Goal: Task Accomplishment & Management: Manage account settings

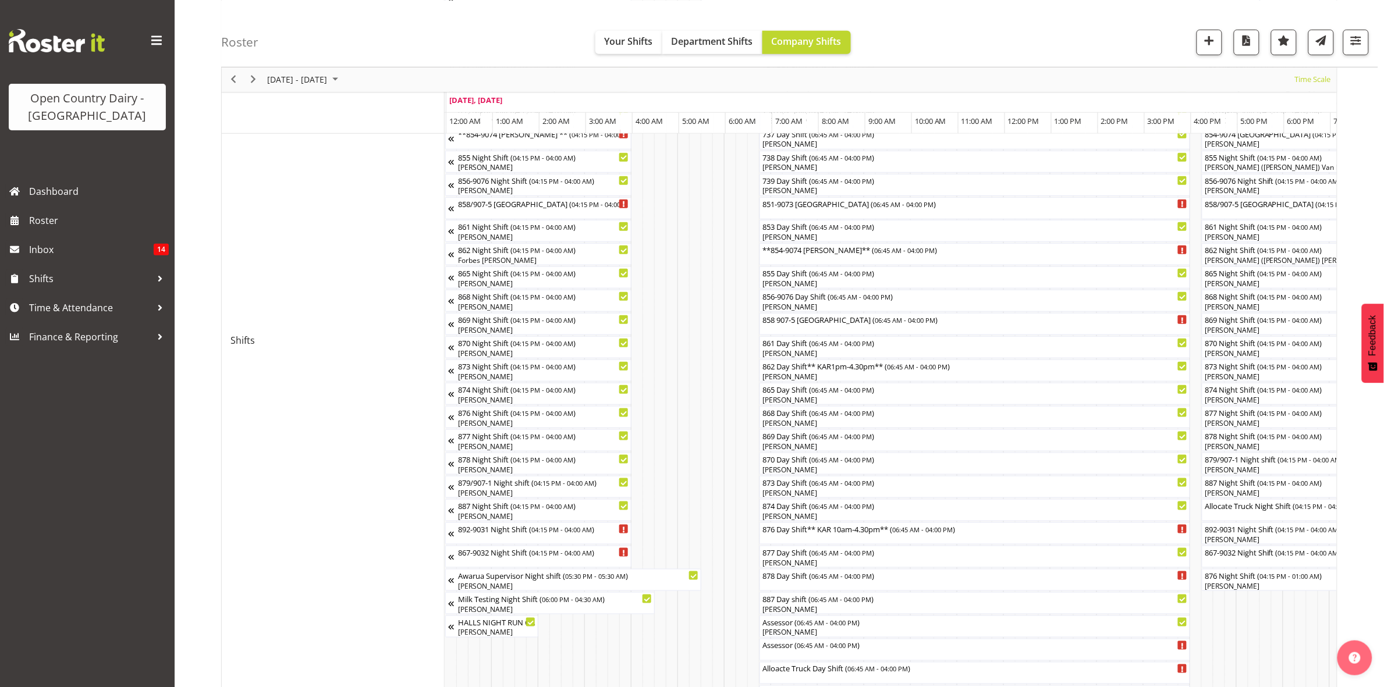
scroll to position [0, 4468]
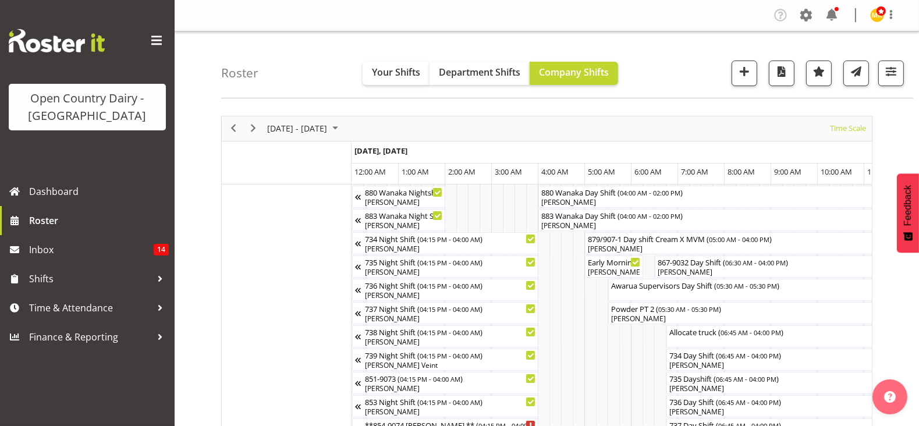
scroll to position [0, 6845]
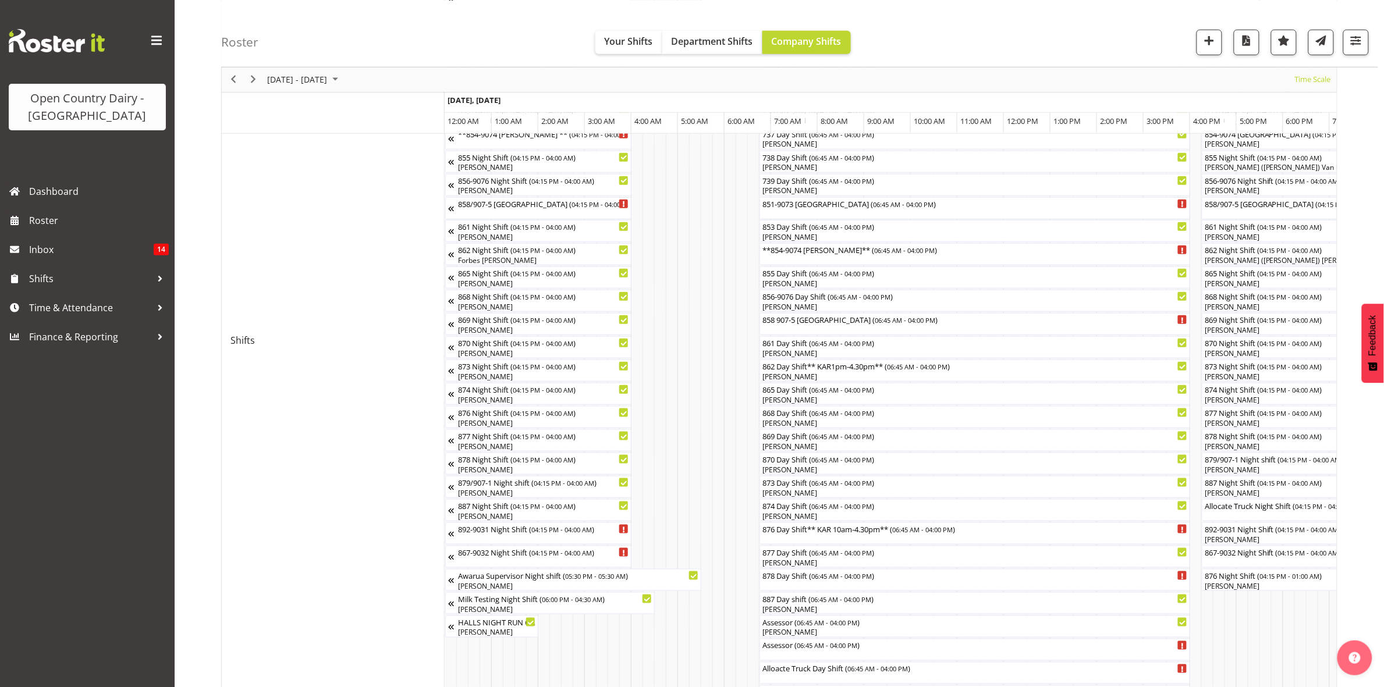
scroll to position [0, 4468]
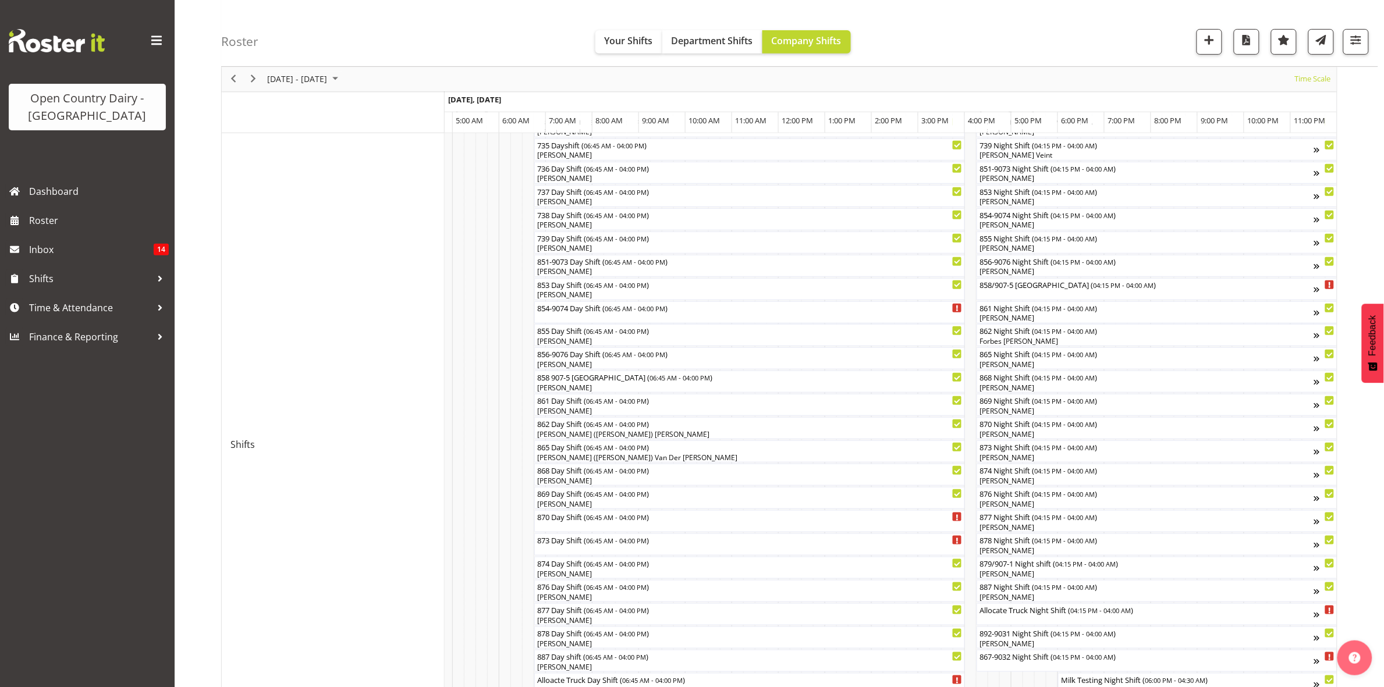
scroll to position [260, 0]
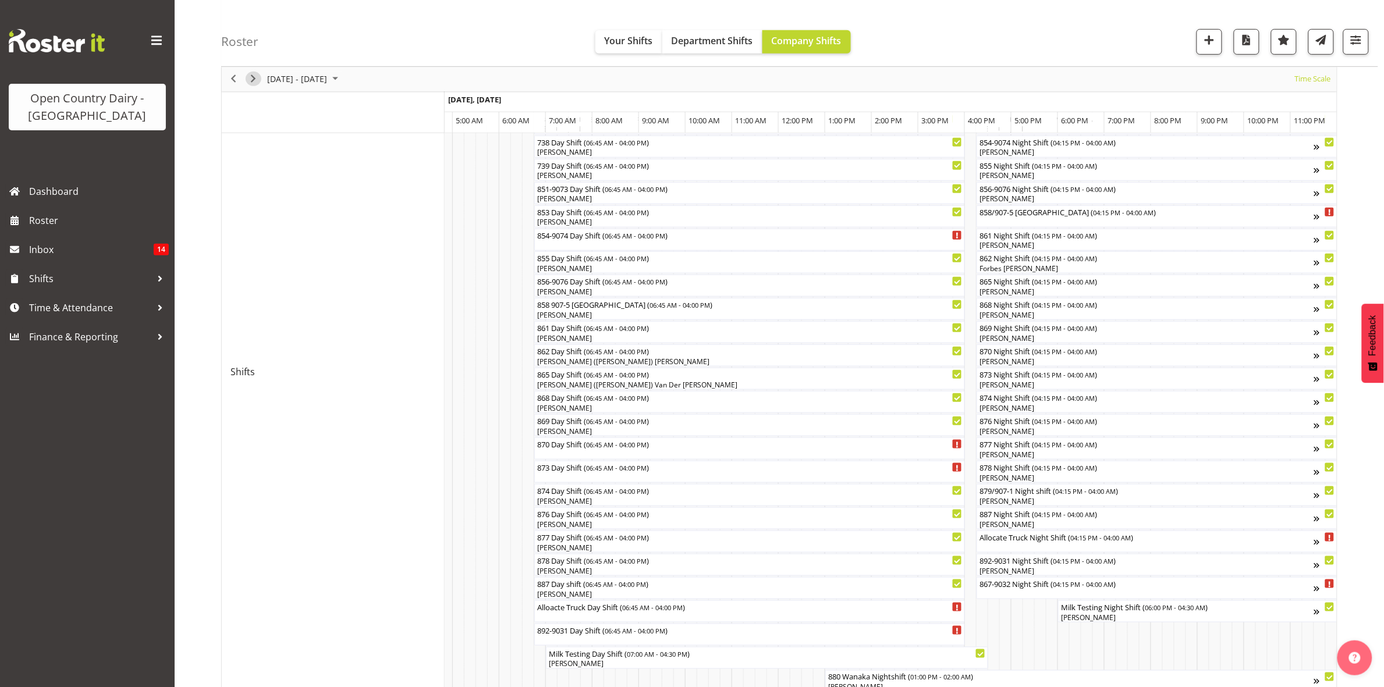
click at [251, 80] on span "Next" at bounding box center [253, 79] width 14 height 15
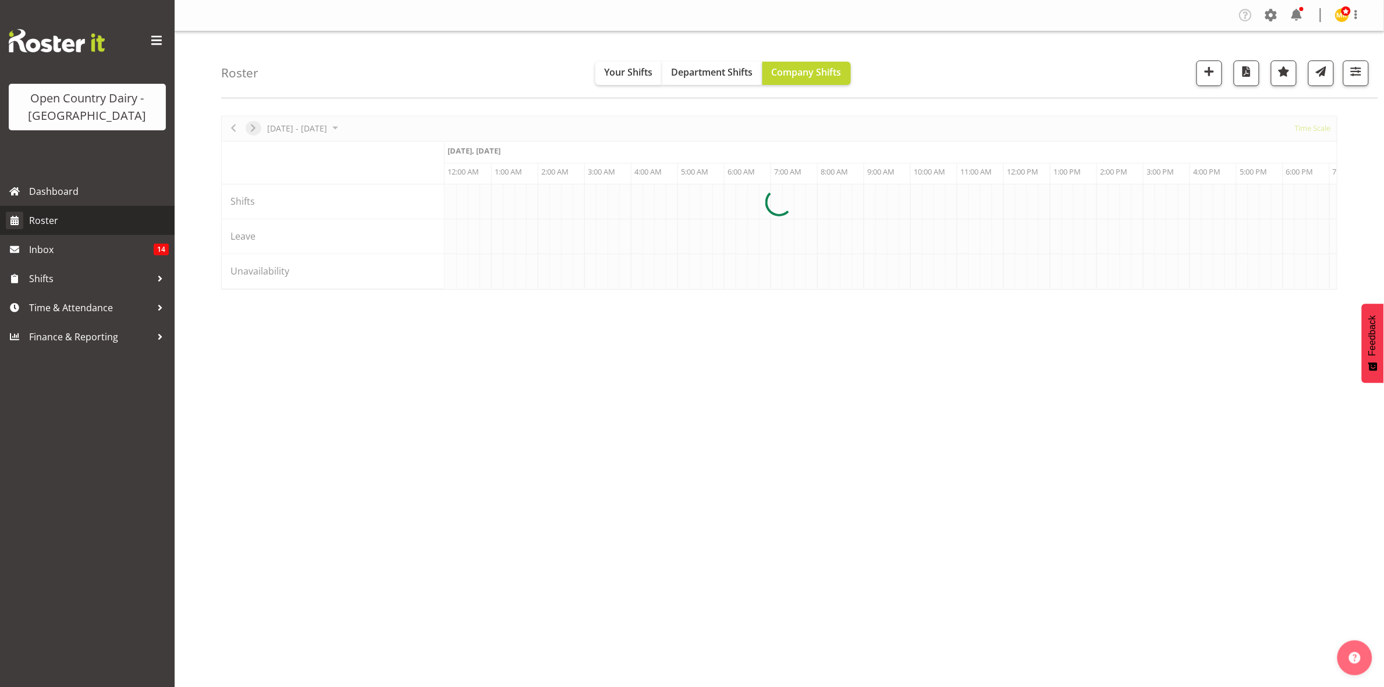
scroll to position [0, 0]
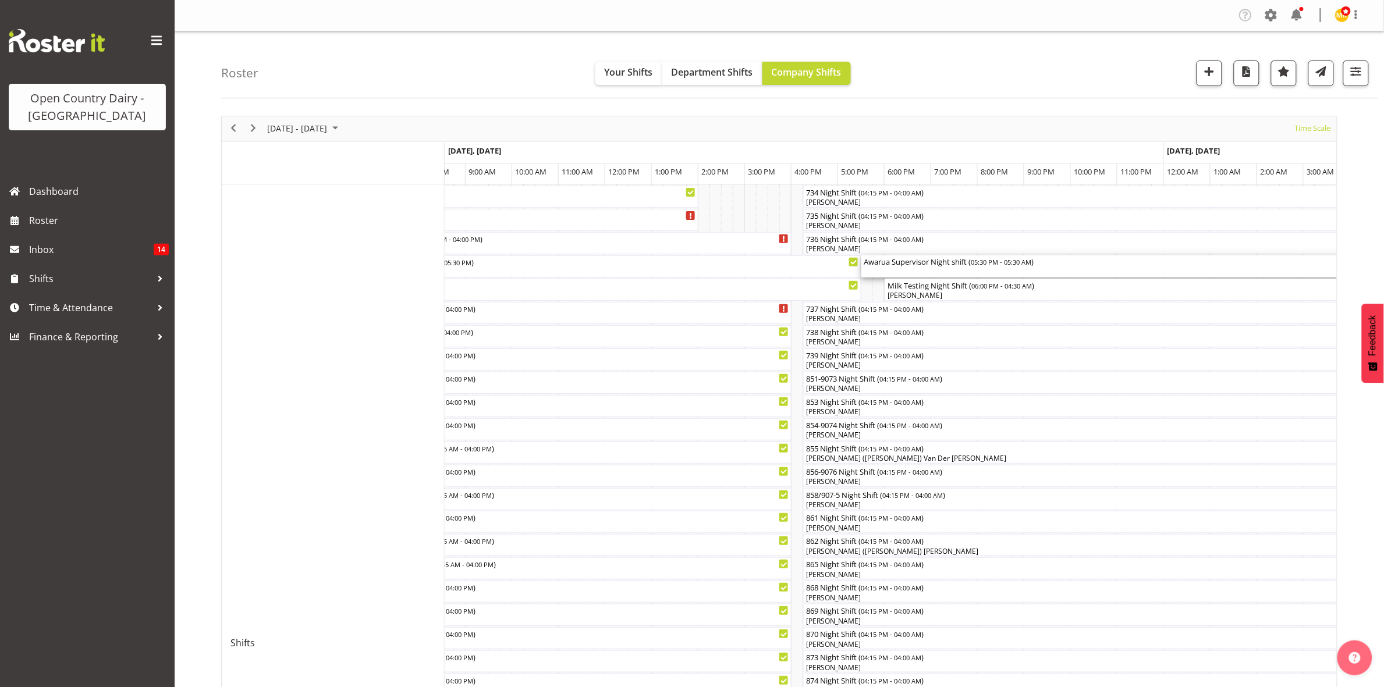
click at [907, 263] on div "Awarua Supervisor Night shift ( 05:30 PM - 05:30 AM )" at bounding box center [1140, 261] width 554 height 12
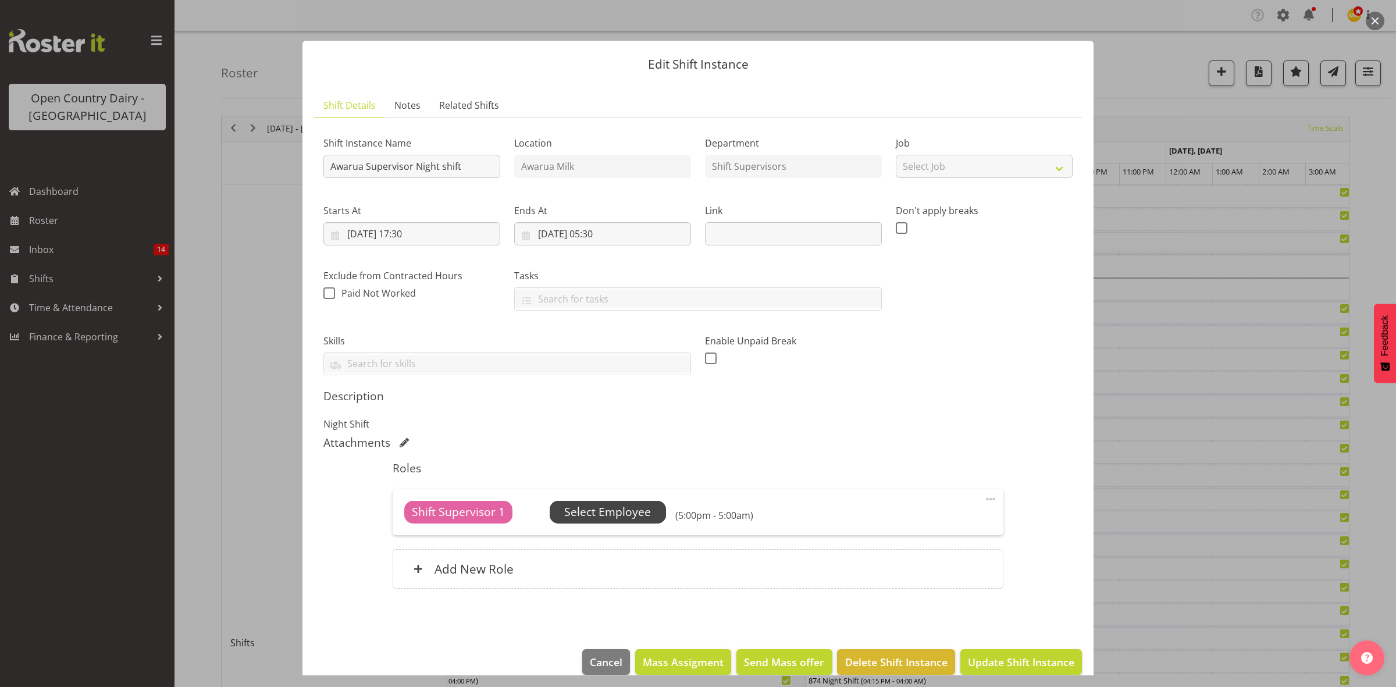
click at [591, 506] on span "Select Employee" at bounding box center [607, 512] width 87 height 17
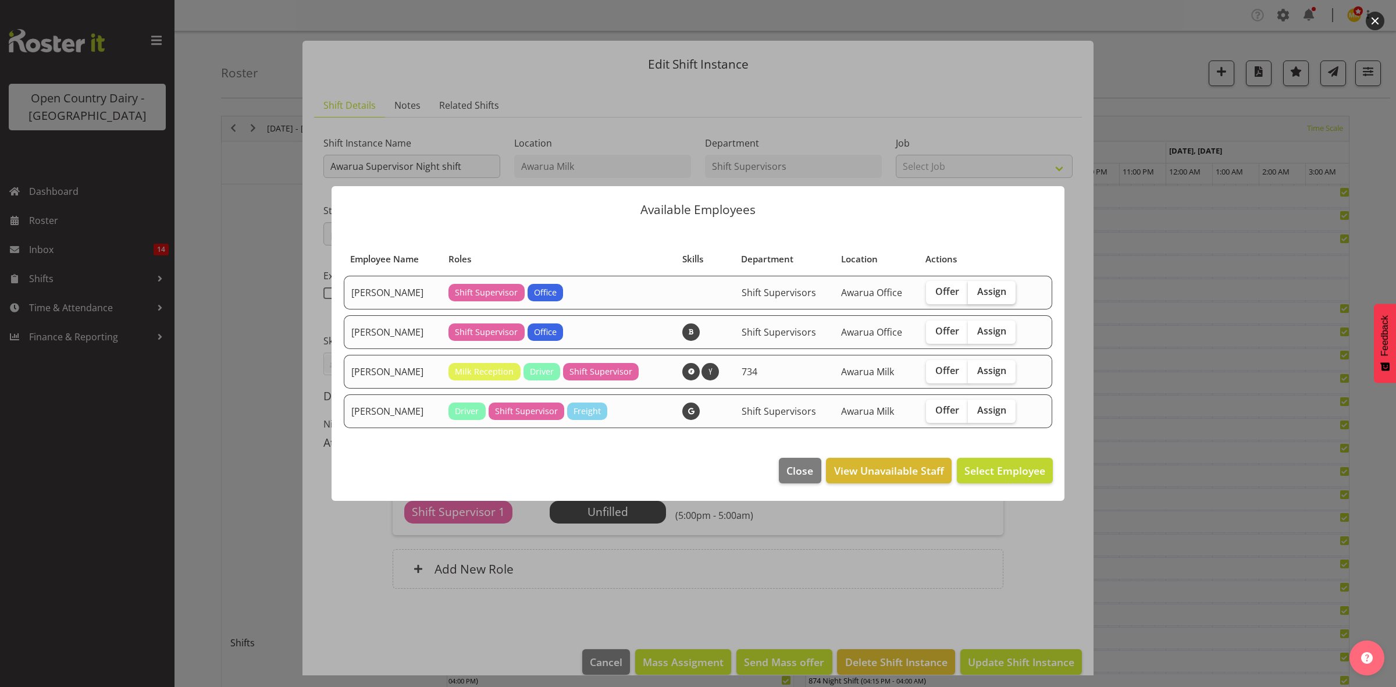
click at [996, 289] on span "Assign" at bounding box center [992, 292] width 29 height 12
click at [976, 289] on input "Assign" at bounding box center [972, 292] width 8 height 8
checkbox input "true"
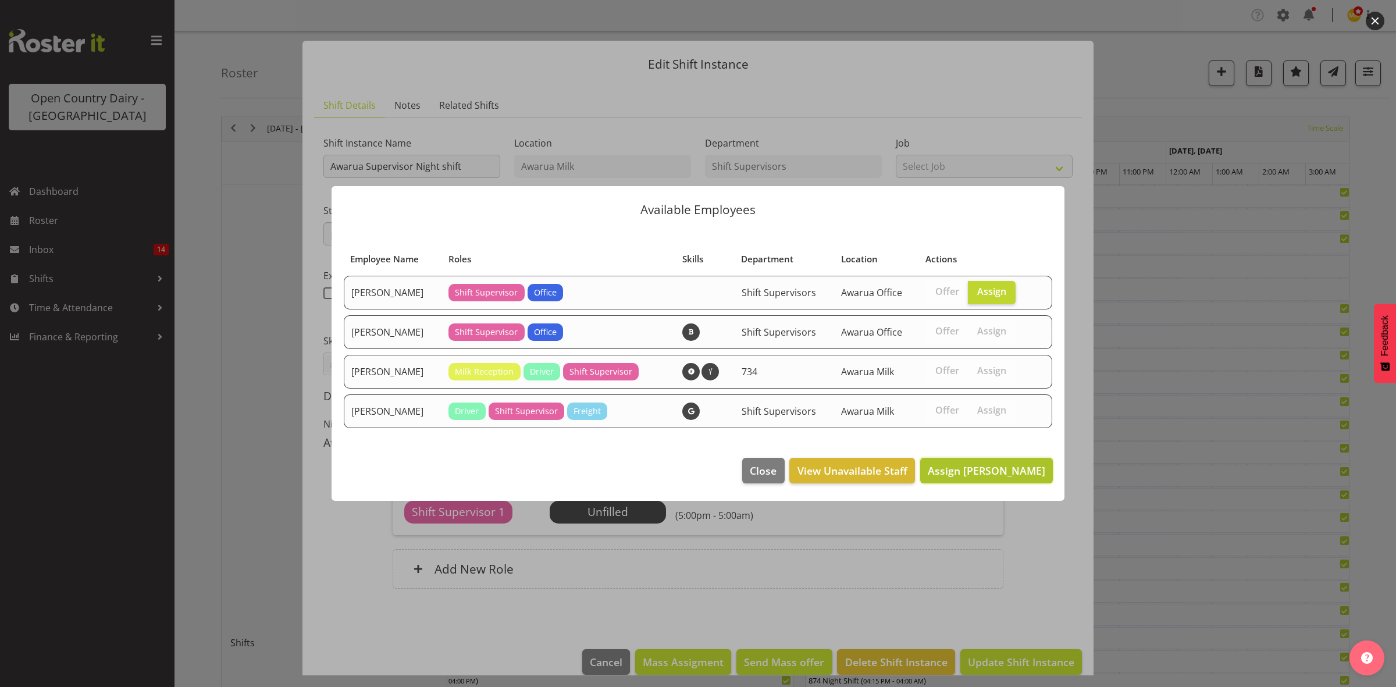
click at [980, 476] on span "Assign Ethan Moore" at bounding box center [987, 471] width 118 height 14
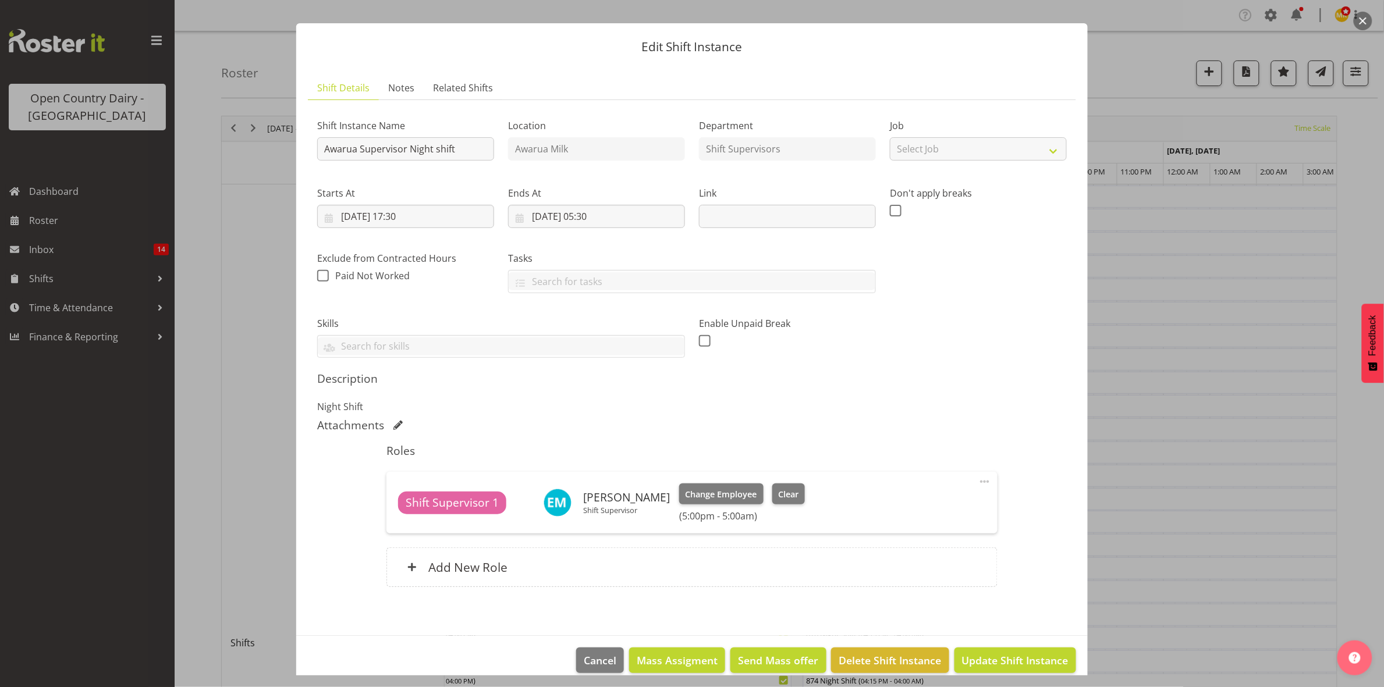
scroll to position [33, 0]
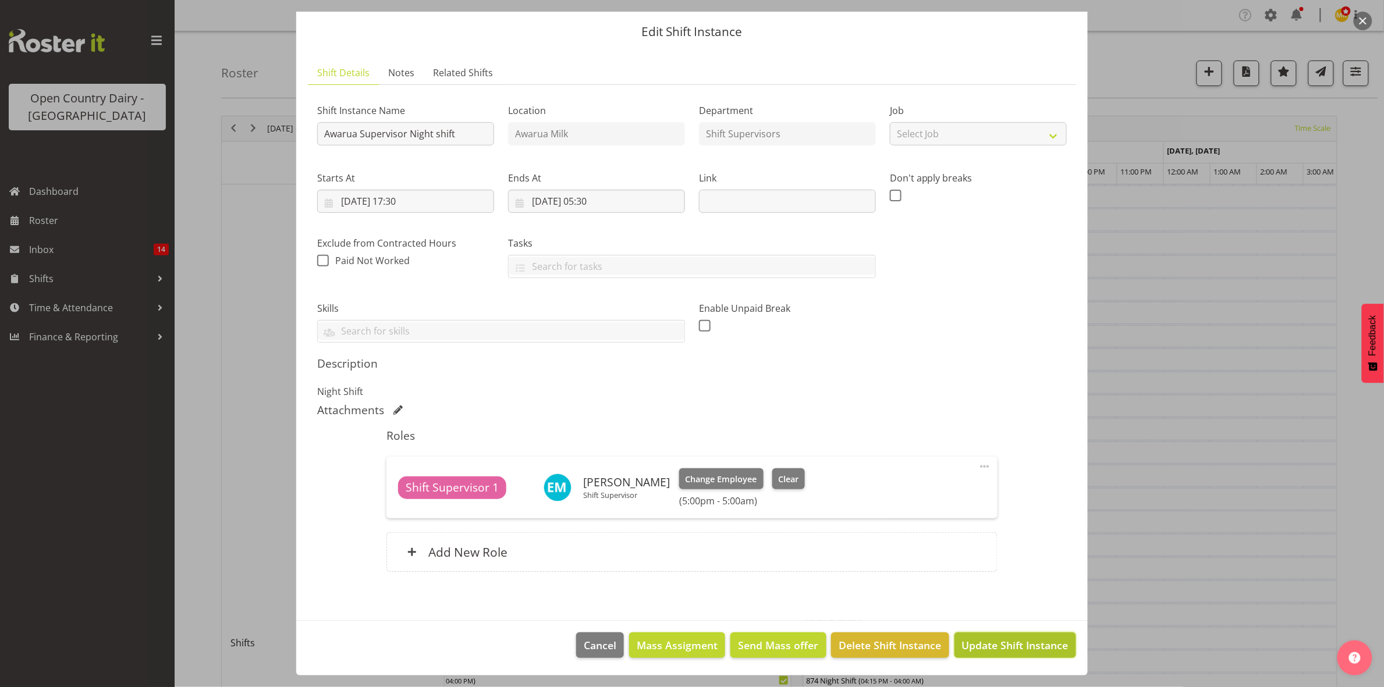
click at [983, 648] on span "Update Shift Instance" at bounding box center [1015, 645] width 106 height 15
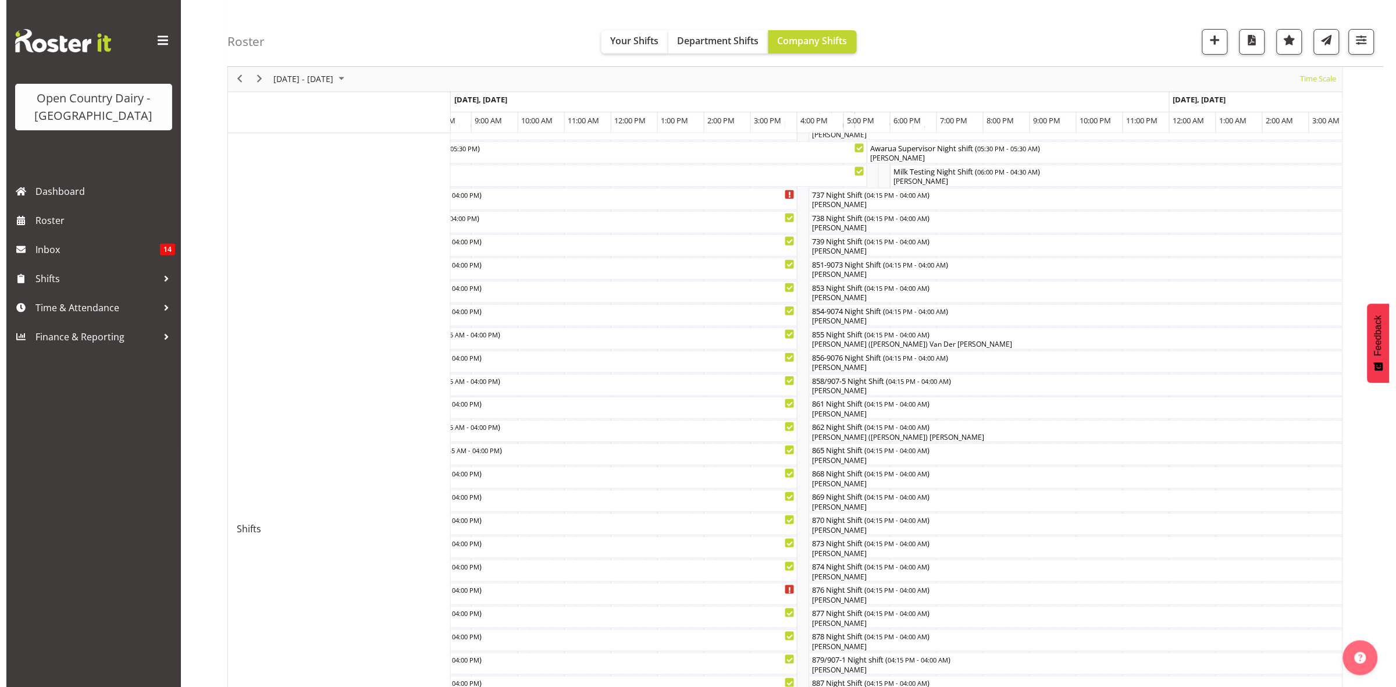
scroll to position [94, 0]
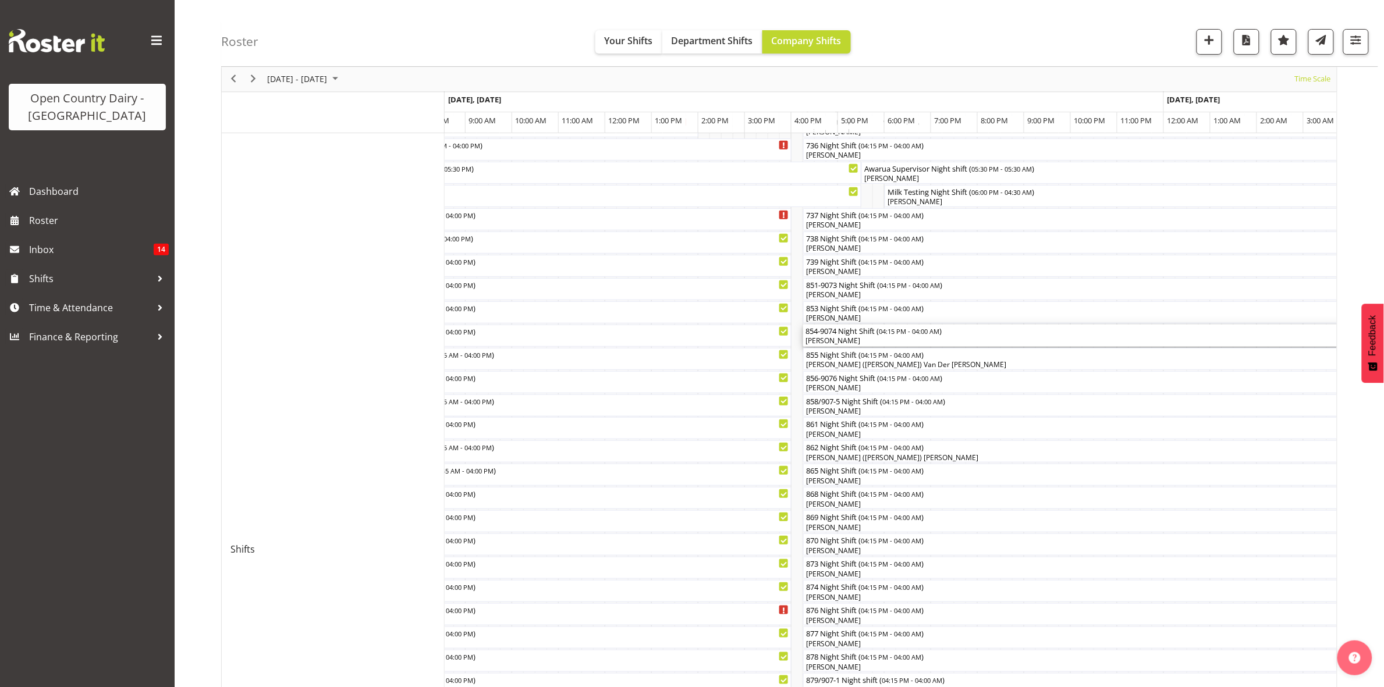
click at [830, 336] on div "[PERSON_NAME]" at bounding box center [1076, 341] width 542 height 10
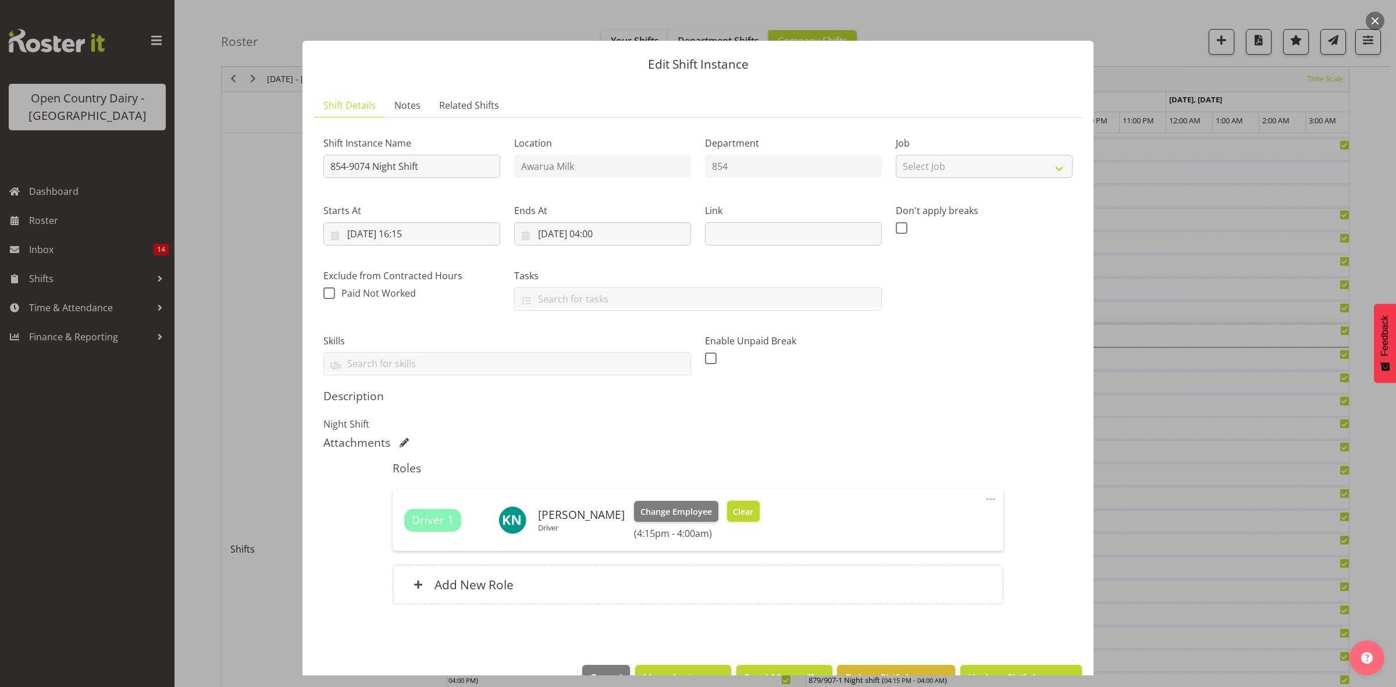
click at [733, 510] on span "Clear" at bounding box center [743, 512] width 20 height 13
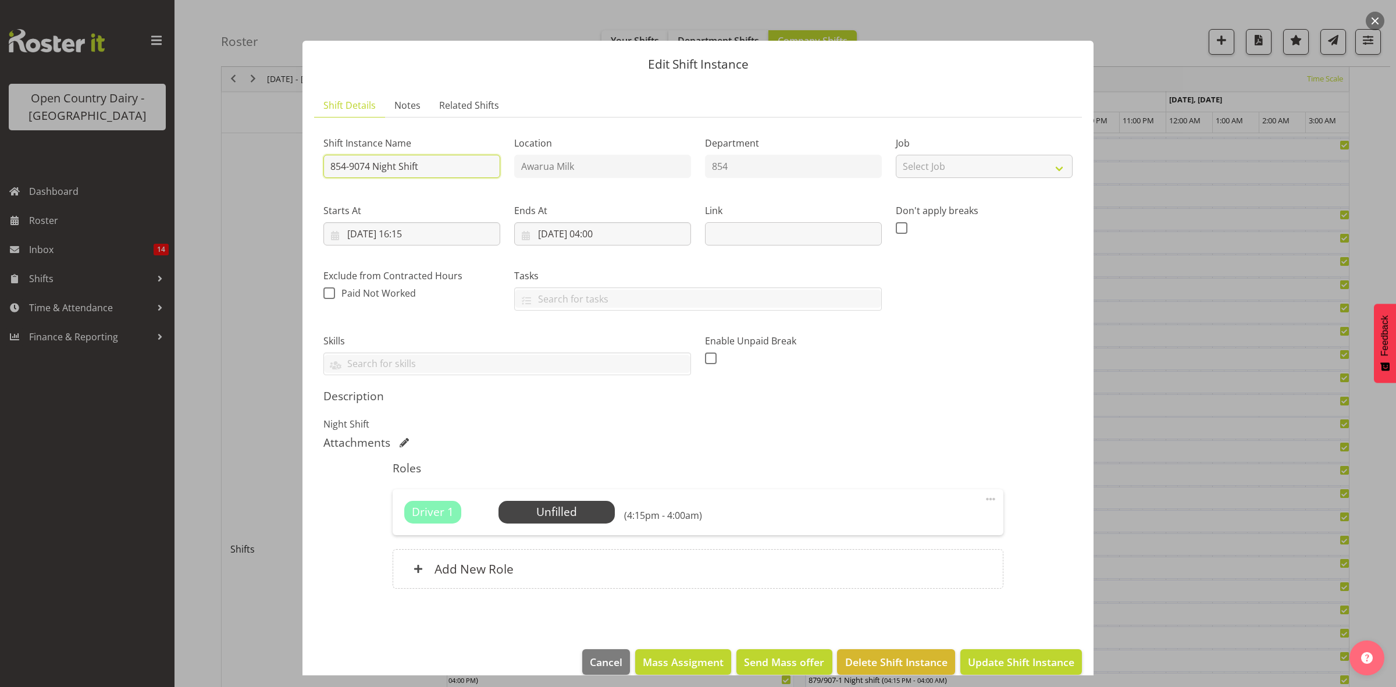
click at [443, 168] on input "854-9074 Night Shift" at bounding box center [412, 166] width 177 height 23
type input "854-9074 Night Shift NORTH ISLAND"
click at [768, 421] on p "Night Shift" at bounding box center [698, 424] width 749 height 14
click at [973, 660] on span "Update Shift Instance" at bounding box center [1021, 662] width 106 height 15
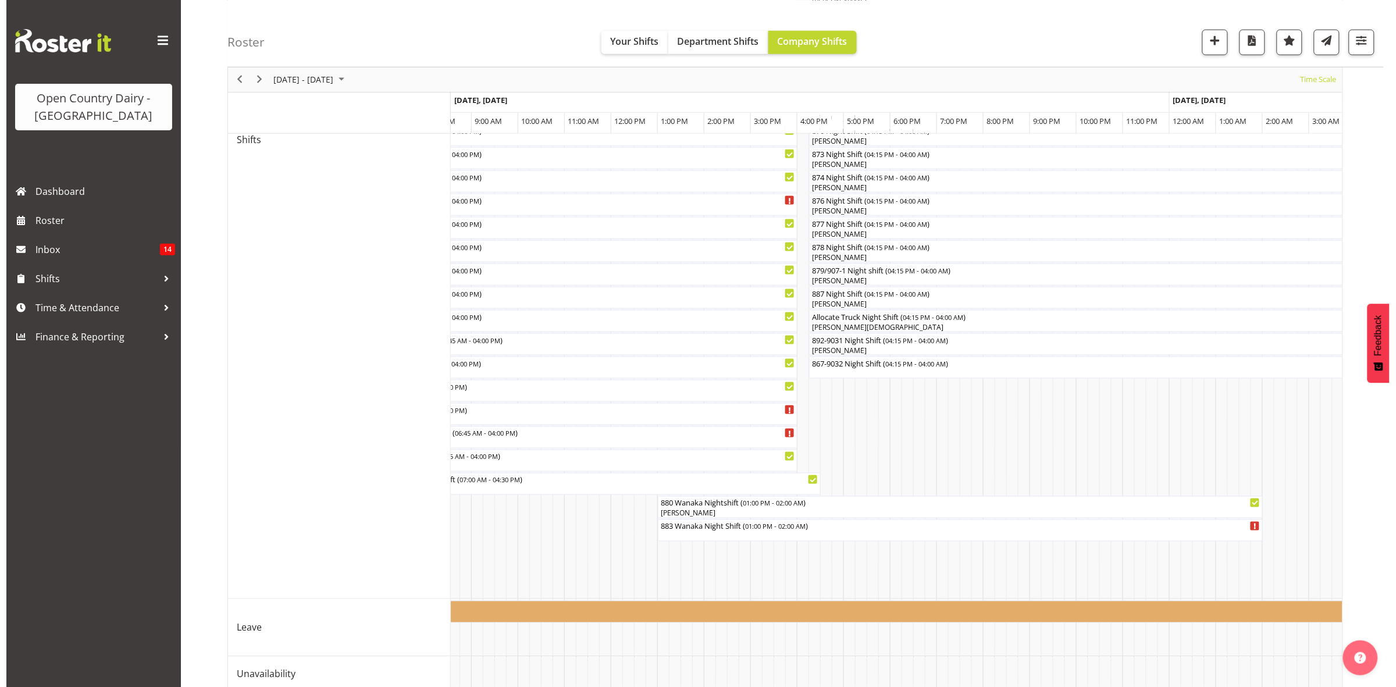
scroll to position [509, 0]
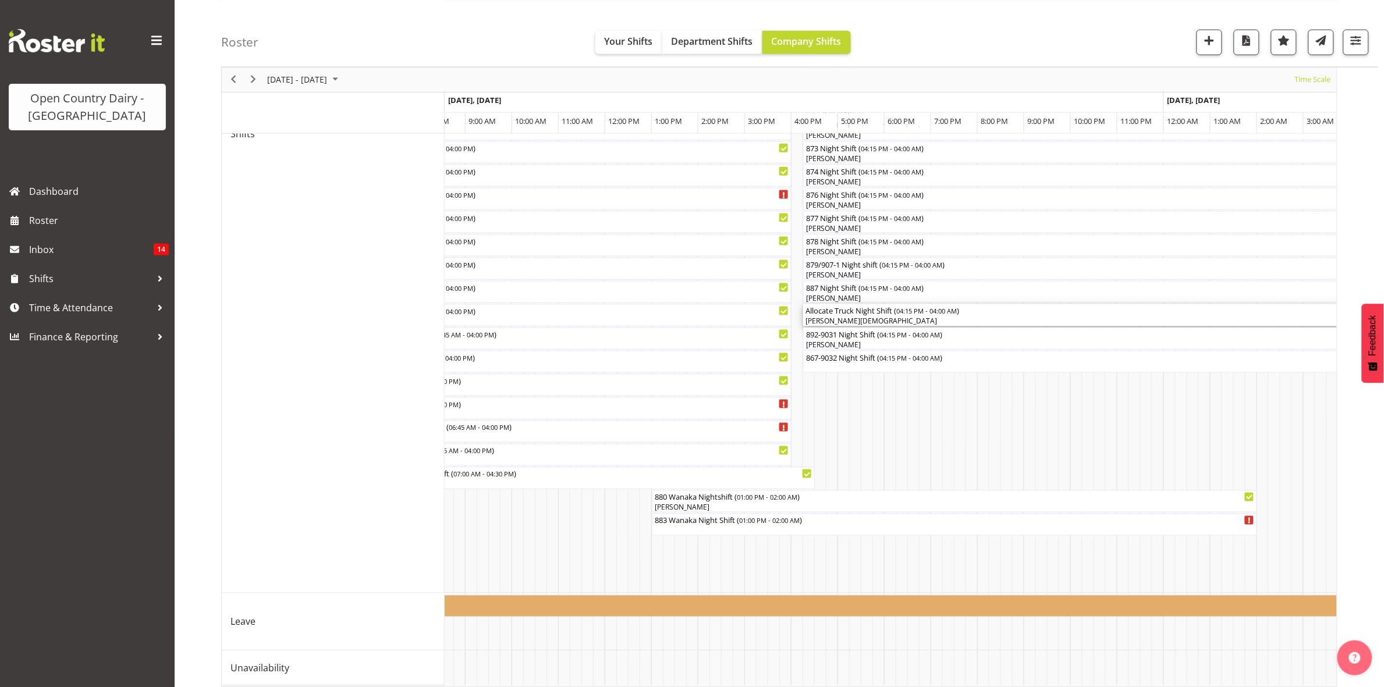
click at [836, 314] on div "Allocate Truck Night Shift ( 04:15 PM - 04:00 AM )" at bounding box center [1076, 310] width 542 height 12
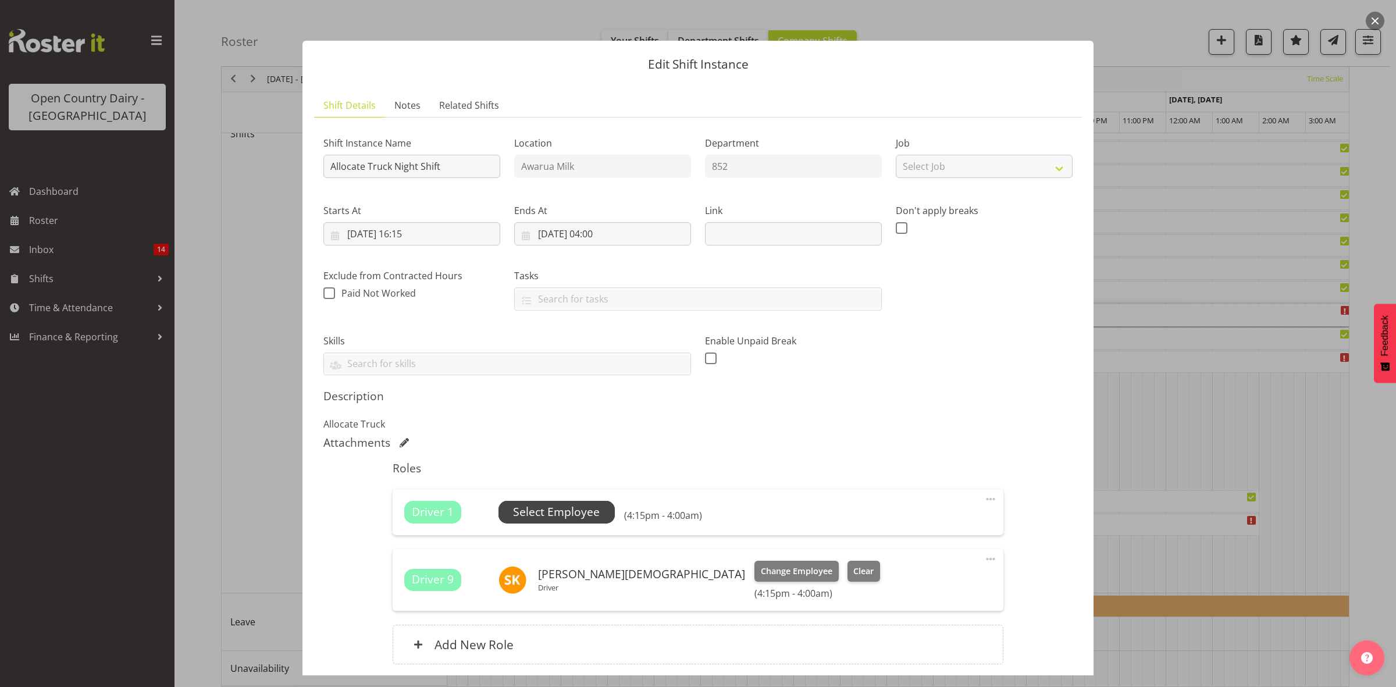
click at [545, 515] on span "Select Employee" at bounding box center [556, 512] width 87 height 17
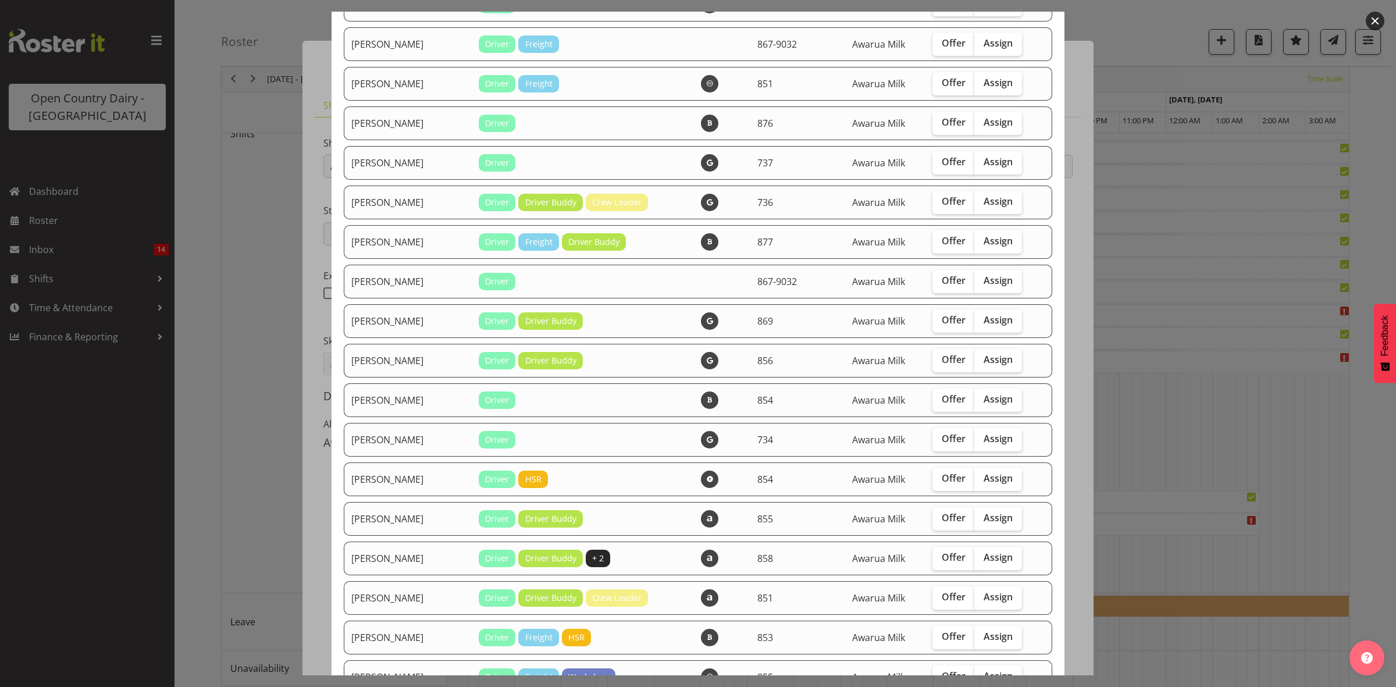
scroll to position [946, 0]
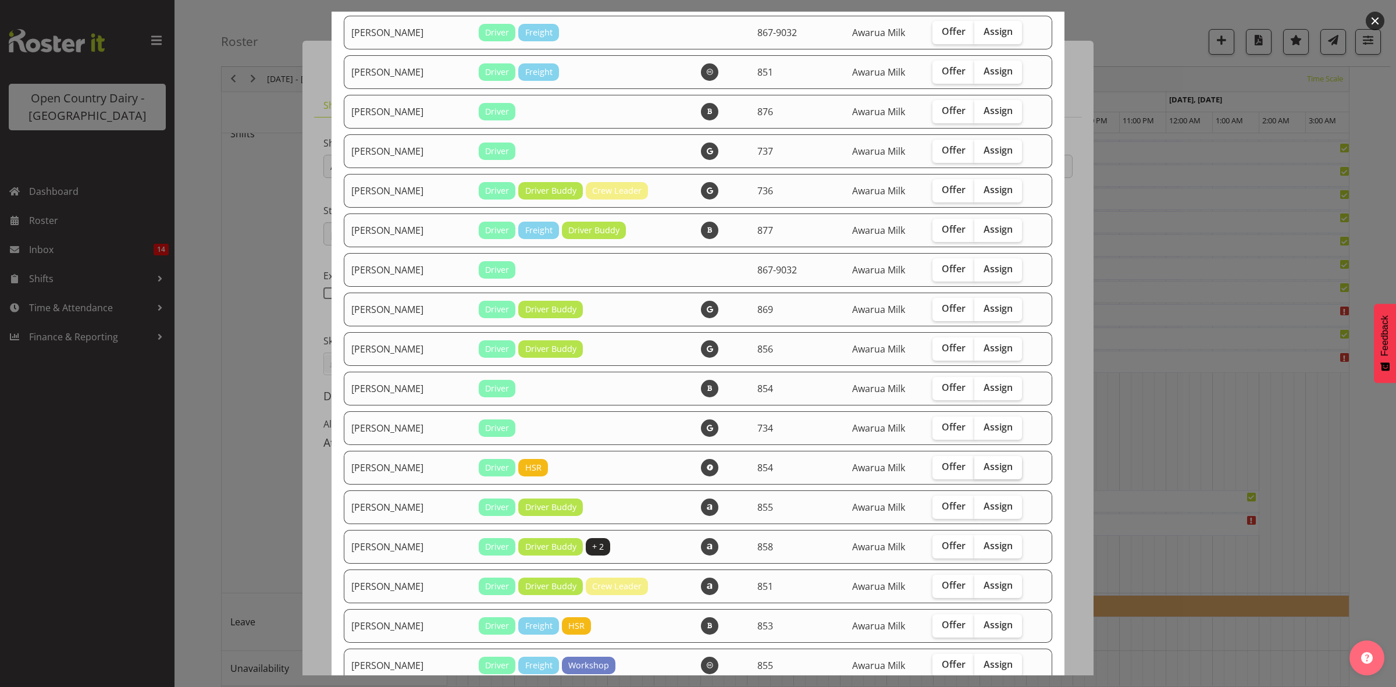
click at [984, 472] on span "Assign" at bounding box center [998, 467] width 29 height 12
click at [982, 471] on input "Assign" at bounding box center [979, 467] width 8 height 8
checkbox input "true"
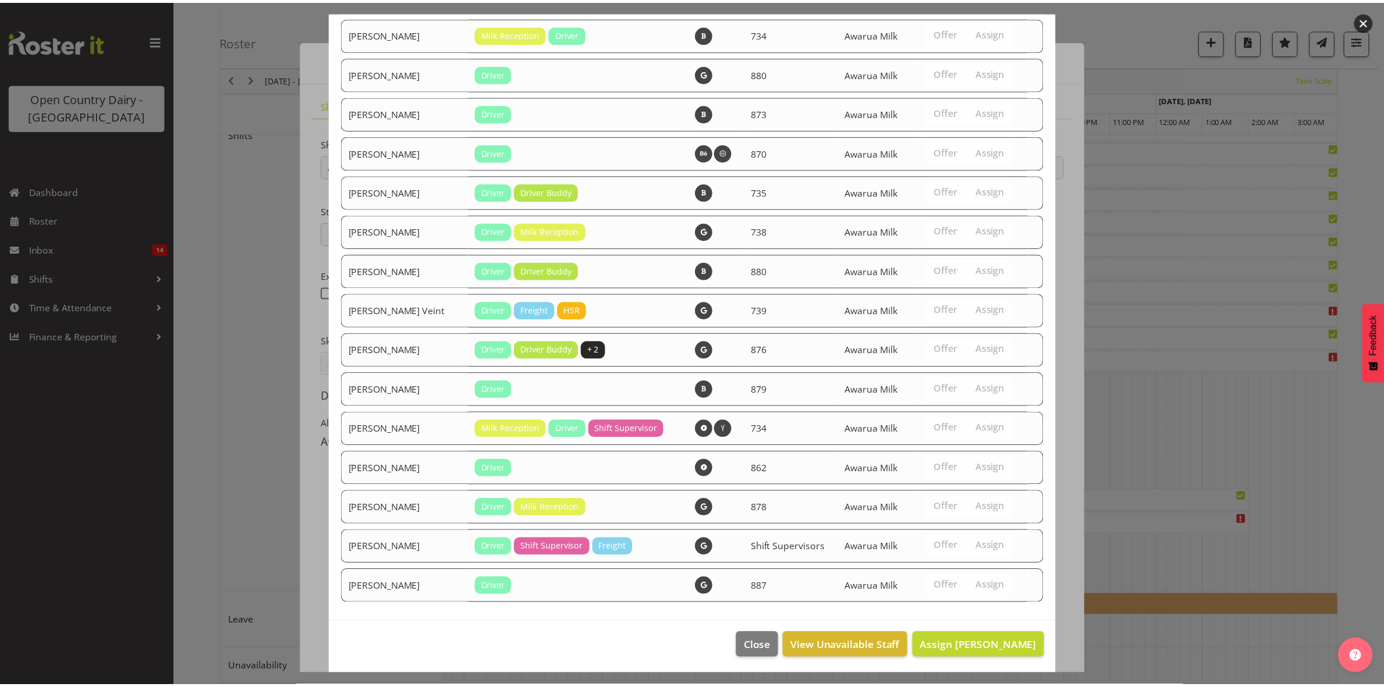
scroll to position [1872, 0]
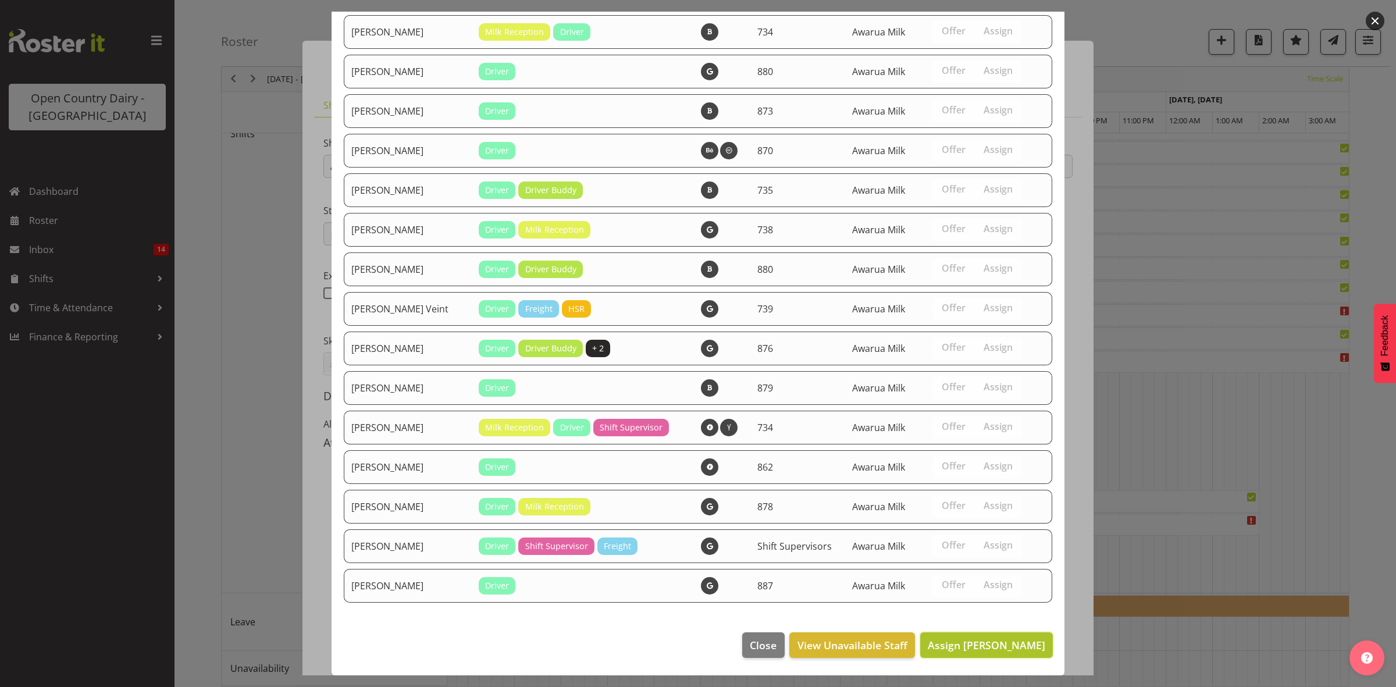
click at [998, 648] on span "Assign Karl Nicol" at bounding box center [987, 645] width 118 height 14
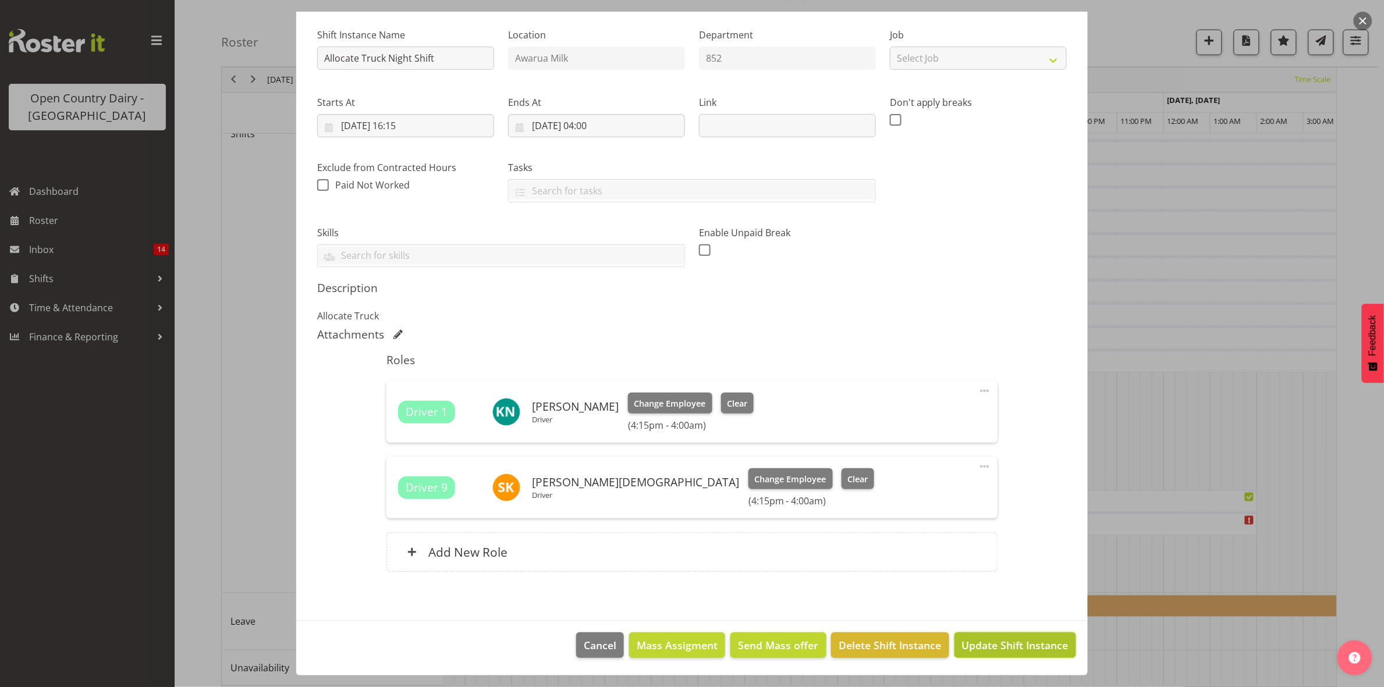
click at [998, 649] on span "Update Shift Instance" at bounding box center [1015, 645] width 106 height 15
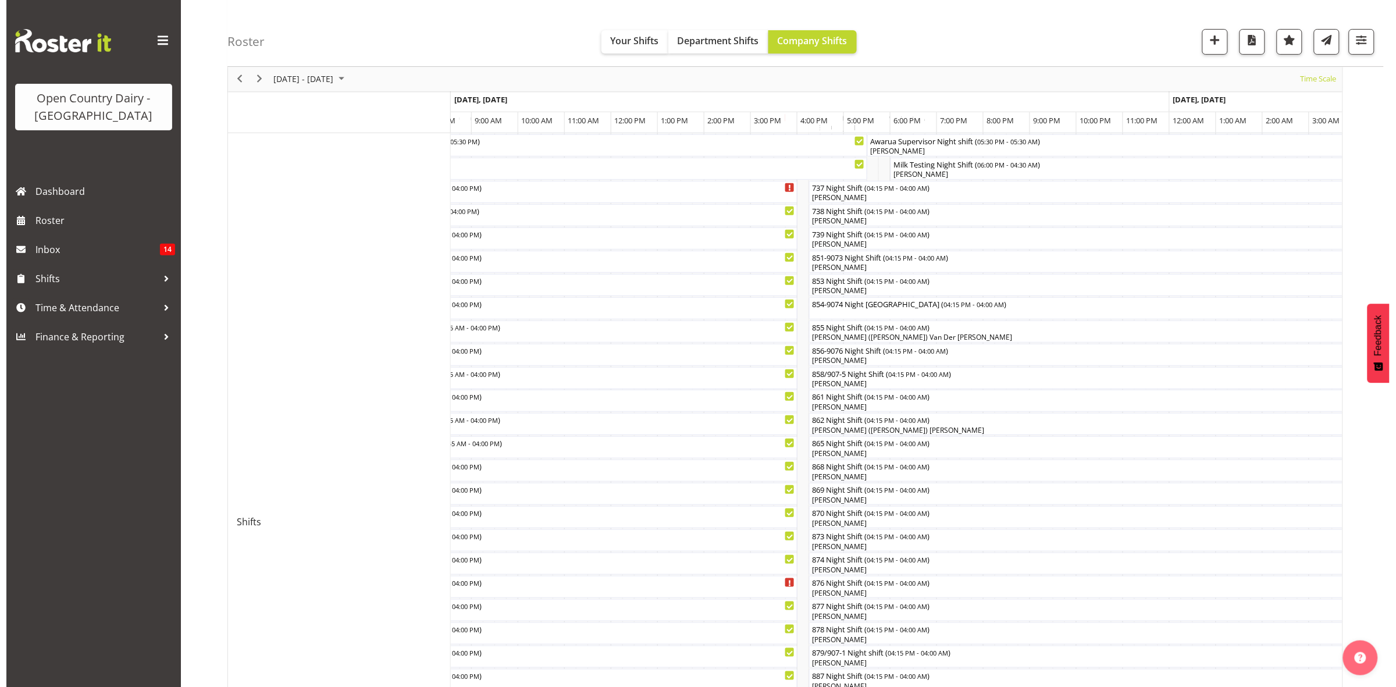
scroll to position [145, 0]
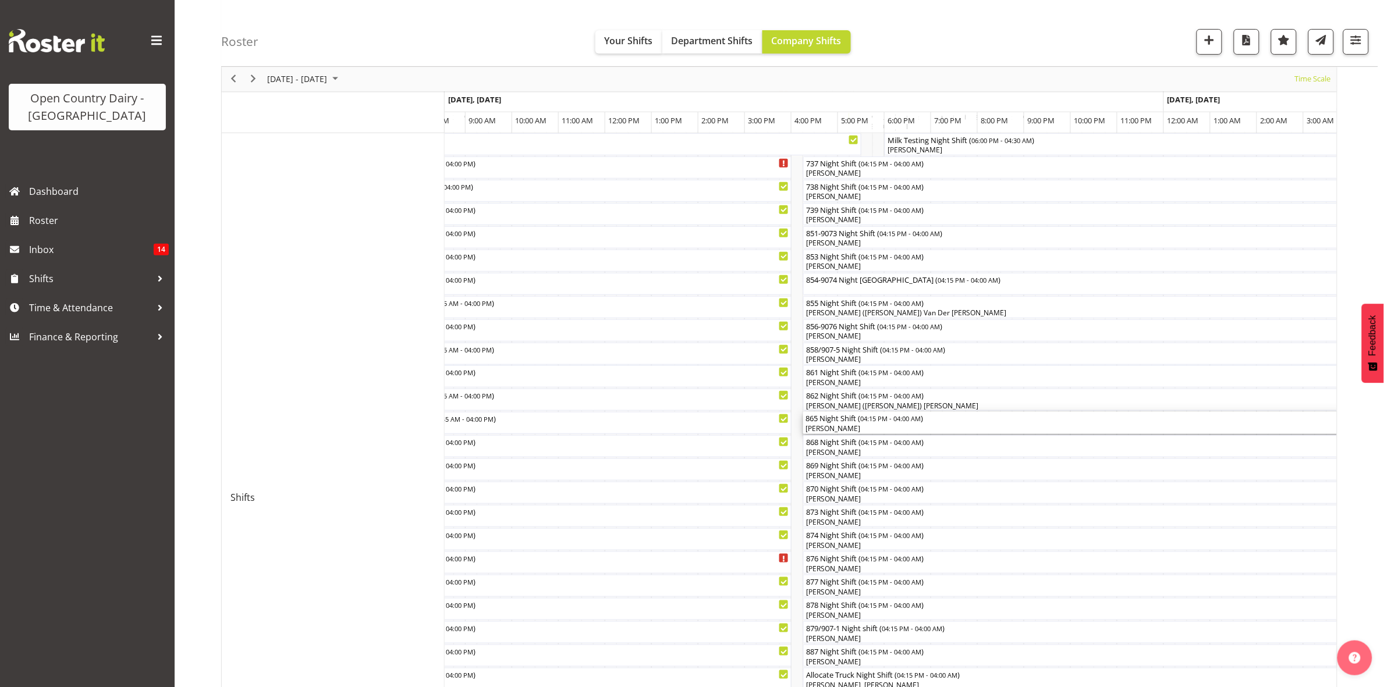
click at [830, 423] on div "865 Night Shift ( 04:15 PM - 04:00 AM )" at bounding box center [1076, 418] width 542 height 12
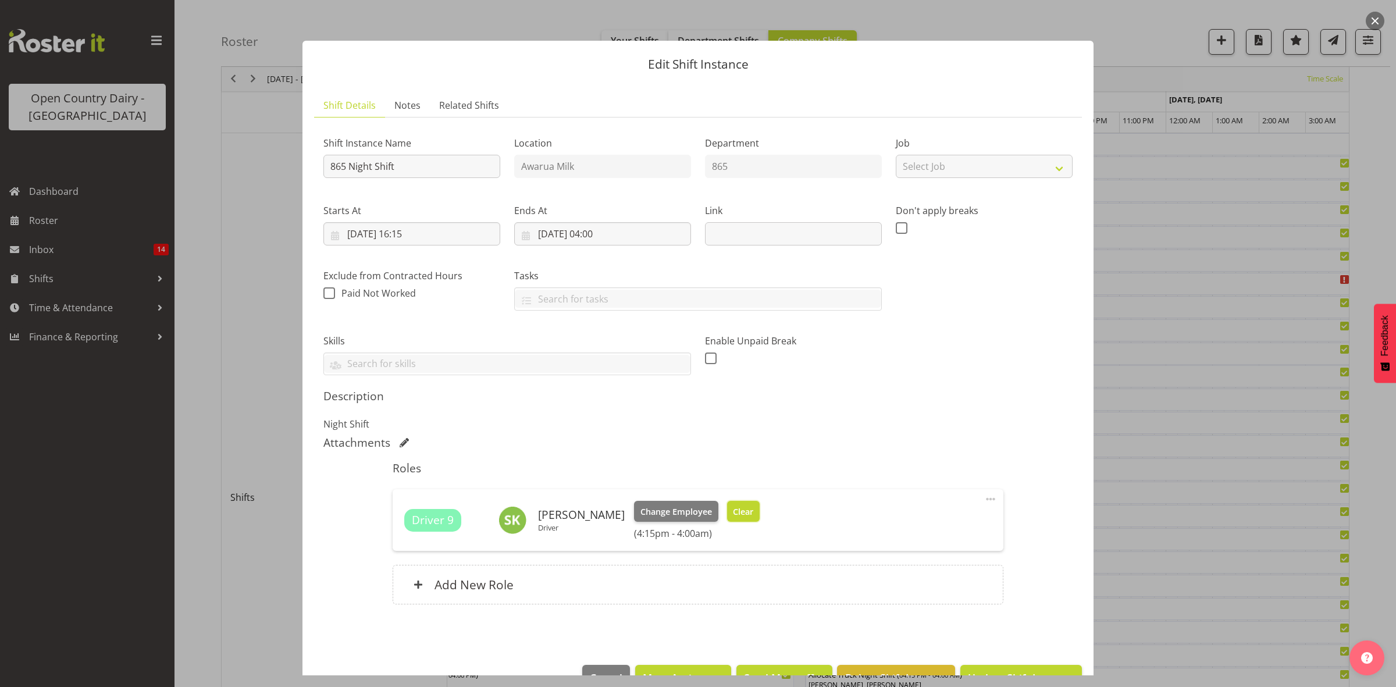
click at [743, 513] on span "Clear" at bounding box center [743, 512] width 20 height 13
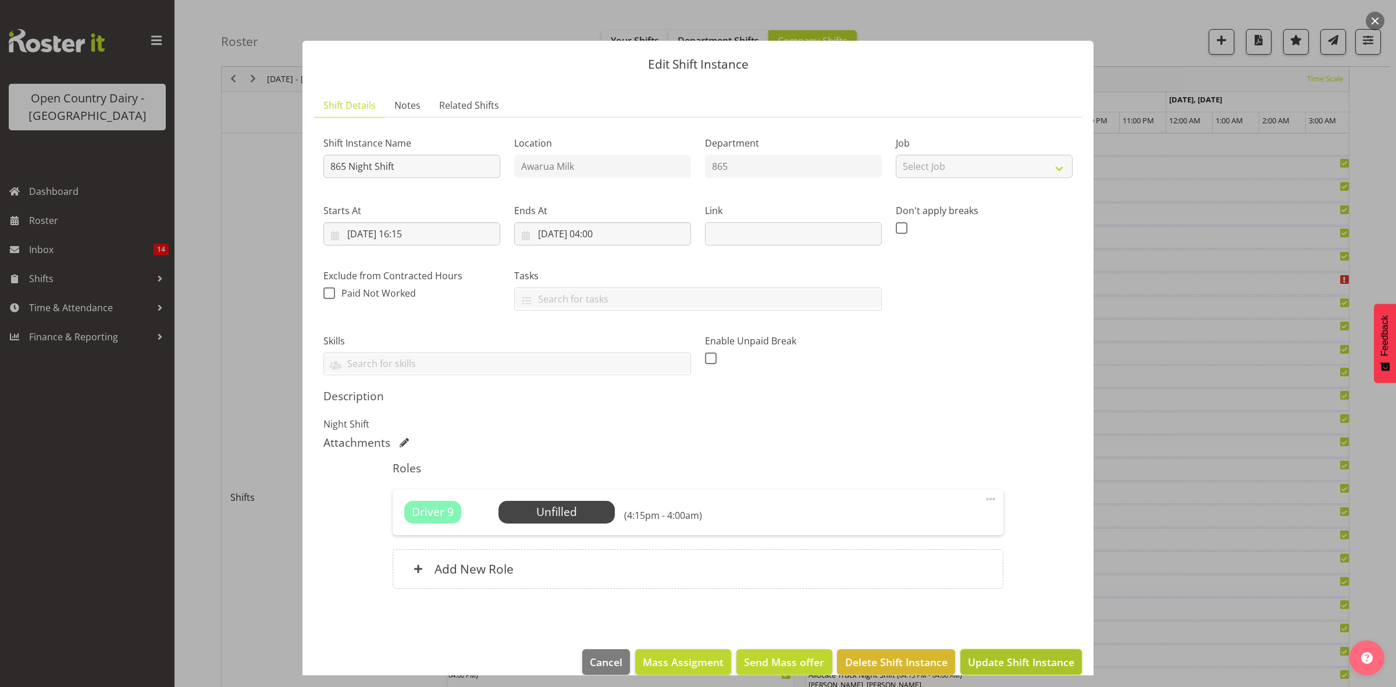
click at [983, 656] on span "Update Shift Instance" at bounding box center [1021, 662] width 106 height 15
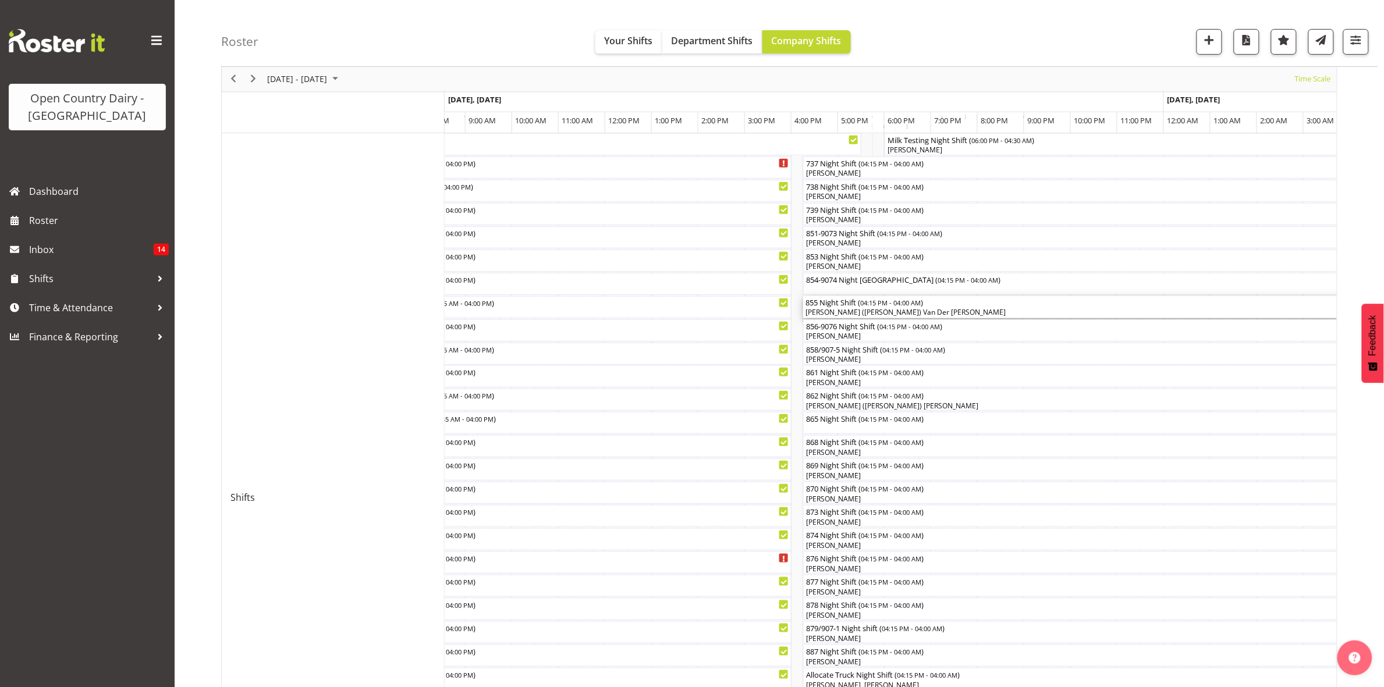
click at [832, 306] on div "855 Night Shift ( 04:15 PM - 04:00 AM )" at bounding box center [1076, 302] width 542 height 12
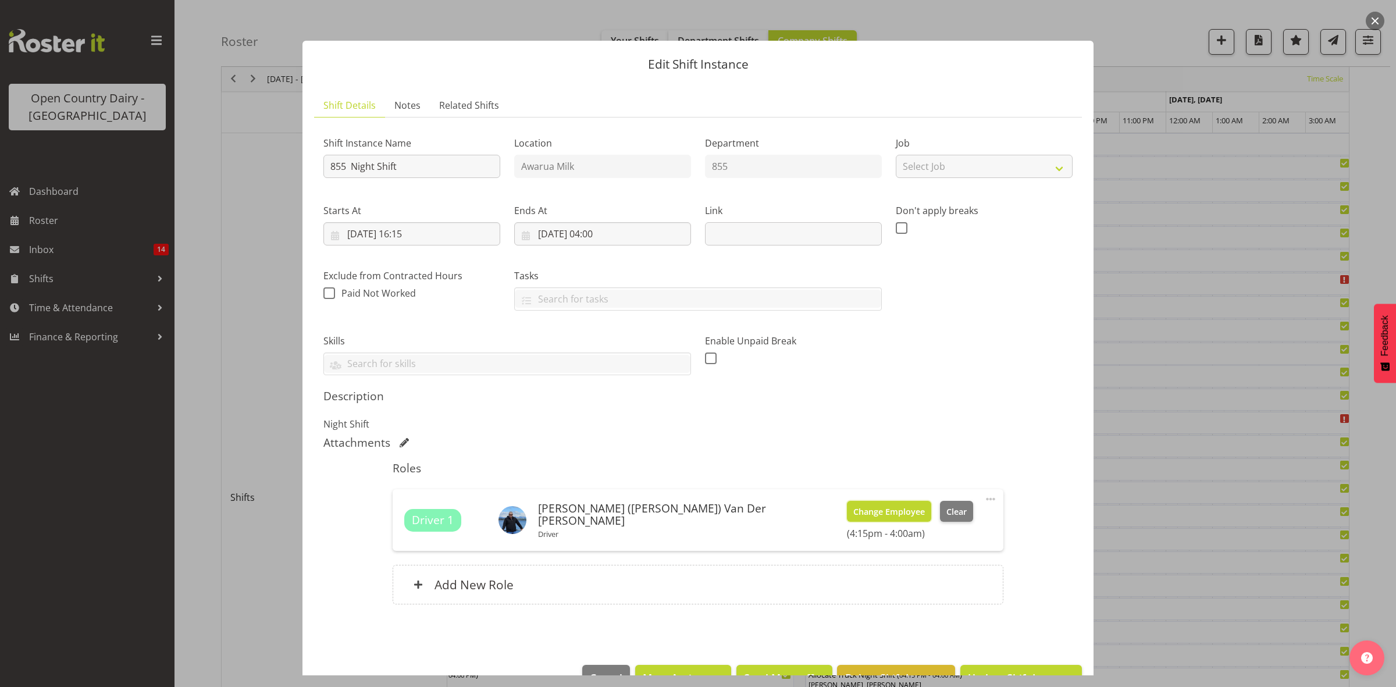
click at [854, 513] on span "Change Employee" at bounding box center [890, 512] width 72 height 13
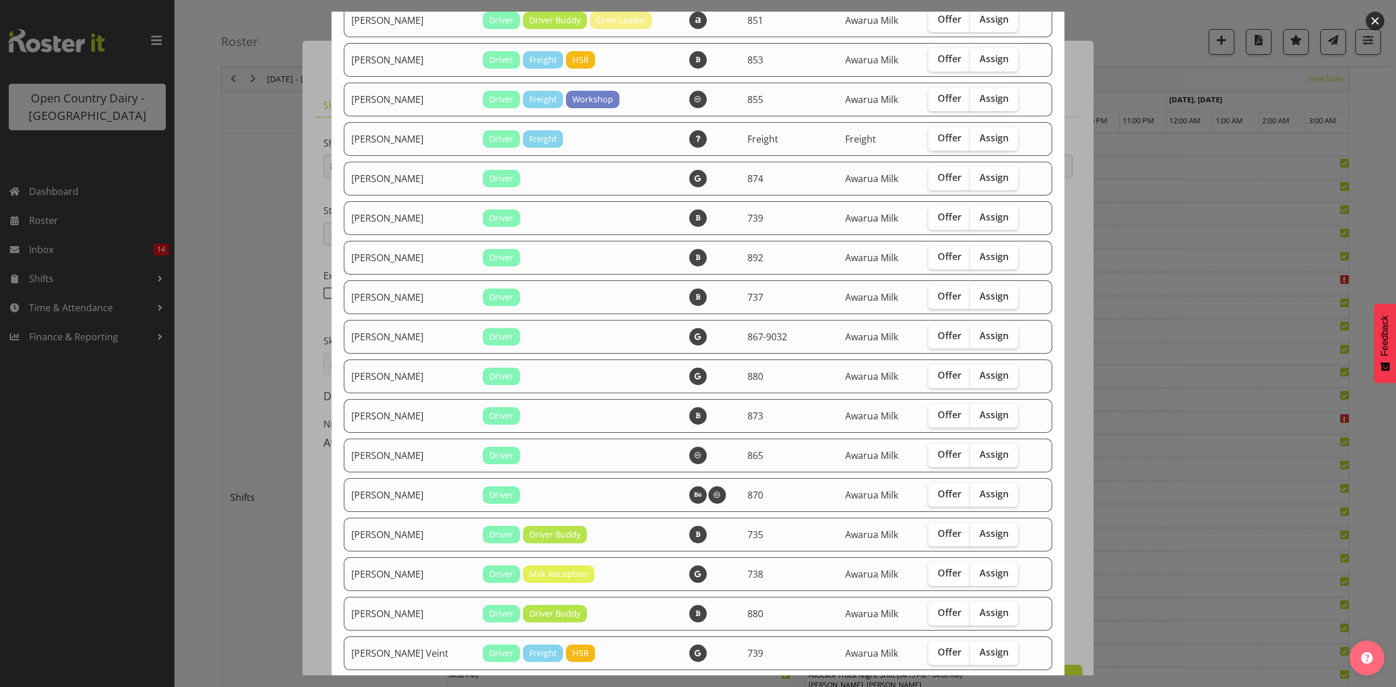
scroll to position [1527, 0]
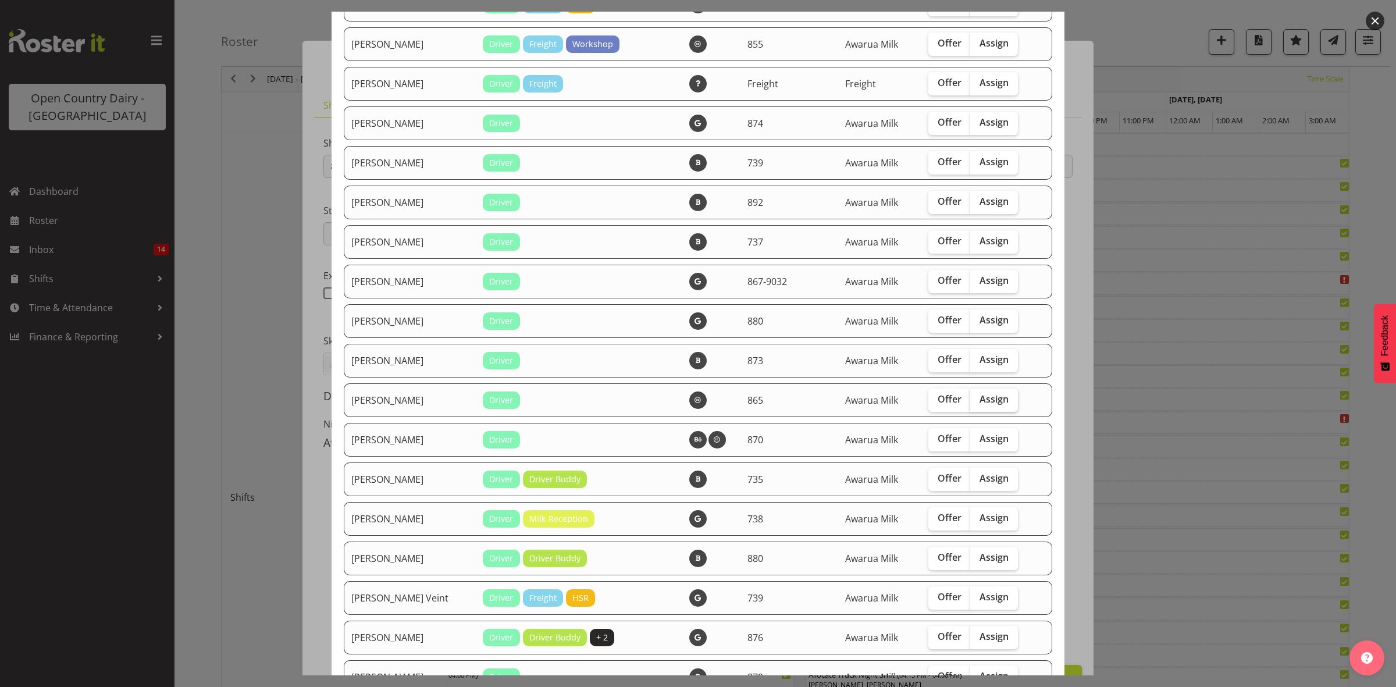
click at [971, 403] on input "Assign" at bounding box center [975, 400] width 8 height 8
checkbox input "true"
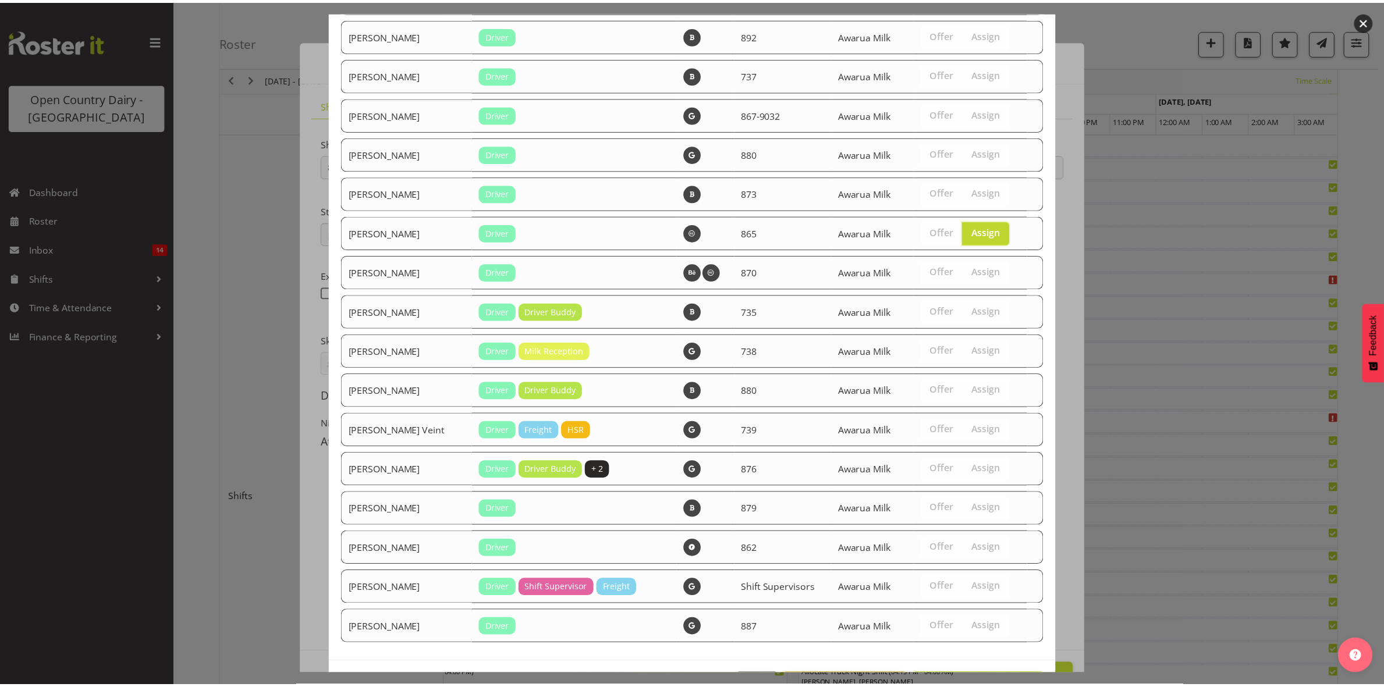
scroll to position [1753, 0]
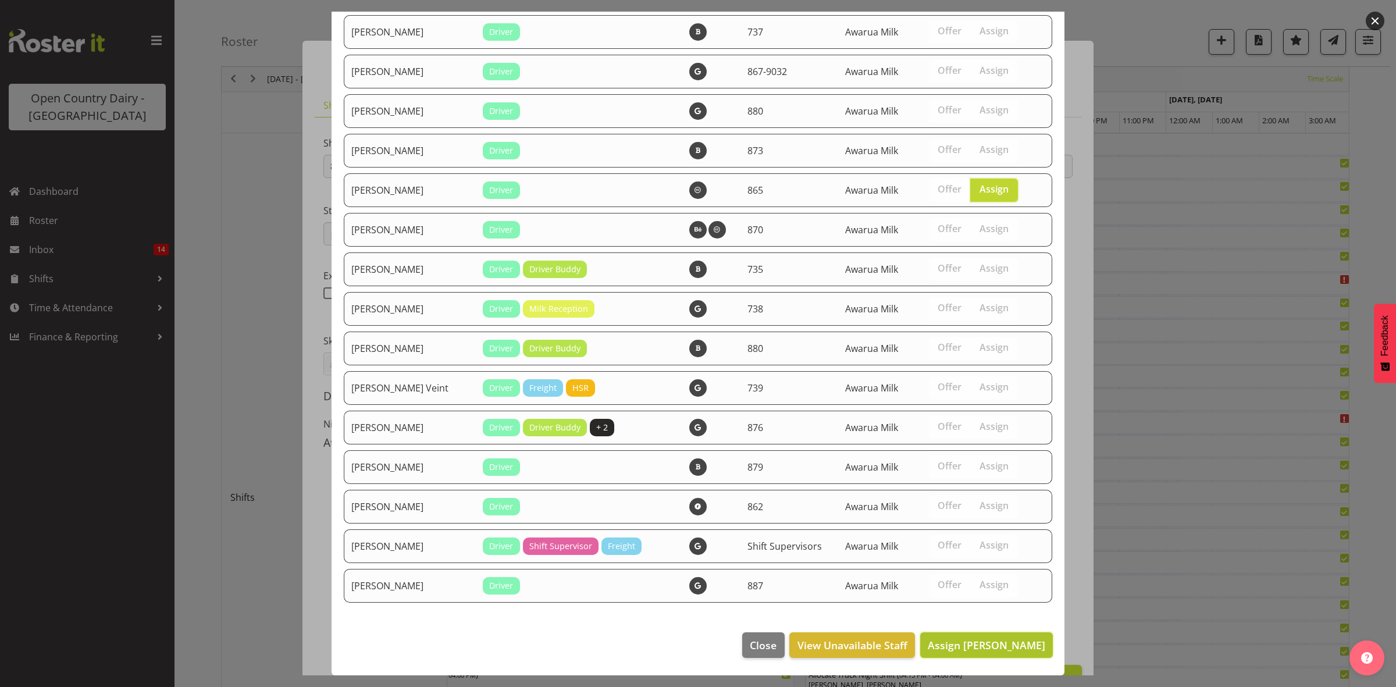
click at [1008, 643] on span "Assign Steffan Kennard" at bounding box center [987, 645] width 118 height 14
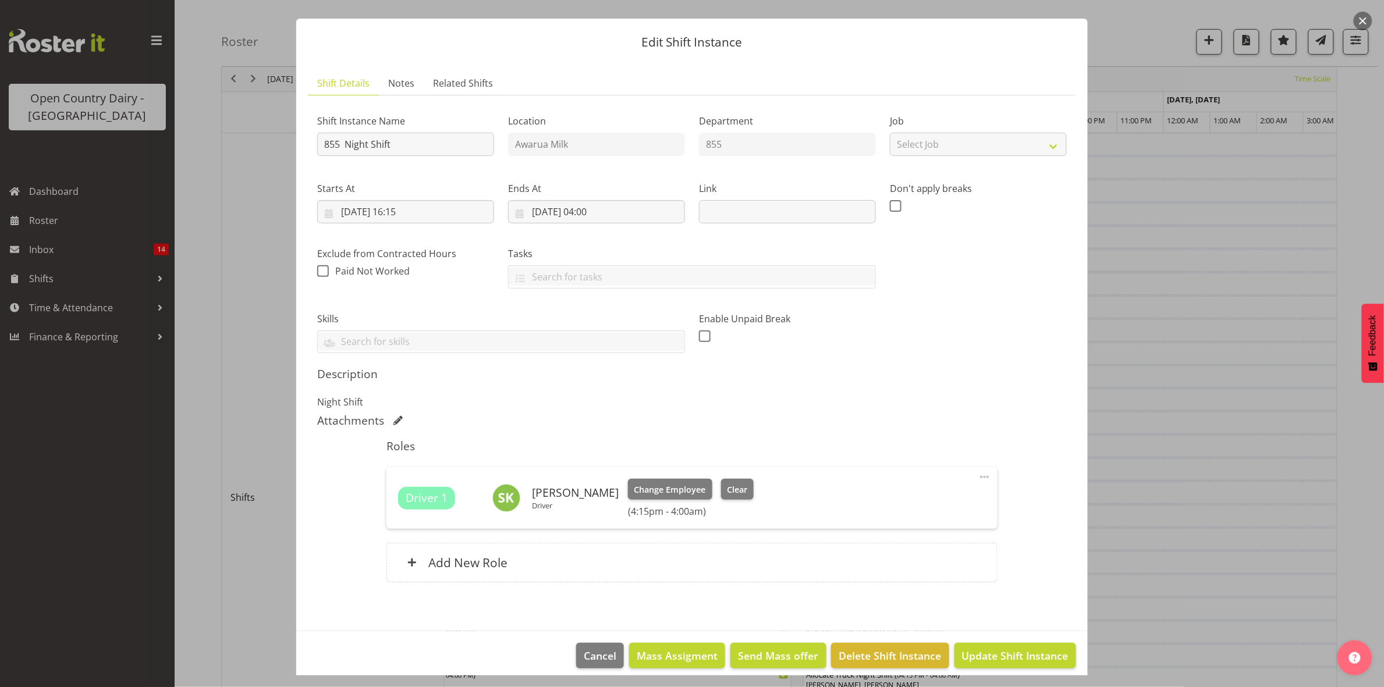
scroll to position [33, 0]
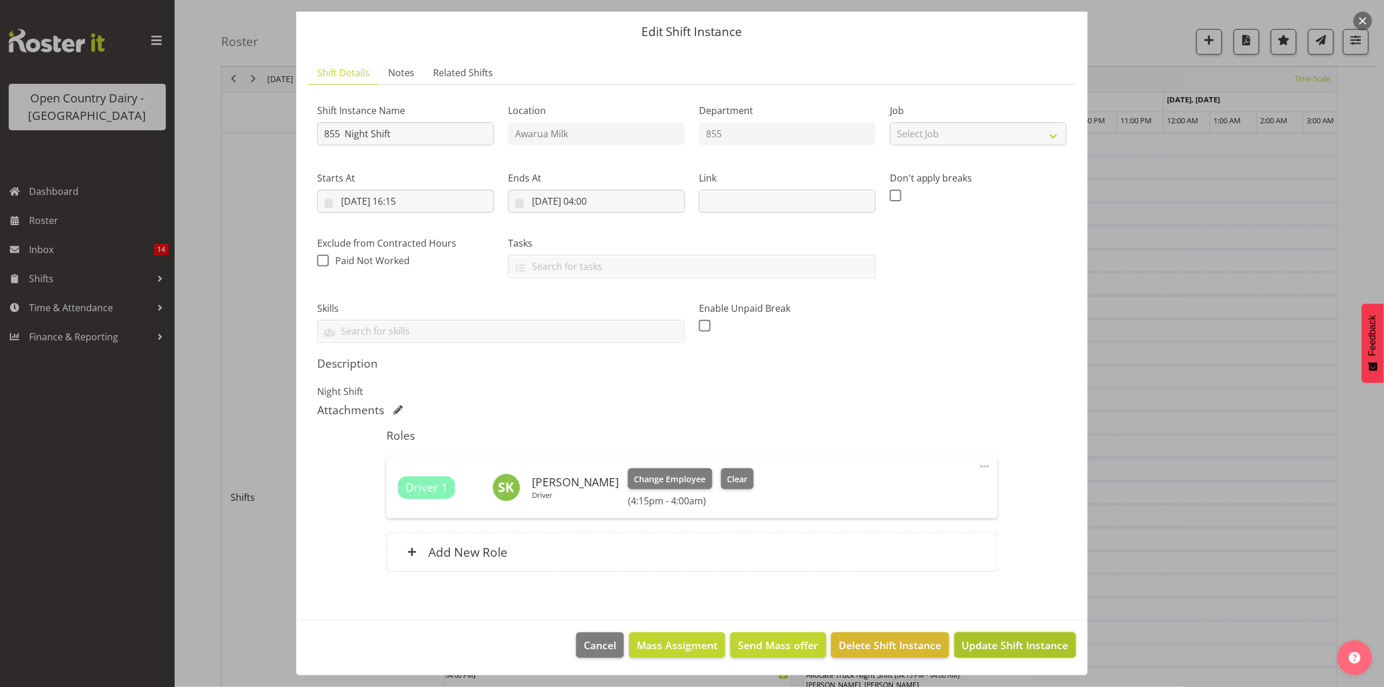
click at [1007, 642] on span "Update Shift Instance" at bounding box center [1015, 645] width 106 height 15
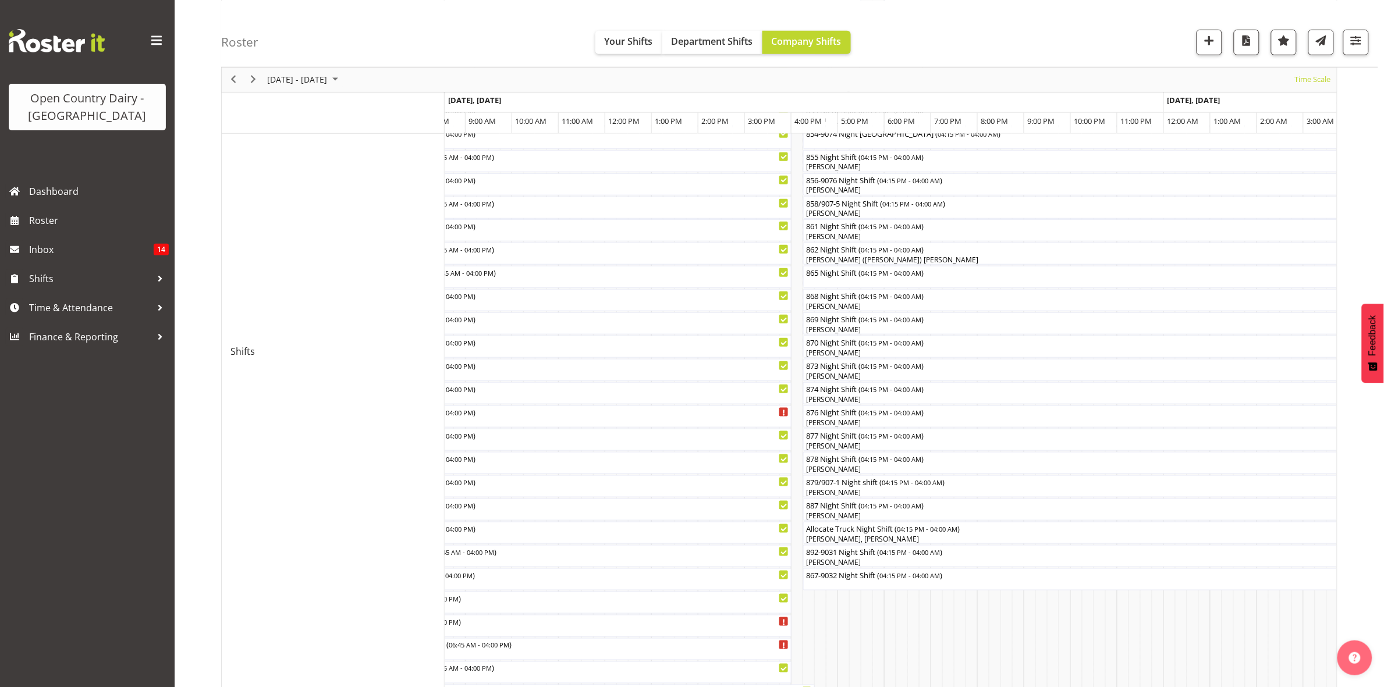
scroll to position [364, 0]
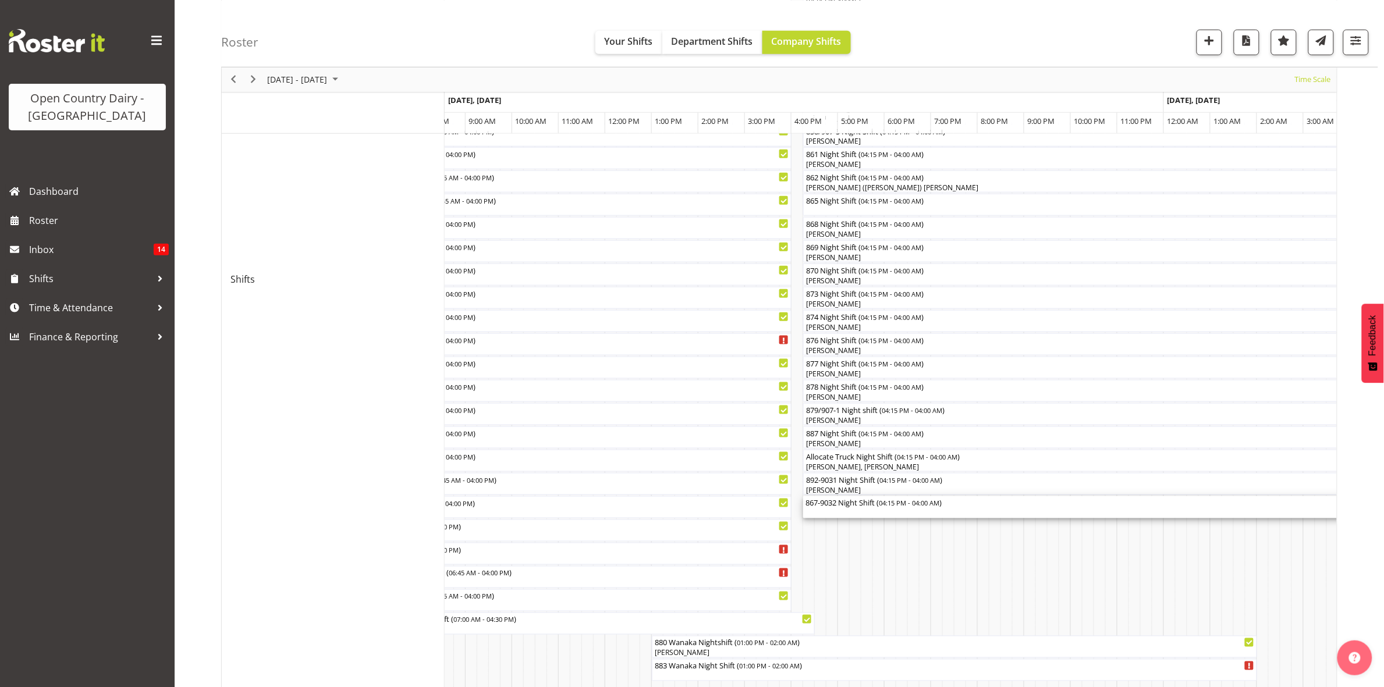
click at [840, 509] on div "867-9032 Night Shift ( 04:15 PM - 04:00 AM )" at bounding box center [1076, 507] width 542 height 22
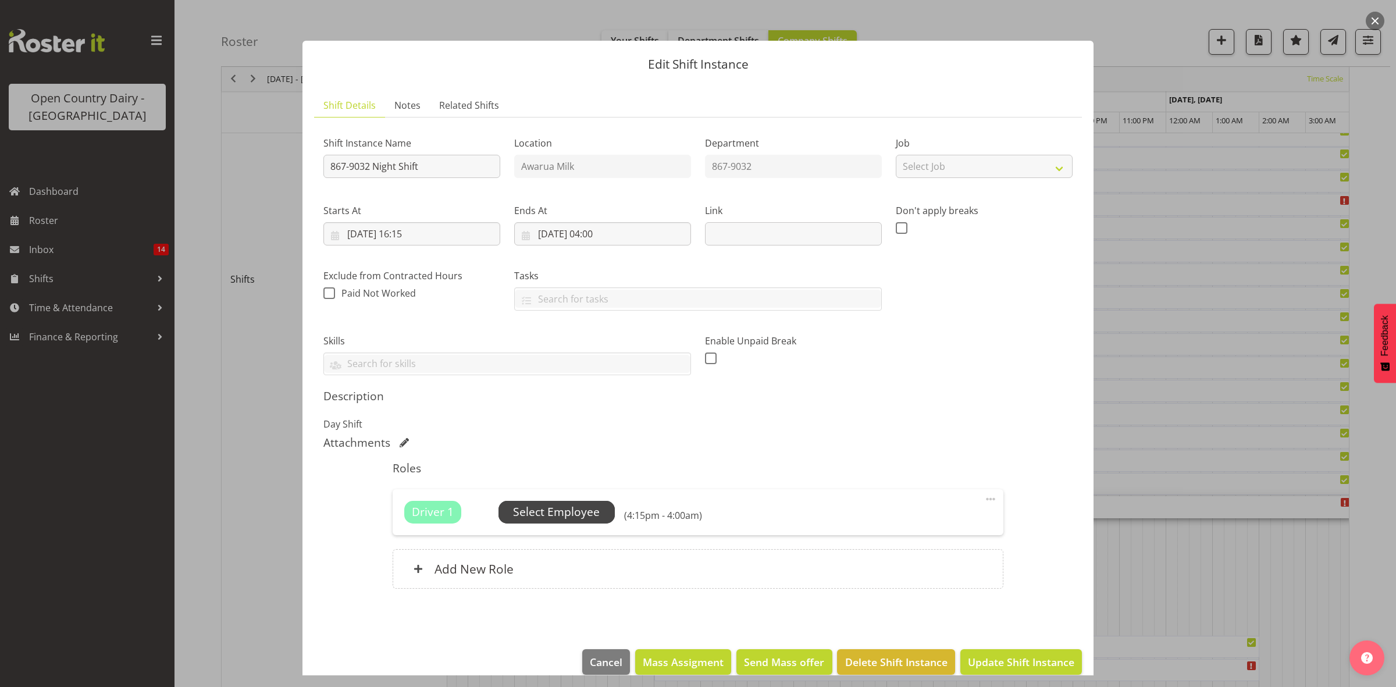
click at [548, 511] on span "Select Employee" at bounding box center [556, 512] width 87 height 17
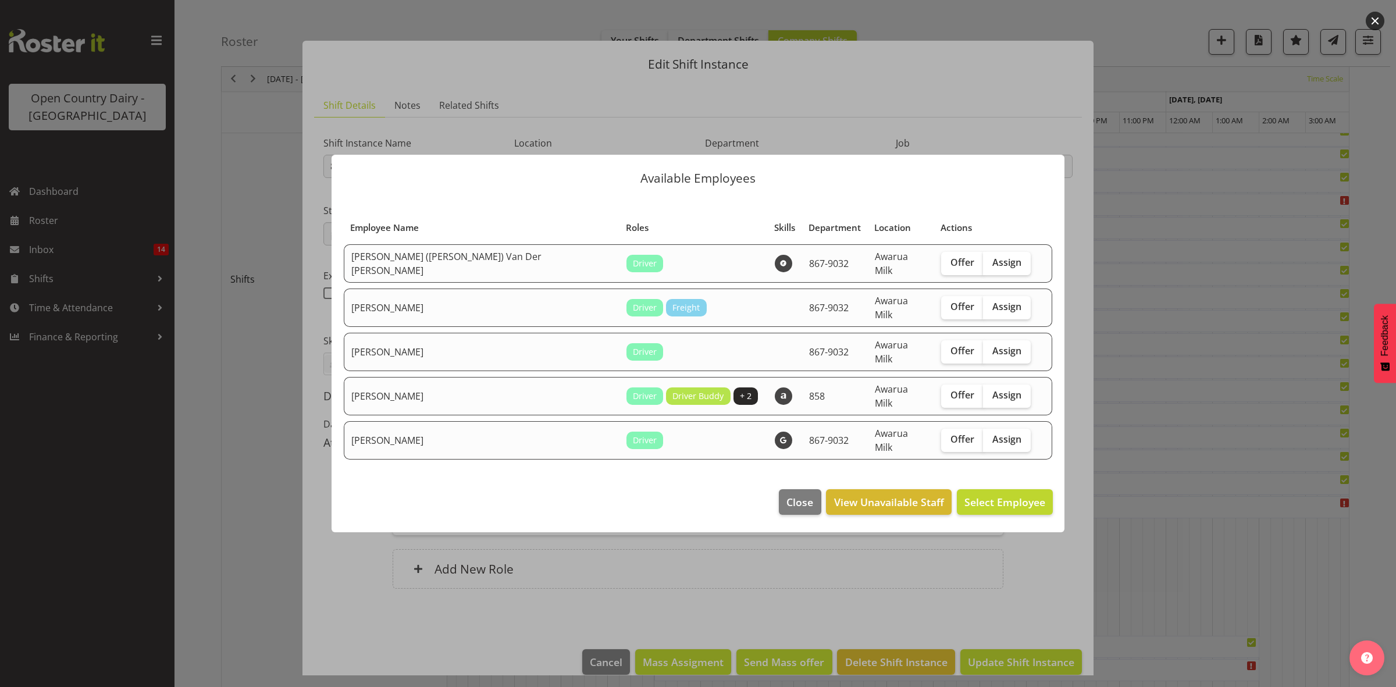
click at [993, 268] on span "Assign" at bounding box center [1007, 263] width 29 height 12
click at [983, 266] on input "Assign" at bounding box center [987, 263] width 8 height 8
checkbox input "true"
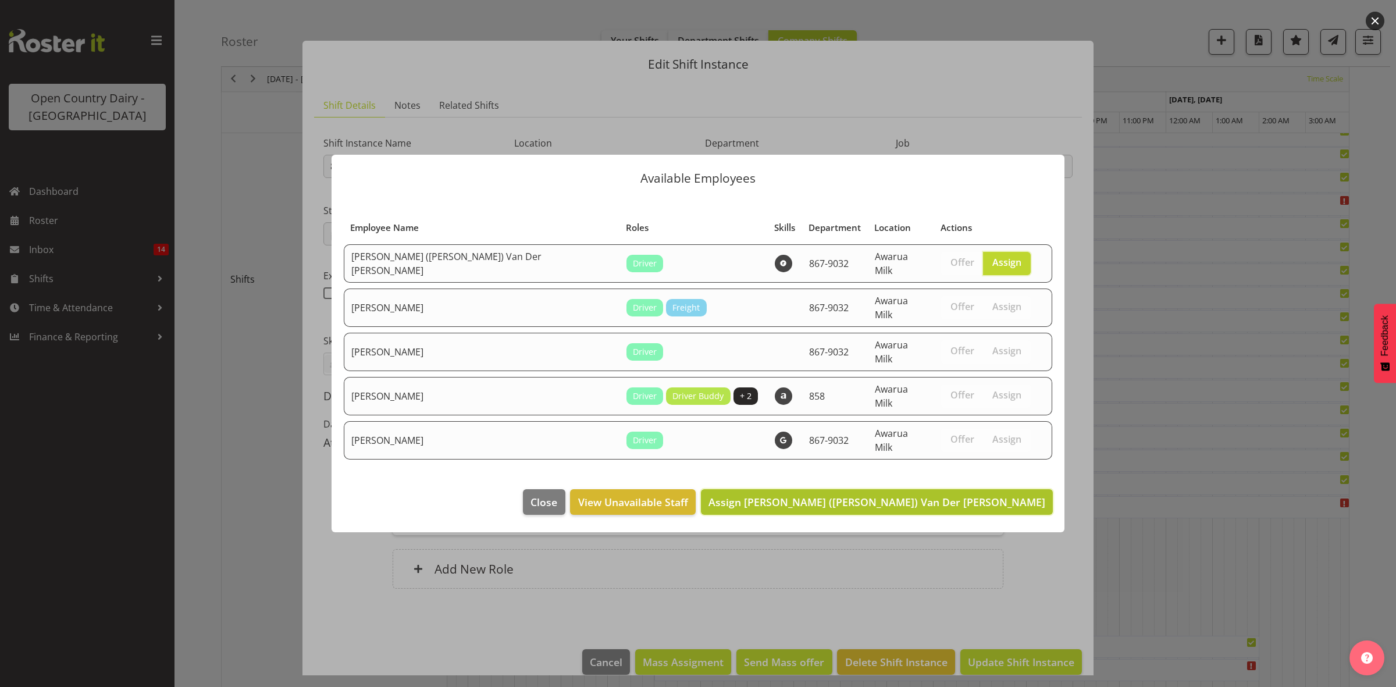
click at [987, 496] on span "Assign Gert (Gerry) Van Der Berg" at bounding box center [877, 502] width 337 height 14
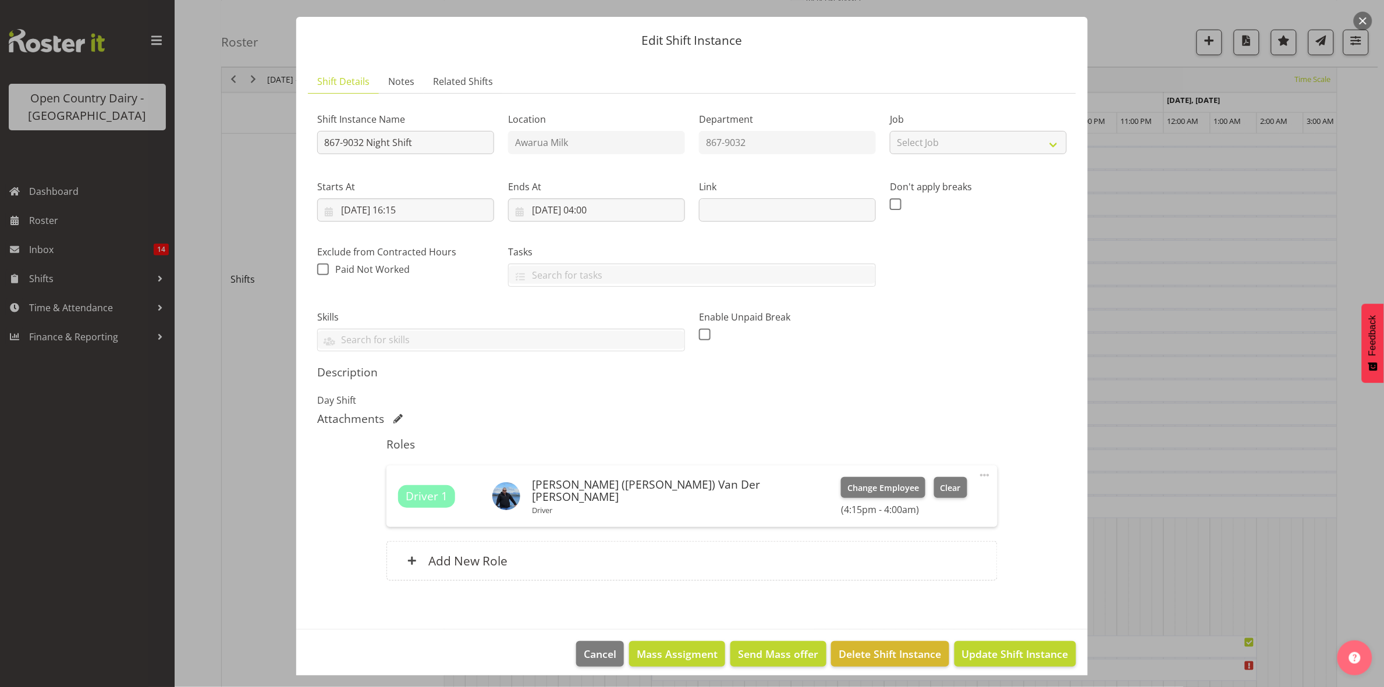
scroll to position [33, 0]
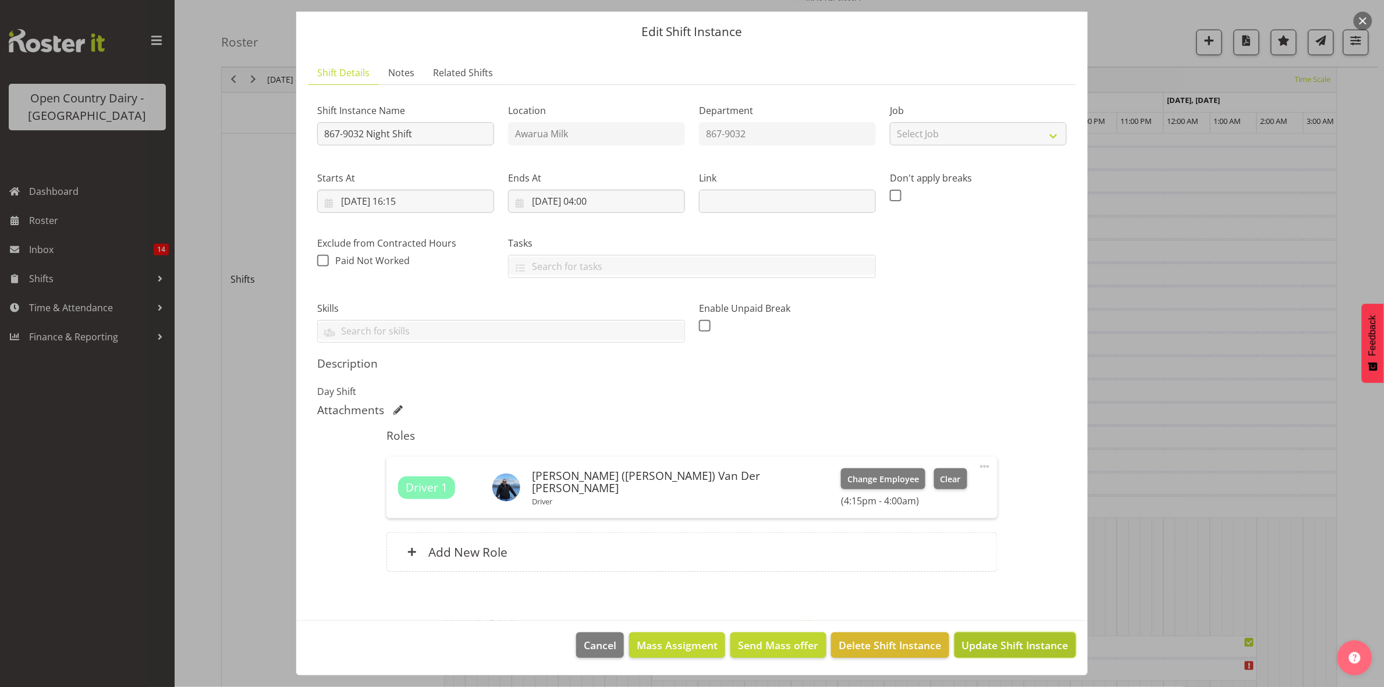
click at [1000, 653] on button "Update Shift Instance" at bounding box center [1015, 645] width 122 height 26
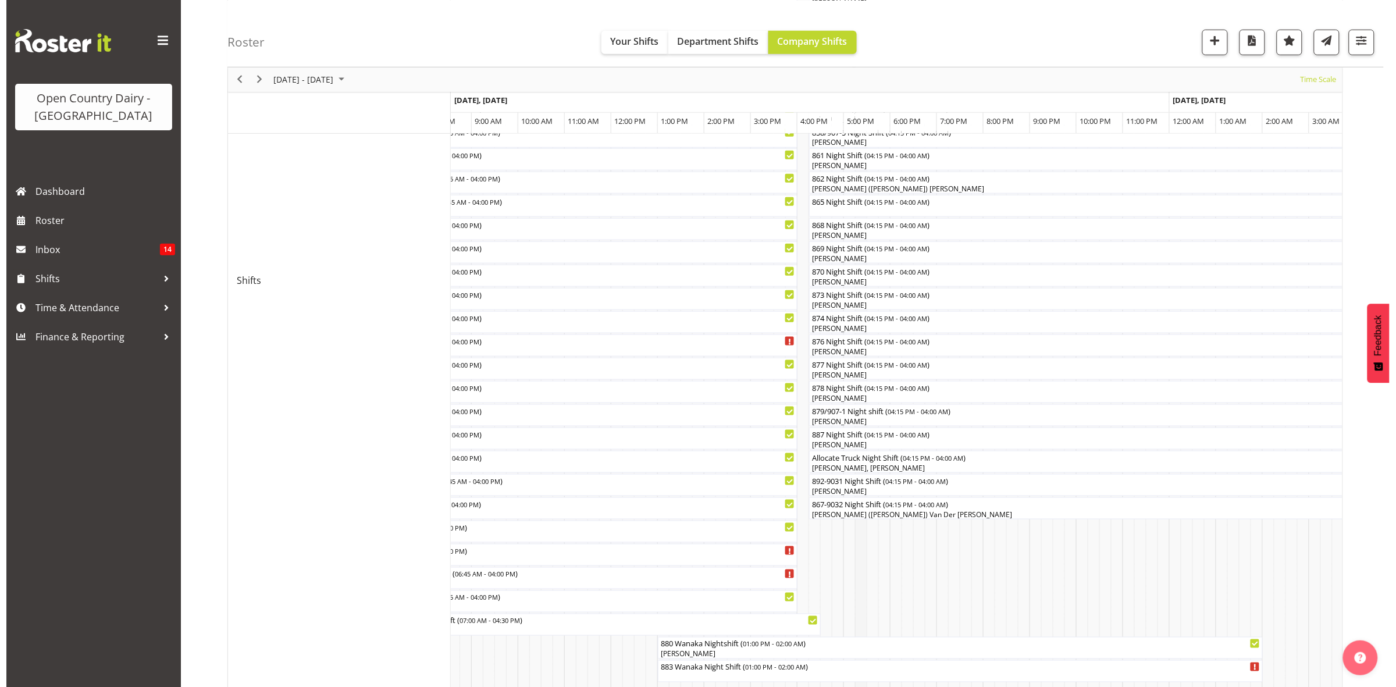
scroll to position [364, 0]
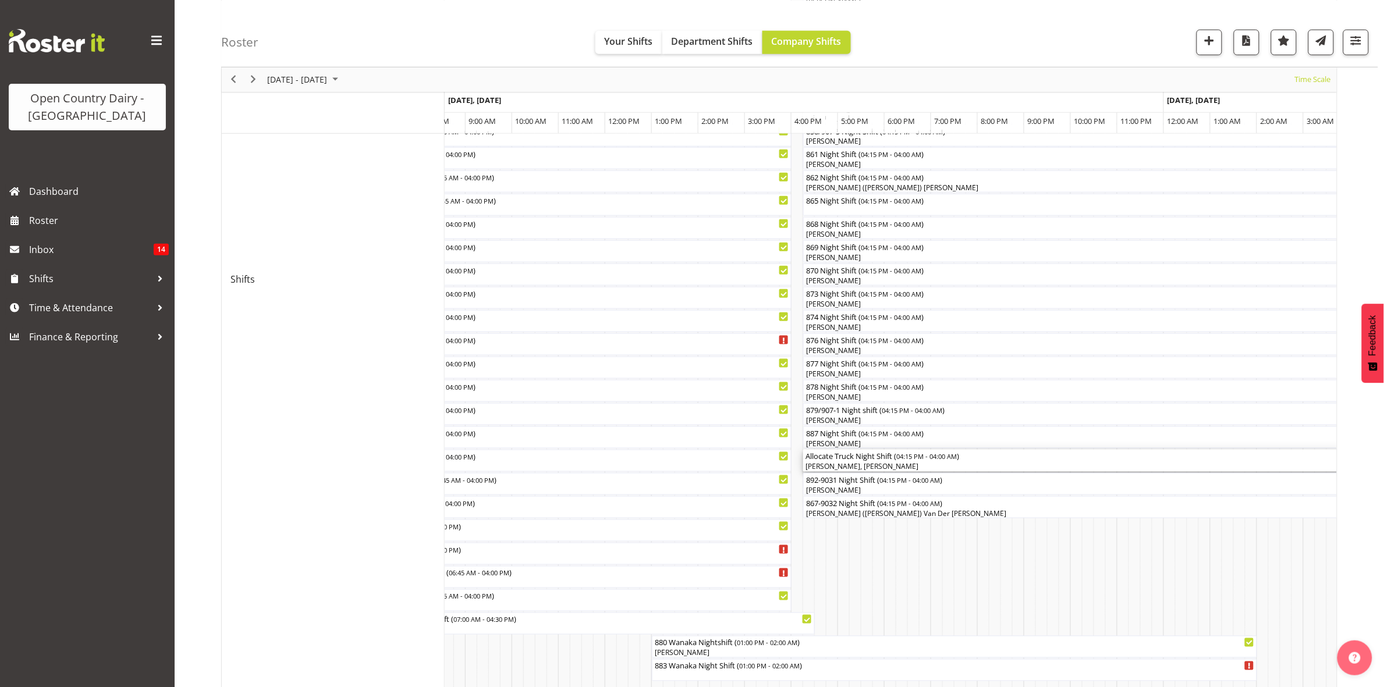
click at [850, 463] on div "Karl Nicol, Shiva Kumaran" at bounding box center [1076, 466] width 542 height 10
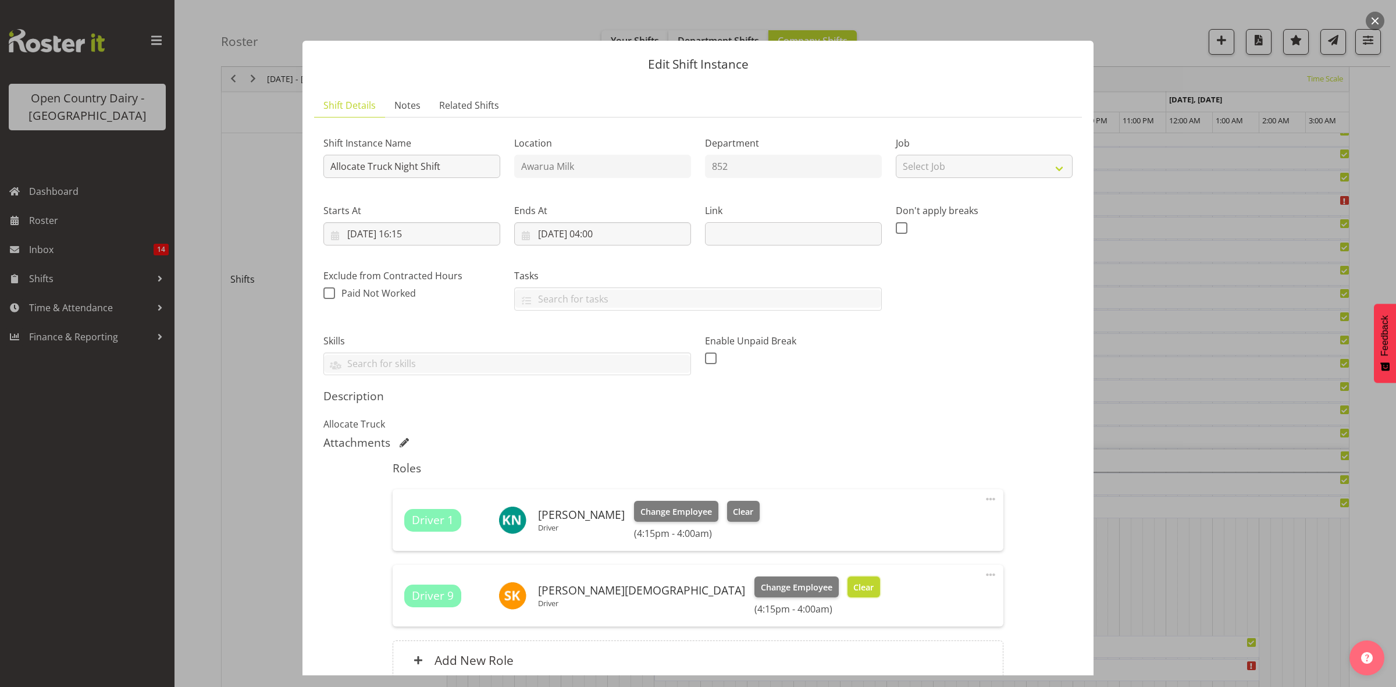
click at [854, 585] on span "Clear" at bounding box center [864, 587] width 20 height 13
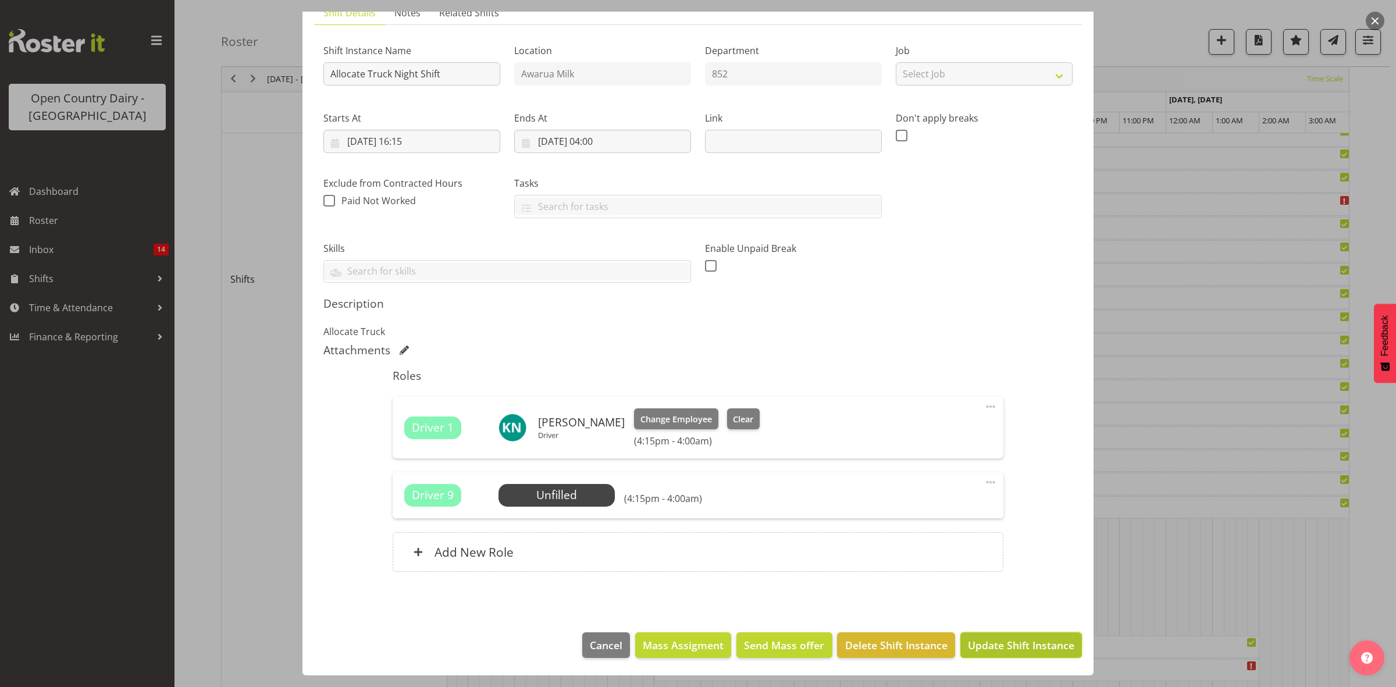
click at [1008, 641] on span "Update Shift Instance" at bounding box center [1021, 645] width 106 height 15
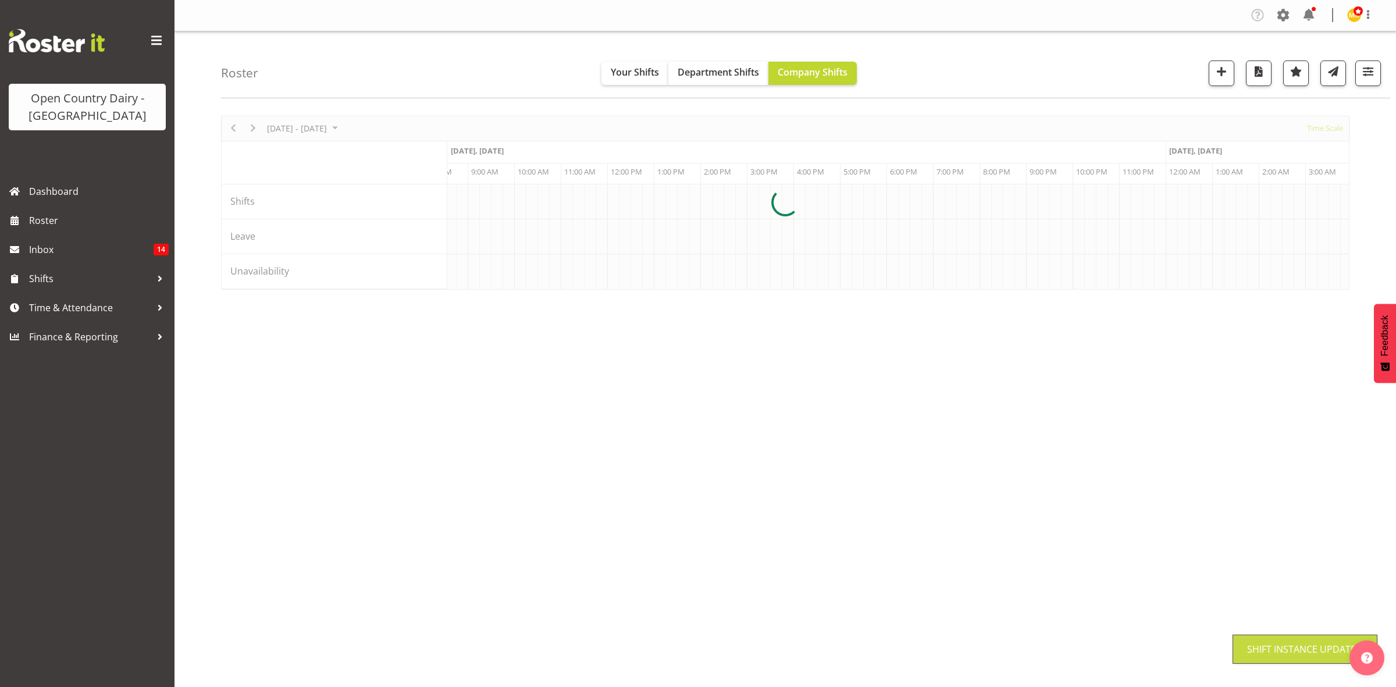
scroll to position [0, 0]
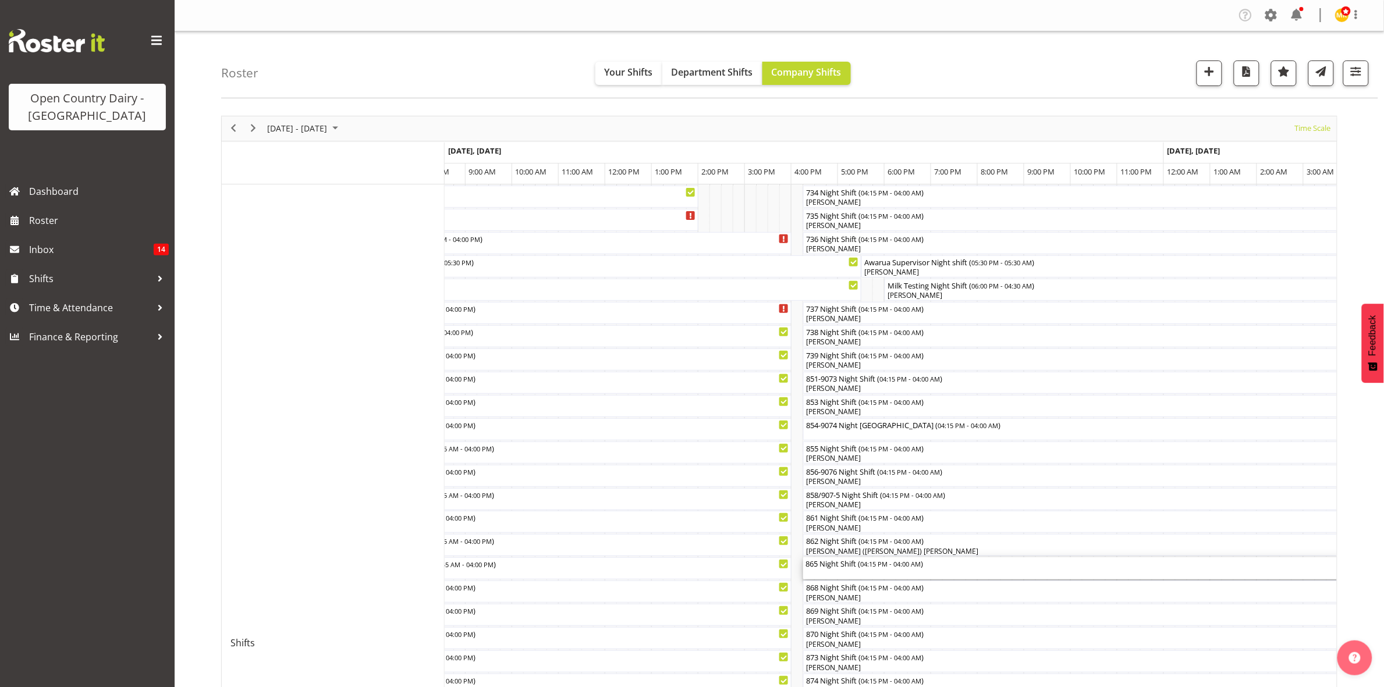
click at [829, 563] on div "865 Night Shift ( 04:15 PM - 04:00 AM )" at bounding box center [1076, 563] width 542 height 12
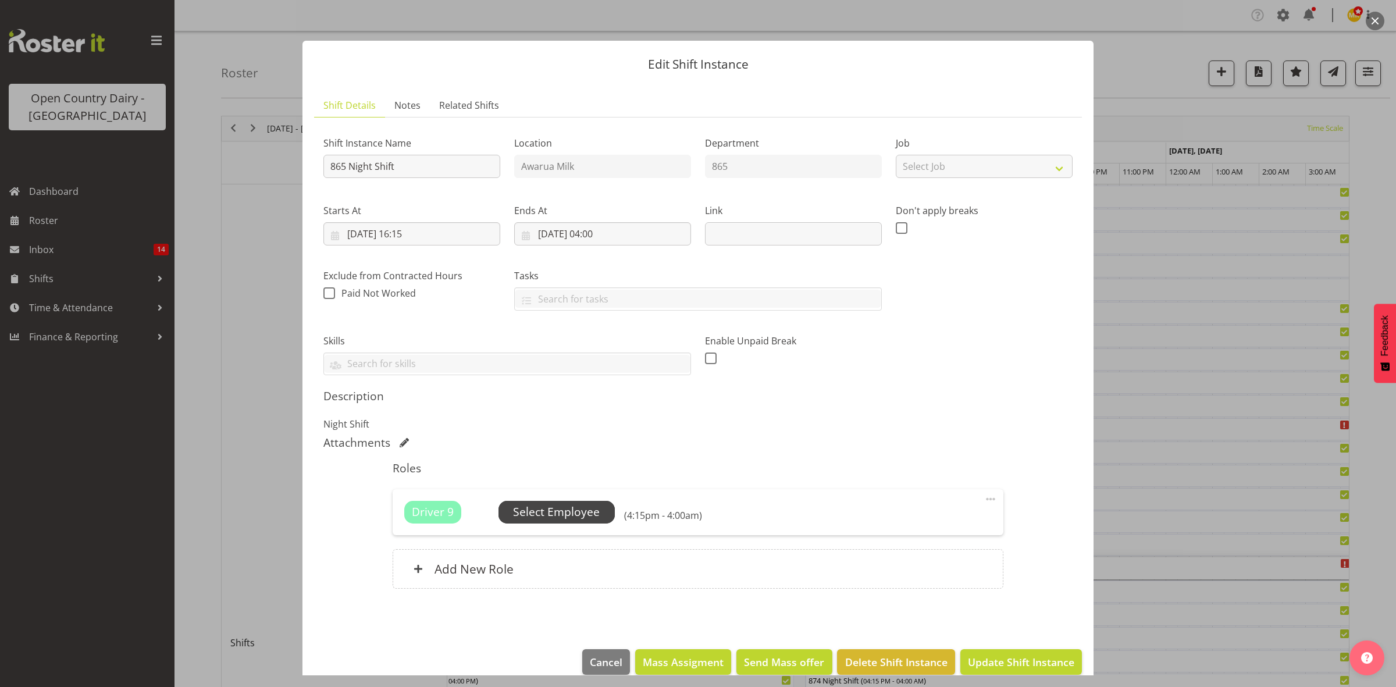
click at [567, 511] on span "Select Employee" at bounding box center [556, 512] width 87 height 17
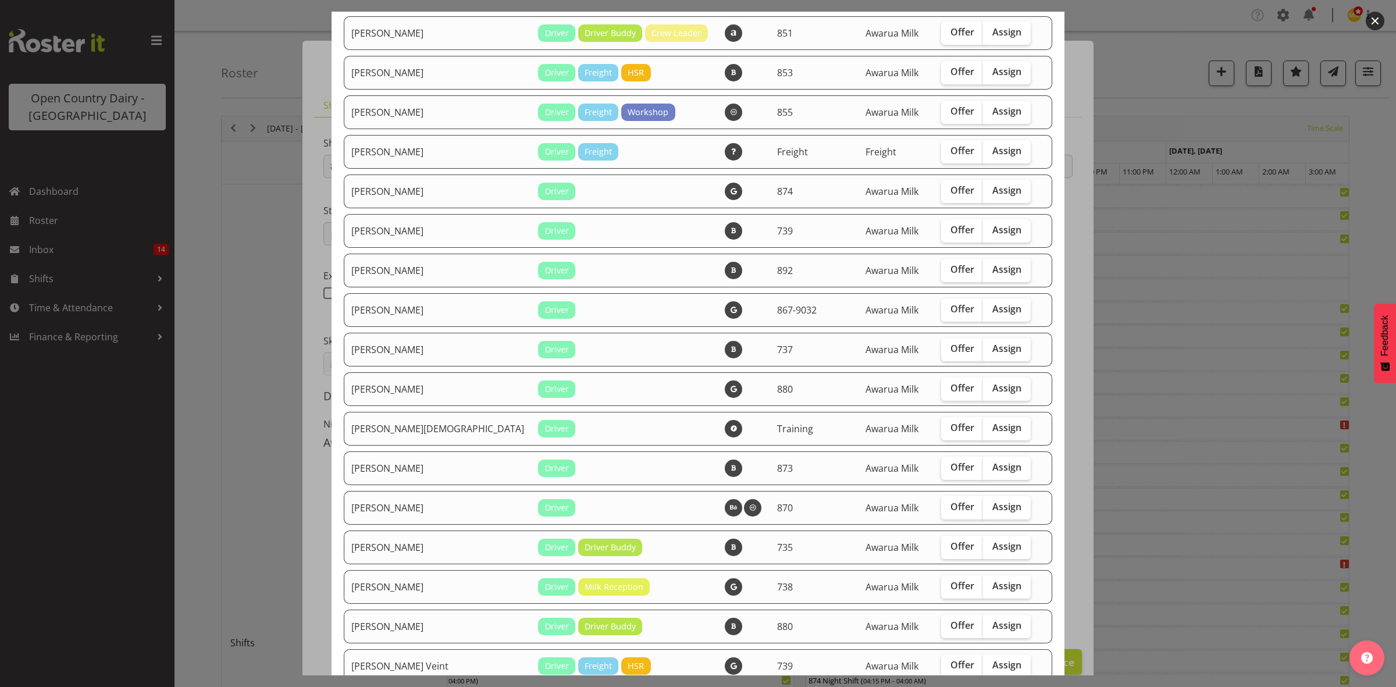
scroll to position [1527, 0]
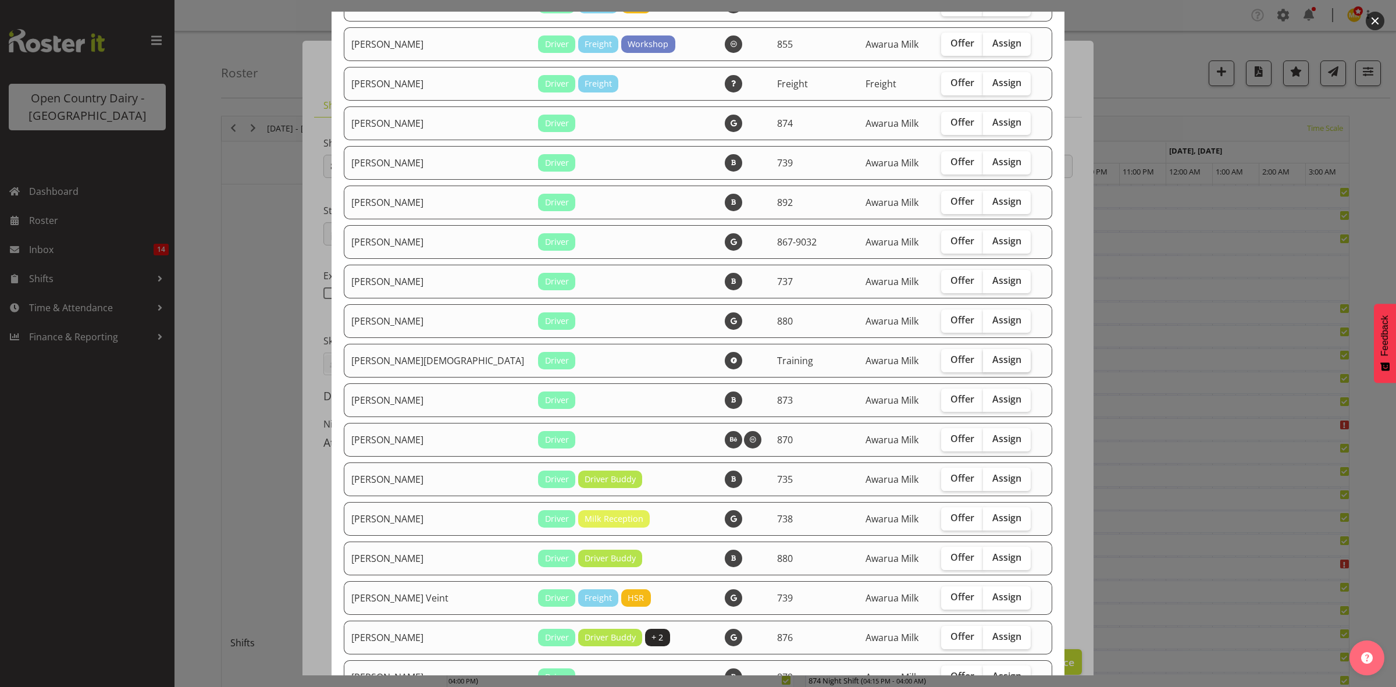
click at [993, 365] on span "Assign" at bounding box center [1007, 360] width 29 height 12
click at [983, 364] on input "Assign" at bounding box center [987, 360] width 8 height 8
checkbox input "true"
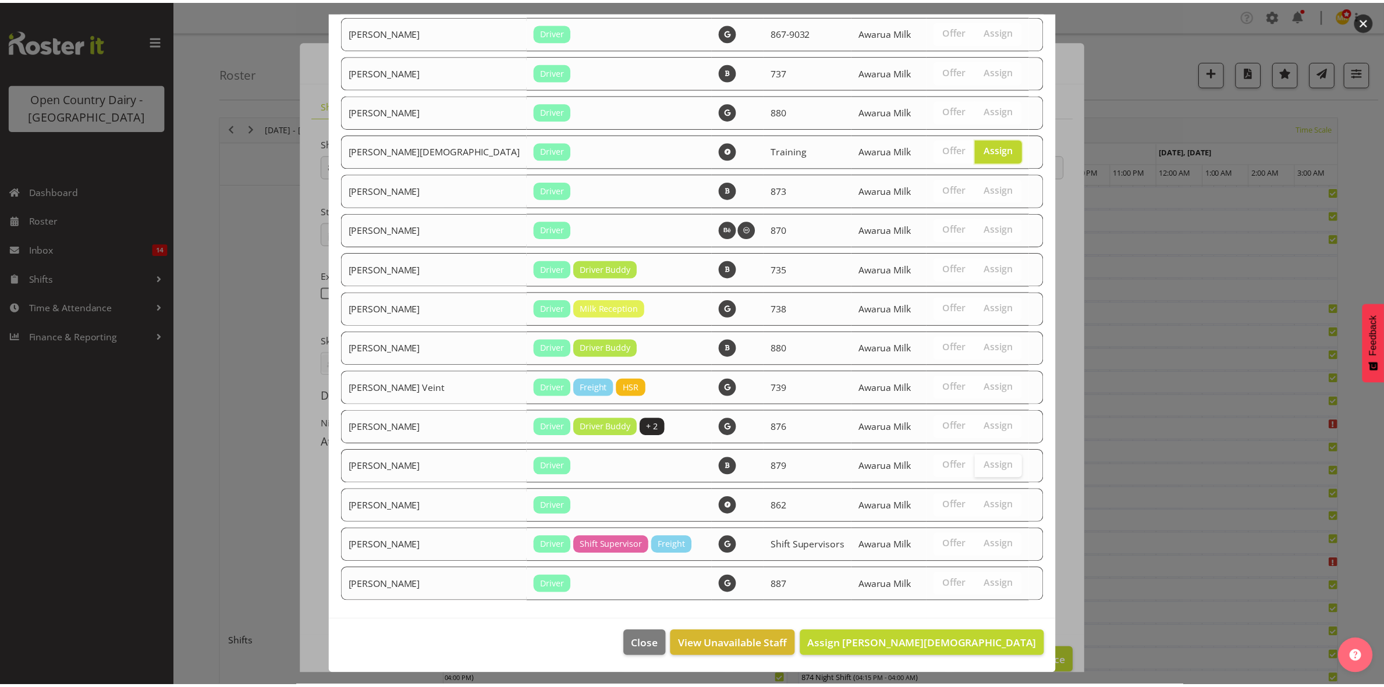
scroll to position [1753, 0]
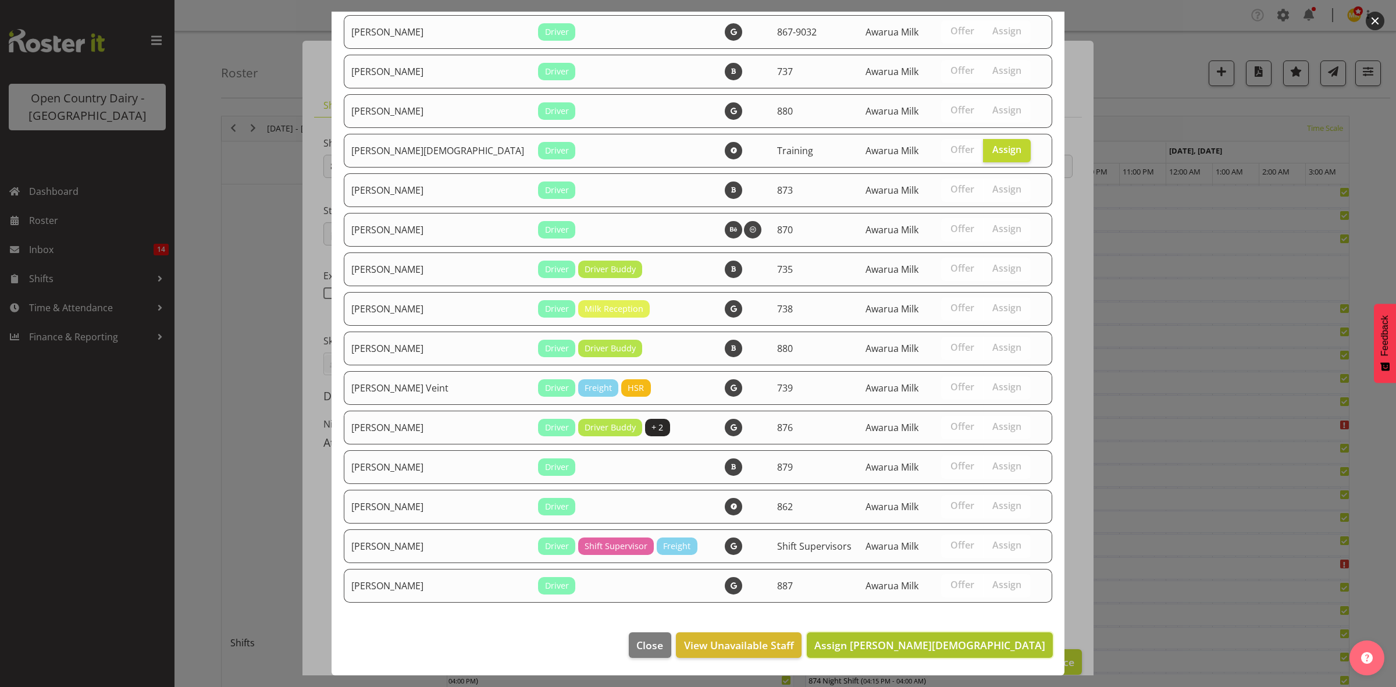
click at [966, 640] on span "Assign Shiva Kumaran" at bounding box center [930, 645] width 231 height 14
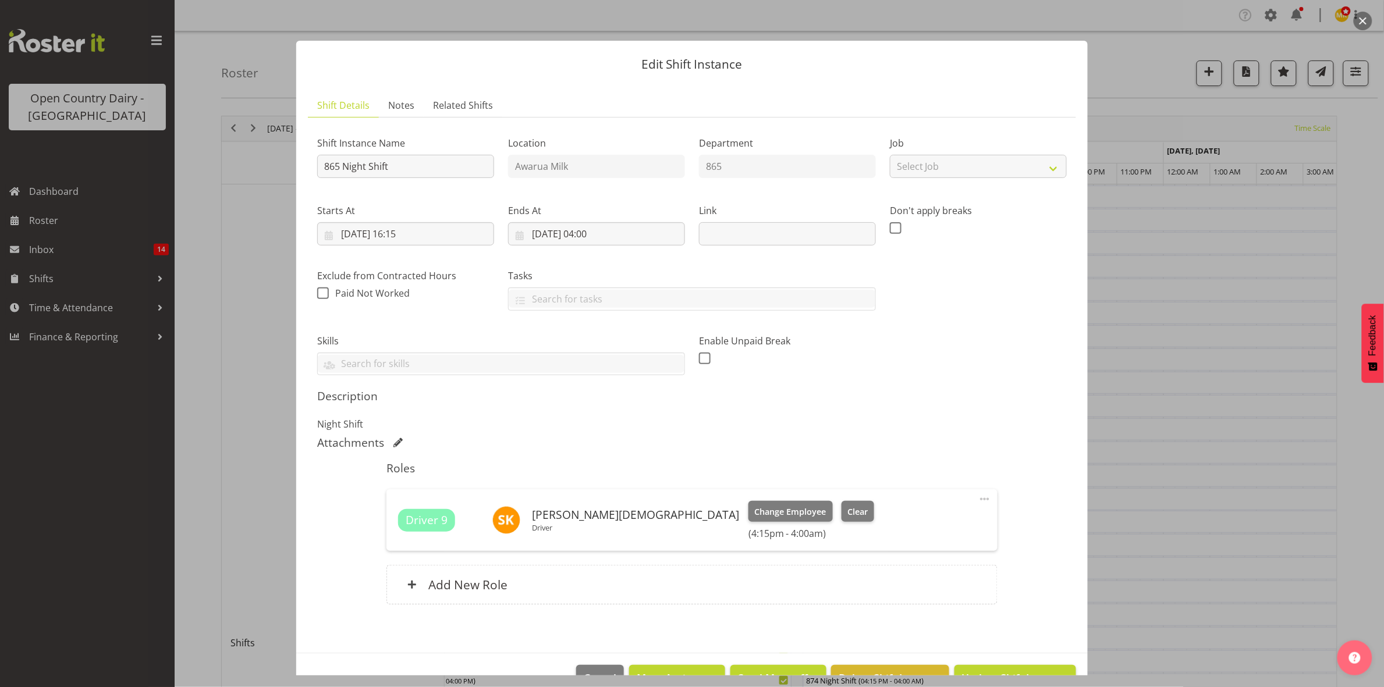
scroll to position [33, 0]
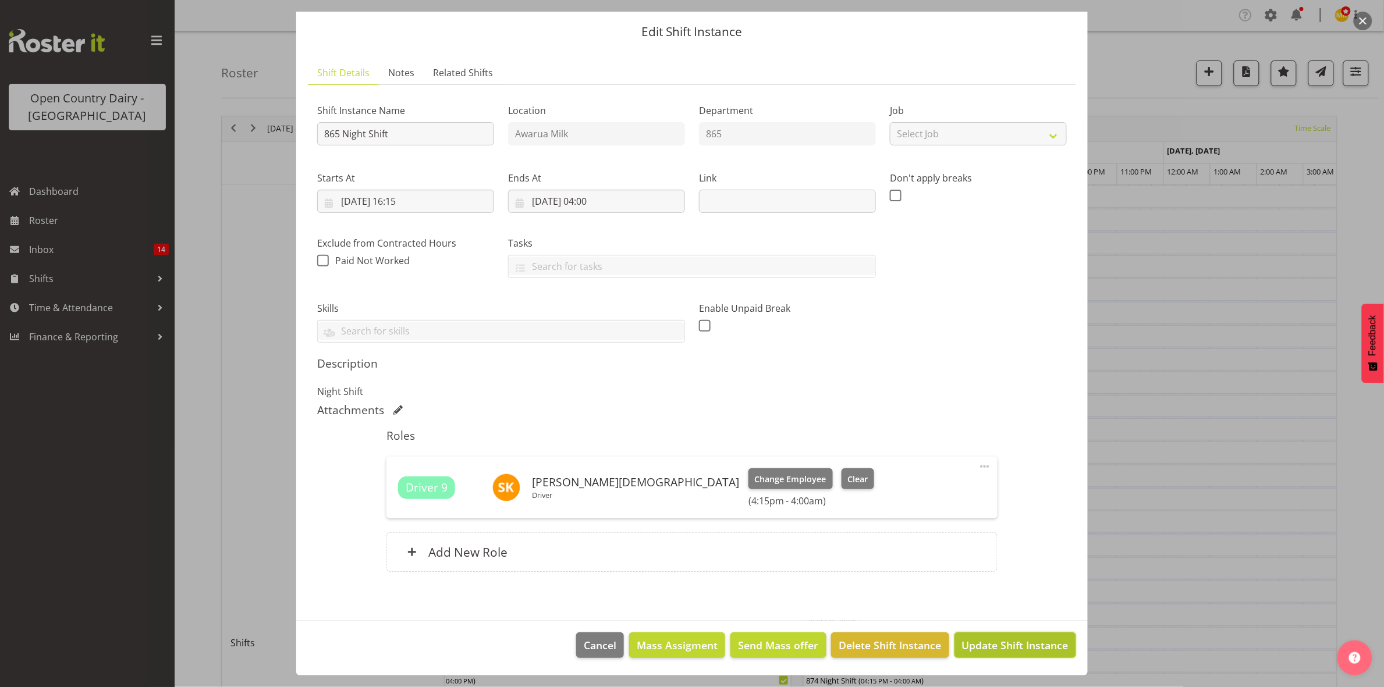
click at [999, 645] on span "Update Shift Instance" at bounding box center [1015, 645] width 106 height 15
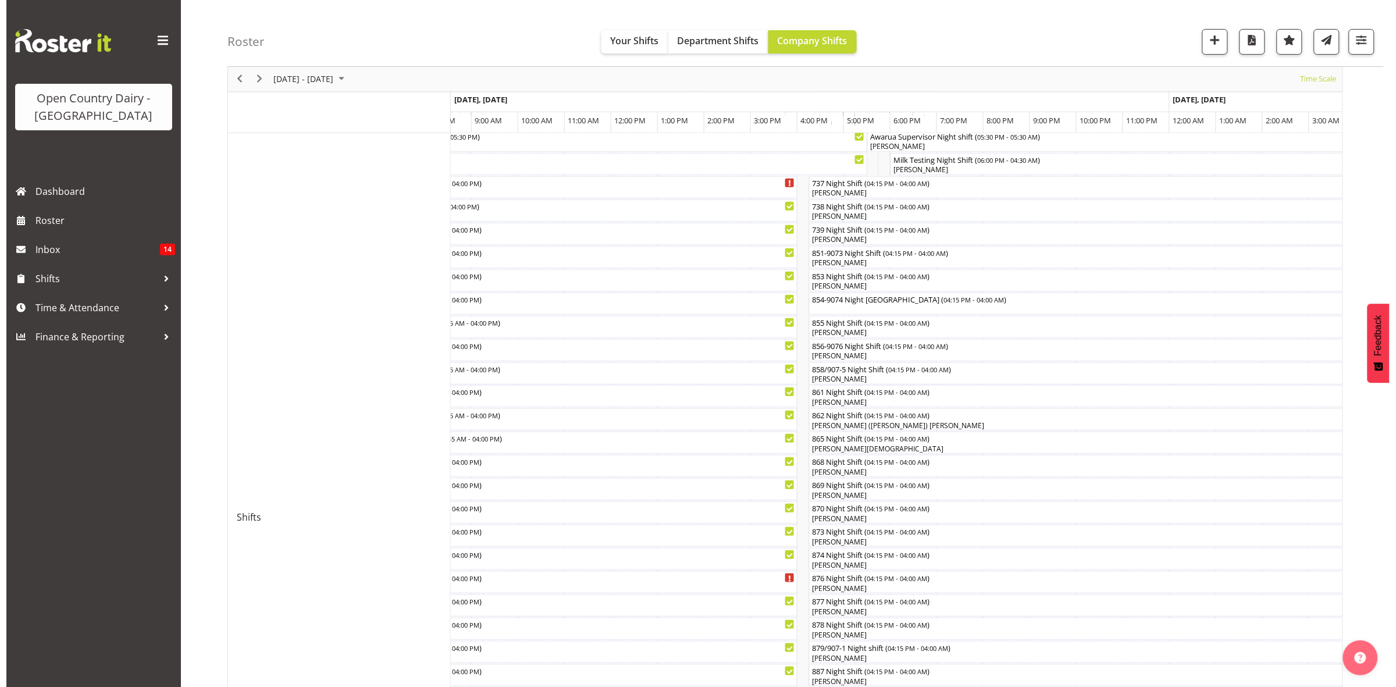
scroll to position [145, 0]
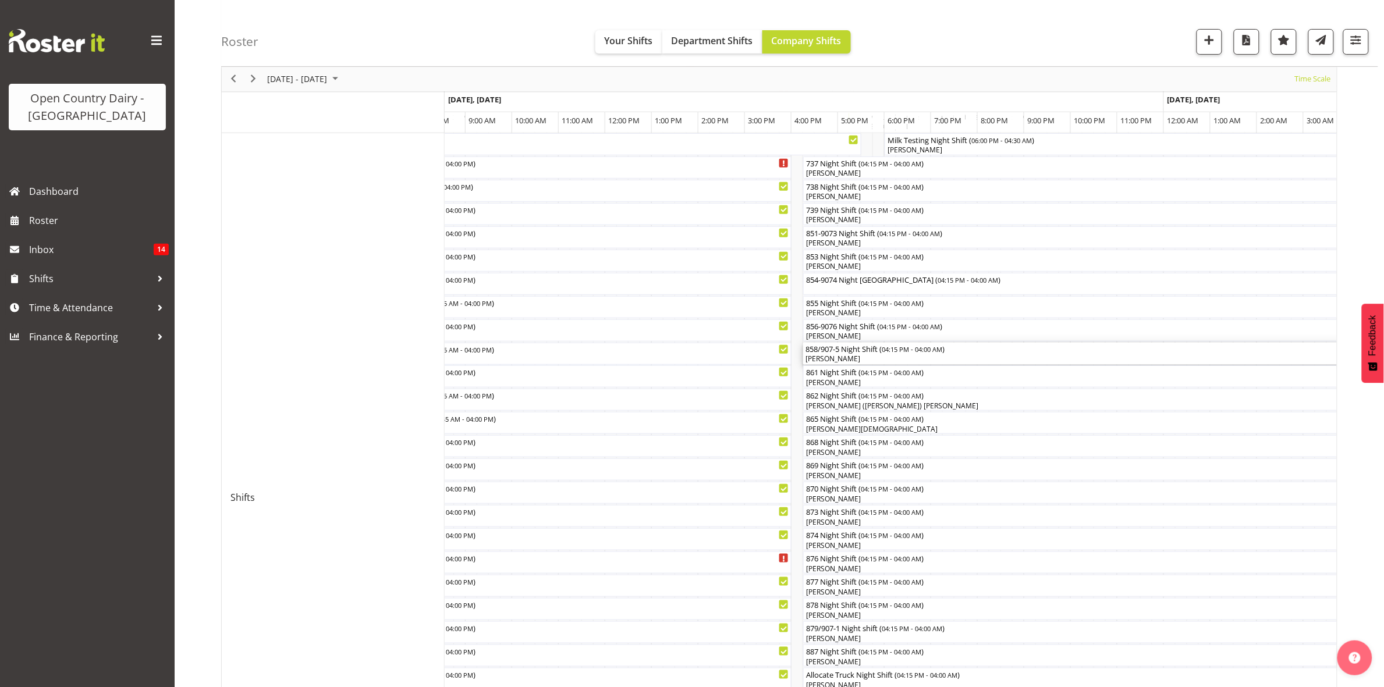
click at [834, 356] on div "[PERSON_NAME]" at bounding box center [1076, 359] width 542 height 10
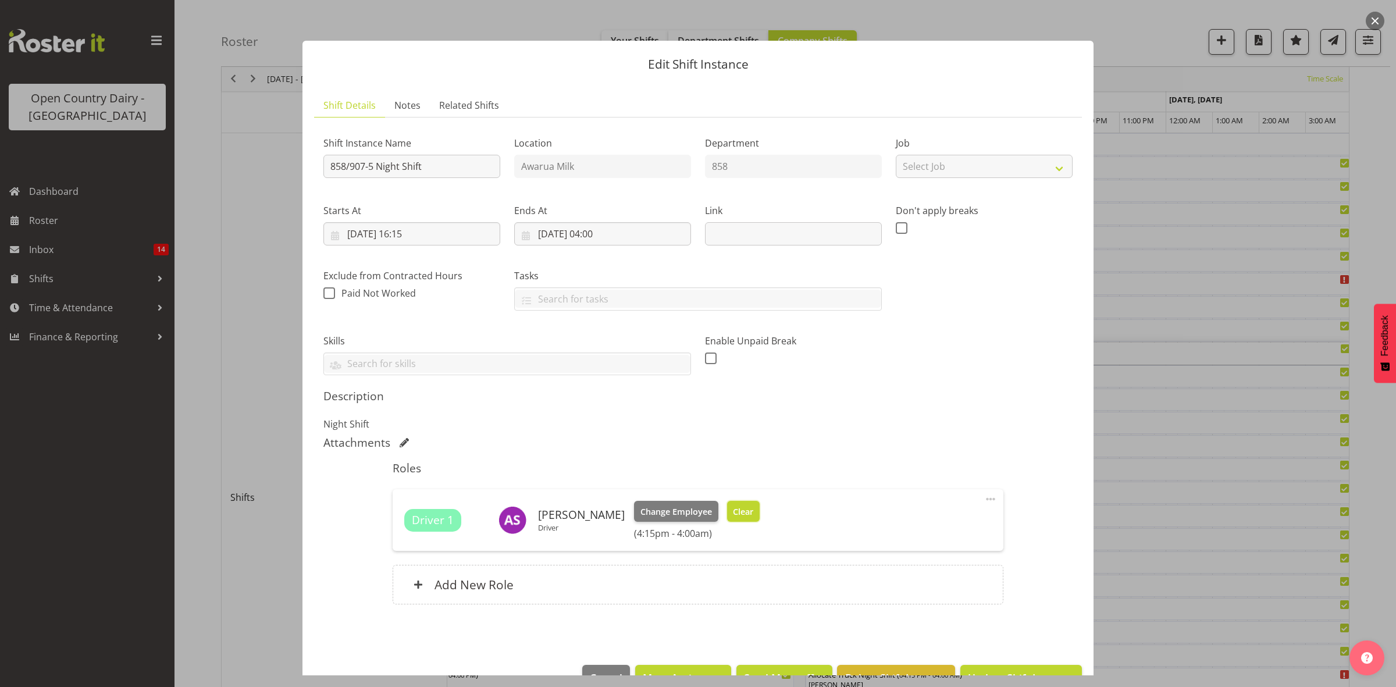
click at [733, 508] on span "Clear" at bounding box center [743, 512] width 20 height 13
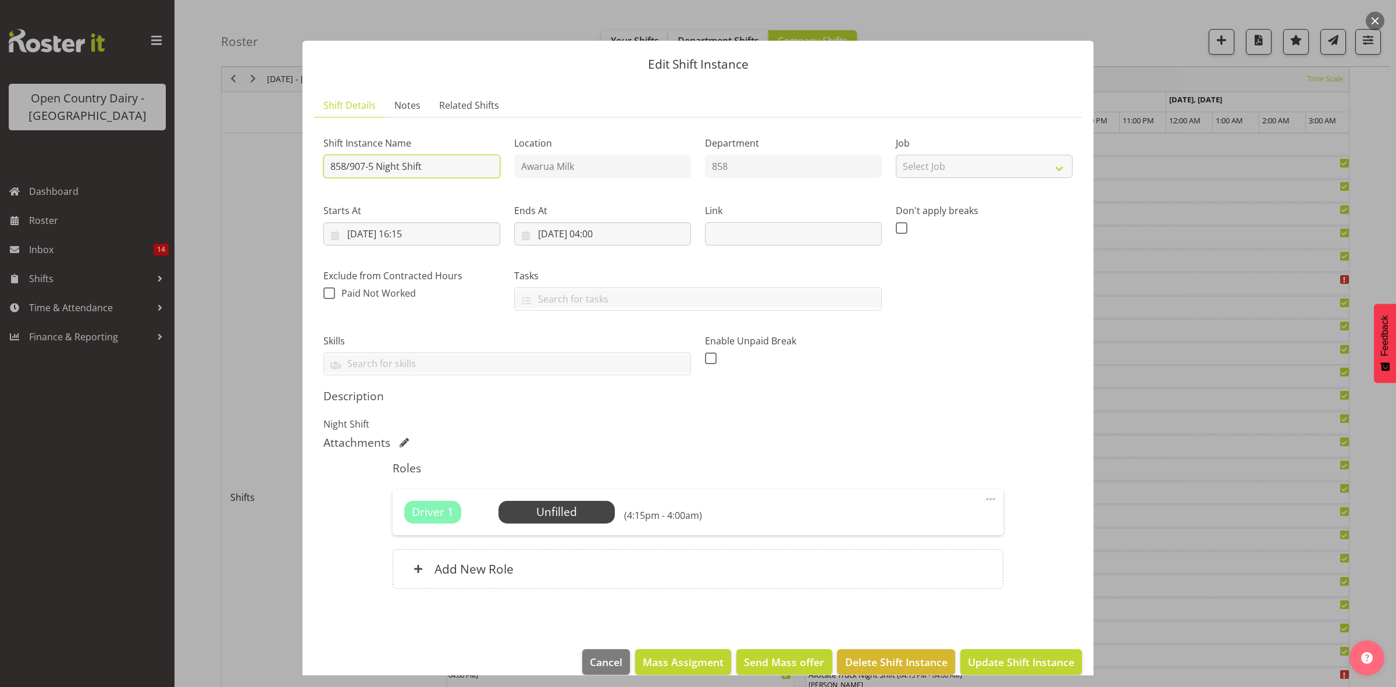
click at [436, 170] on input "858/907-5 Night Shift" at bounding box center [412, 166] width 177 height 23
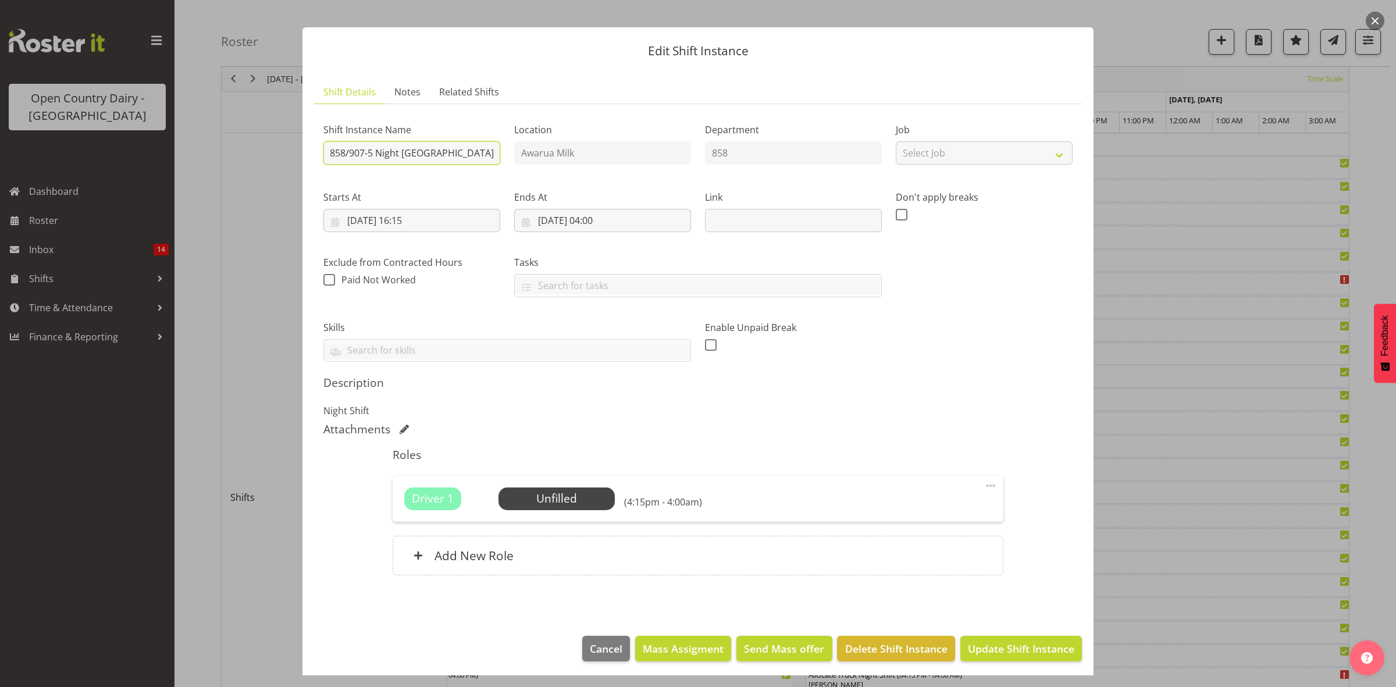
scroll to position [17, 0]
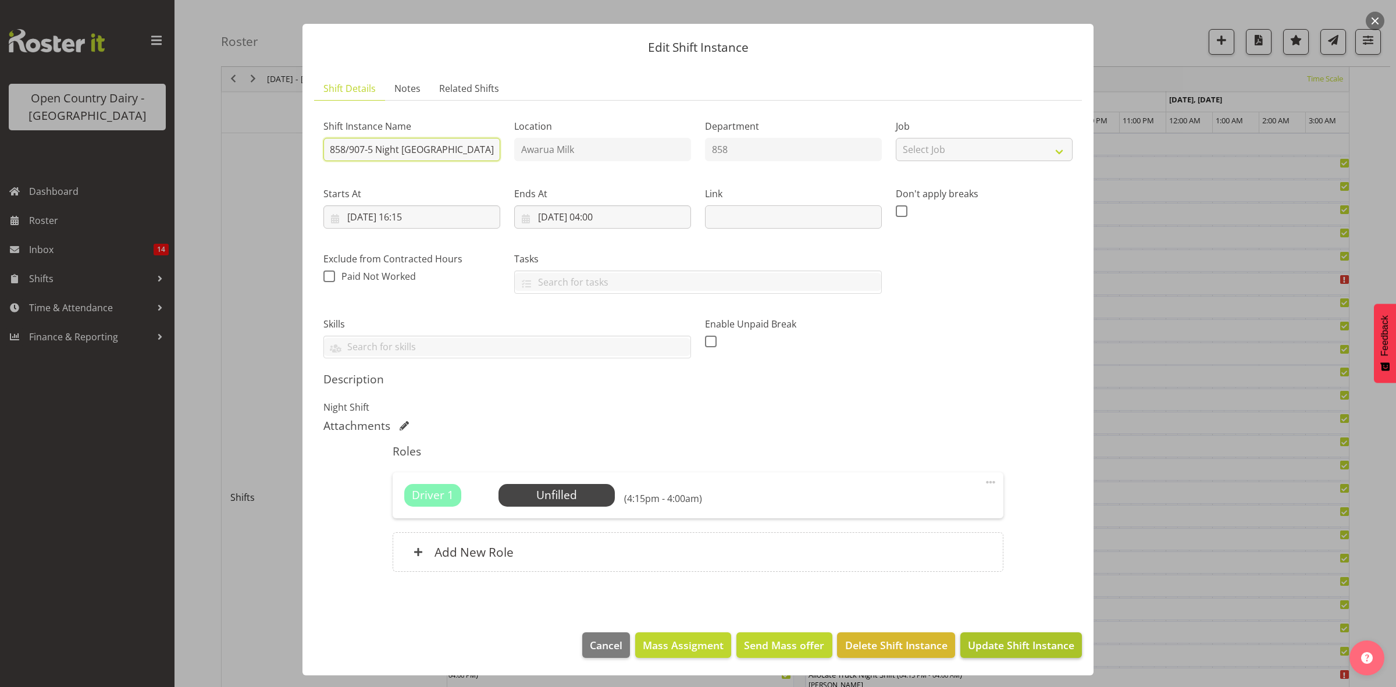
type input "858/907-5 Night Shift NORTH ISLAND"
click at [972, 639] on span "Update Shift Instance" at bounding box center [1021, 645] width 106 height 15
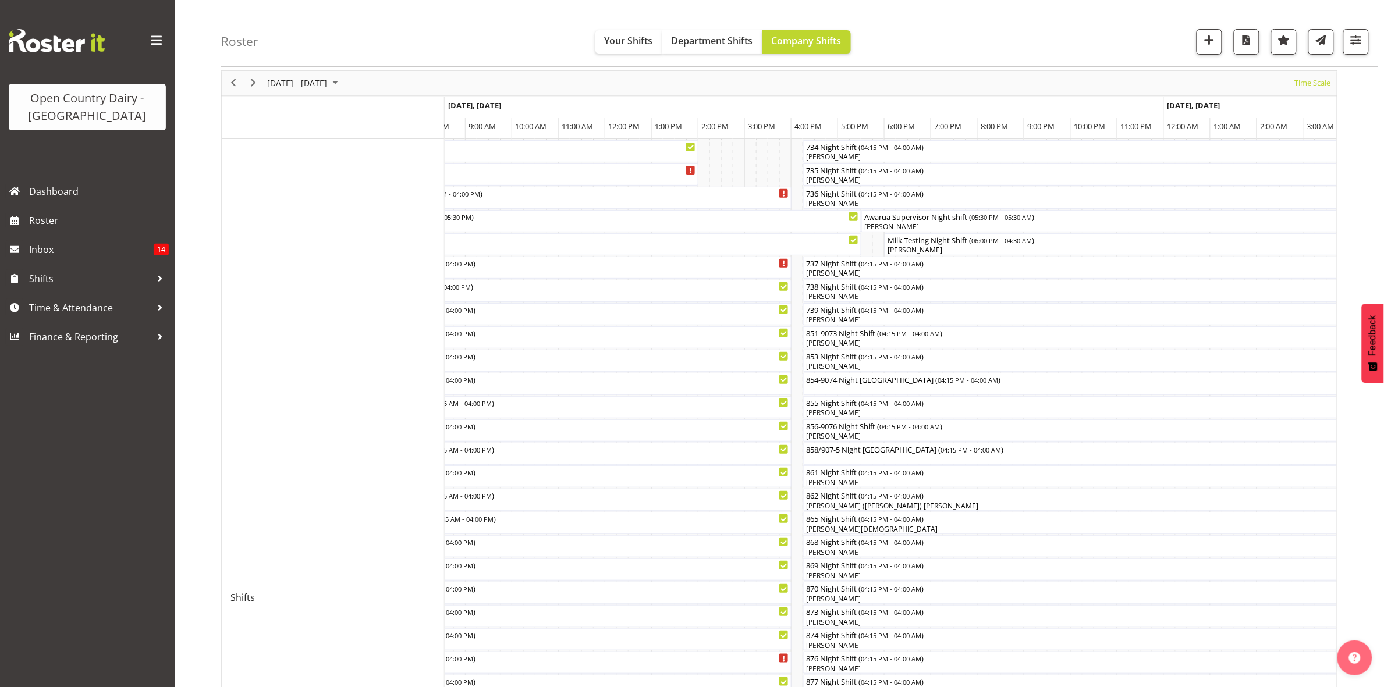
scroll to position [21, 0]
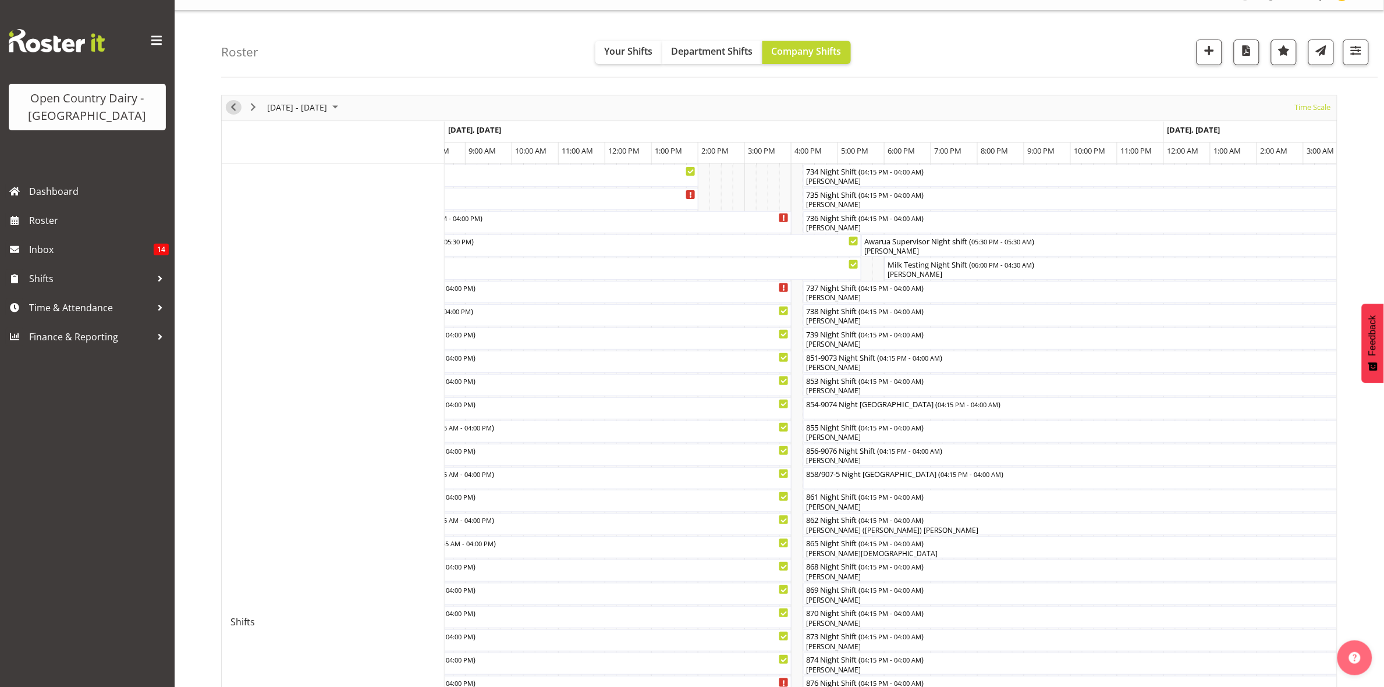
click at [234, 111] on span "Previous" at bounding box center [233, 107] width 14 height 15
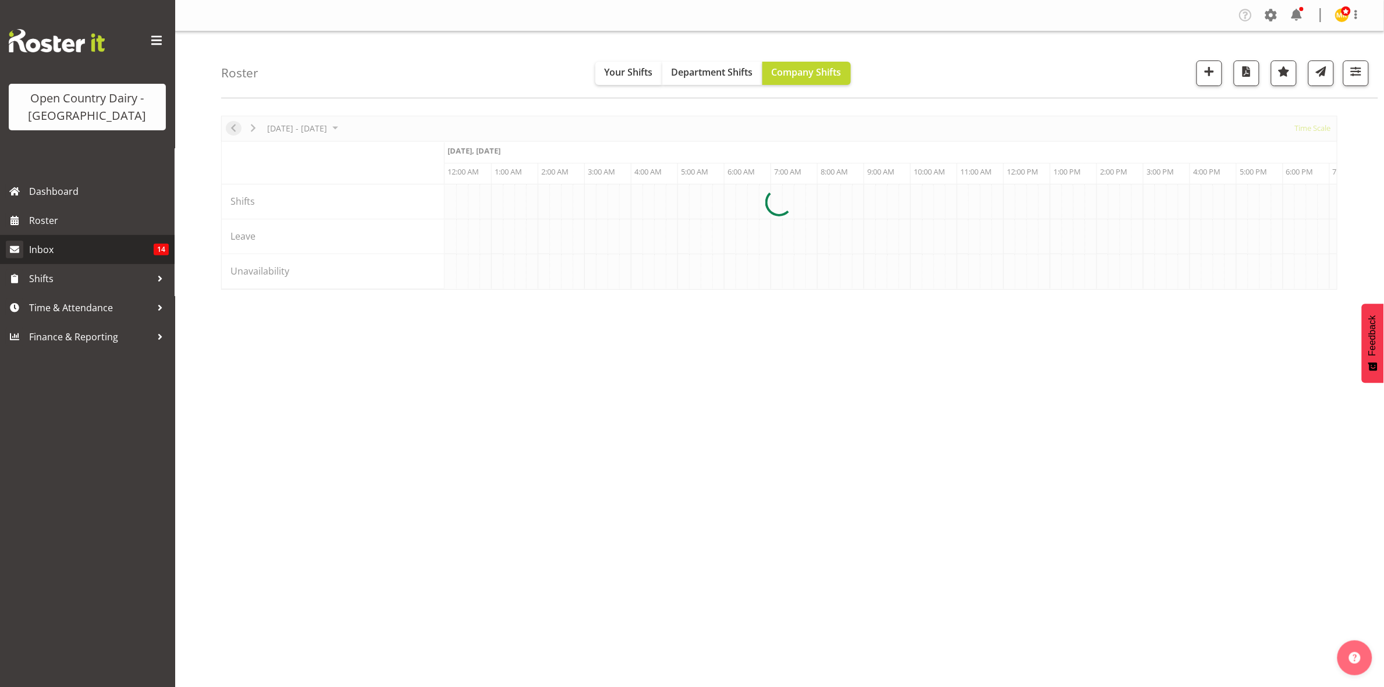
scroll to position [0, 4469]
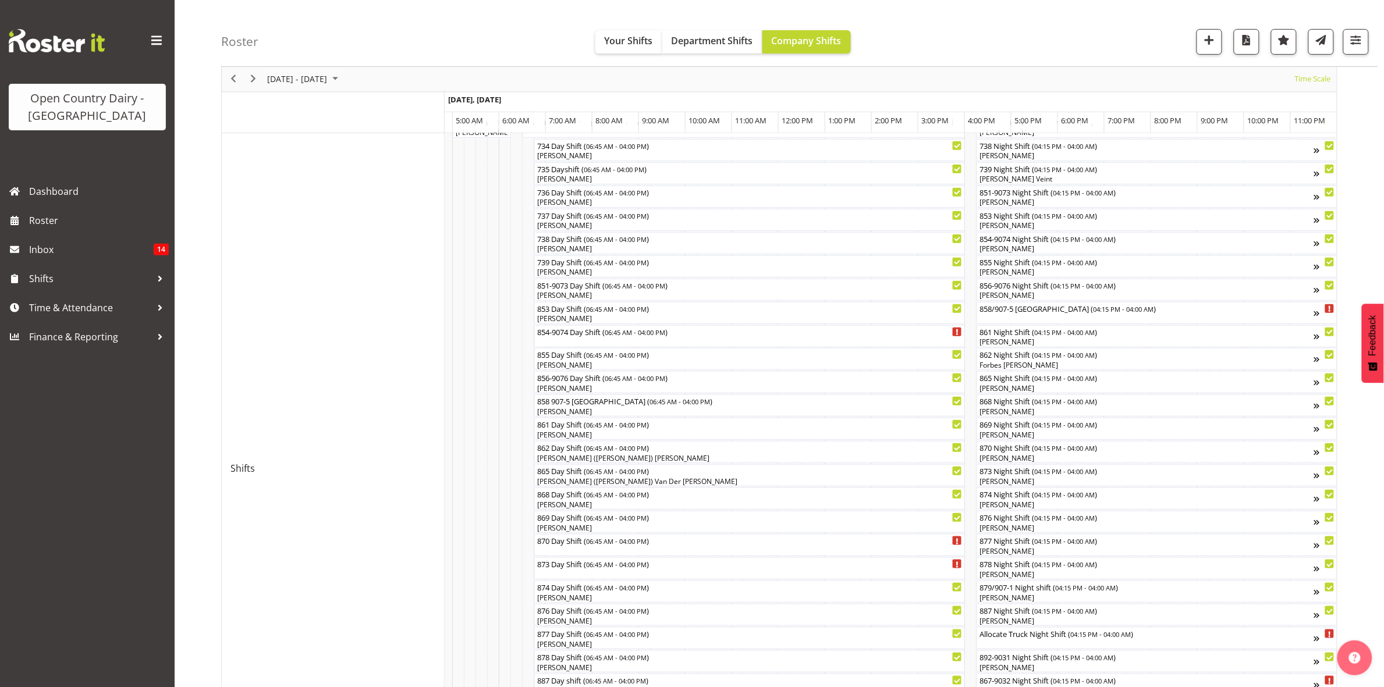
scroll to position [187, 0]
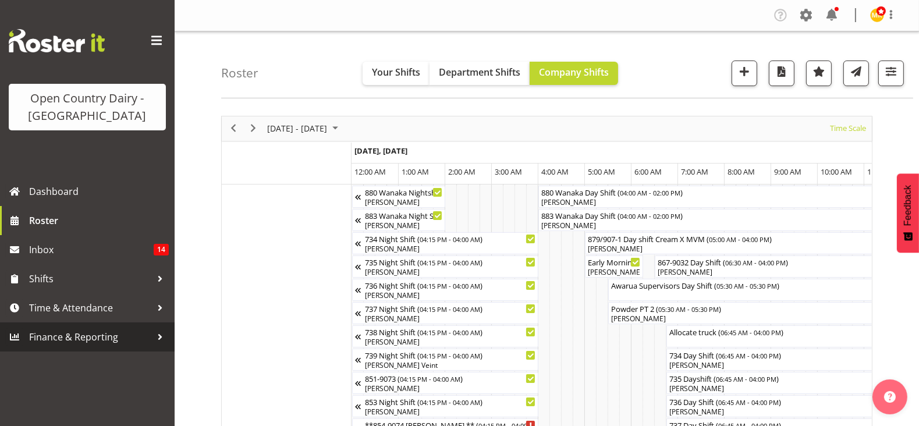
scroll to position [0, 6845]
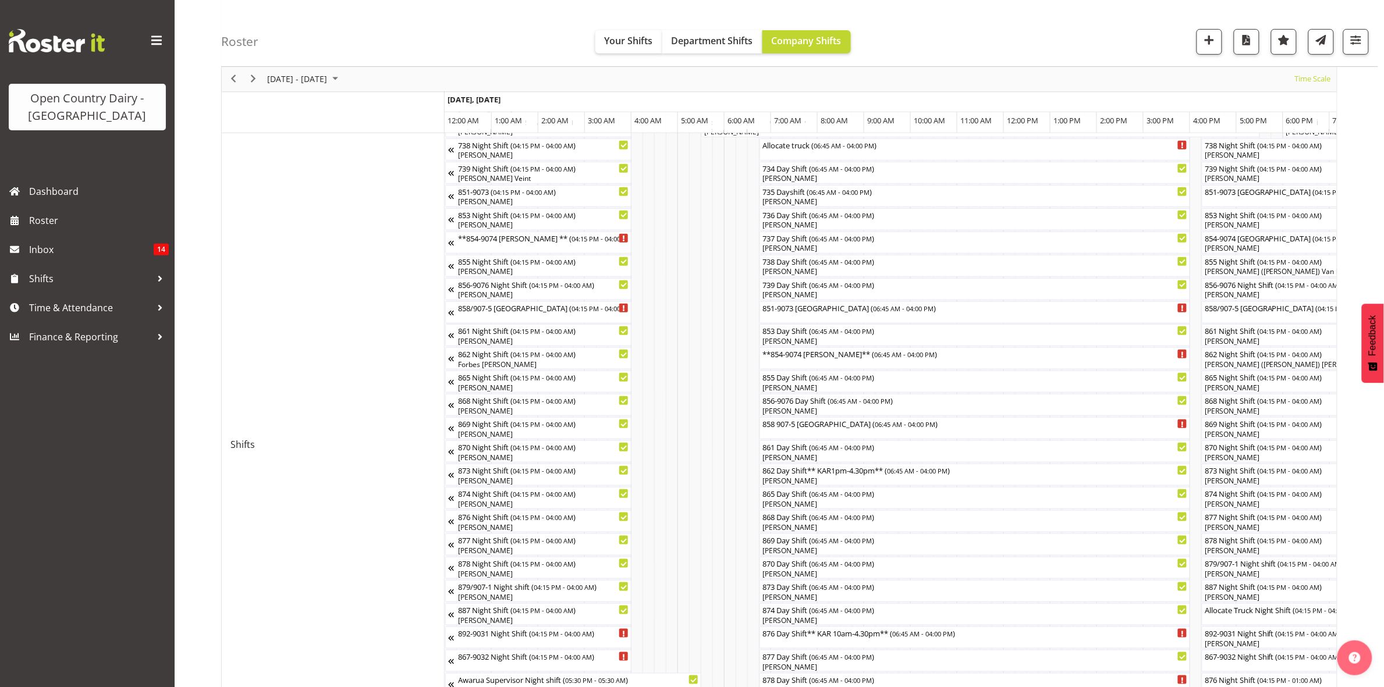
scroll to position [0, 6928]
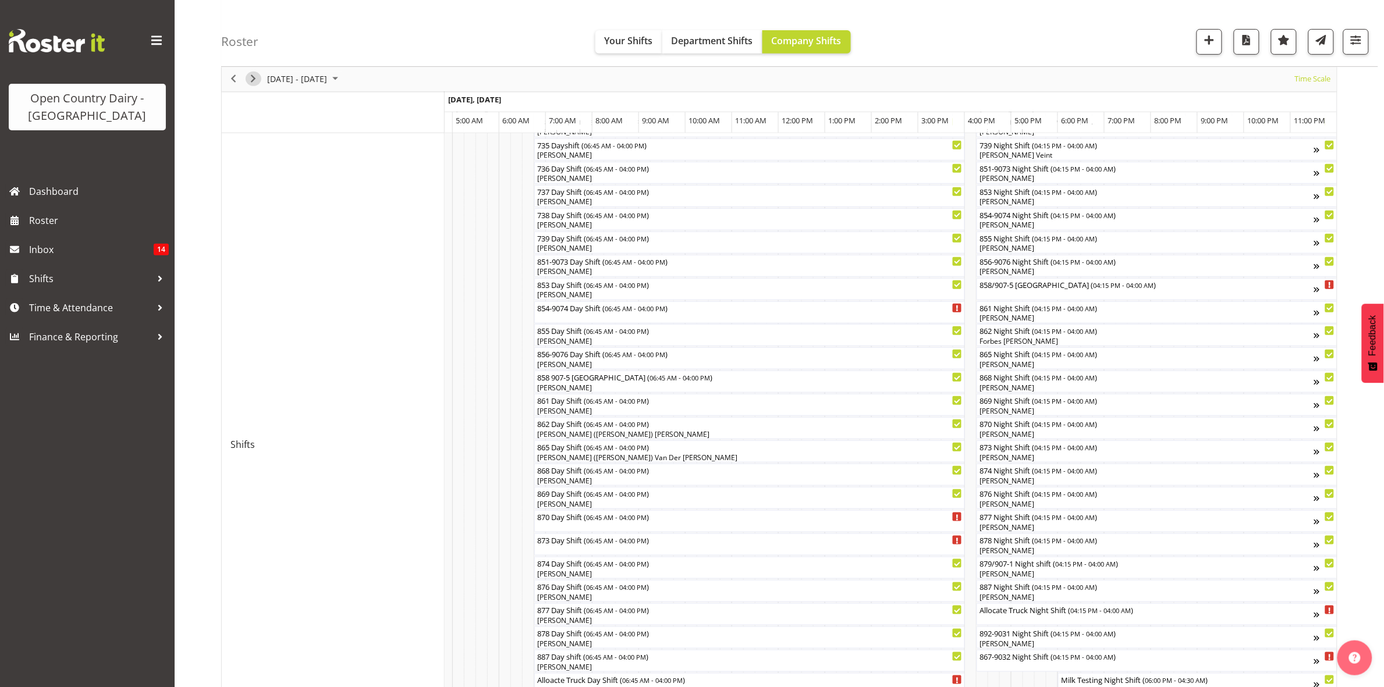
click at [250, 77] on span "Next" at bounding box center [253, 79] width 14 height 15
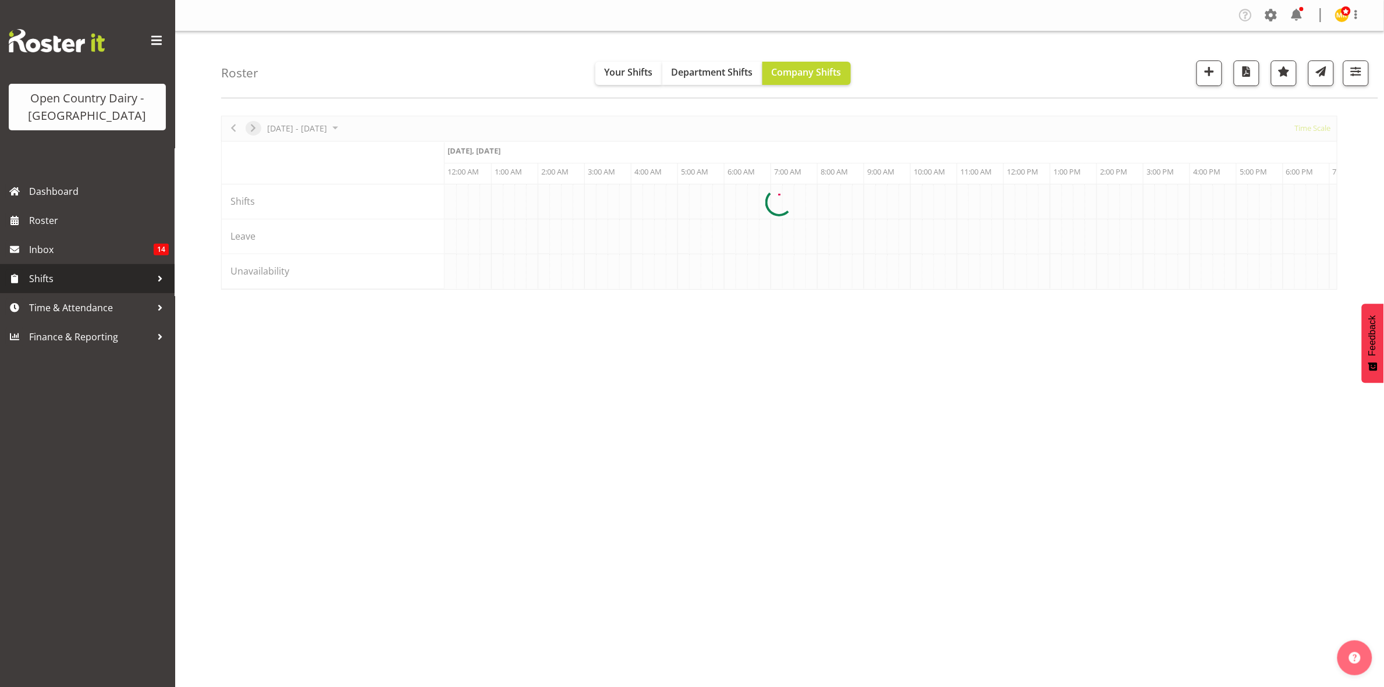
scroll to position [0, 0]
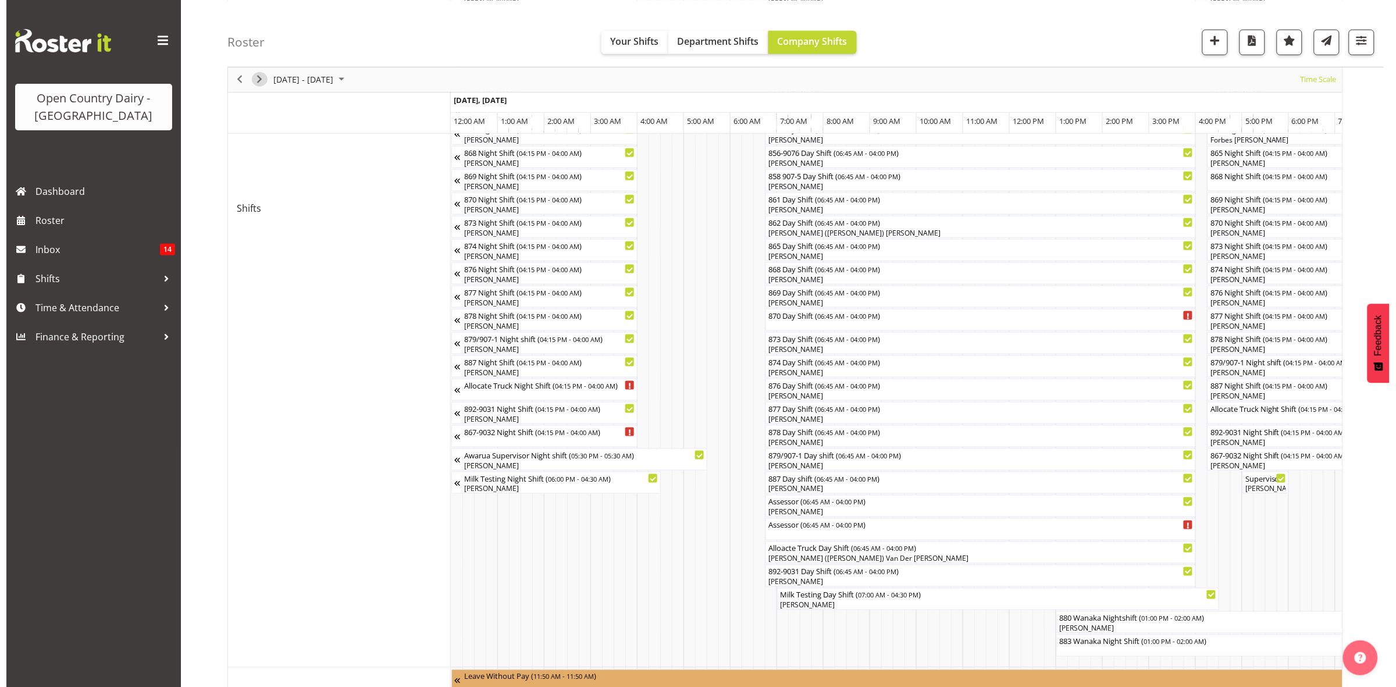
scroll to position [436, 0]
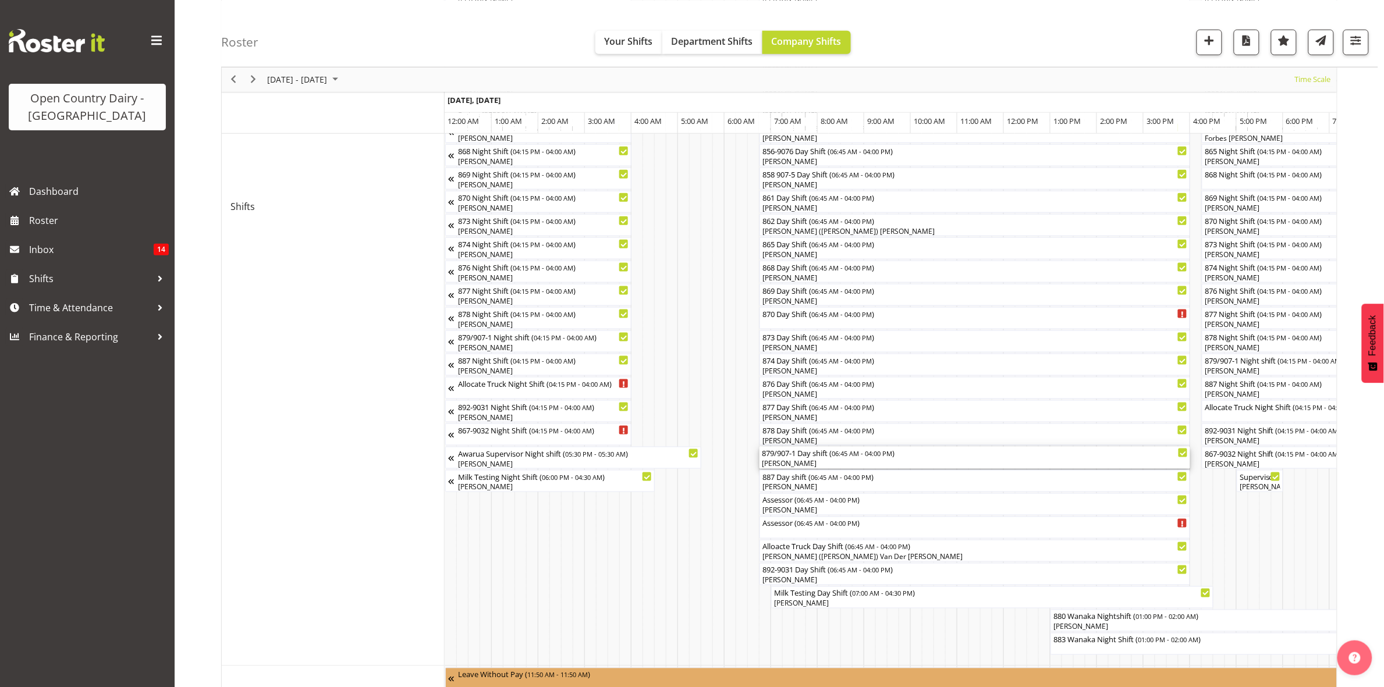
click at [798, 460] on div "[PERSON_NAME]" at bounding box center [975, 464] width 426 height 10
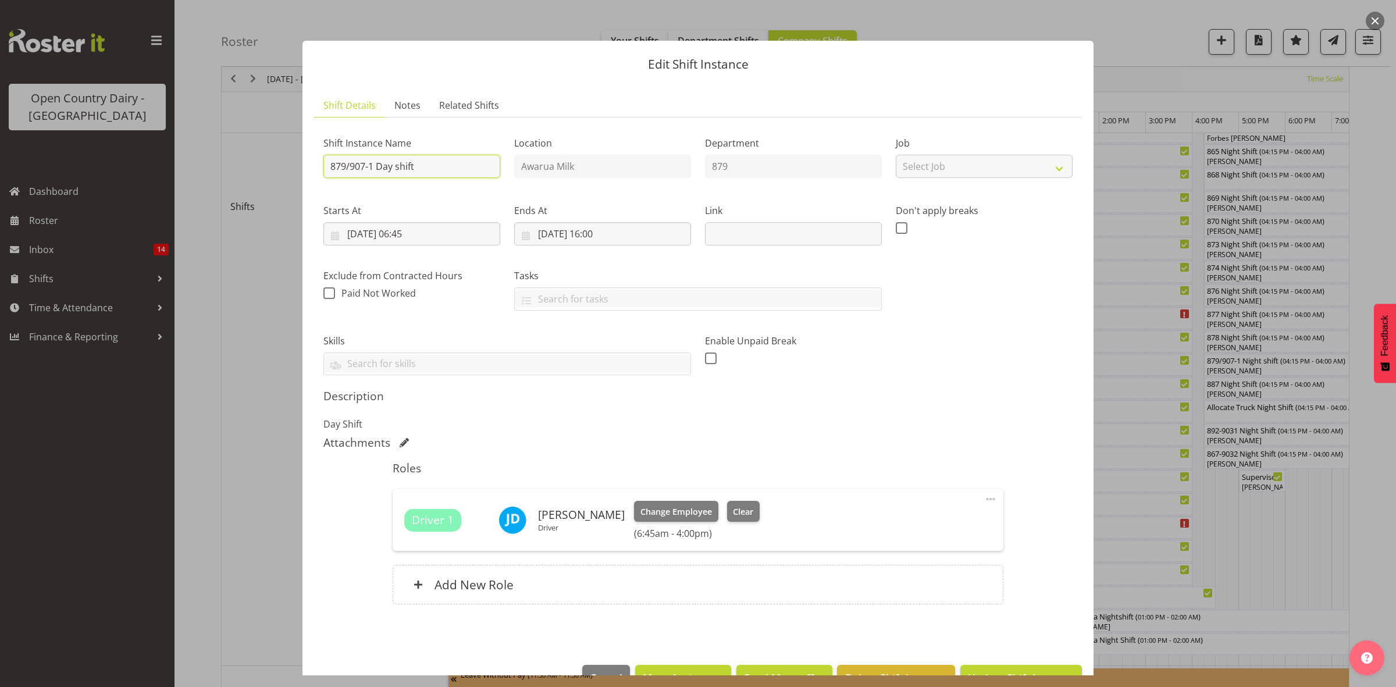
click at [422, 166] on input "879/907-1 Day shift" at bounding box center [412, 166] width 177 height 23
click at [449, 165] on input "879/907-1 Day shift**[PERSON_NAME]" at bounding box center [412, 166] width 177 height 23
type input "879/907-1 Day shift**CREAM**"
click at [417, 239] on input "[DATE] 06:45" at bounding box center [412, 233] width 177 height 23
click at [409, 489] on select "00 01 02 03 04 05 06 07 08 09 10 11 12 13 14 15 16 17 18 19 20 21 22 23" at bounding box center [412, 481] width 26 height 23
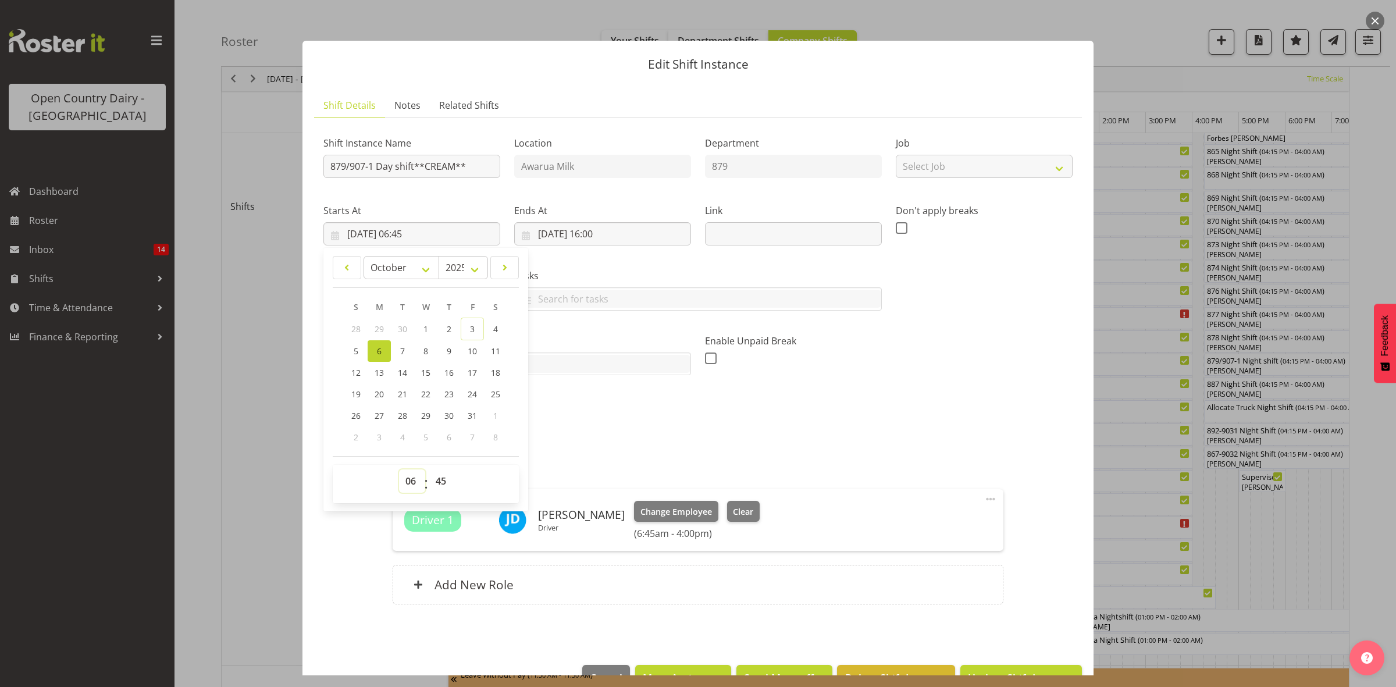
select select "5"
click at [399, 470] on select "00 01 02 03 04 05 06 07 08 09 10 11 12 13 14 15 16 17 18 19 20 21 22 23" at bounding box center [412, 481] width 26 height 23
type input "[DATE] 05:45"
click at [443, 479] on select "00 01 02 03 04 05 06 07 08 09 10 11 12 13 14 15 16 17 18 19 20 21 22 23 24 25 2…" at bounding box center [442, 481] width 26 height 23
select select "0"
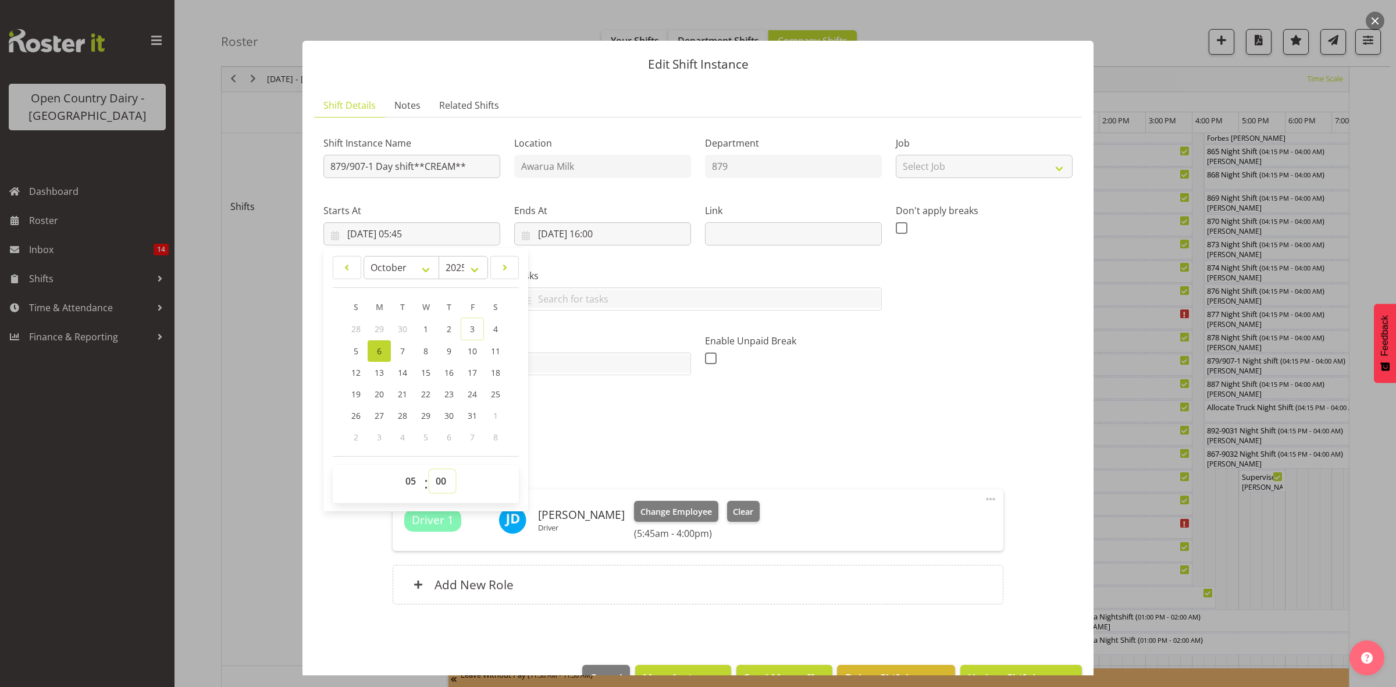
click at [429, 470] on select "00 01 02 03 04 05 06 07 08 09 10 11 12 13 14 15 16 17 18 19 20 21 22 23 24 25 2…" at bounding box center [442, 481] width 26 height 23
type input "[DATE] 05:00"
click at [889, 452] on div "Attachments" at bounding box center [698, 444] width 749 height 16
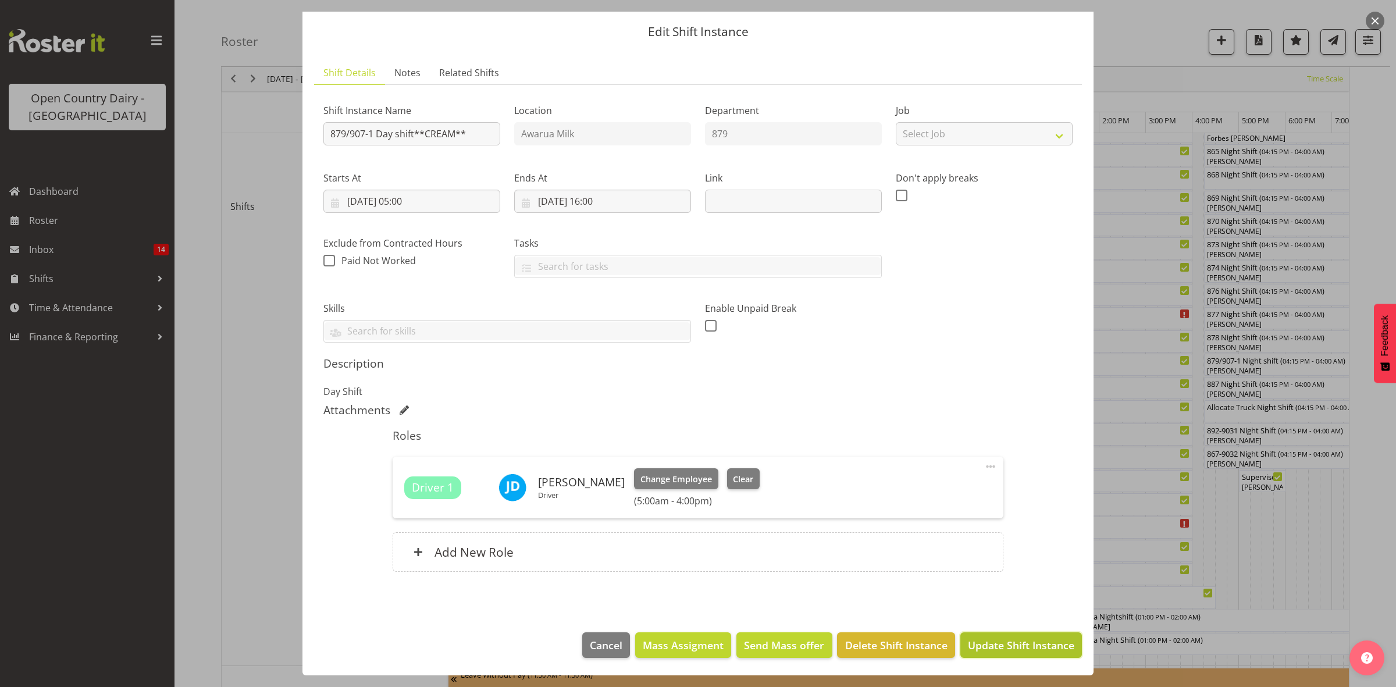
click at [1030, 649] on span "Update Shift Instance" at bounding box center [1021, 645] width 106 height 15
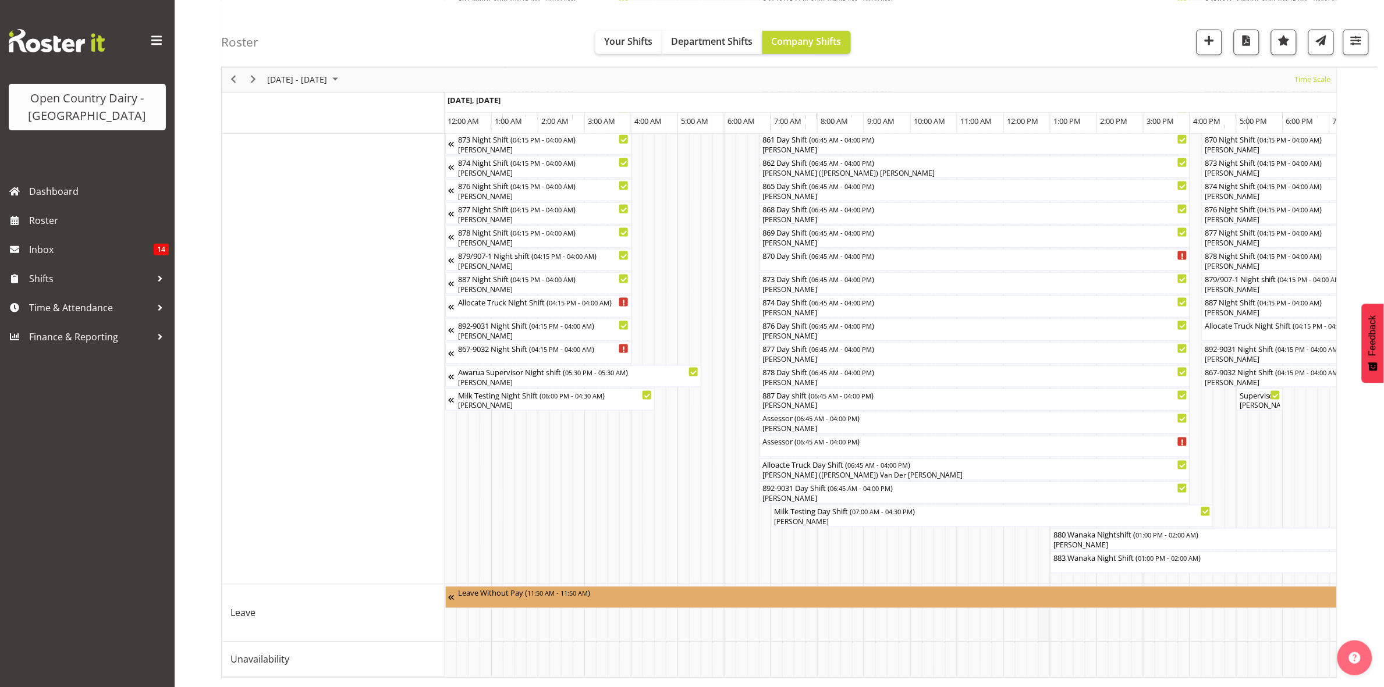
scroll to position [530, 0]
drag, startPoint x: 532, startPoint y: 680, endPoint x: 533, endPoint y: 672, distance: 7.6
click at [533, 672] on div "[DATE] - [DATE] [DATE] Timeline Day Timeline Week Timeline Fortnight Timeline M…" at bounding box center [802, 138] width 1163 height 1098
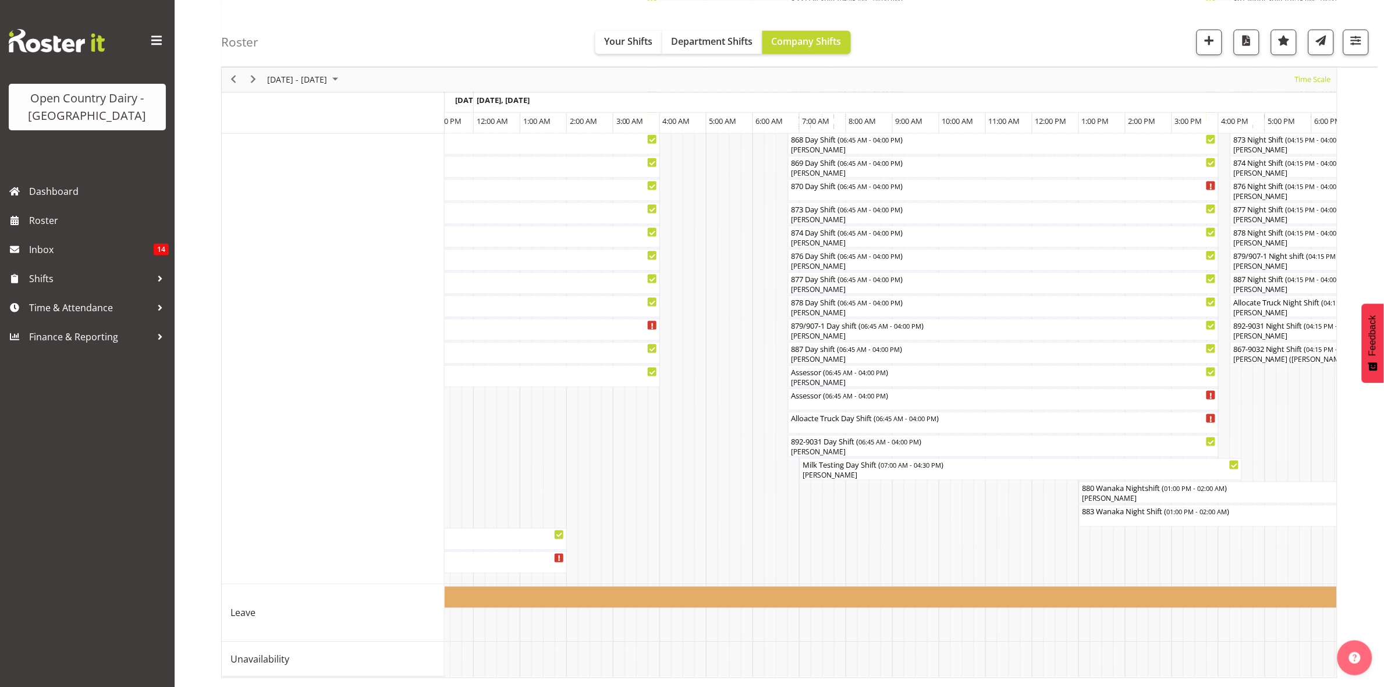
scroll to position [0, 0]
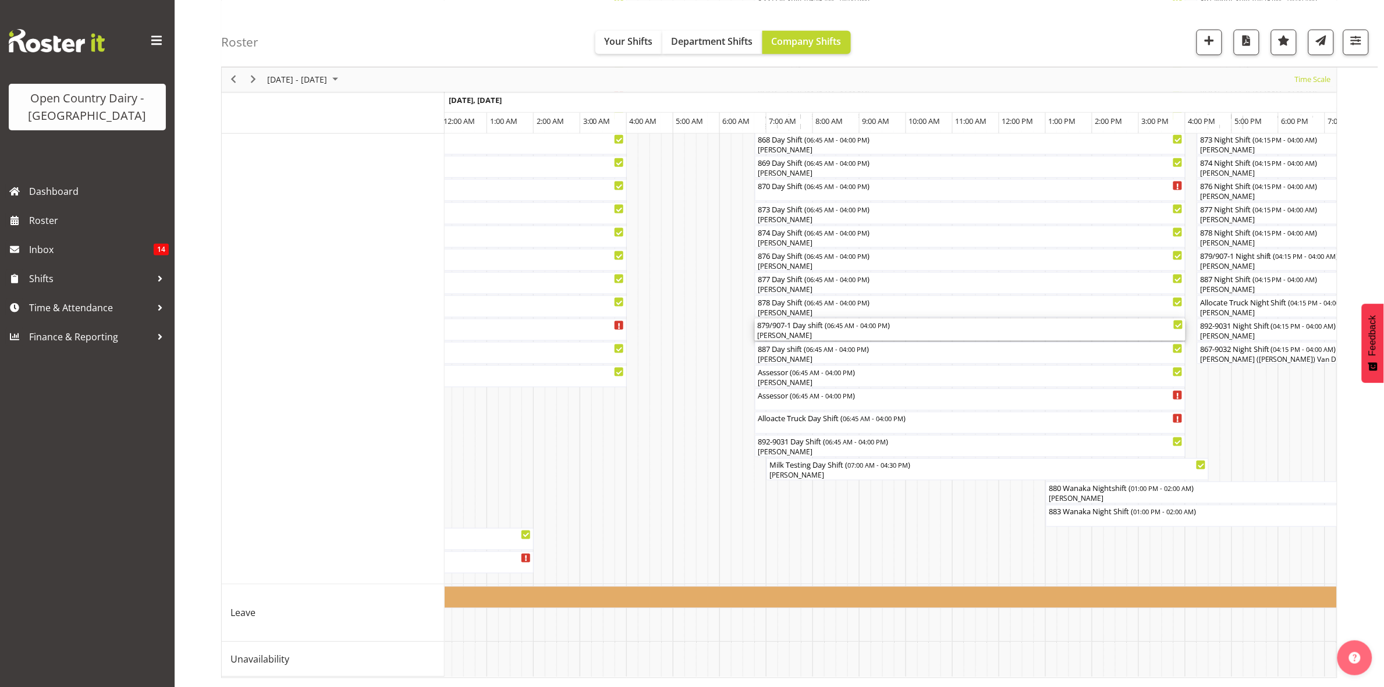
click at [803, 331] on div "[PERSON_NAME]" at bounding box center [970, 336] width 426 height 10
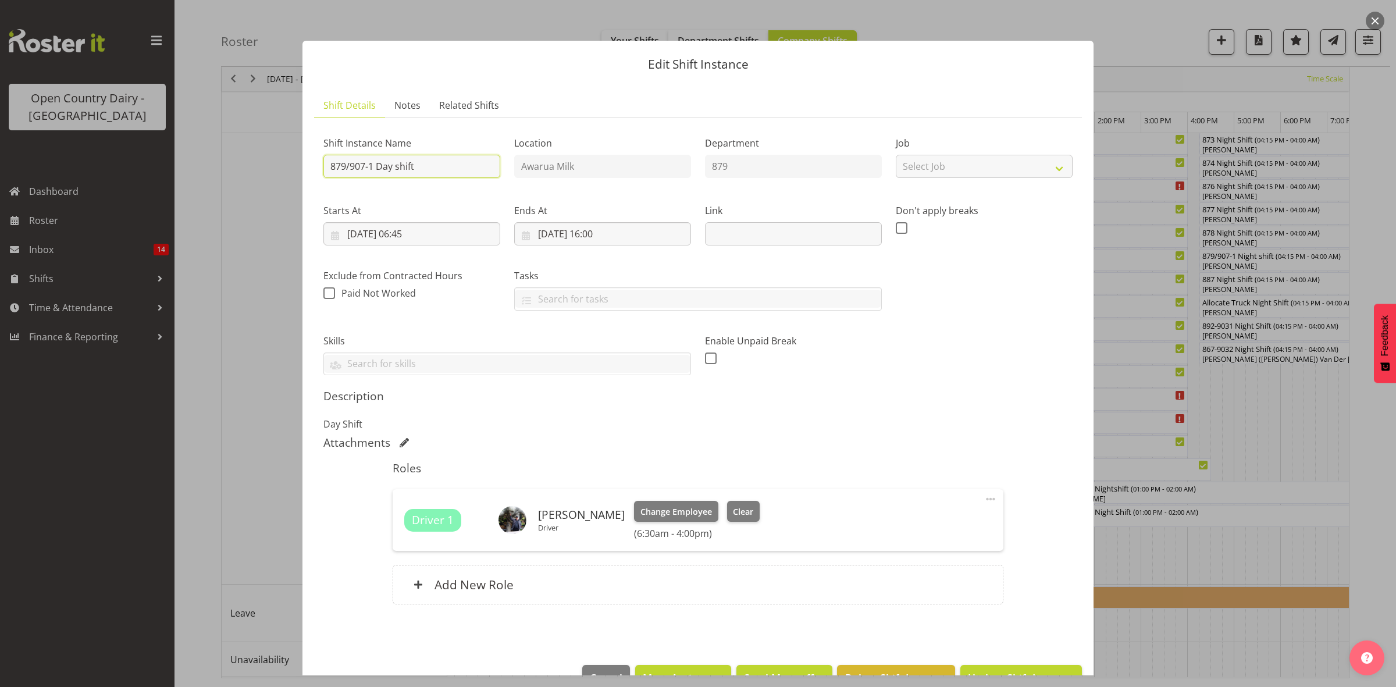
click at [442, 158] on input "879/907-1 Day shift" at bounding box center [412, 166] width 177 height 23
type input "879/907-1 Day shift** CREAM**"
click at [428, 236] on input "[DATE] 06:45" at bounding box center [412, 233] width 177 height 23
click at [417, 484] on select "00 01 02 03 04 05 06 07 08 09 10 11 12 13 14 15 16 17 18 19 20 21 22 23" at bounding box center [412, 481] width 26 height 23
select select "5"
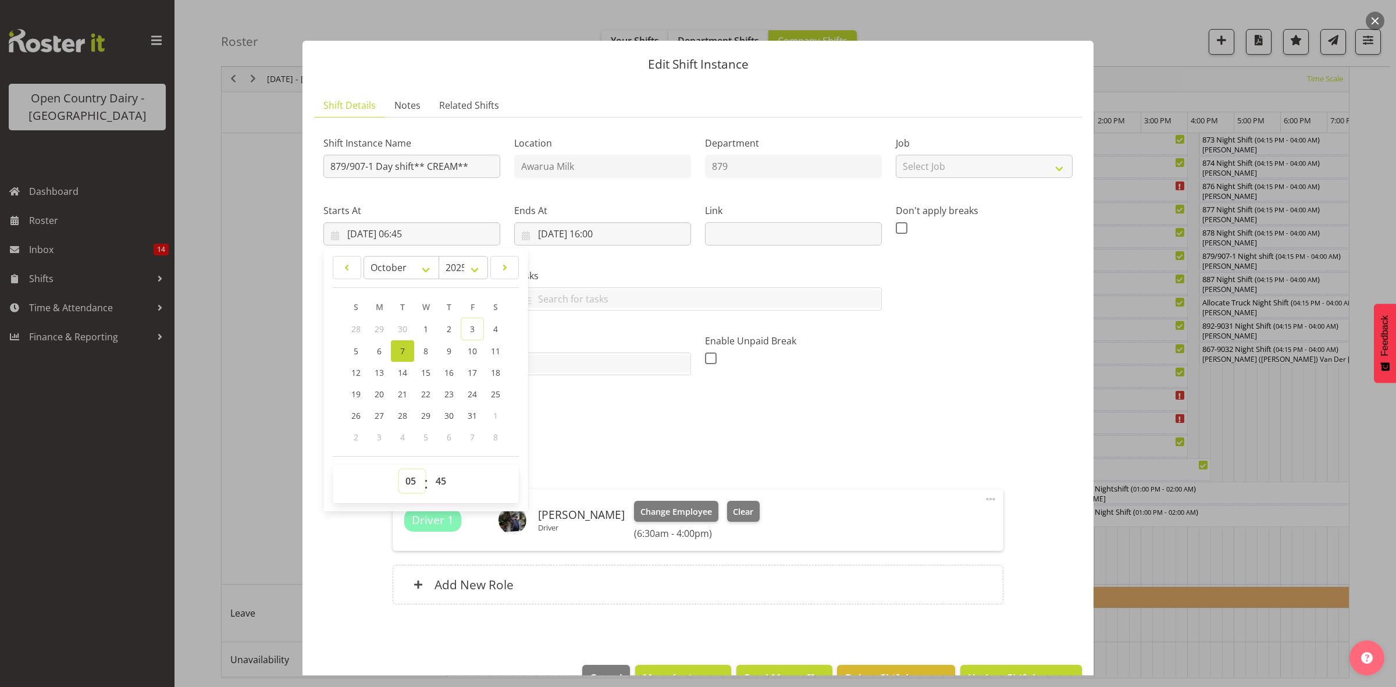
click at [399, 470] on select "00 01 02 03 04 05 06 07 08 09 10 11 12 13 14 15 16 17 18 19 20 21 22 23" at bounding box center [412, 481] width 26 height 23
type input "[DATE] 05:45"
click at [438, 475] on select "00 01 02 03 04 05 06 07 08 09 10 11 12 13 14 15 16 17 18 19 20 21 22 23 24 25 2…" at bounding box center [442, 481] width 26 height 23
select select "0"
click at [429, 470] on select "00 01 02 03 04 05 06 07 08 09 10 11 12 13 14 15 16 17 18 19 20 21 22 23 24 25 2…" at bounding box center [442, 481] width 26 height 23
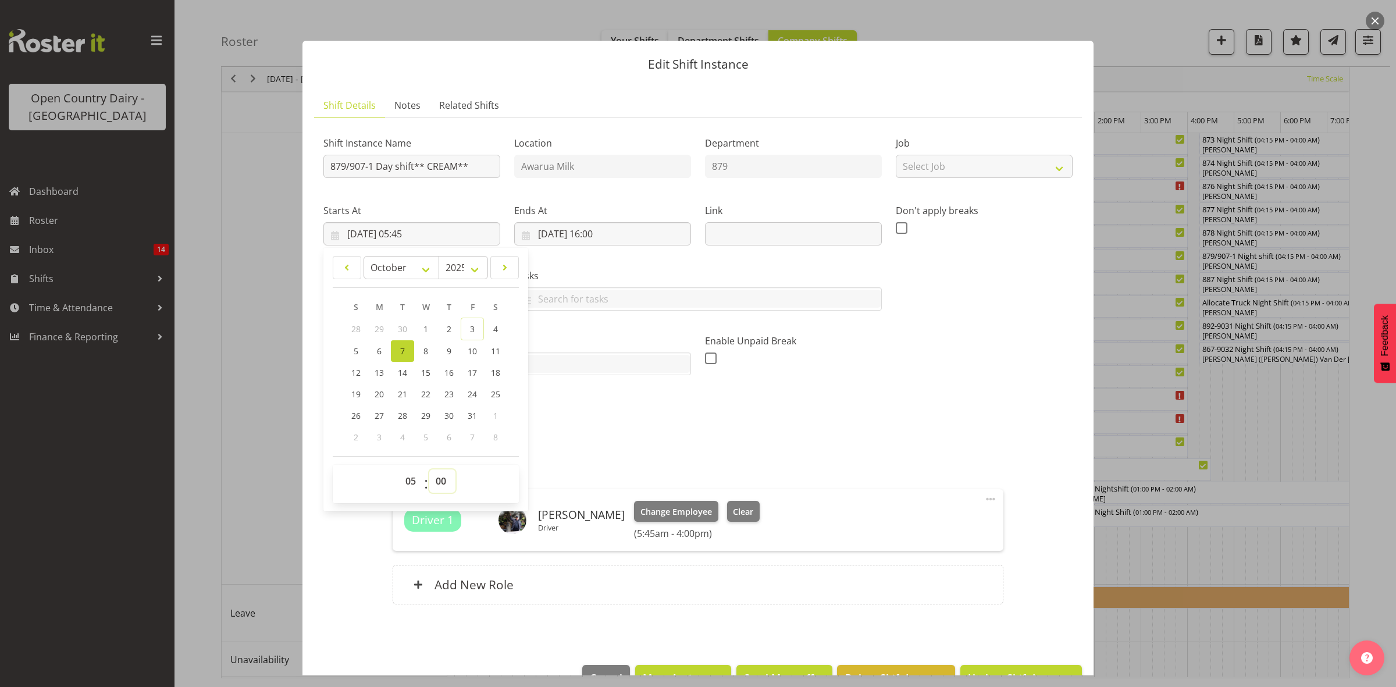
type input "[DATE] 05:00"
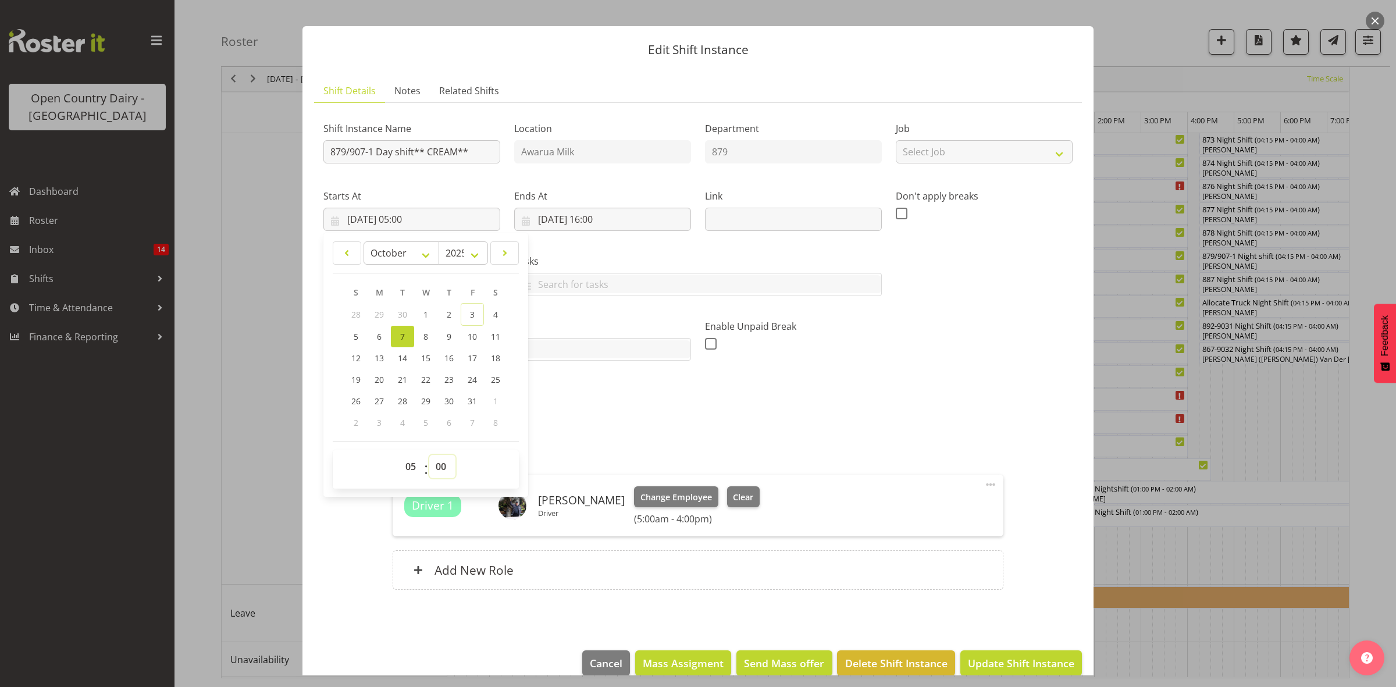
scroll to position [33, 0]
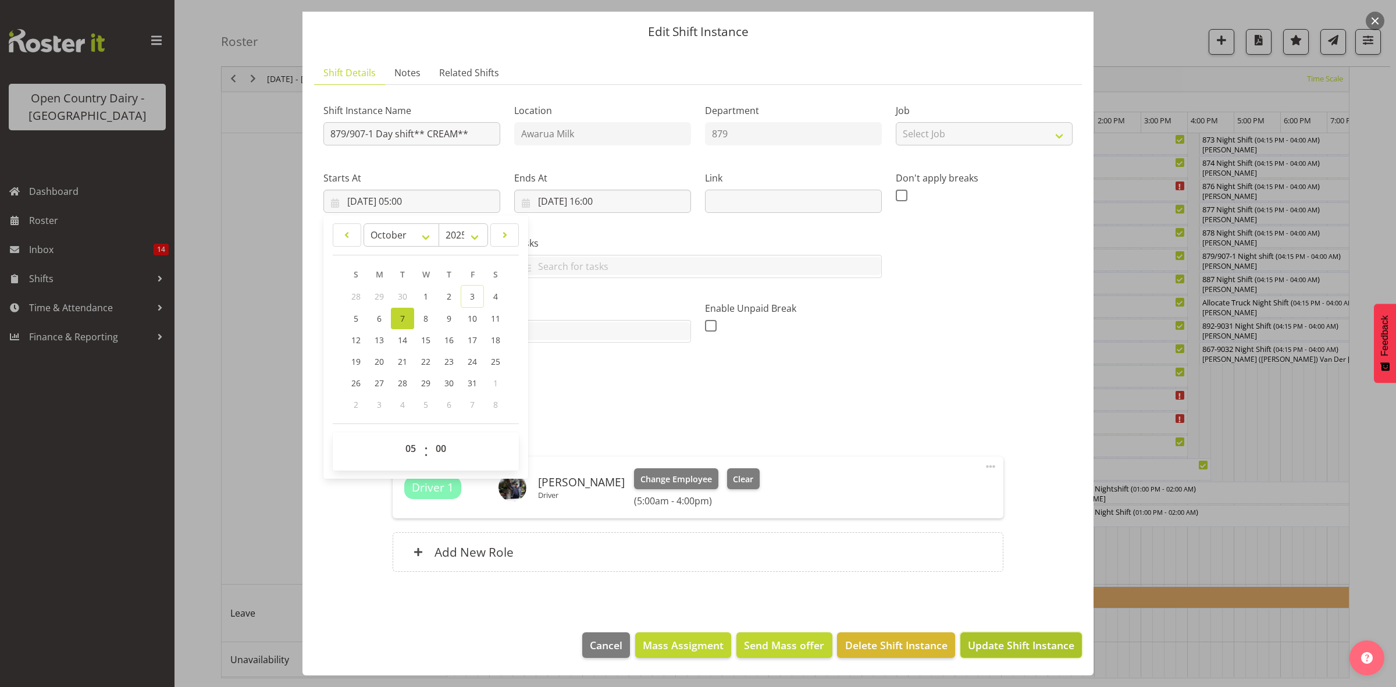
click at [996, 645] on span "Update Shift Instance" at bounding box center [1021, 645] width 106 height 15
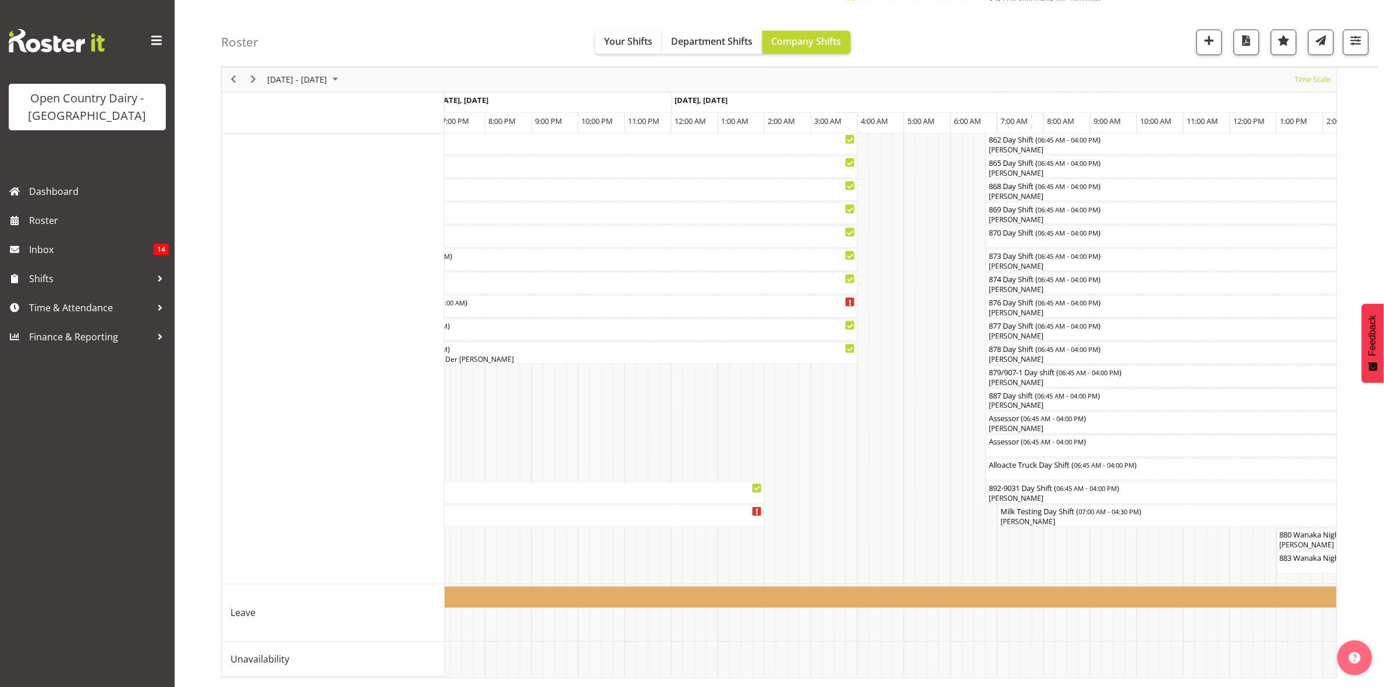
scroll to position [0, 2067]
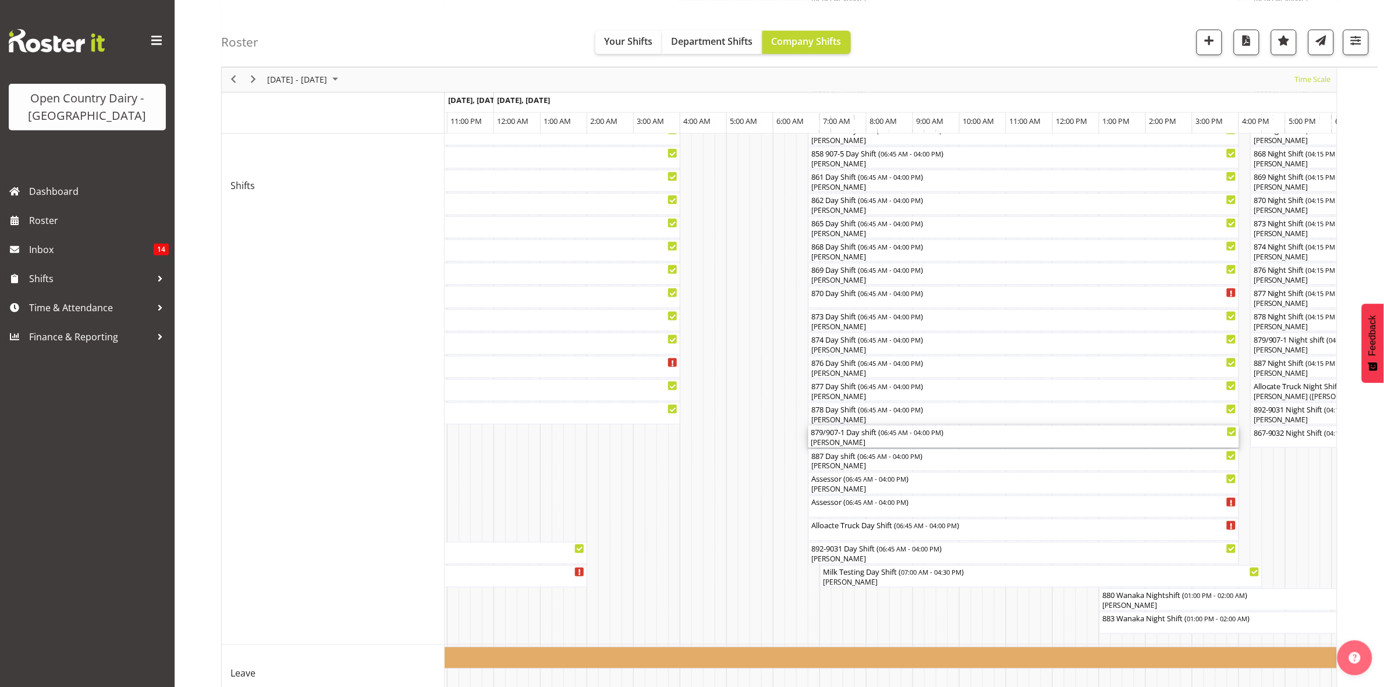
click at [854, 432] on div "879/907-1 Day shift ( 06:45 AM - 04:00 PM )" at bounding box center [1024, 432] width 426 height 12
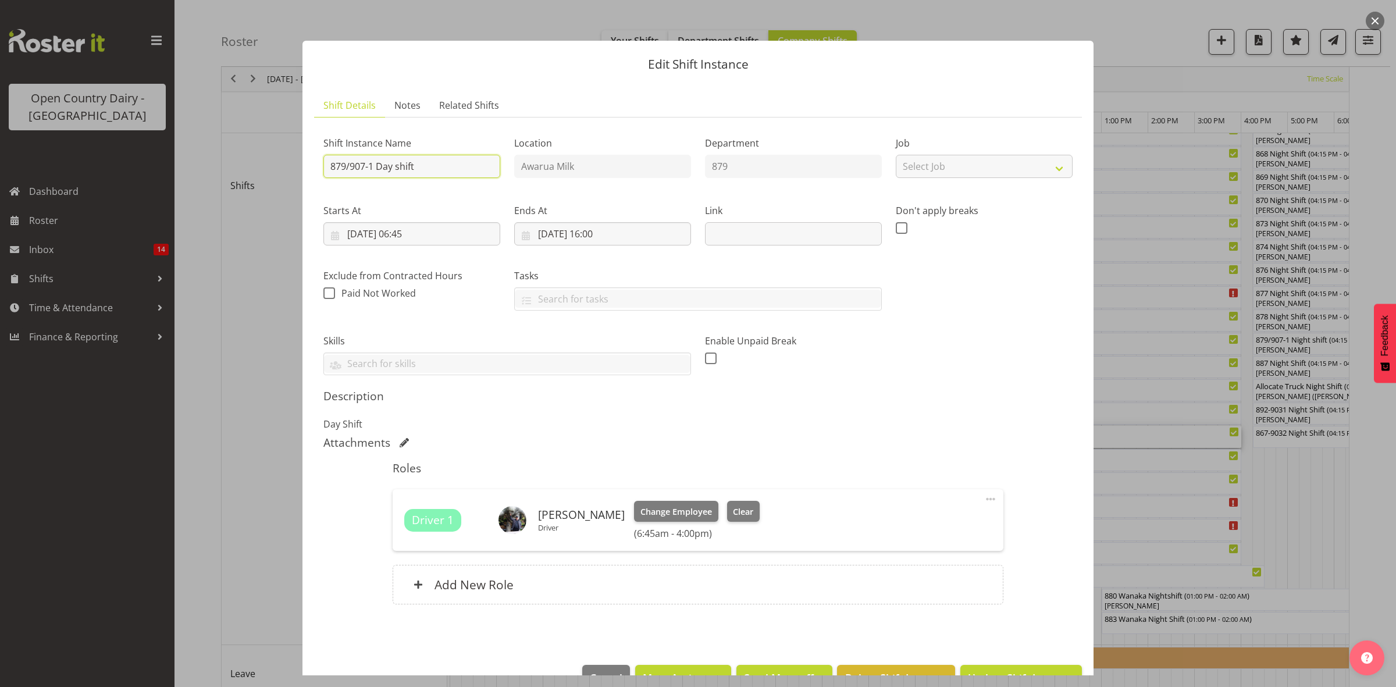
click at [431, 166] on input "879/907-1 Day shift" at bounding box center [412, 166] width 177 height 23
click at [442, 164] on input "879/907-1 Day shift**CRERAM**" at bounding box center [412, 166] width 177 height 23
type input "879/907-1 Day shift**CREAM**"
click at [412, 236] on input "[DATE] 06:45" at bounding box center [412, 233] width 177 height 23
drag, startPoint x: 413, startPoint y: 476, endPoint x: 416, endPoint y: 470, distance: 7.0
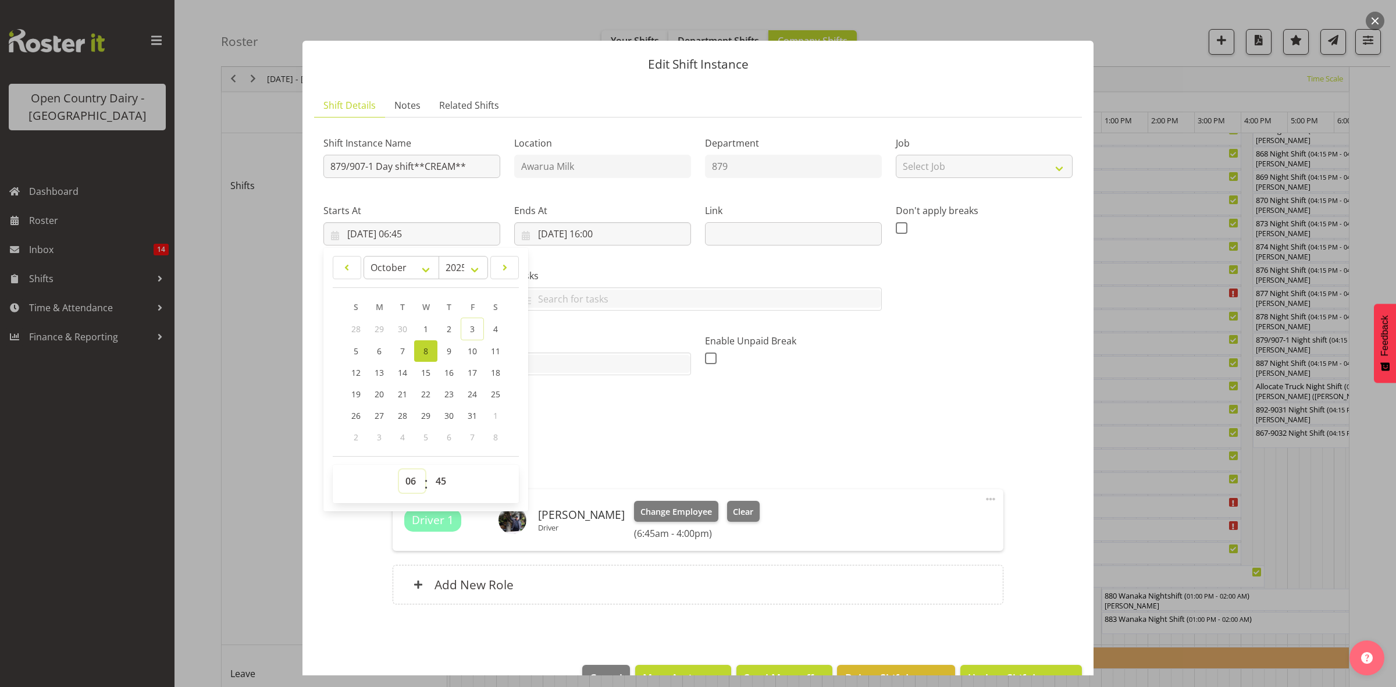
click at [413, 476] on select "00 01 02 03 04 05 06 07 08 09 10 11 12 13 14 15 16 17 18 19 20 21 22 23" at bounding box center [412, 481] width 26 height 23
select select "5"
click at [399, 470] on select "00 01 02 03 04 05 06 07 08 09 10 11 12 13 14 15 16 17 18 19 20 21 22 23" at bounding box center [412, 481] width 26 height 23
type input "[DATE] 05:45"
click at [440, 474] on select "00 01 02 03 04 05 06 07 08 09 10 11 12 13 14 15 16 17 18 19 20 21 22 23 24 25 2…" at bounding box center [442, 481] width 26 height 23
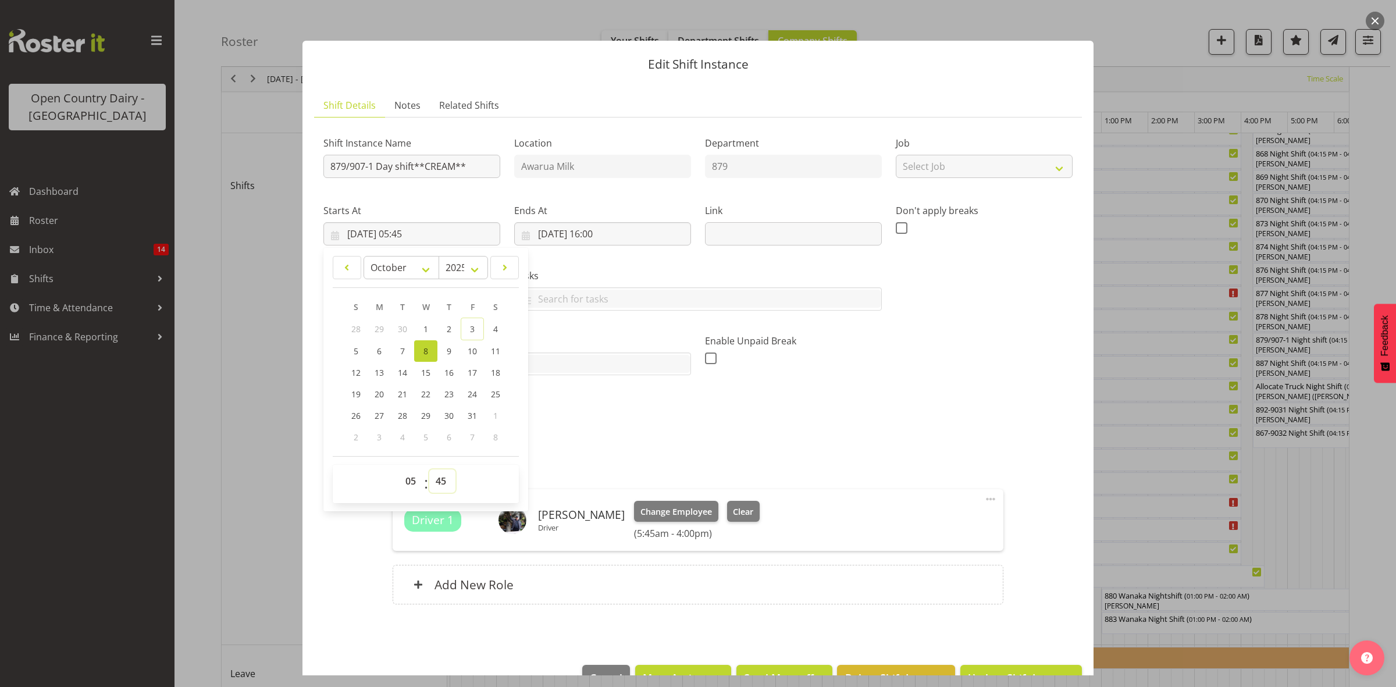
select select "0"
click at [429, 470] on select "00 01 02 03 04 05 06 07 08 09 10 11 12 13 14 15 16 17 18 19 20 21 22 23 24 25 2…" at bounding box center [442, 481] width 26 height 23
type input "[DATE] 05:00"
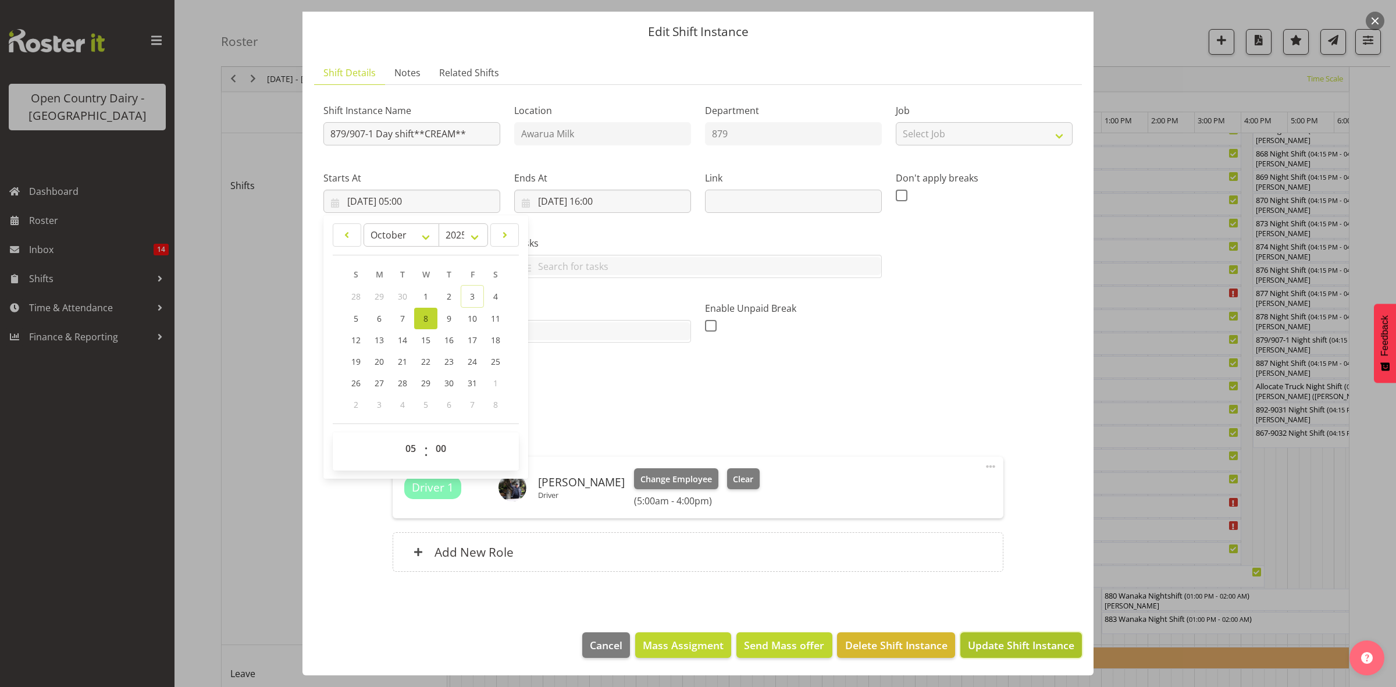
click at [1001, 652] on span "Update Shift Instance" at bounding box center [1021, 645] width 106 height 15
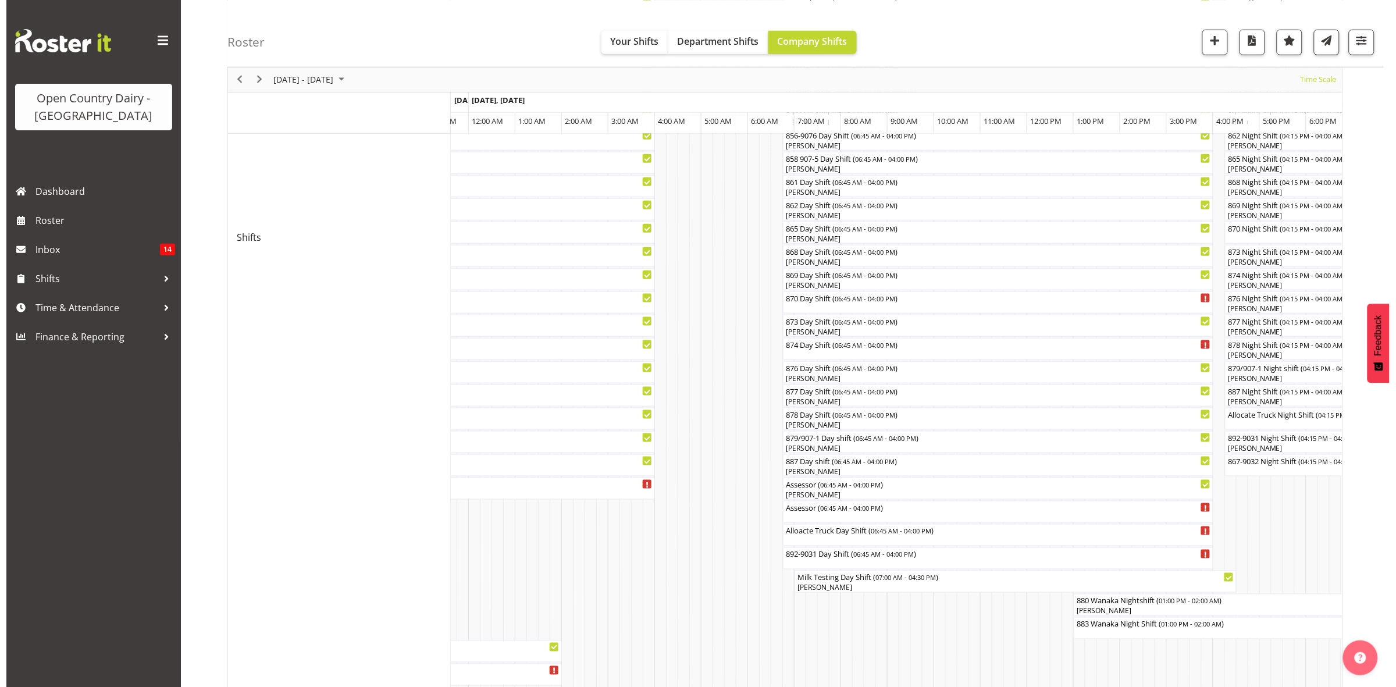
scroll to position [385, 0]
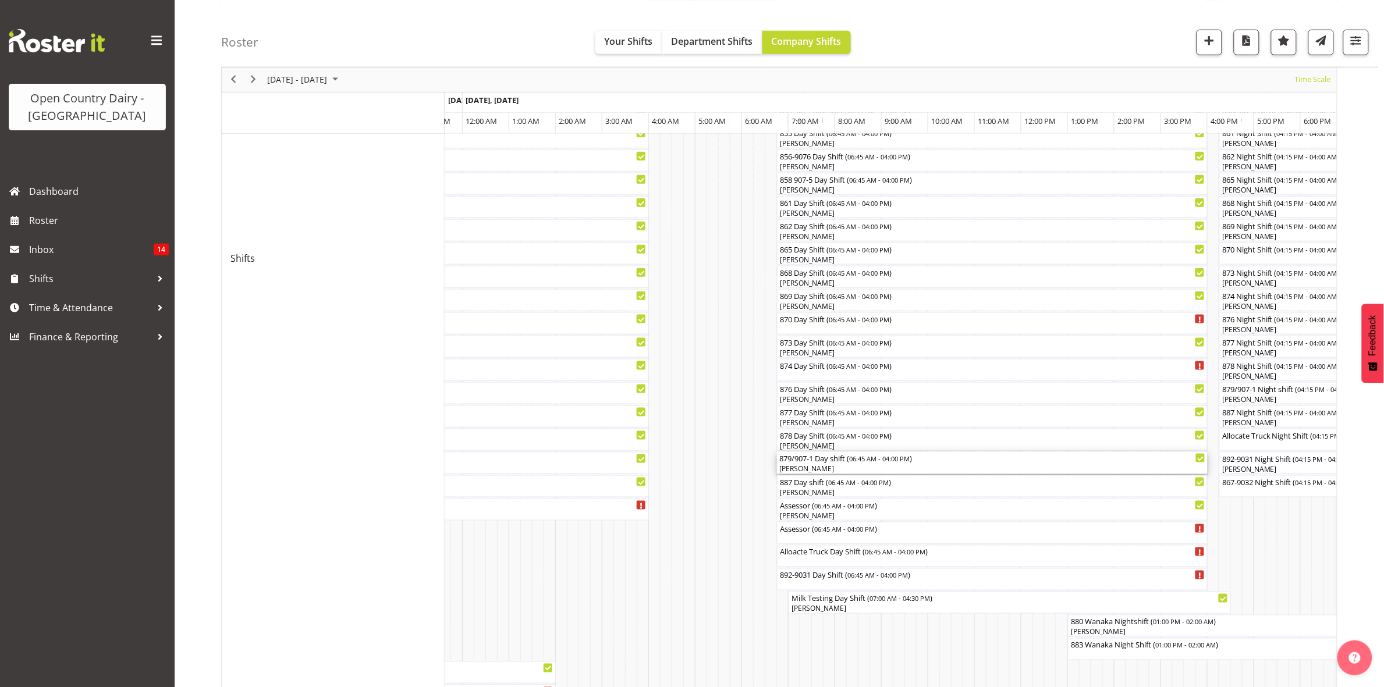
click at [808, 464] on div "[PERSON_NAME]" at bounding box center [992, 469] width 426 height 10
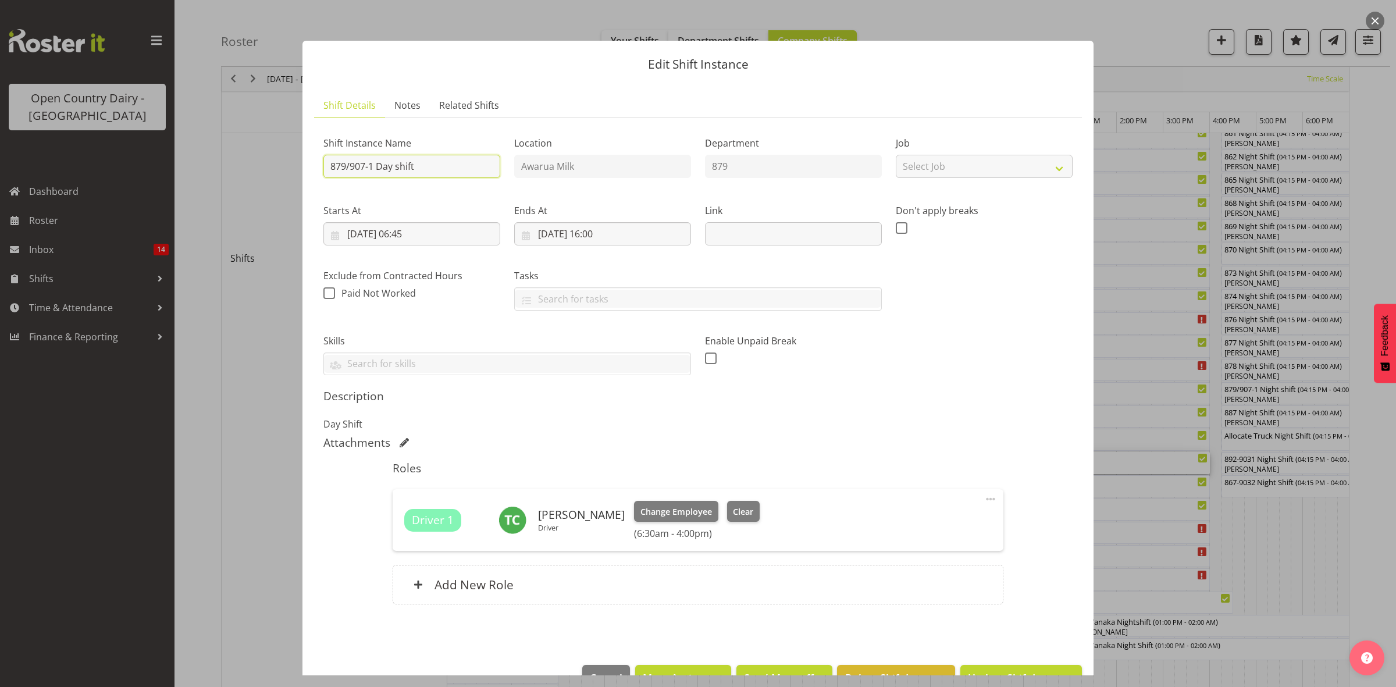
click at [426, 169] on input "879/907-1 Day shift" at bounding box center [412, 166] width 177 height 23
type input "879/907-1 Day shift**CREAM**"
click at [414, 237] on input "[DATE] 06:45" at bounding box center [412, 233] width 177 height 23
click at [406, 481] on select "00 01 02 03 04 05 06 07 08 09 10 11 12 13 14 15 16 17 18 19 20 21 22 23" at bounding box center [412, 481] width 26 height 23
select select "5"
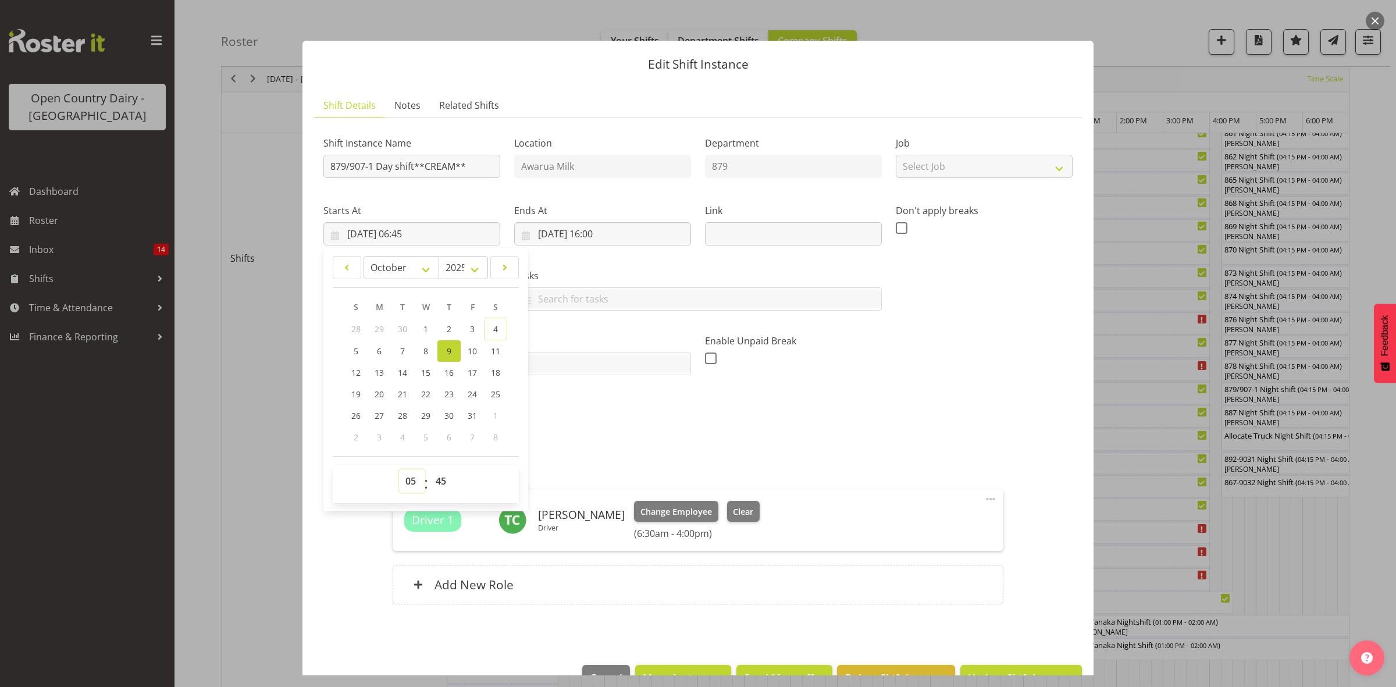
click at [399, 470] on select "00 01 02 03 04 05 06 07 08 09 10 11 12 13 14 15 16 17 18 19 20 21 22 23" at bounding box center [412, 481] width 26 height 23
type input "[DATE] 05:45"
click at [443, 489] on select "00 01 02 03 04 05 06 07 08 09 10 11 12 13 14 15 16 17 18 19 20 21 22 23 24 25 2…" at bounding box center [442, 481] width 26 height 23
select select "0"
click at [429, 470] on select "00 01 02 03 04 05 06 07 08 09 10 11 12 13 14 15 16 17 18 19 20 21 22 23 24 25 2…" at bounding box center [442, 481] width 26 height 23
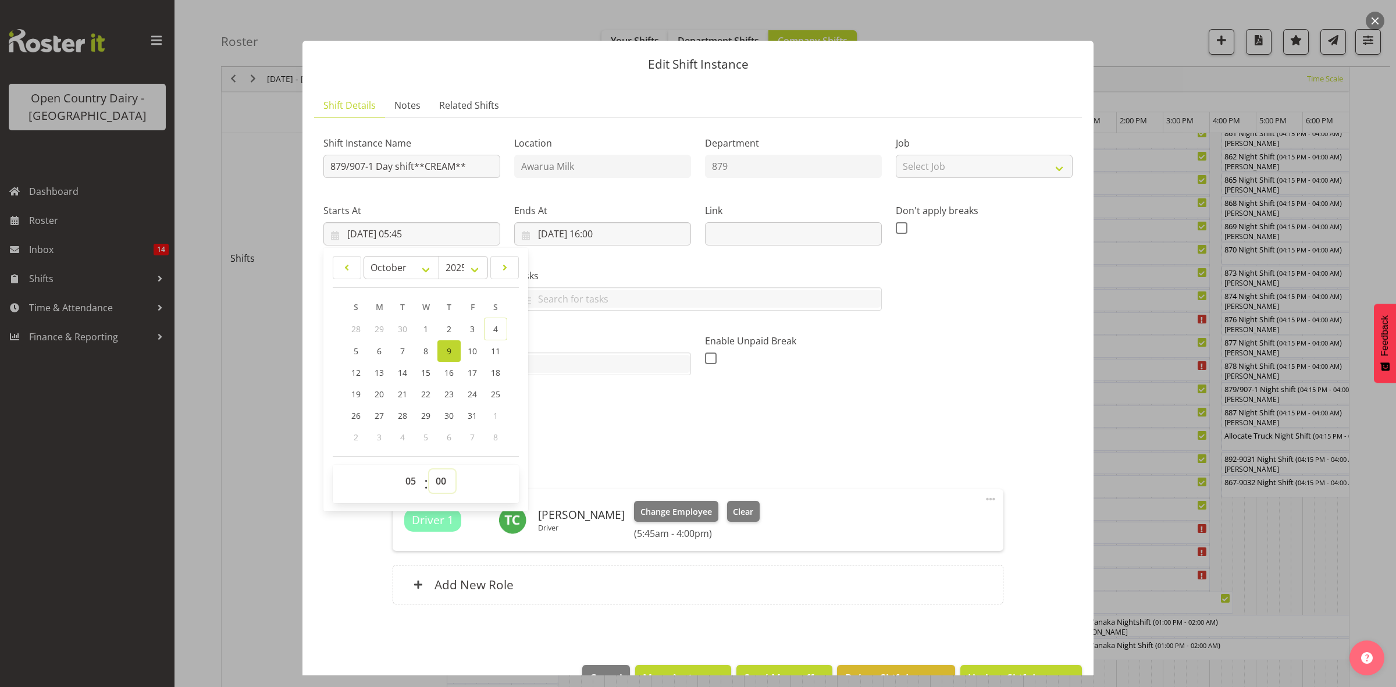
type input "[DATE] 05:00"
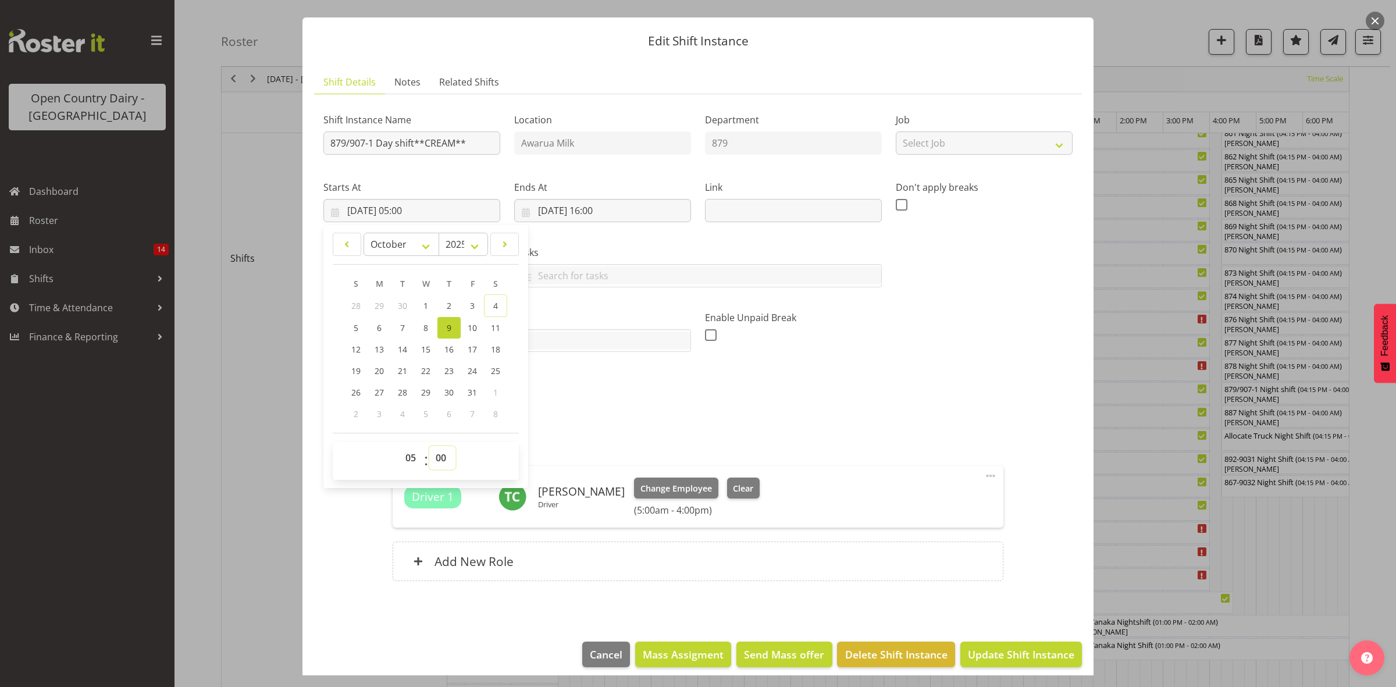
scroll to position [33, 0]
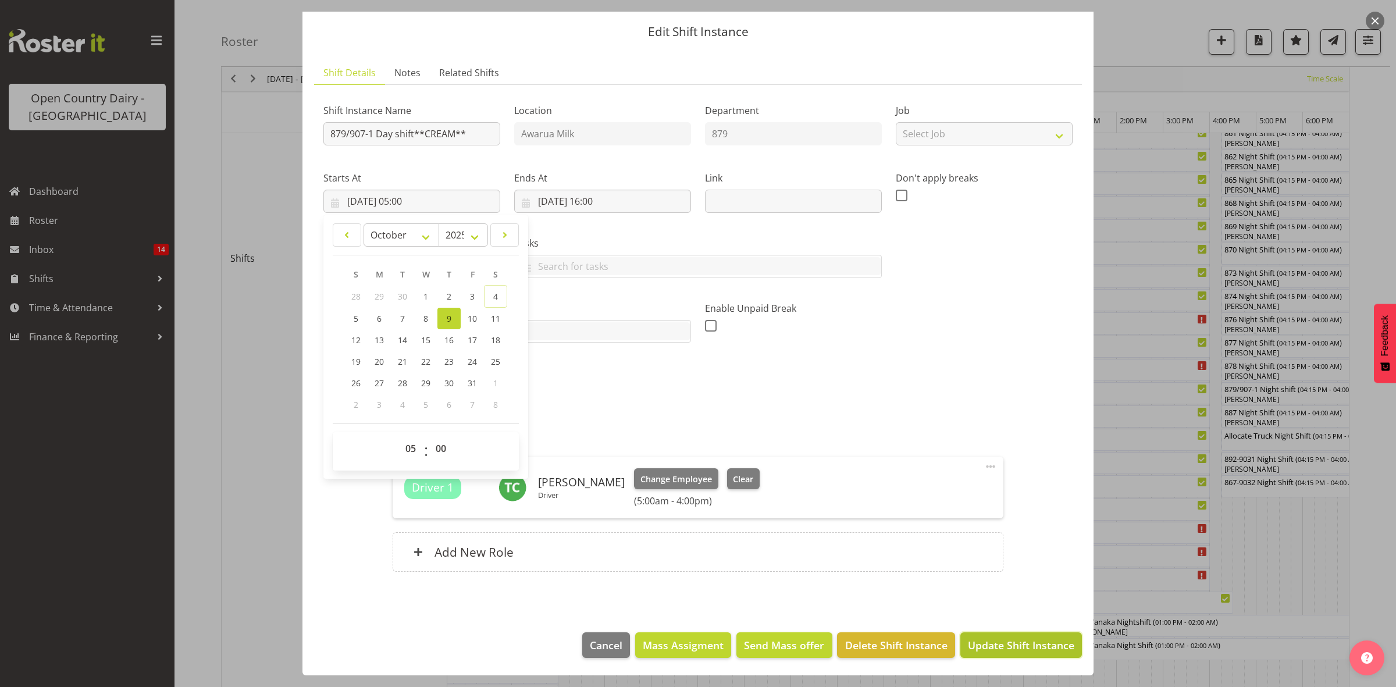
click at [994, 646] on span "Update Shift Instance" at bounding box center [1021, 645] width 106 height 15
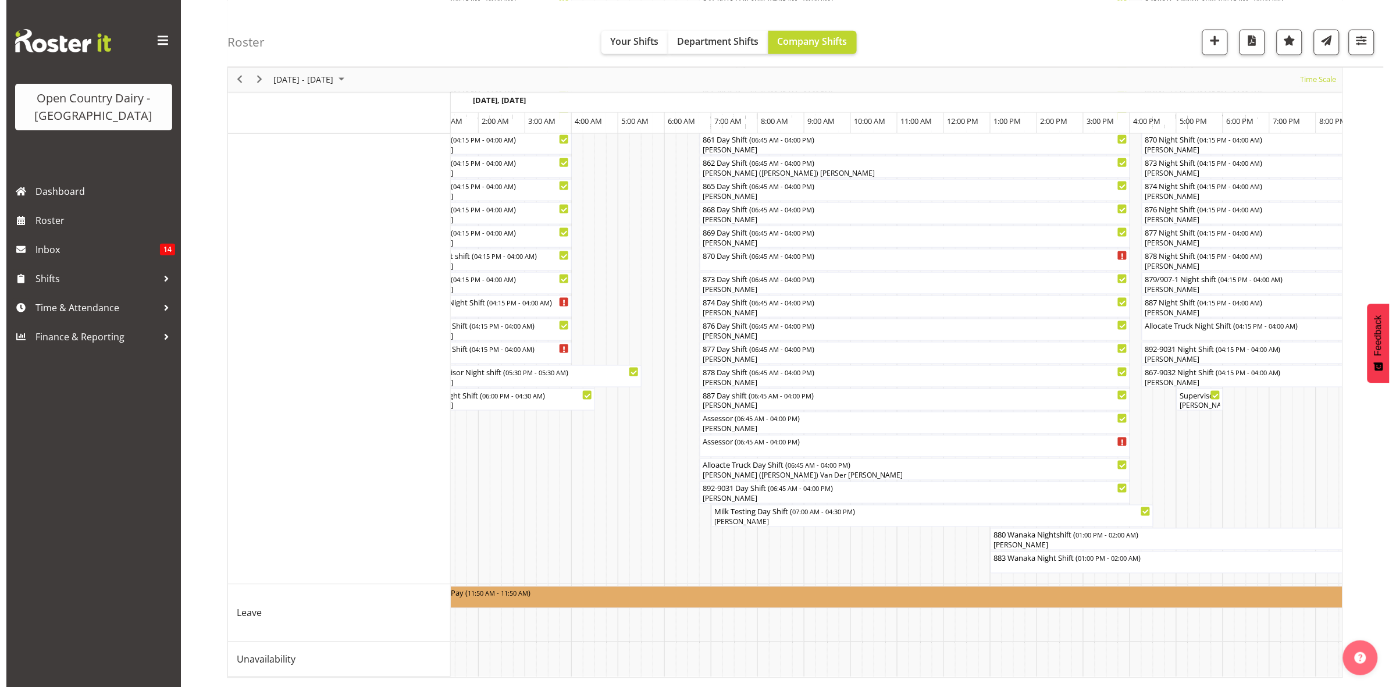
scroll to position [0, 99]
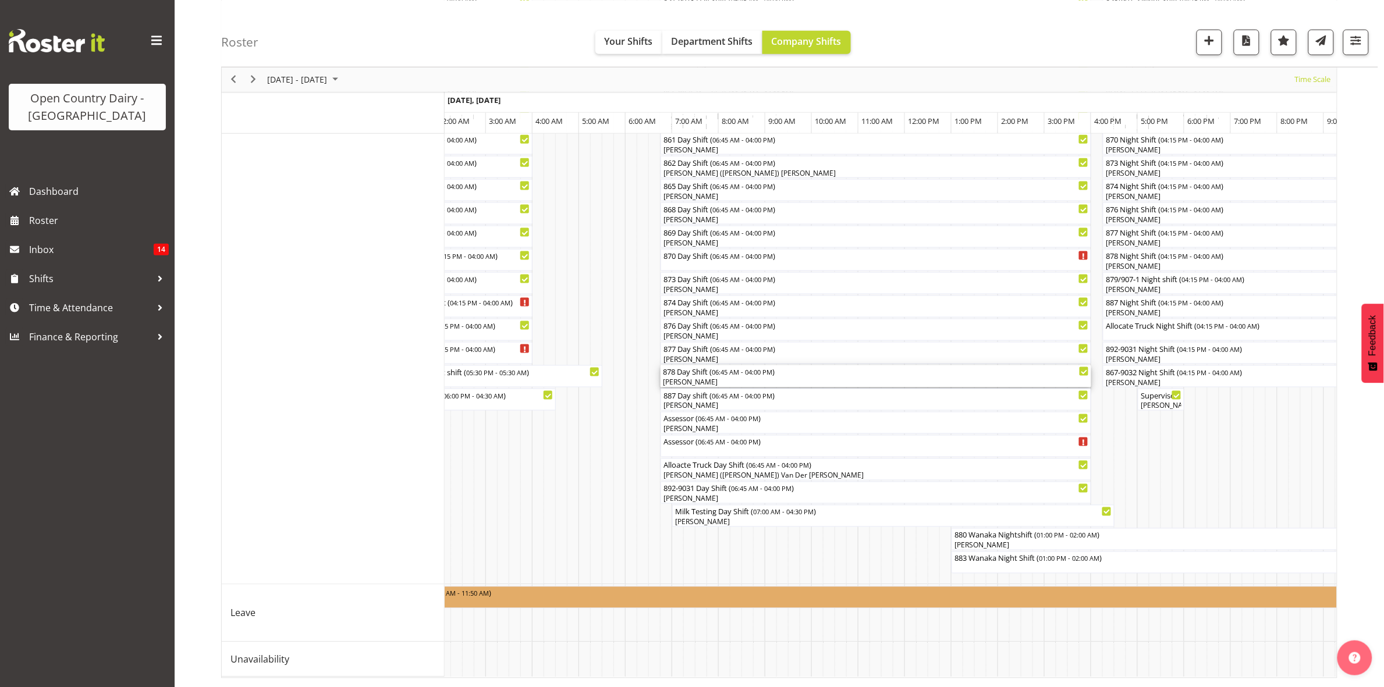
click at [701, 365] on div "878 Day Shift ( 06:45 AM - 04:00 PM )" at bounding box center [876, 371] width 426 height 12
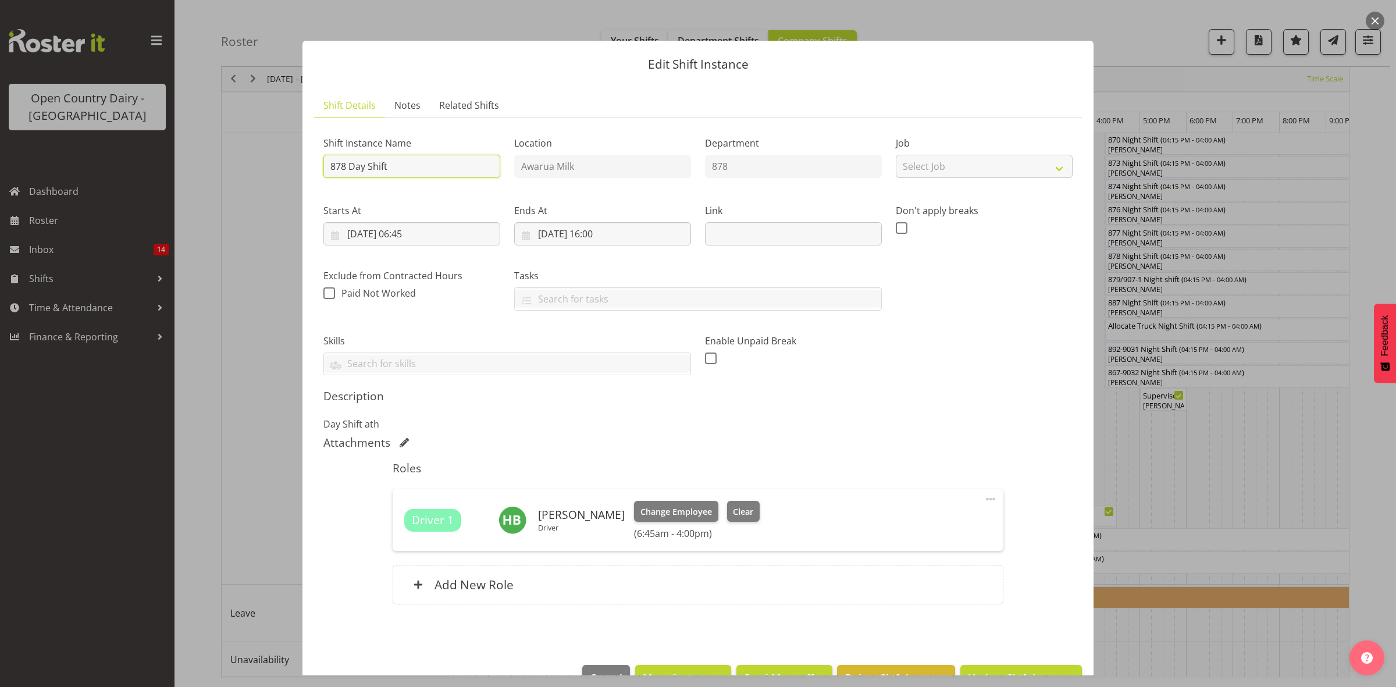
click at [403, 170] on input "878 Day Shift" at bounding box center [412, 166] width 177 height 23
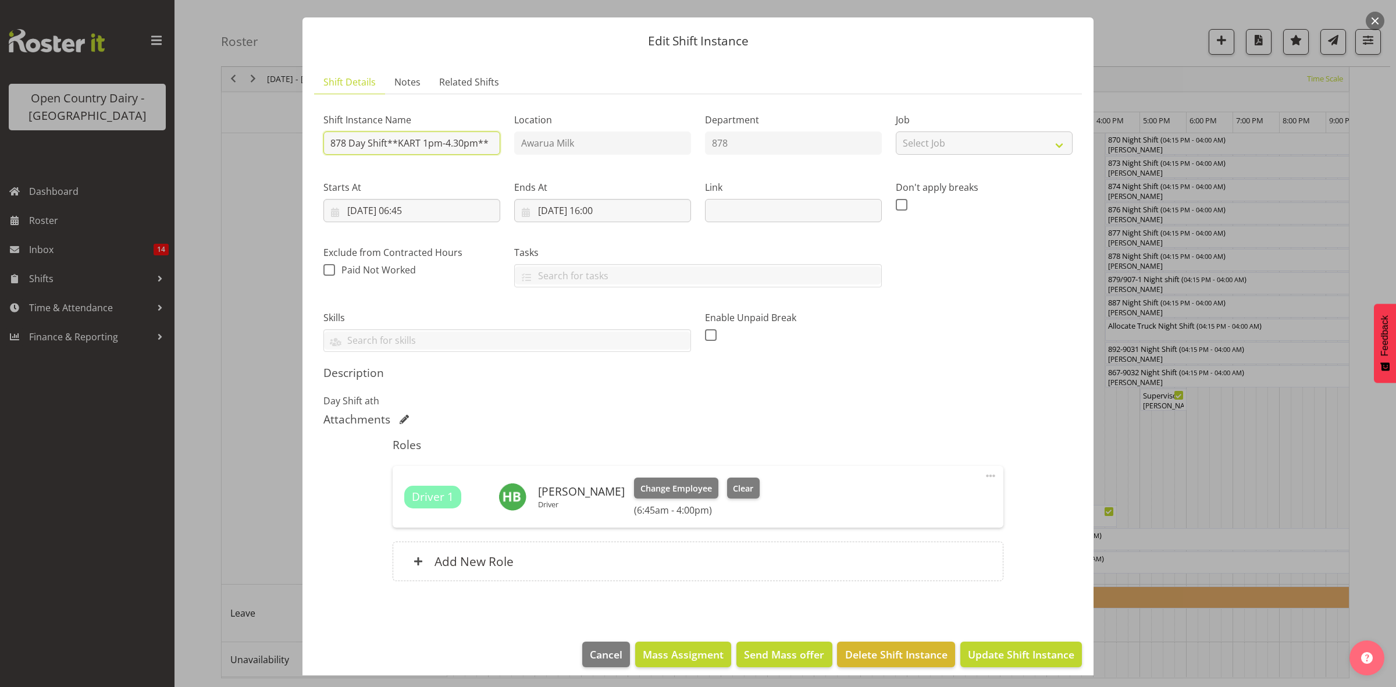
scroll to position [33, 0]
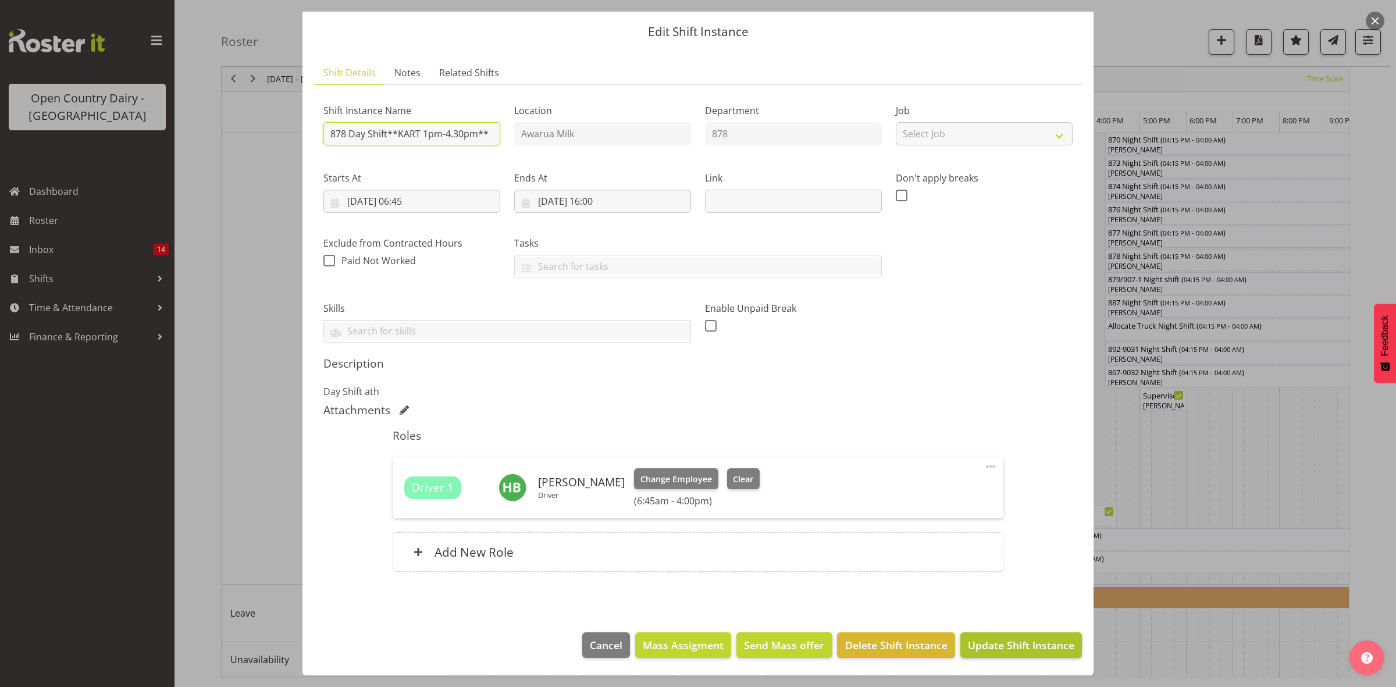
type input "878 Day Shift**KART 1pm-4.30pm**"
click at [1005, 652] on span "Update Shift Instance" at bounding box center [1021, 645] width 106 height 15
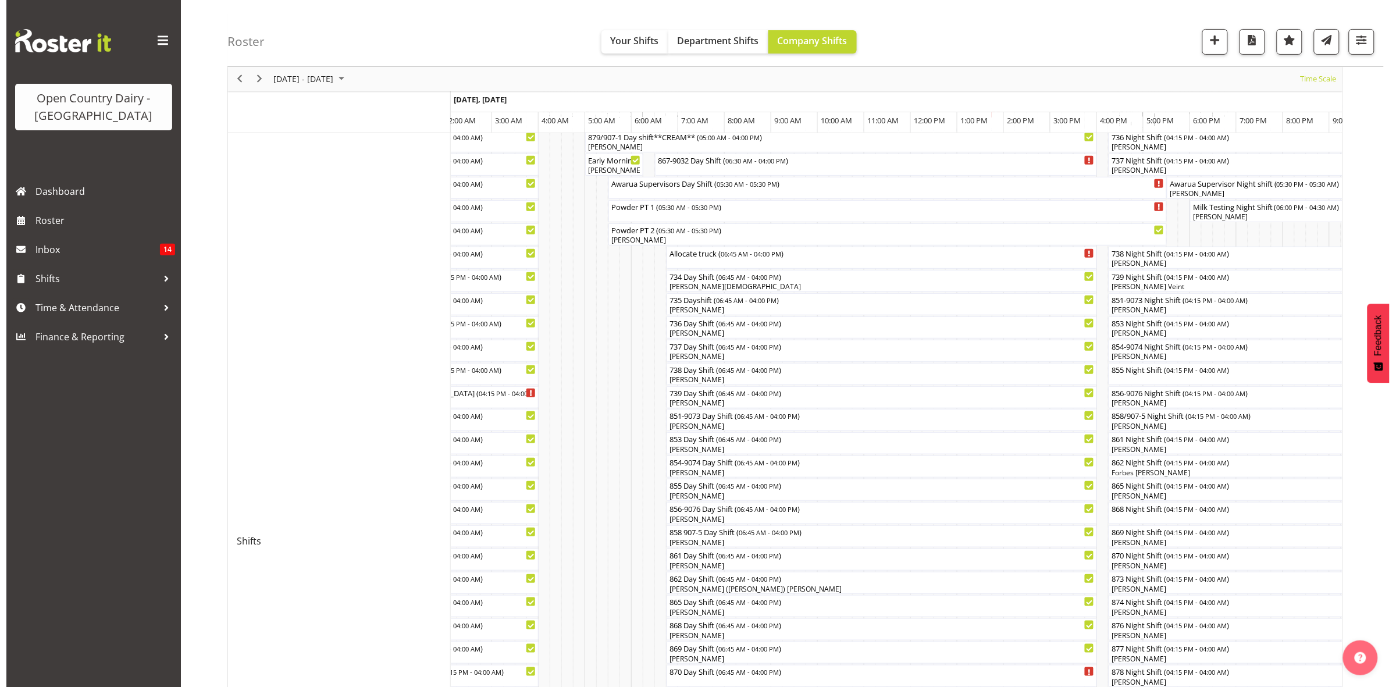
scroll to position [291, 0]
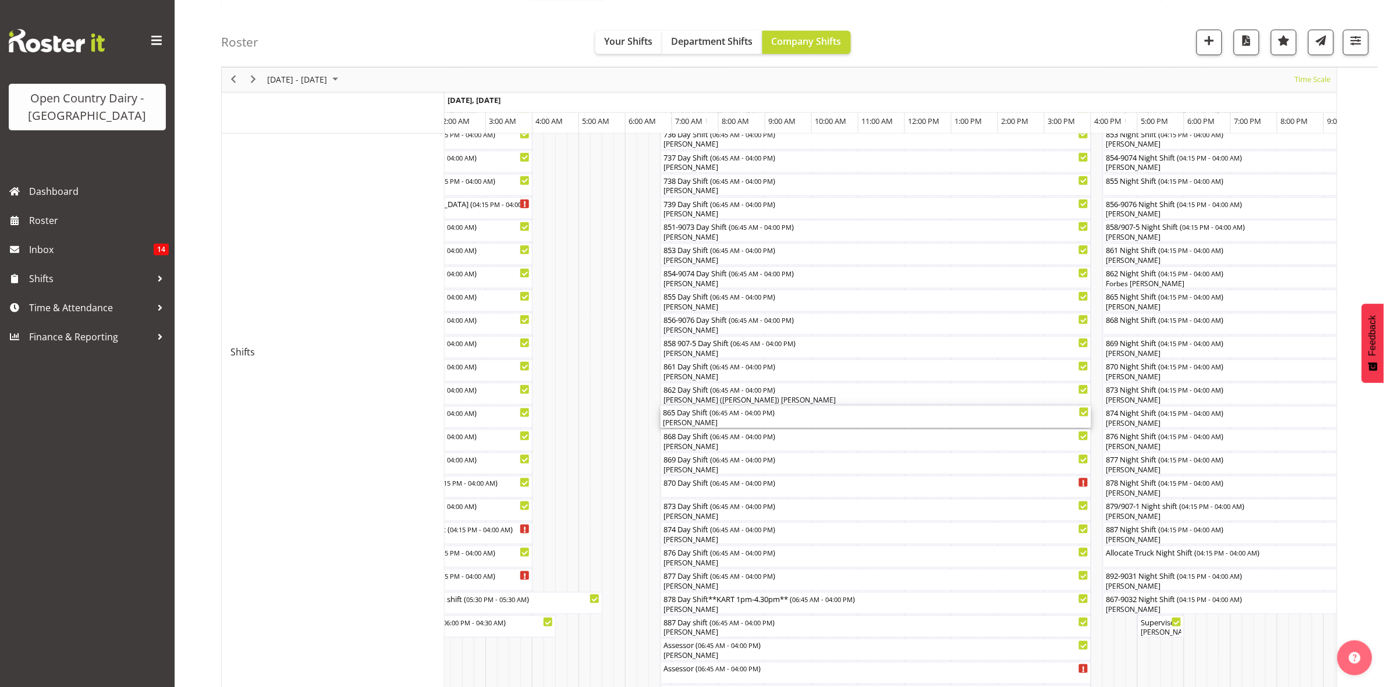
click at [687, 414] on div "865 Day Shift ( 06:45 AM - 04:00 PM )" at bounding box center [876, 412] width 426 height 12
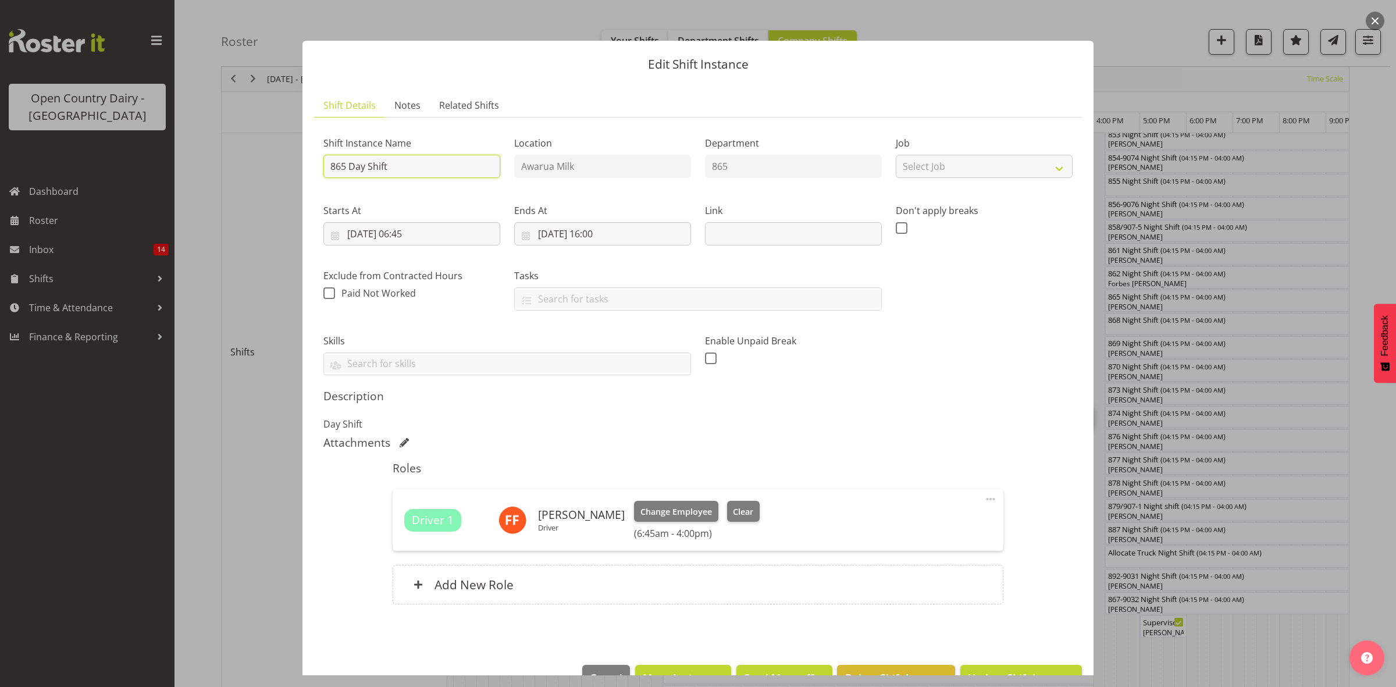
click at [396, 164] on input "865 Day Shift" at bounding box center [412, 166] width 177 height 23
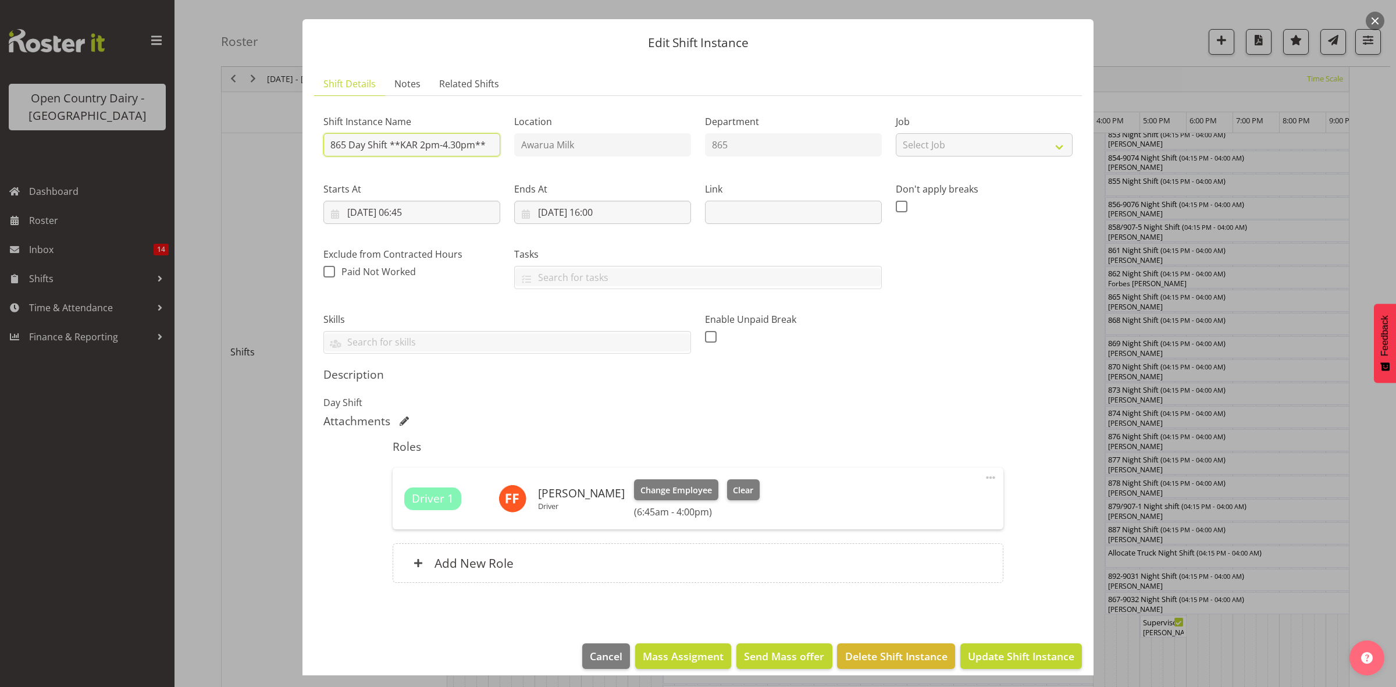
scroll to position [33, 0]
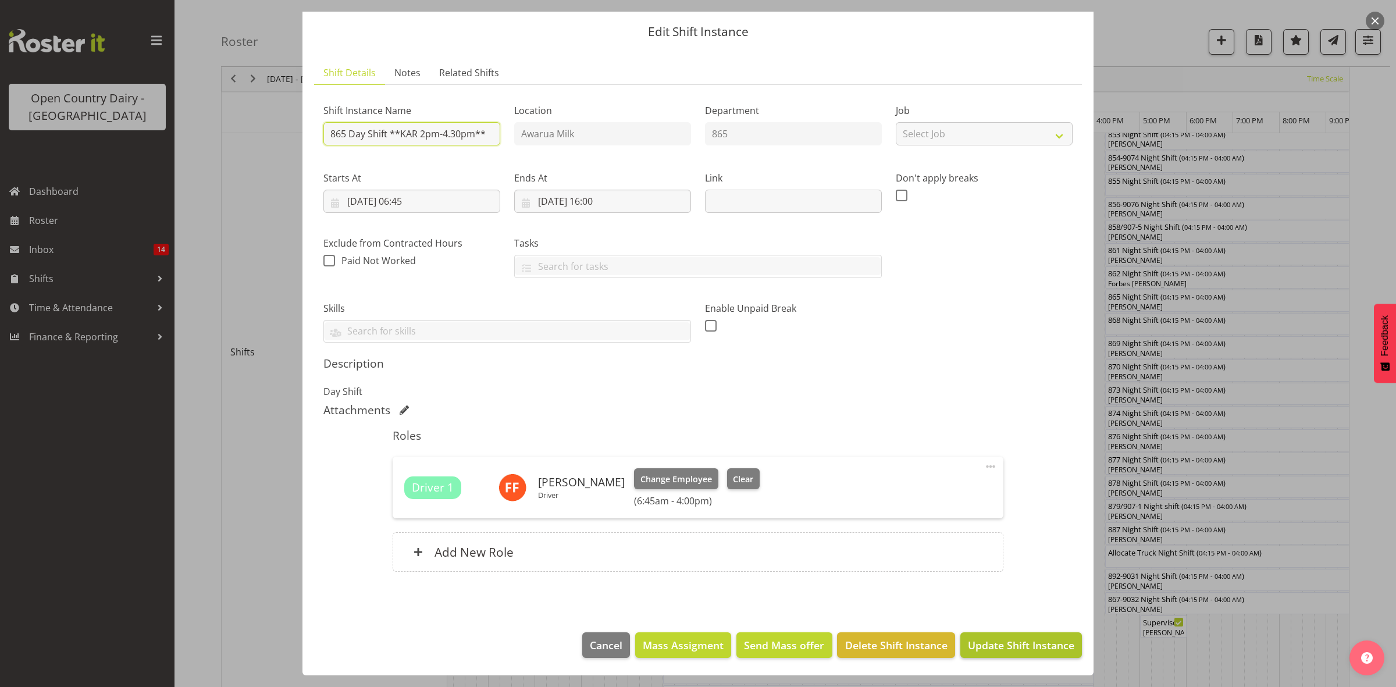
type input "865 Day Shift **KAR 2pm-4.30pm**"
click at [996, 644] on span "Update Shift Instance" at bounding box center [1021, 645] width 106 height 15
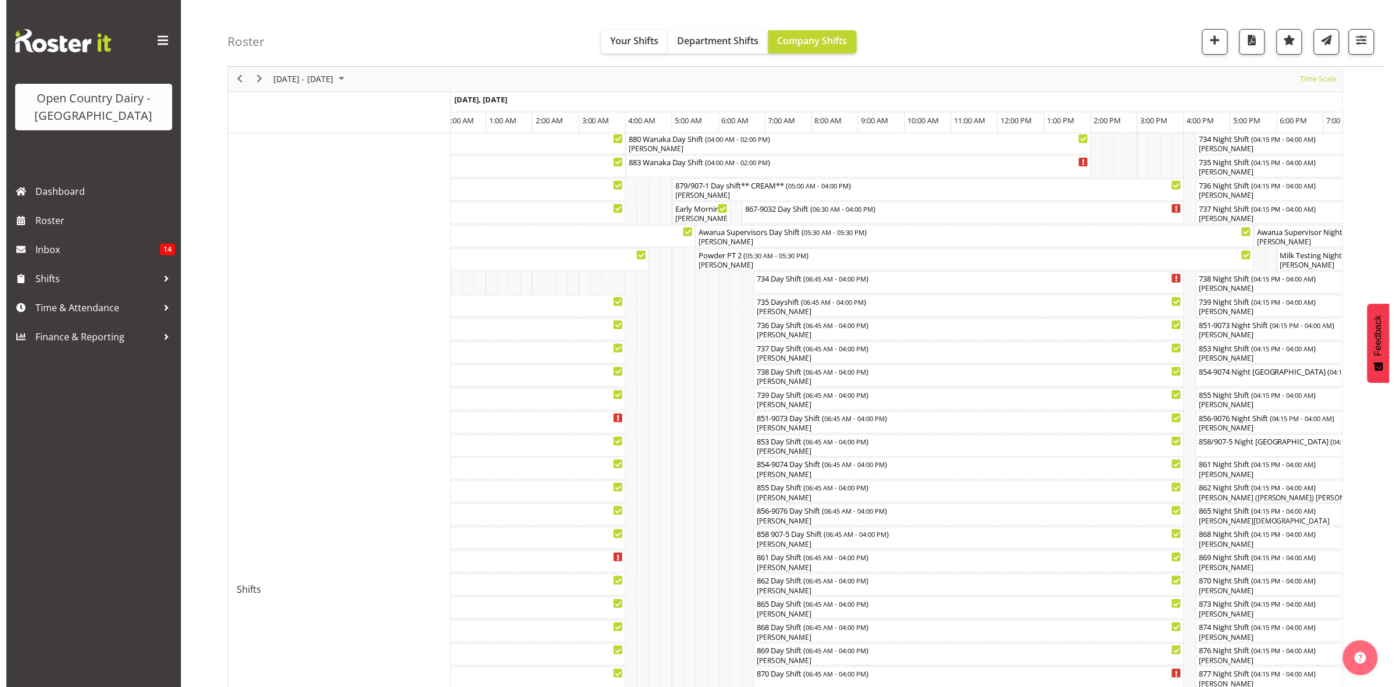
scroll to position [0, 0]
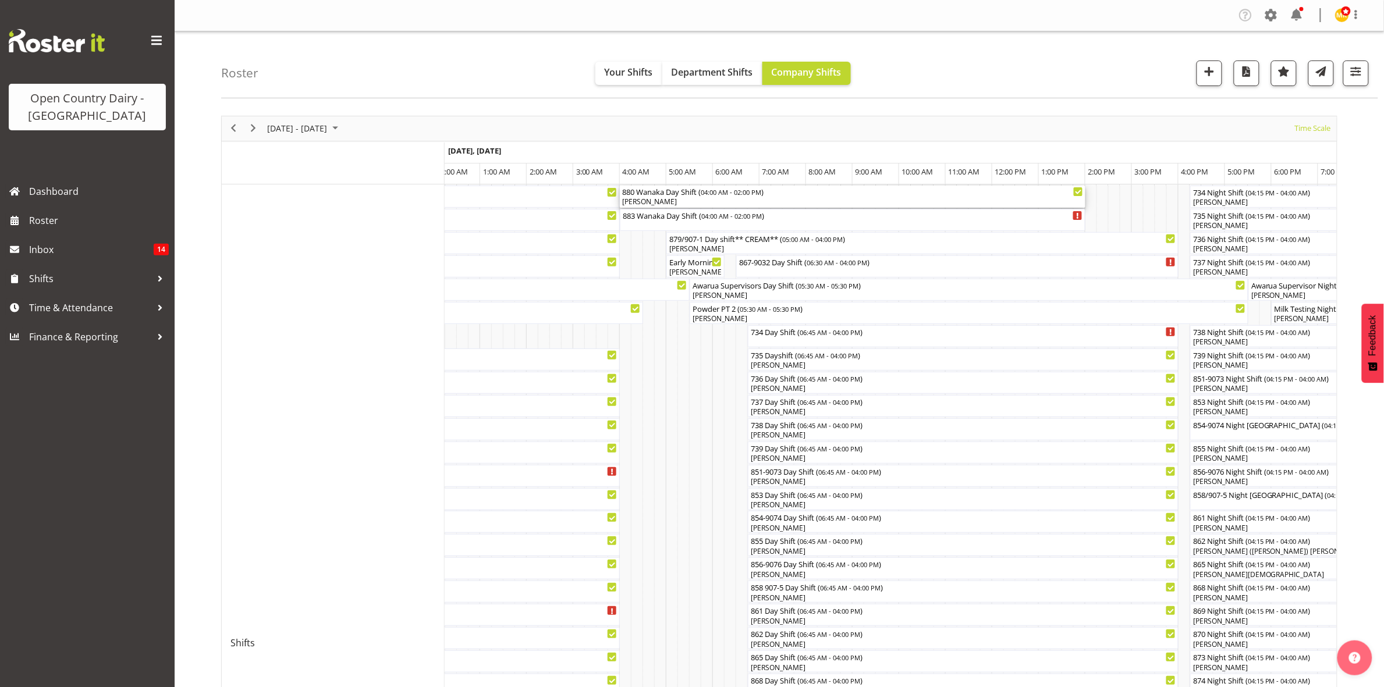
click at [652, 195] on div "880 Wanaka Day Shift ( 04:00 AM - 02:00 PM )" at bounding box center [852, 192] width 461 height 12
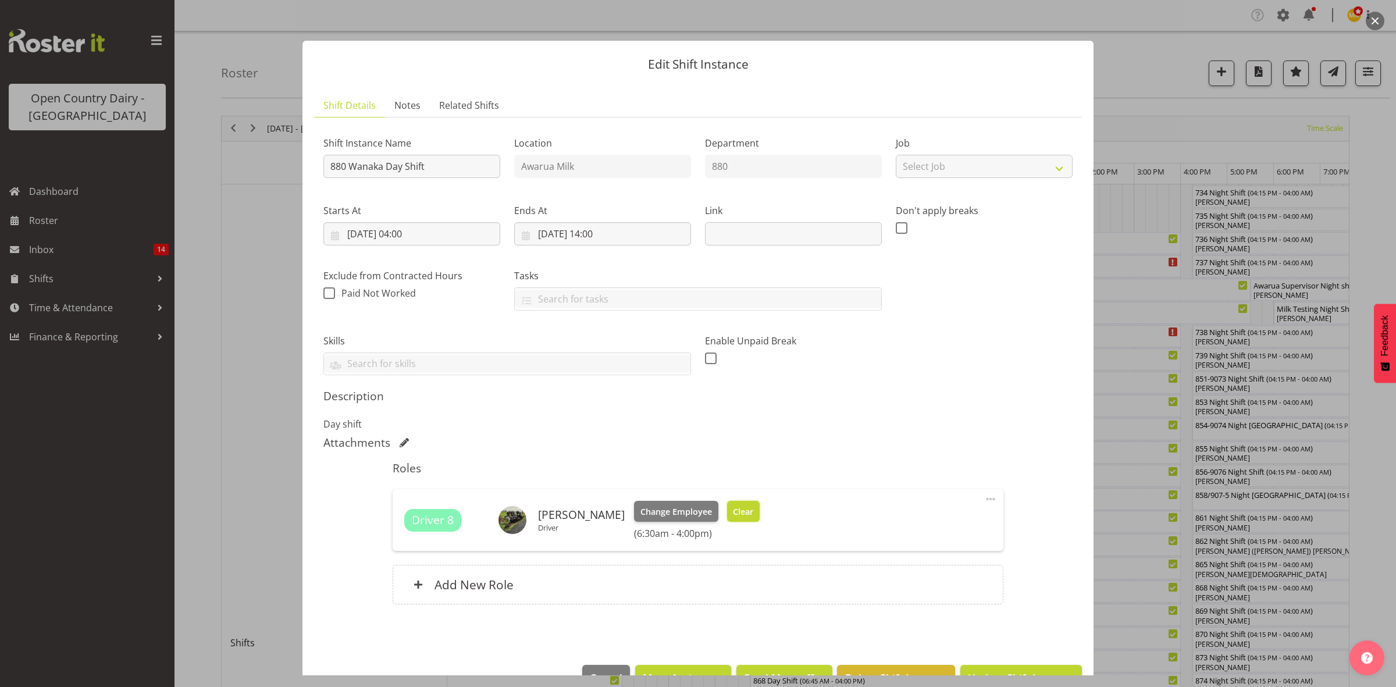
click at [733, 508] on span "Clear" at bounding box center [743, 512] width 20 height 13
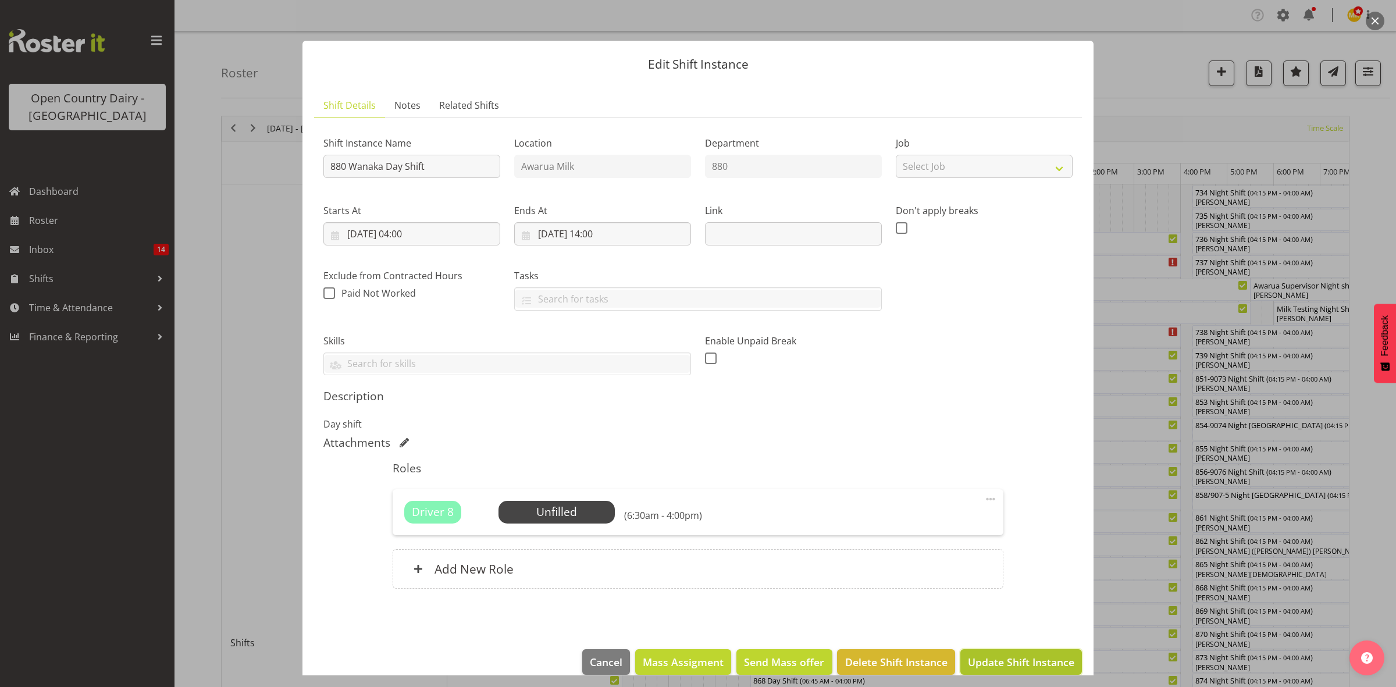
click at [998, 664] on span "Update Shift Instance" at bounding box center [1021, 662] width 106 height 15
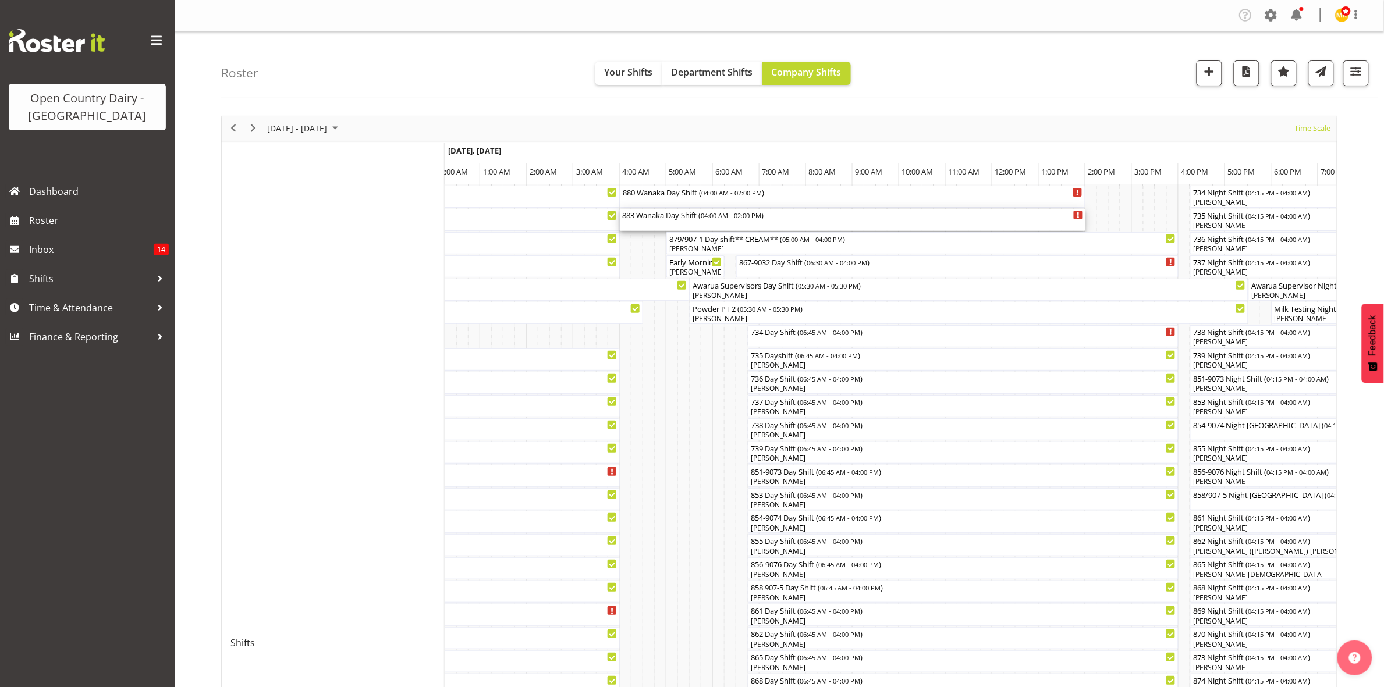
click at [648, 214] on div "883 Wanaka Day Shift ( 04:00 AM - 02:00 PM )" at bounding box center [852, 215] width 461 height 12
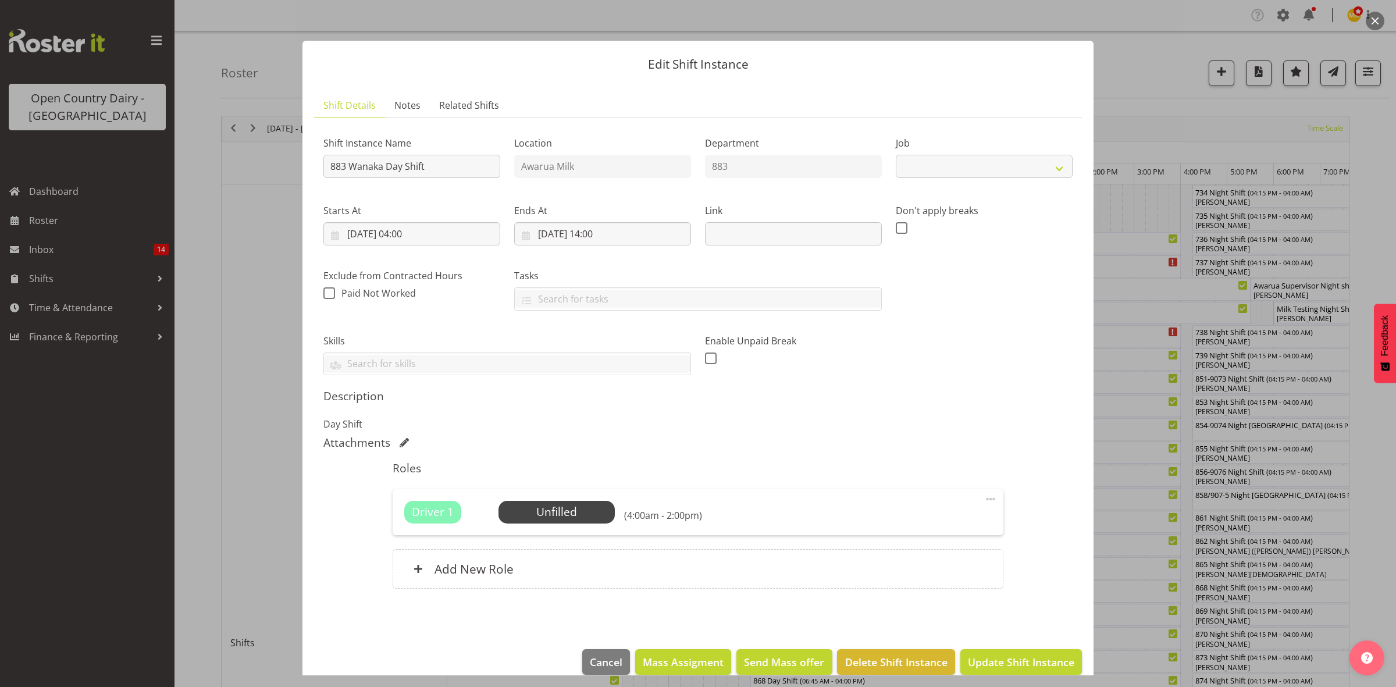
select select "10670"
click at [550, 510] on span "Select Employee" at bounding box center [556, 512] width 87 height 17
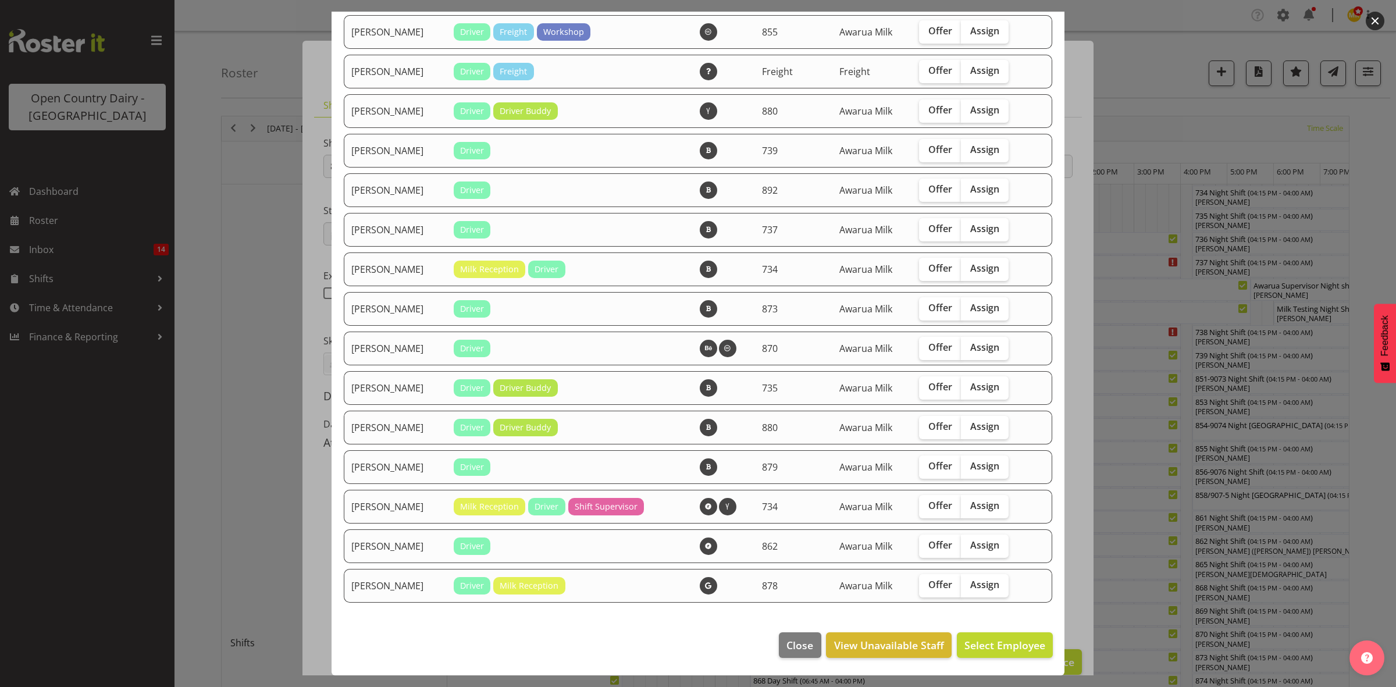
scroll to position [844, 0]
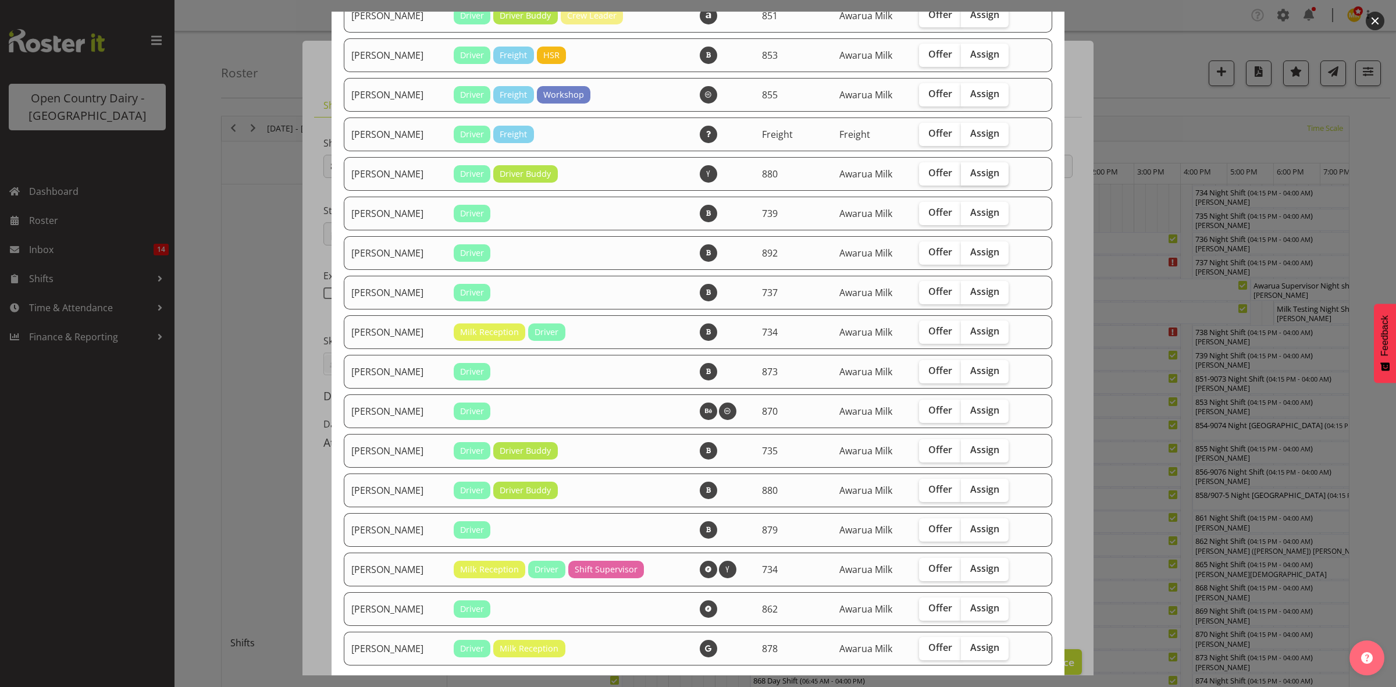
click at [976, 179] on span "Assign" at bounding box center [985, 173] width 29 height 12
click at [969, 177] on input "Assign" at bounding box center [965, 173] width 8 height 8
checkbox input "true"
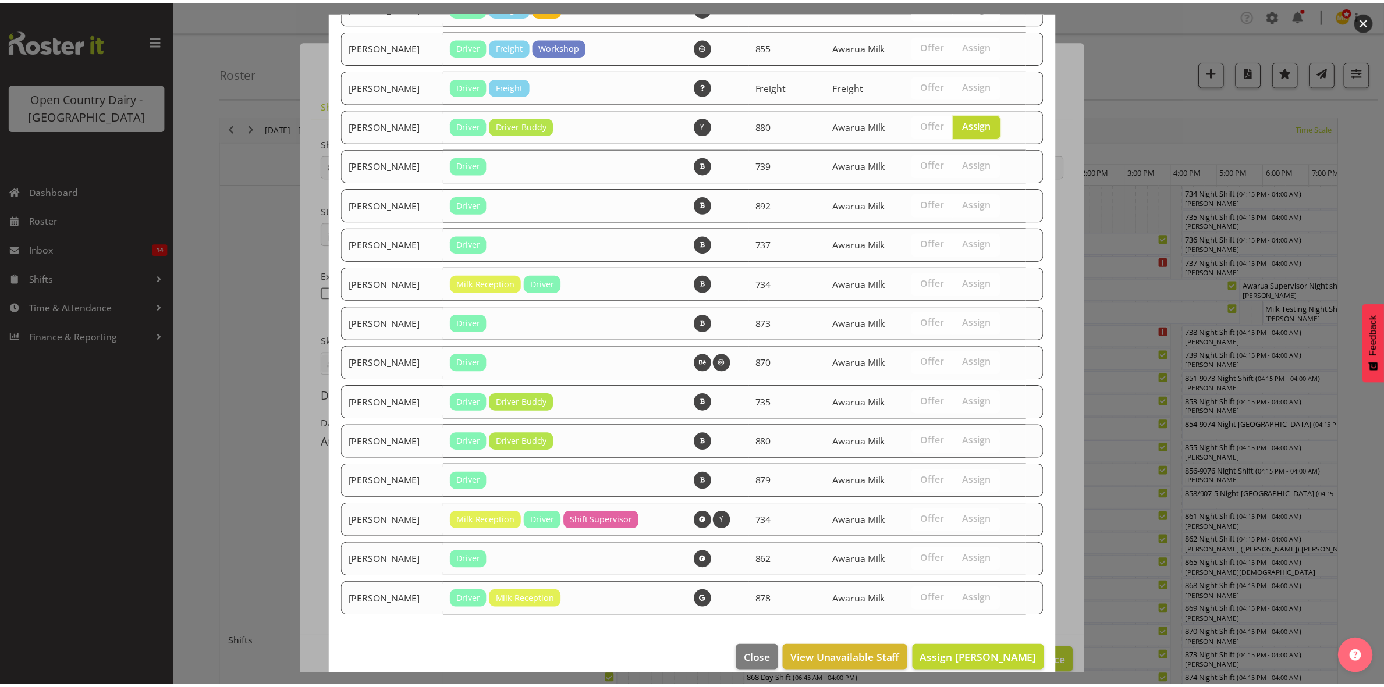
scroll to position [916, 0]
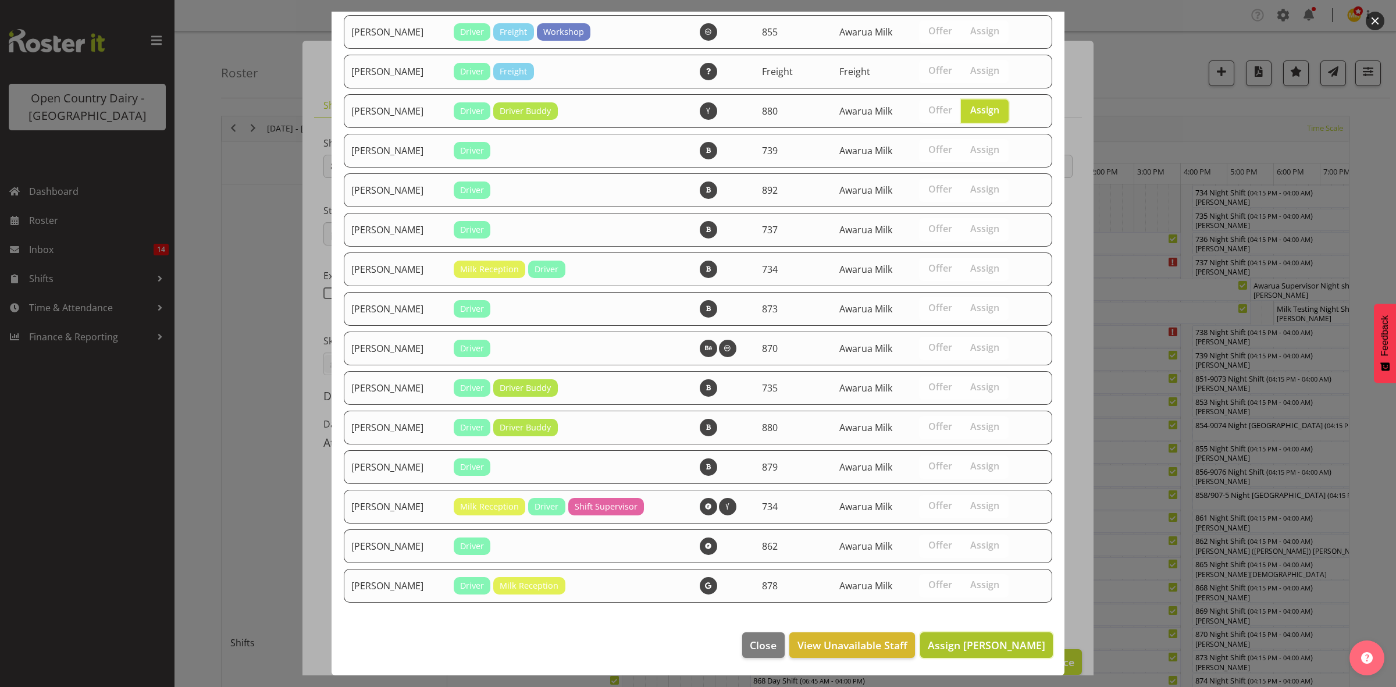
click at [972, 646] on span "Assign [PERSON_NAME]" at bounding box center [987, 645] width 118 height 14
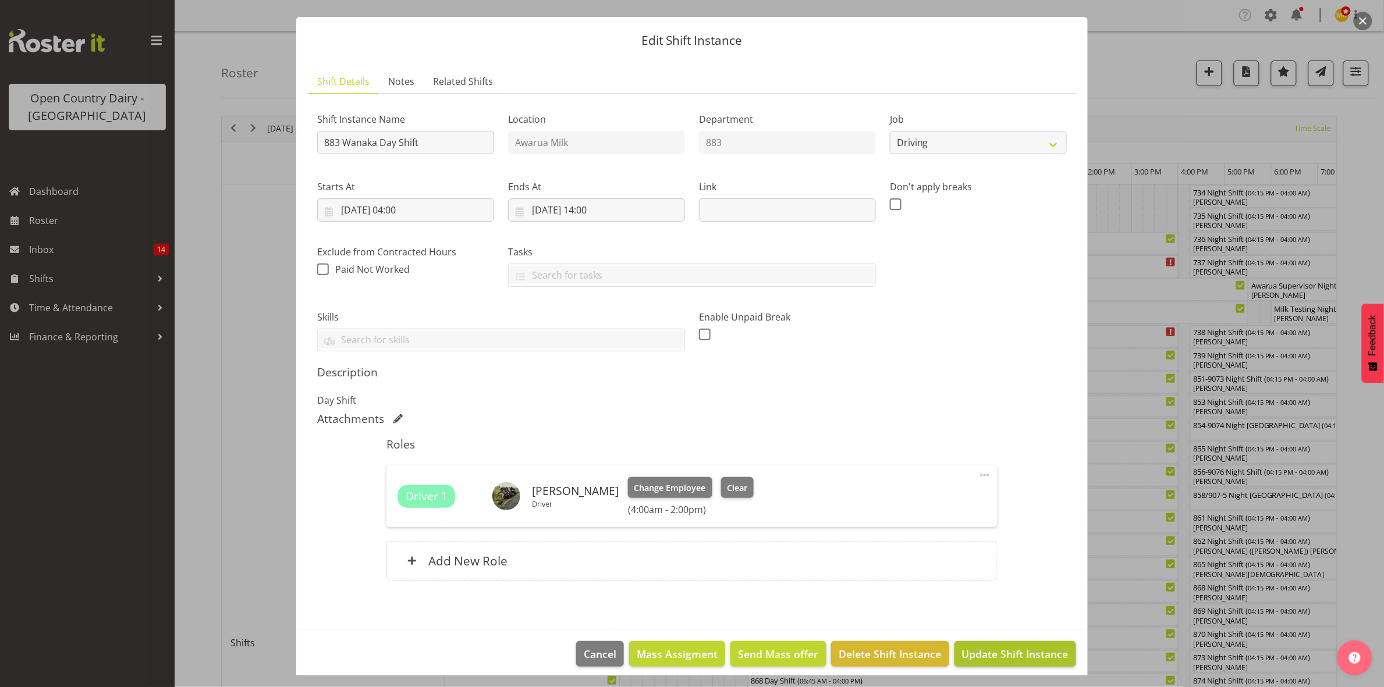
scroll to position [33, 0]
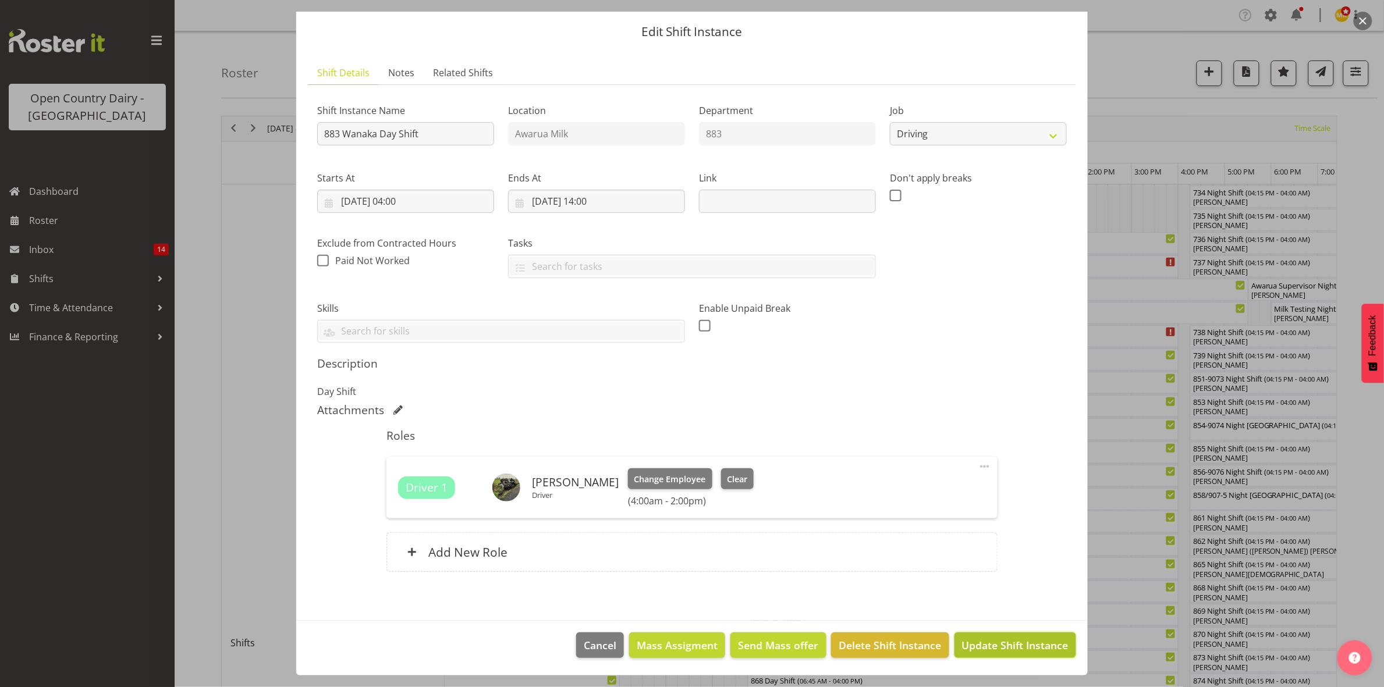
click at [982, 645] on span "Update Shift Instance" at bounding box center [1015, 645] width 106 height 15
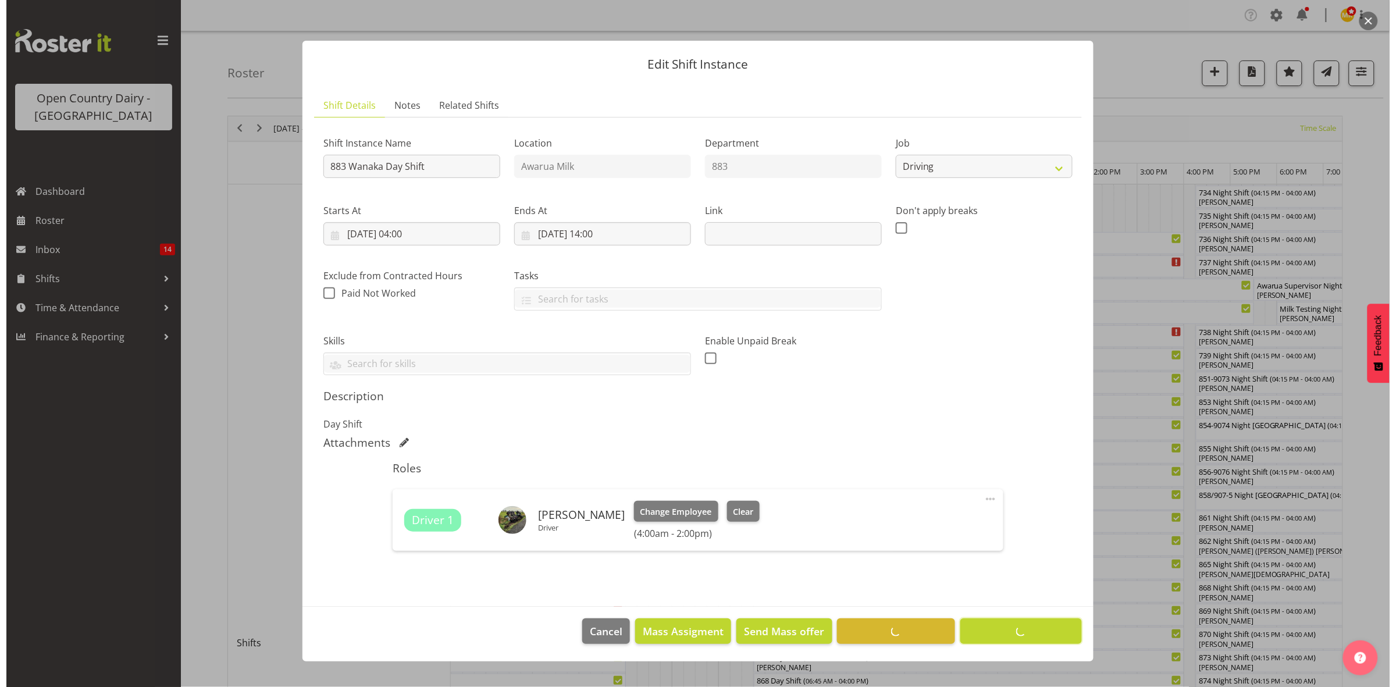
scroll to position [0, 0]
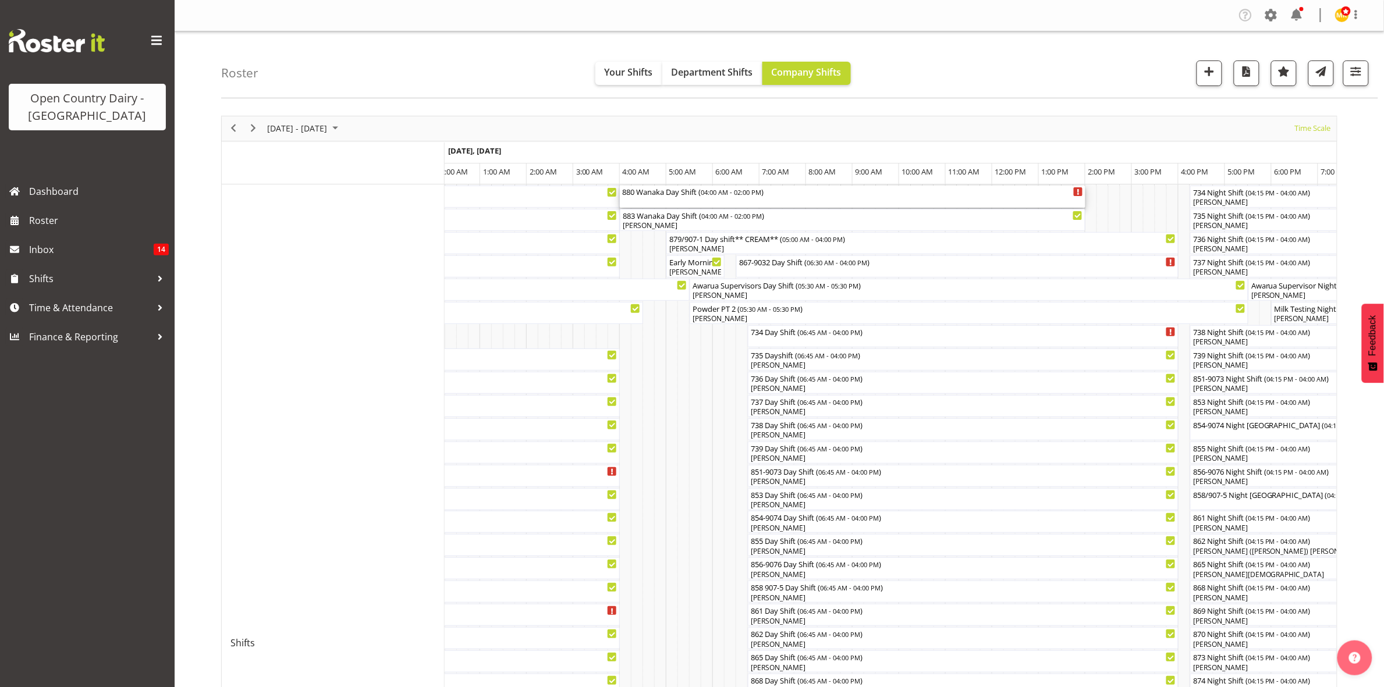
click at [682, 198] on div "880 Wanaka Day Shift ( 04:00 AM - 02:00 PM )" at bounding box center [852, 197] width 461 height 22
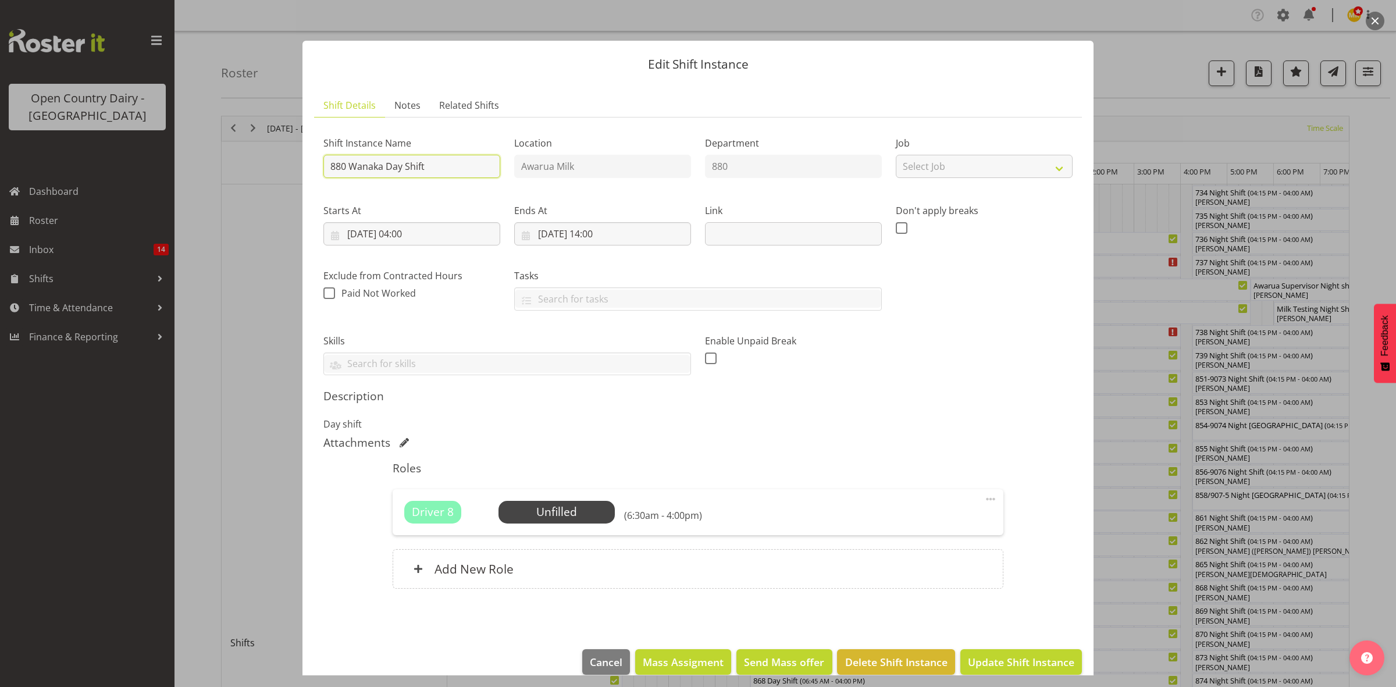
click at [460, 173] on input "880 Wanaka Day Shift" at bounding box center [412, 166] width 177 height 23
type input "880 Wanaka Day Shift ** KAR7am-12pm**"
click at [1002, 661] on span "Update Shift Instance" at bounding box center [1021, 662] width 106 height 15
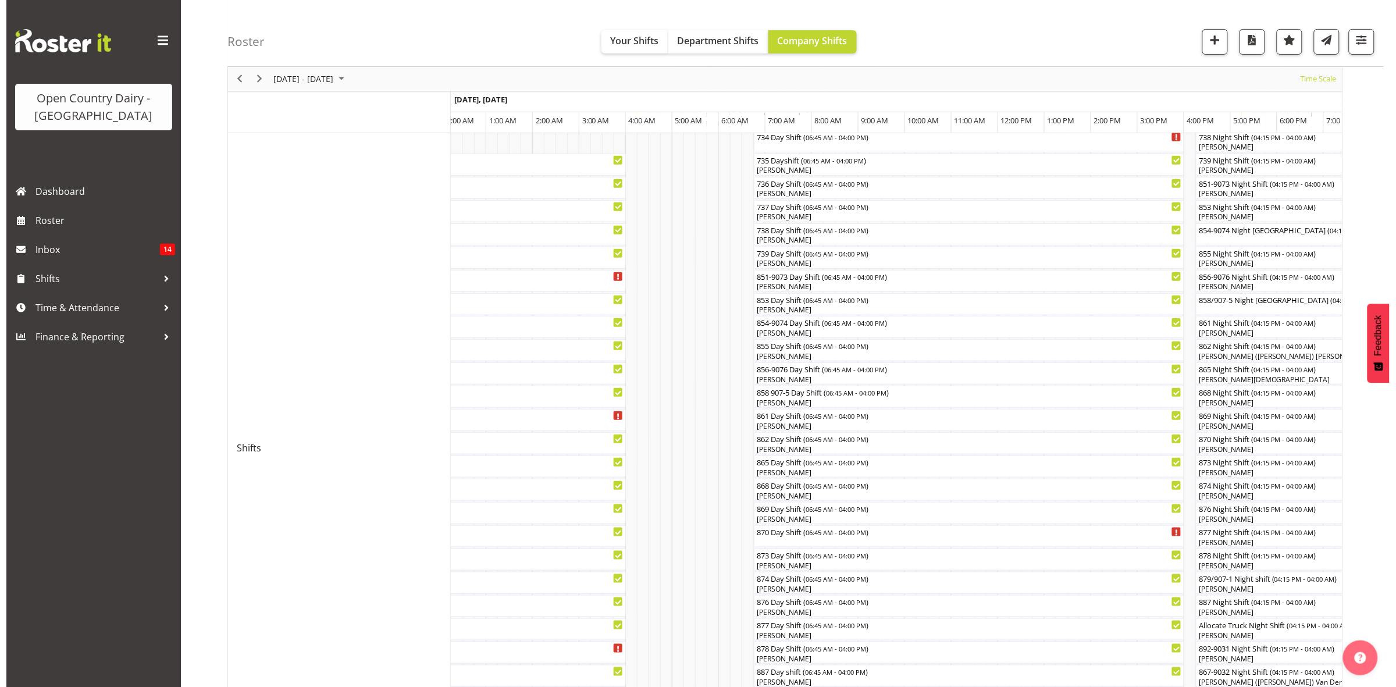
scroll to position [218, 0]
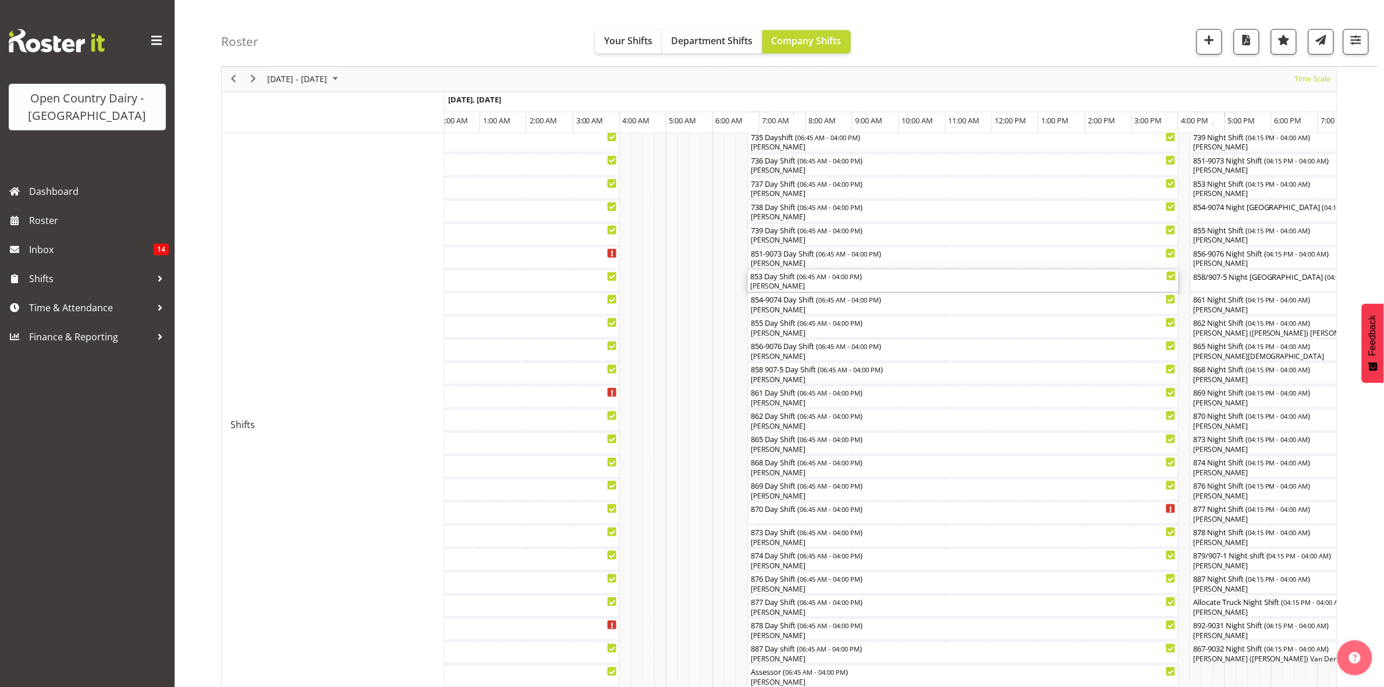
click at [774, 281] on div "853 Day Shift ( 06:45 AM - 04:00 PM ) [PERSON_NAME]" at bounding box center [963, 281] width 426 height 22
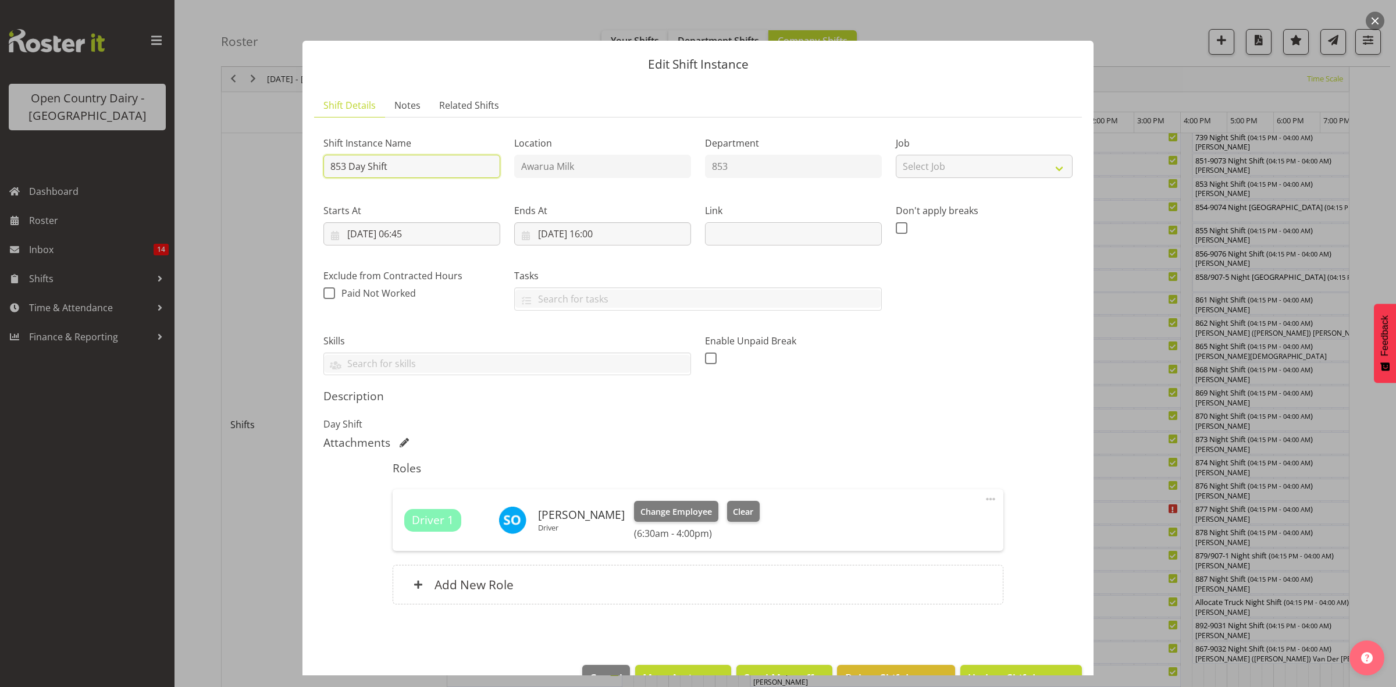
click at [399, 165] on input "853 Day Shift" at bounding box center [412, 166] width 177 height 23
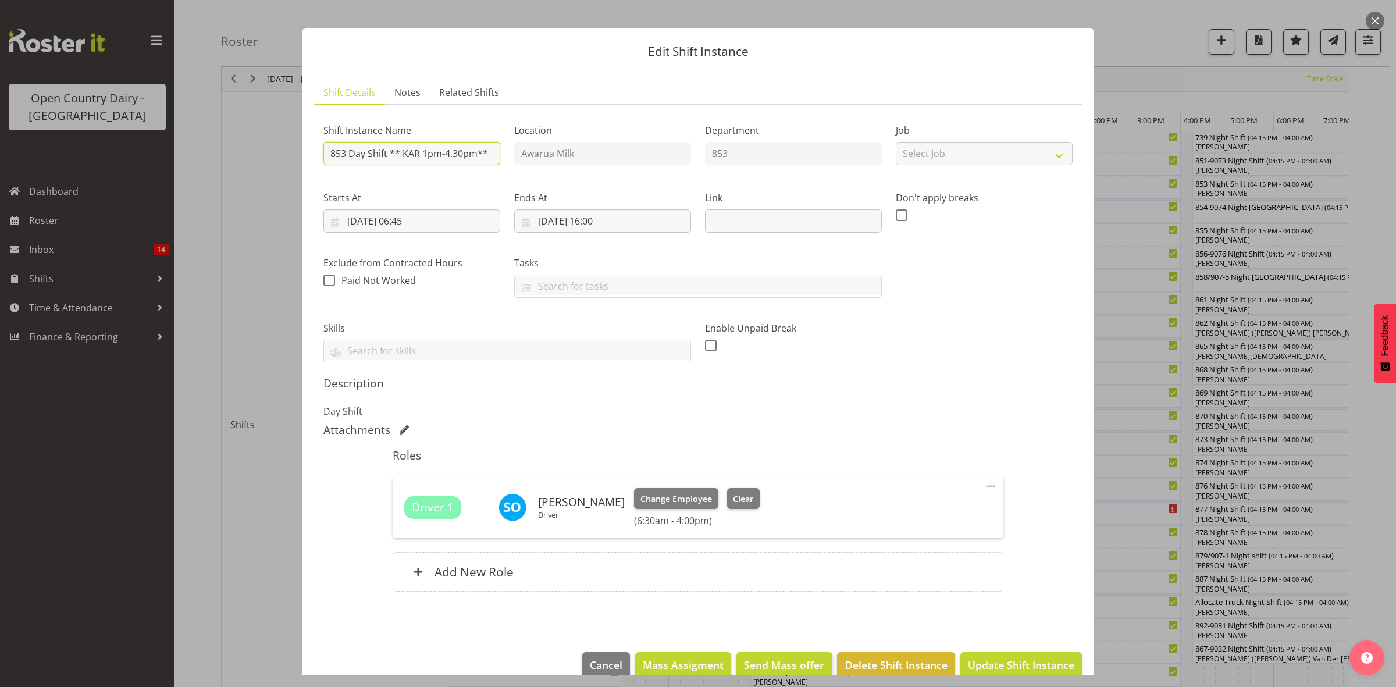
scroll to position [33, 0]
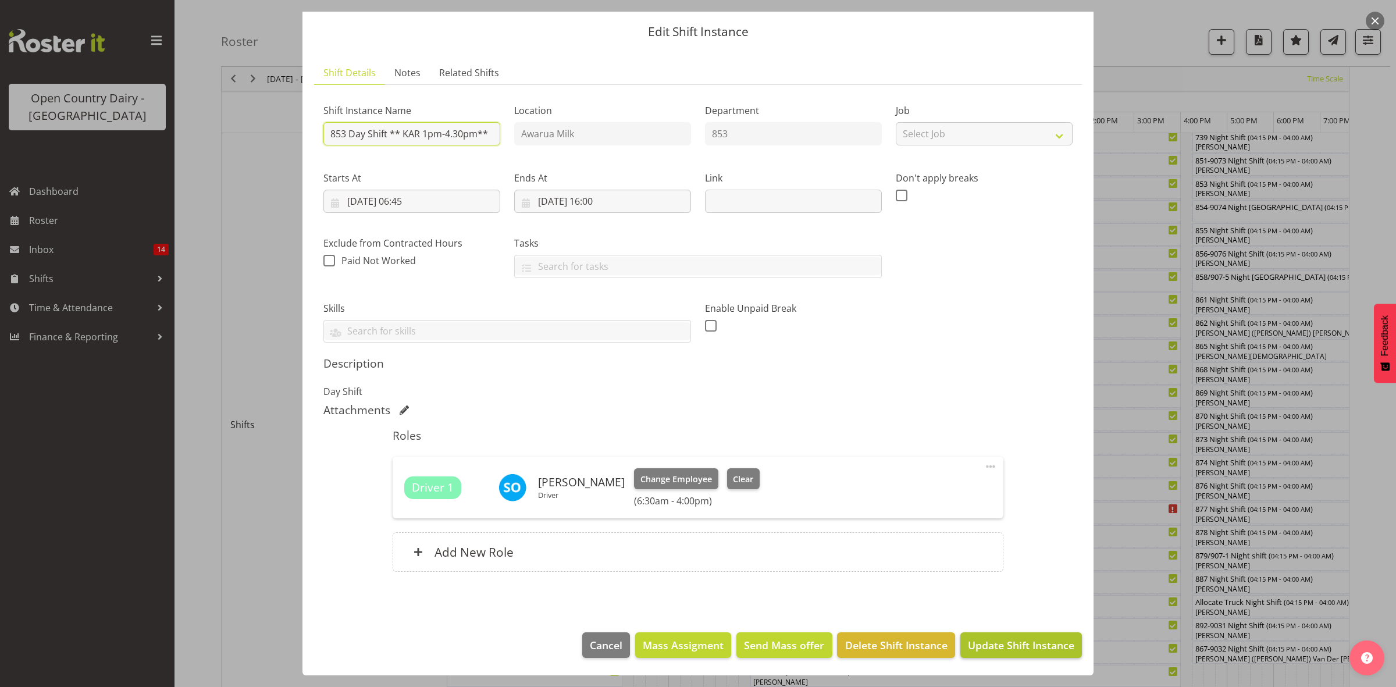
type input "853 Day Shift ** KAR 1pm-4.30pm**"
click at [983, 653] on span "Update Shift Instance" at bounding box center [1021, 645] width 106 height 15
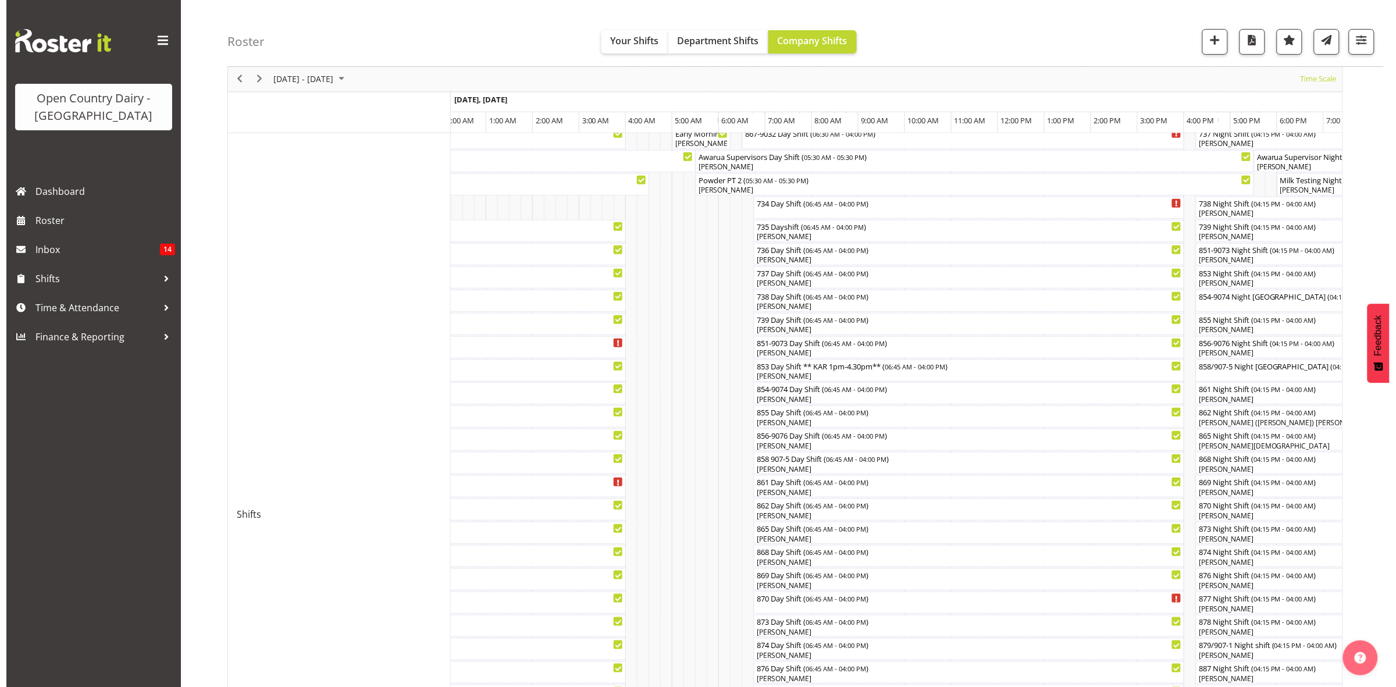
scroll to position [145, 0]
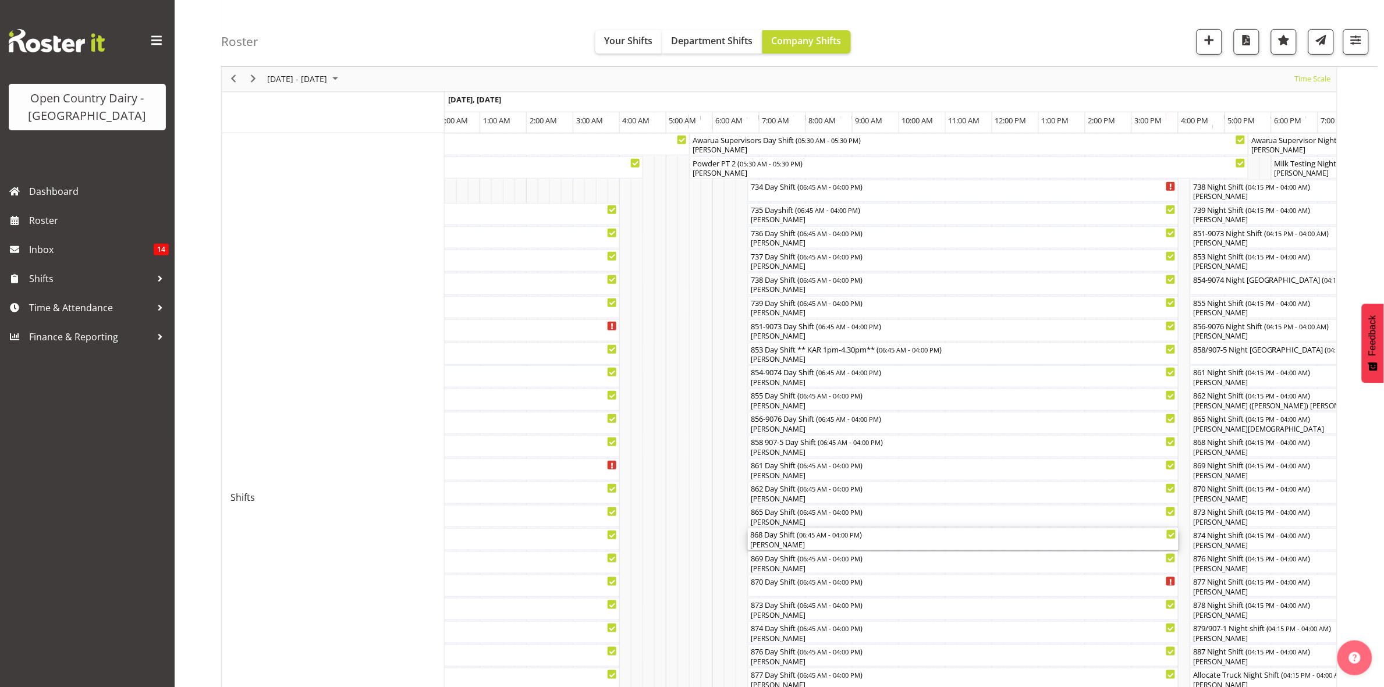
click at [773, 548] on div "[PERSON_NAME]" at bounding box center [963, 545] width 426 height 10
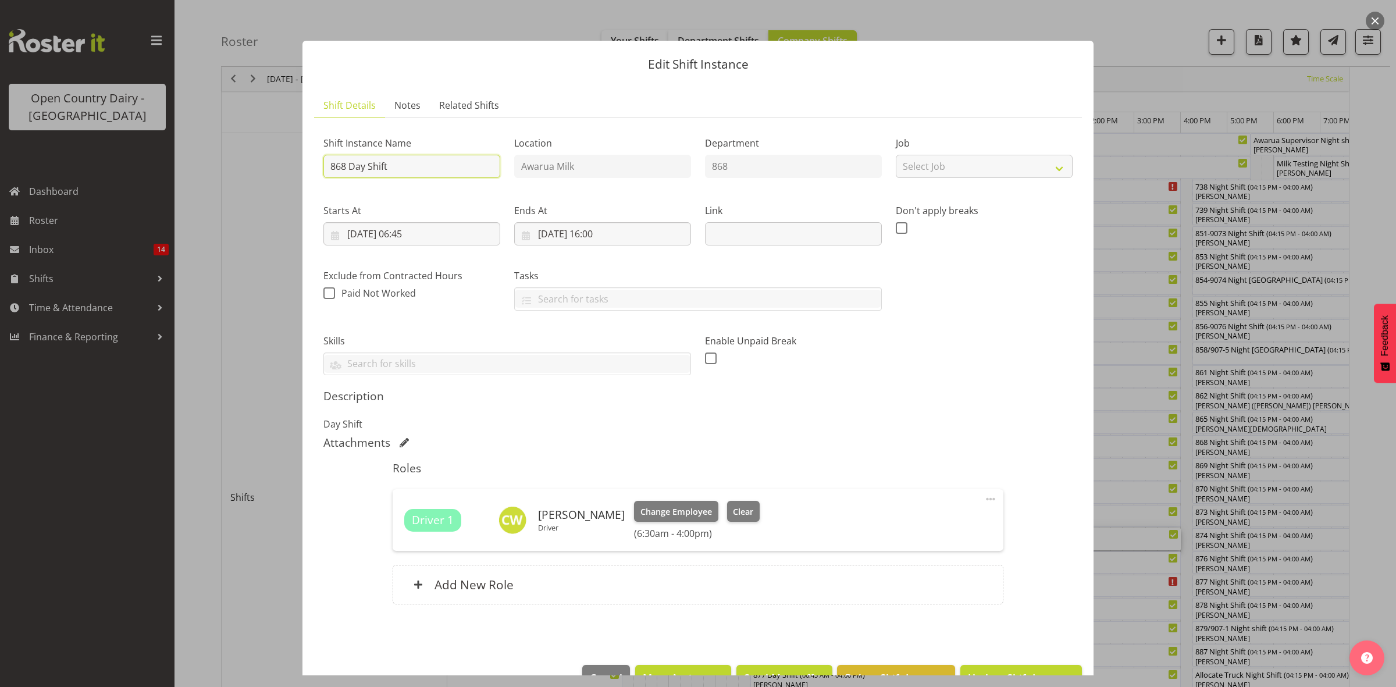
click at [399, 161] on input "868 Day Shift" at bounding box center [412, 166] width 177 height 23
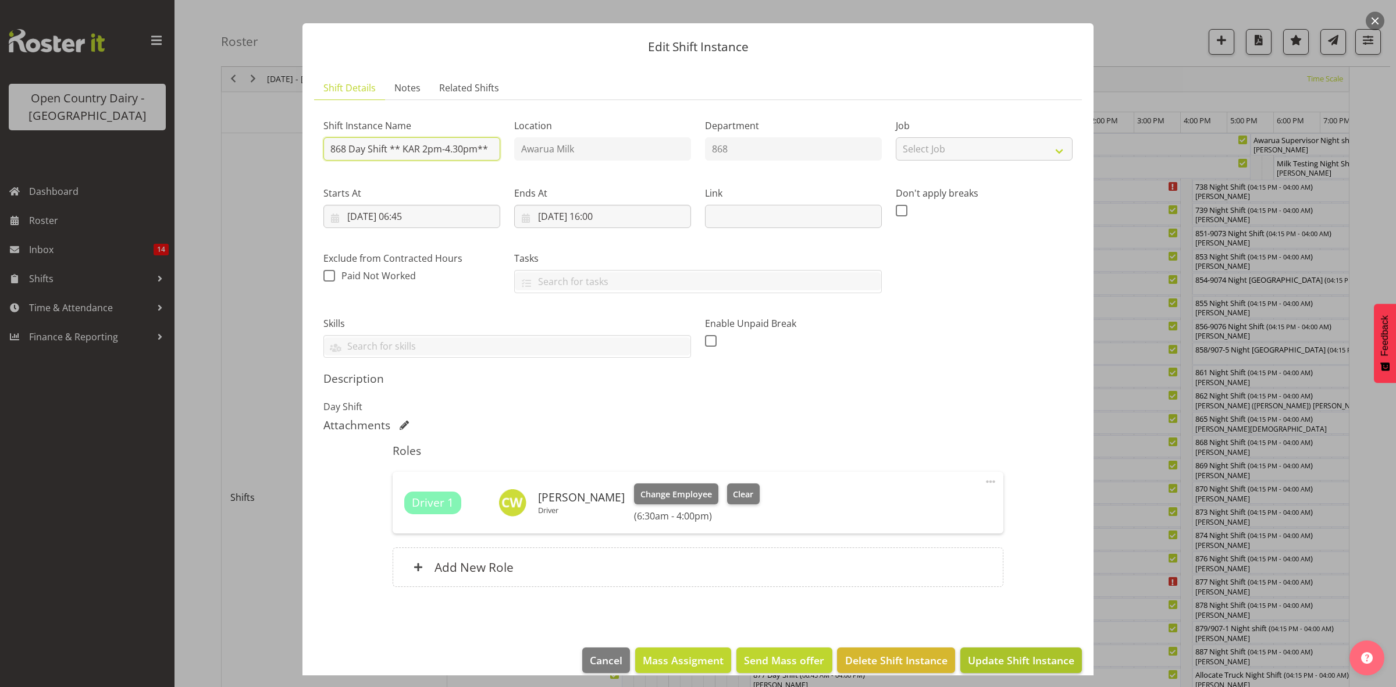
scroll to position [33, 0]
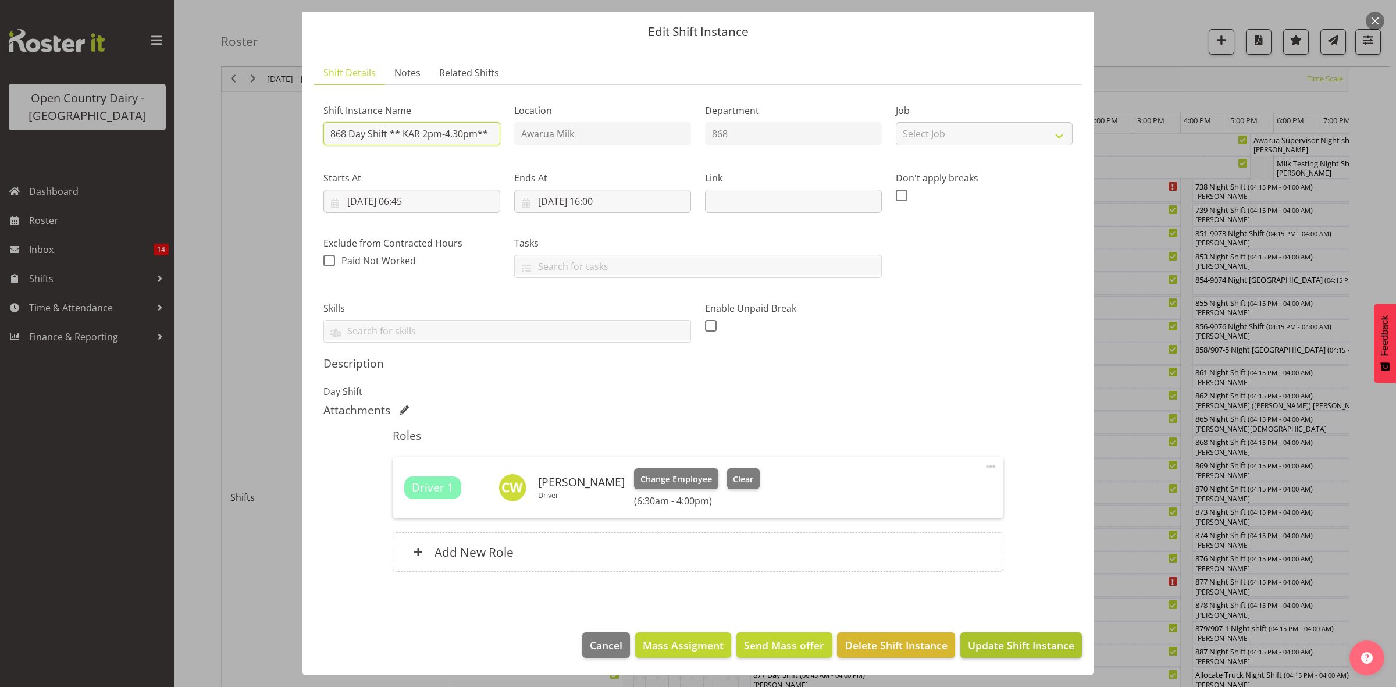
type input "868 Day Shift ** KAR 2pm-4.30pm**"
click at [985, 648] on span "Update Shift Instance" at bounding box center [1021, 645] width 106 height 15
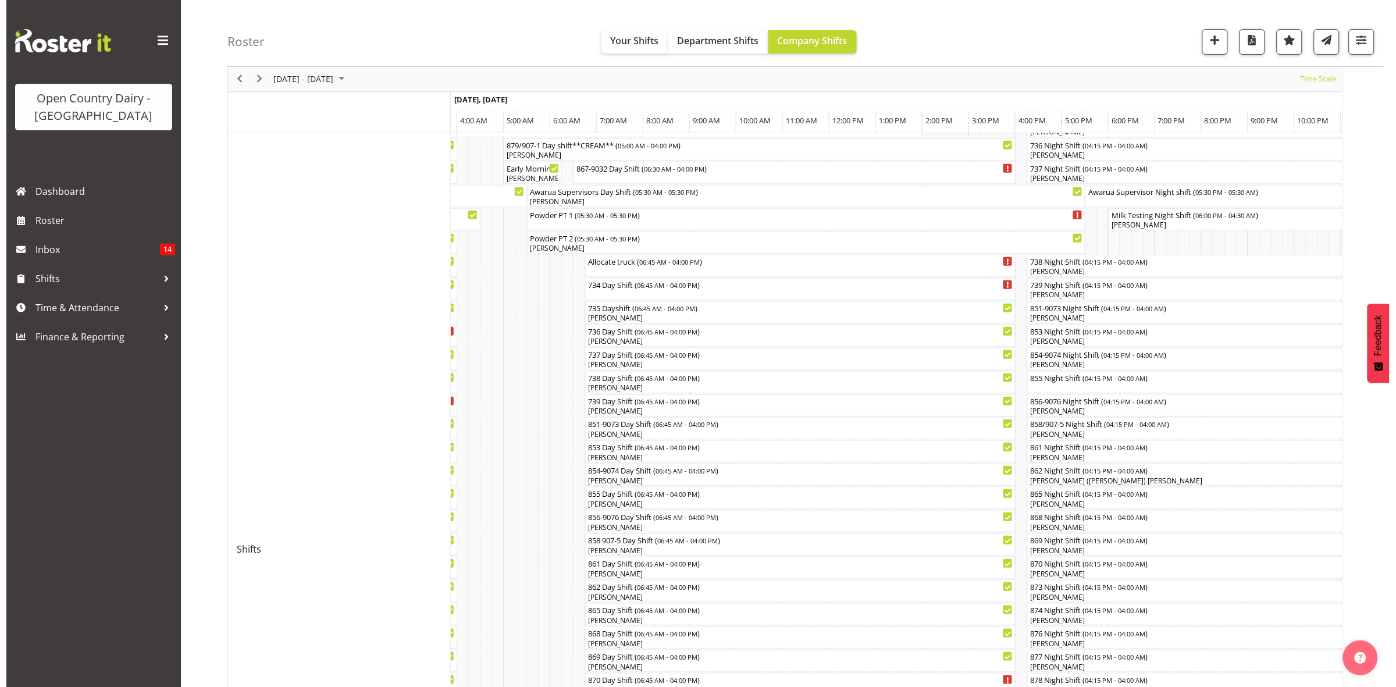
scroll to position [0, 0]
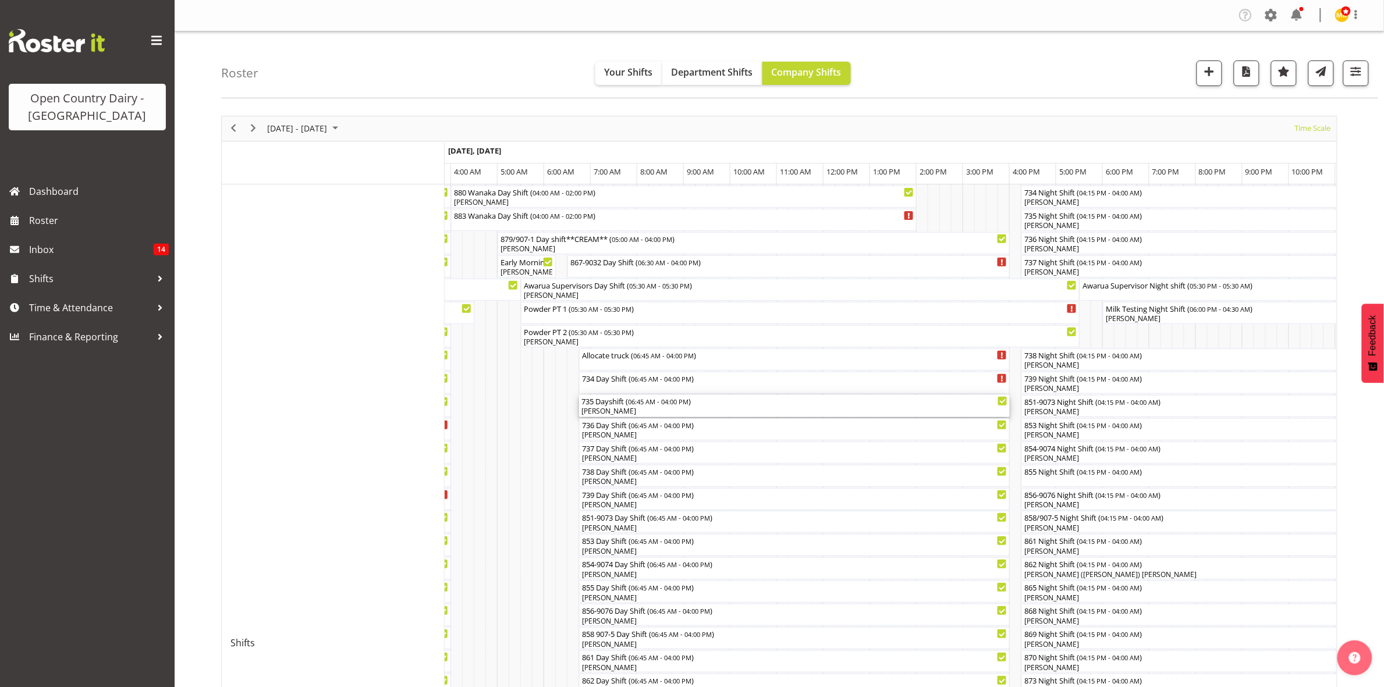
click at [609, 408] on div "[PERSON_NAME]" at bounding box center [794, 411] width 426 height 10
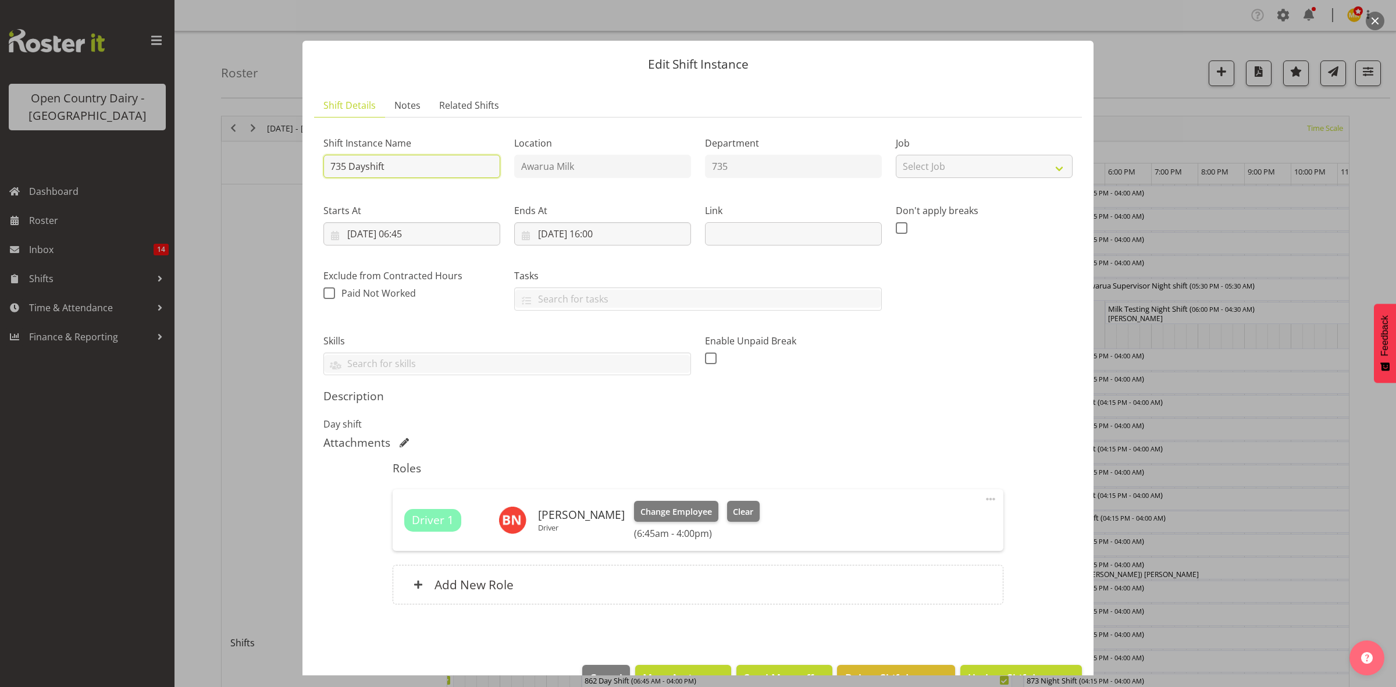
click at [393, 168] on input "735 Dayshift" at bounding box center [412, 166] width 177 height 23
type input "735 Dayshift ** KAR 1pm-4.30pm**"
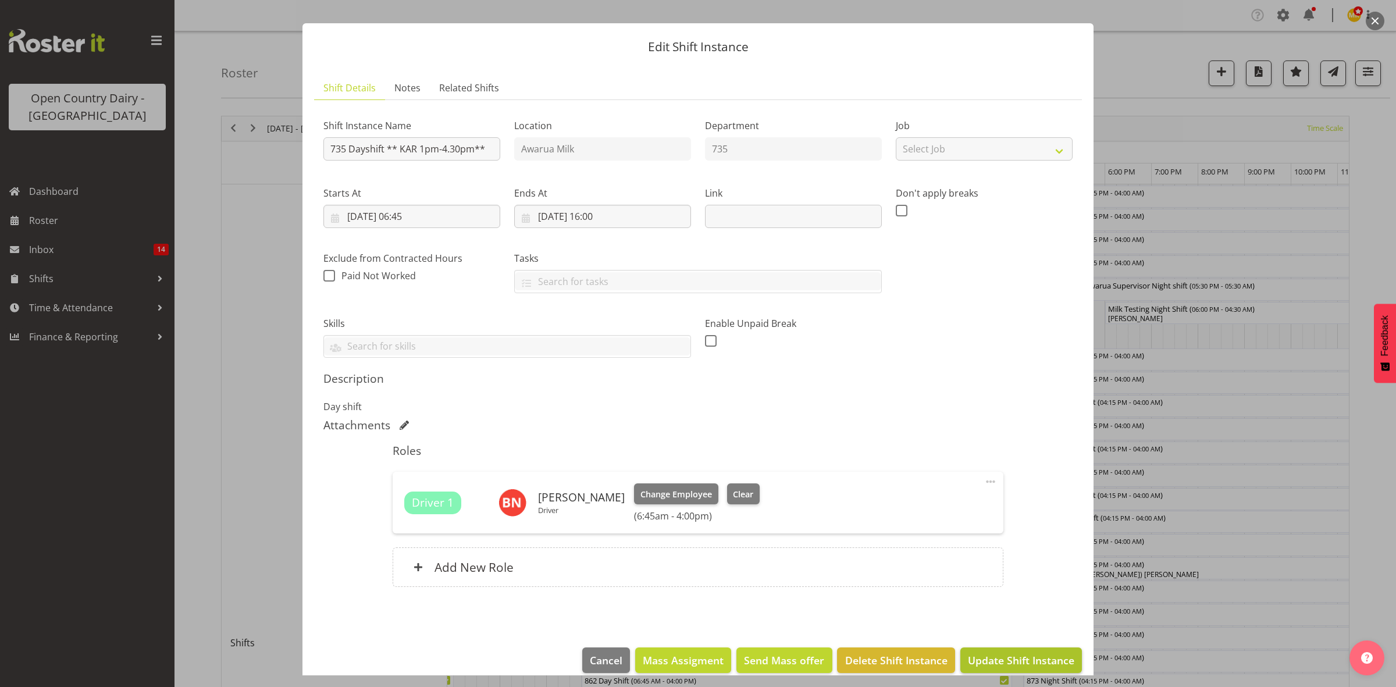
scroll to position [33, 0]
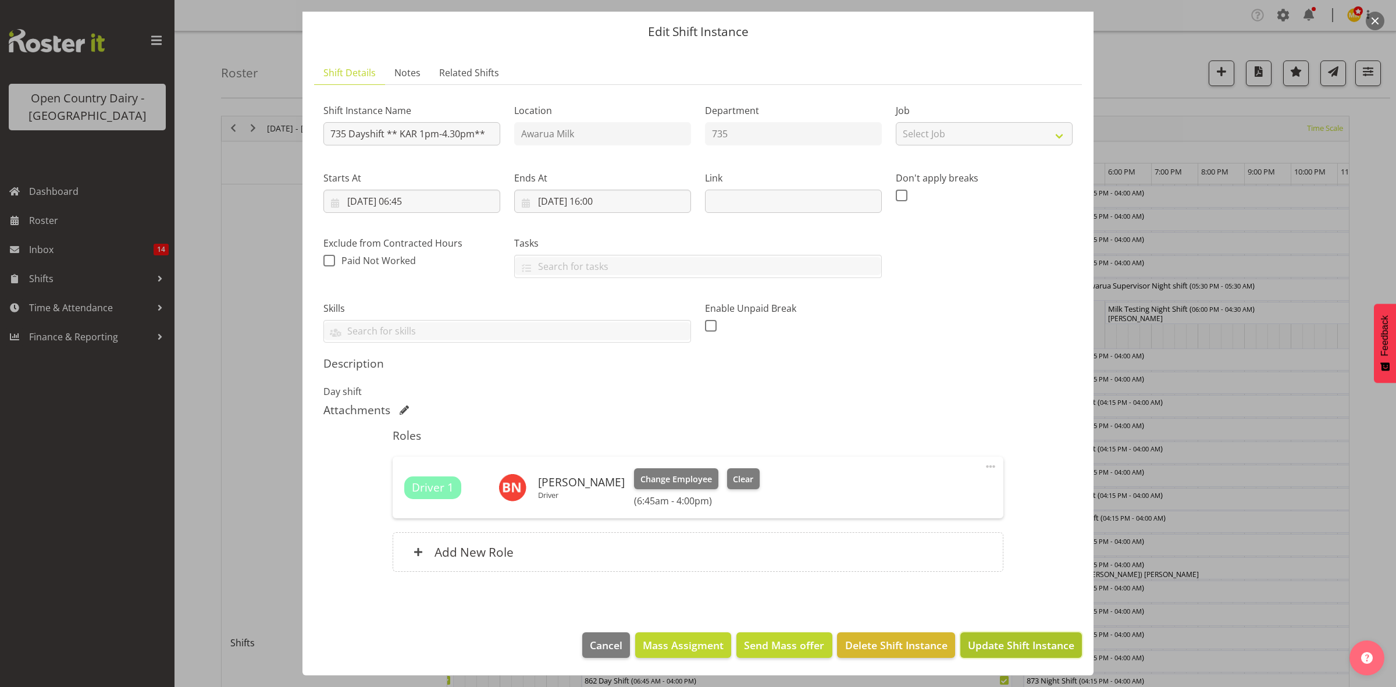
click at [998, 639] on span "Update Shift Instance" at bounding box center [1021, 645] width 106 height 15
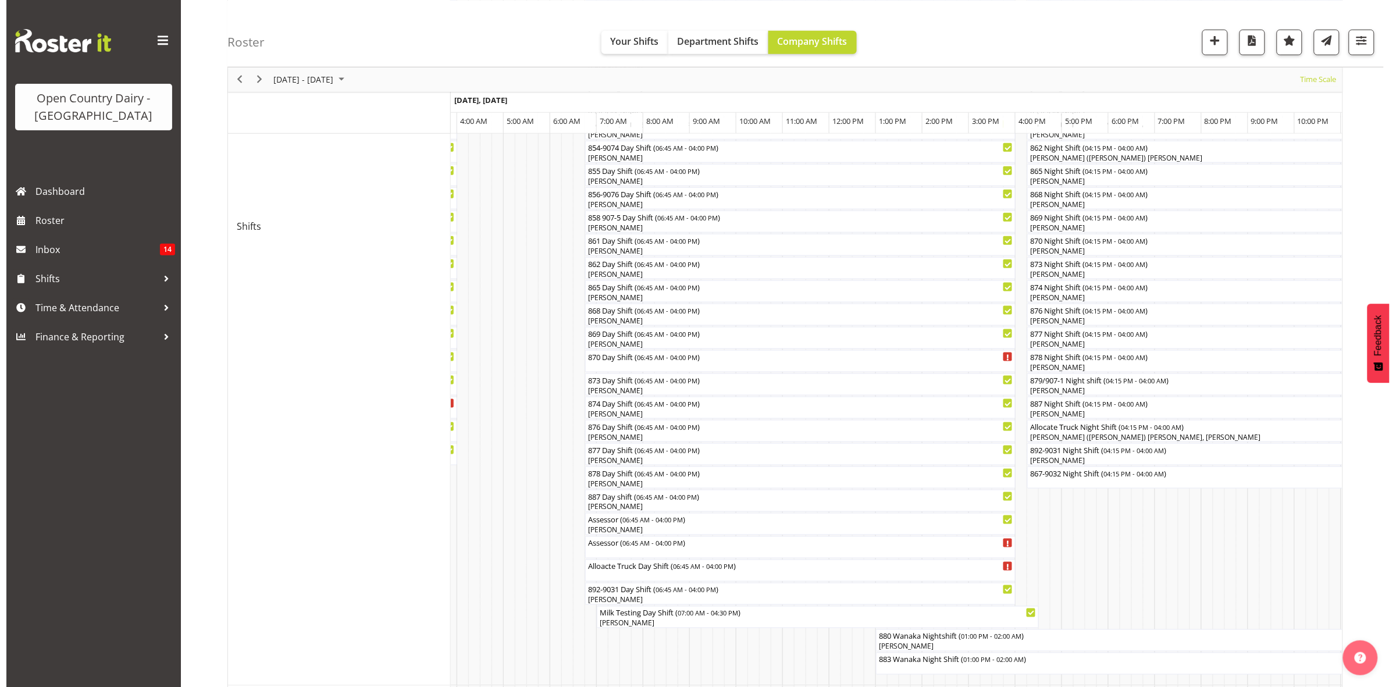
scroll to position [436, 0]
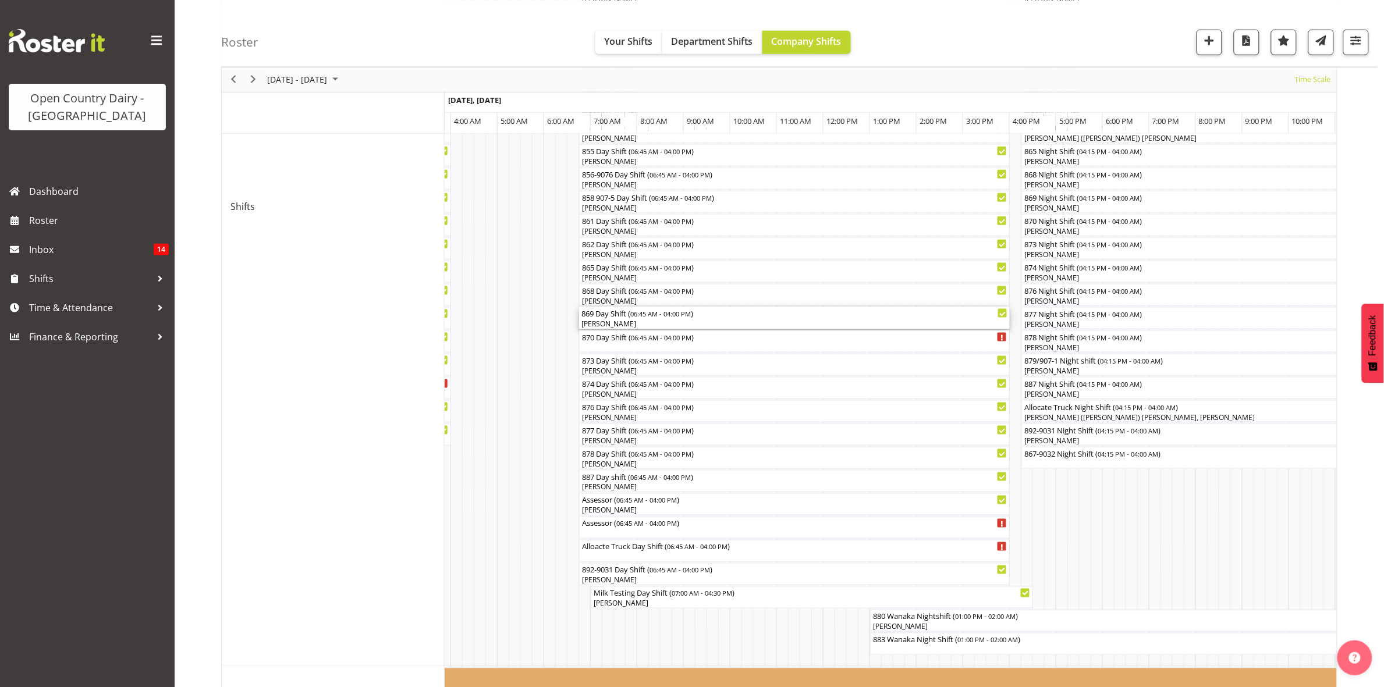
click at [616, 319] on div "869 Day Shift ( 06:45 AM - 04:00 PM ) [PERSON_NAME]" at bounding box center [794, 318] width 426 height 22
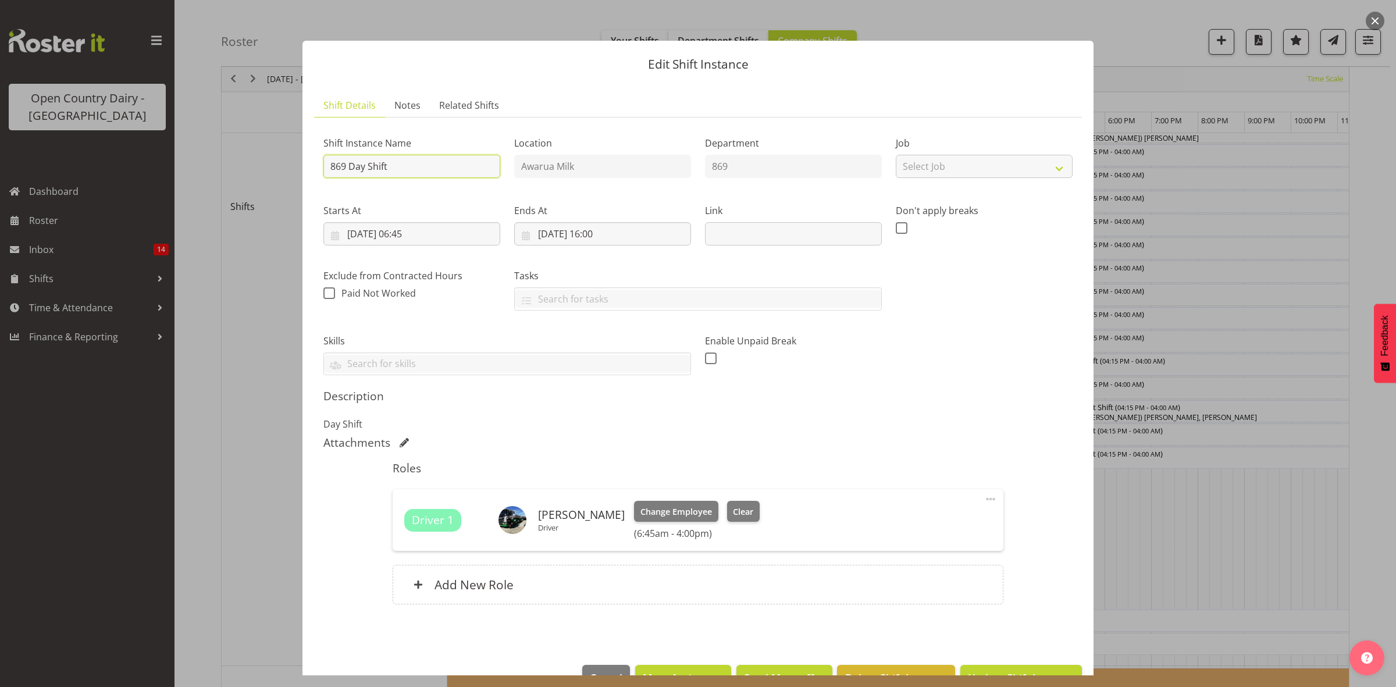
click at [399, 169] on input "869 Day Shift" at bounding box center [412, 166] width 177 height 23
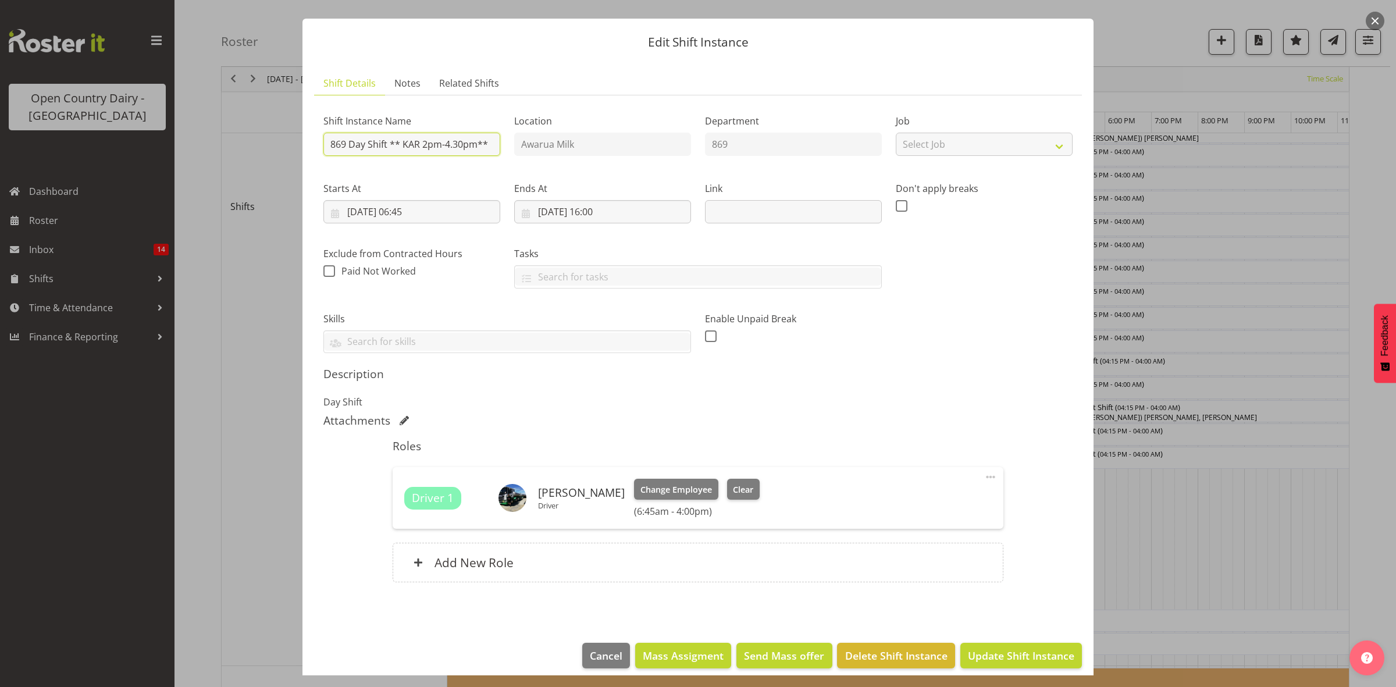
scroll to position [33, 0]
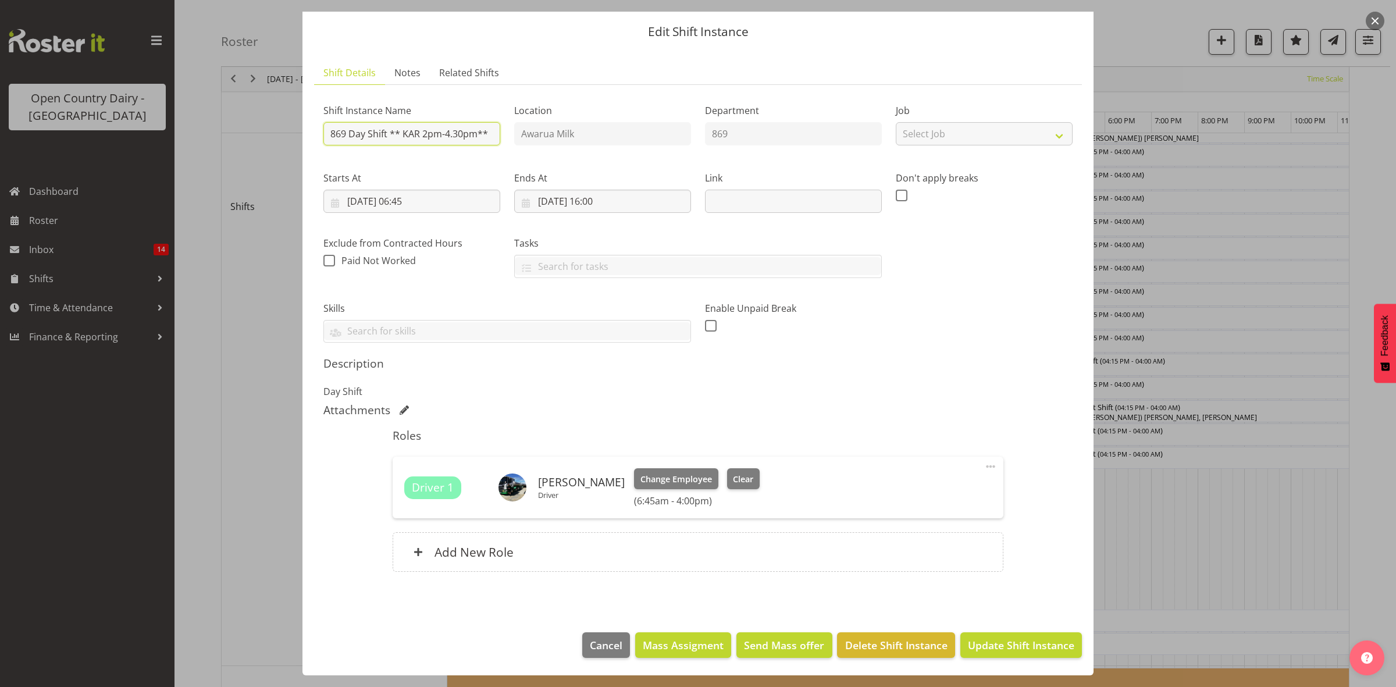
type input "869 Day Shift ** KAR 2pm-4.30pm**"
click at [982, 646] on span "Update Shift Instance" at bounding box center [1021, 645] width 106 height 15
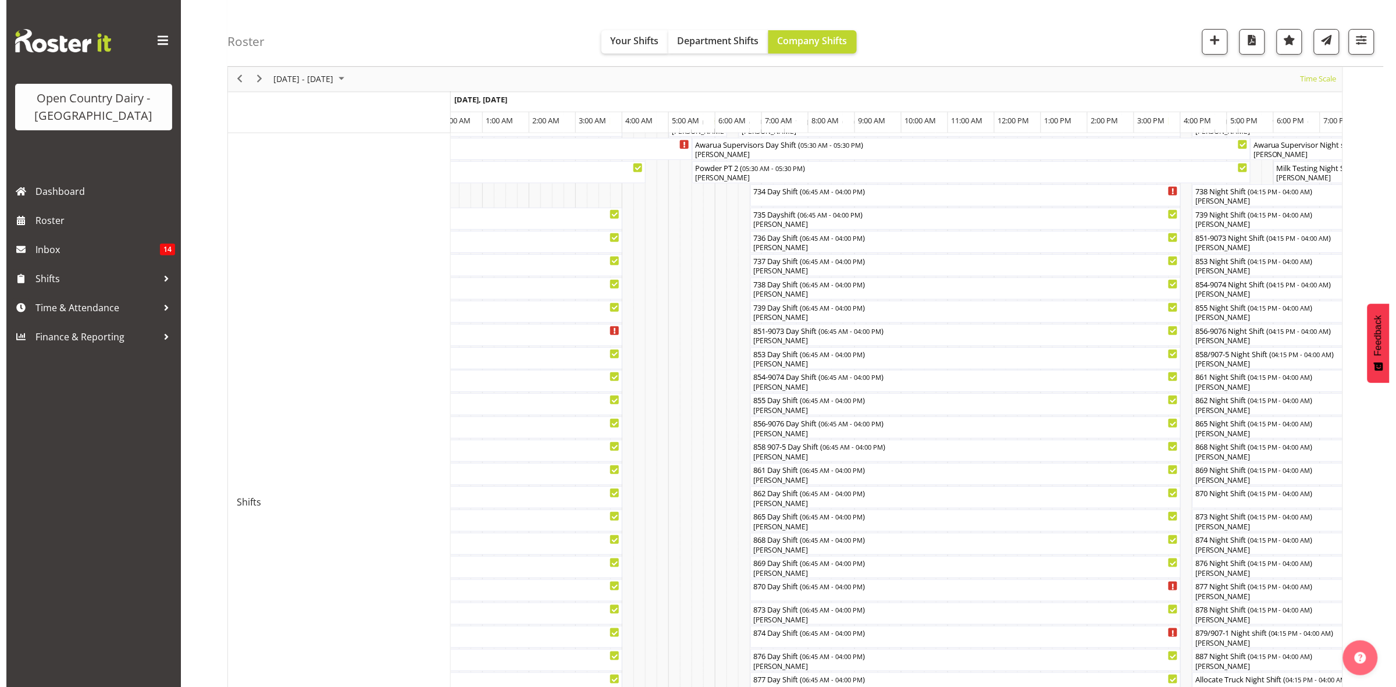
scroll to position [166, 0]
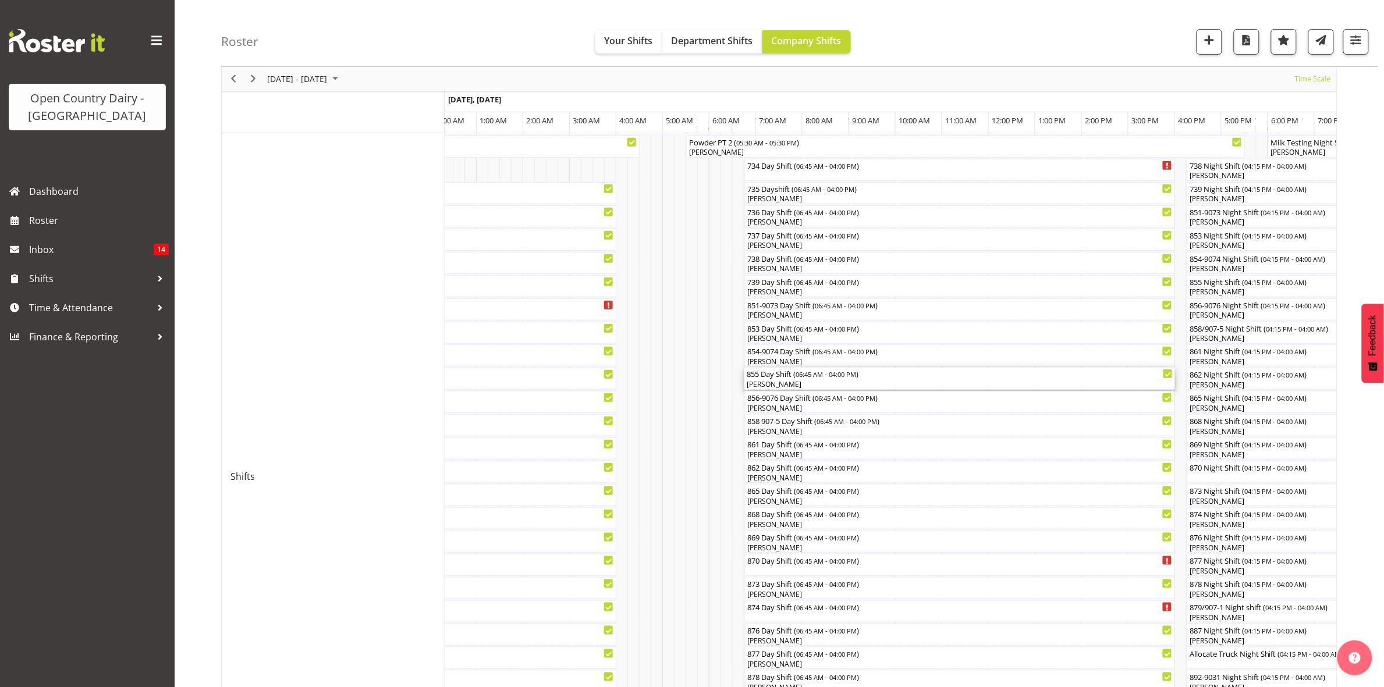
click at [772, 374] on div "855 Day Shift ( 06:45 AM - 04:00 PM )" at bounding box center [960, 374] width 426 height 12
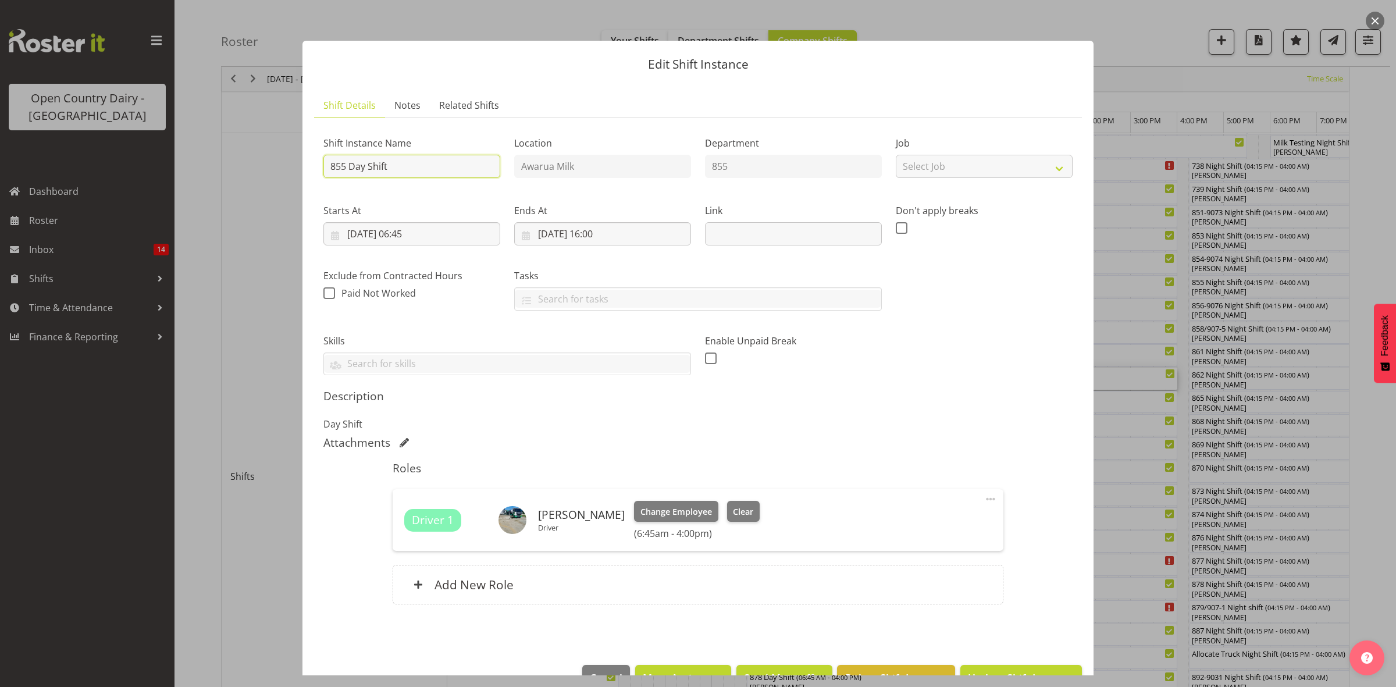
click at [414, 165] on input "855 Day Shift" at bounding box center [412, 166] width 177 height 23
click at [411, 165] on input "855 Day Shift ** Wndow" at bounding box center [412, 166] width 177 height 23
click at [455, 165] on input "855 Day Shift ** Window" at bounding box center [412, 166] width 177 height 23
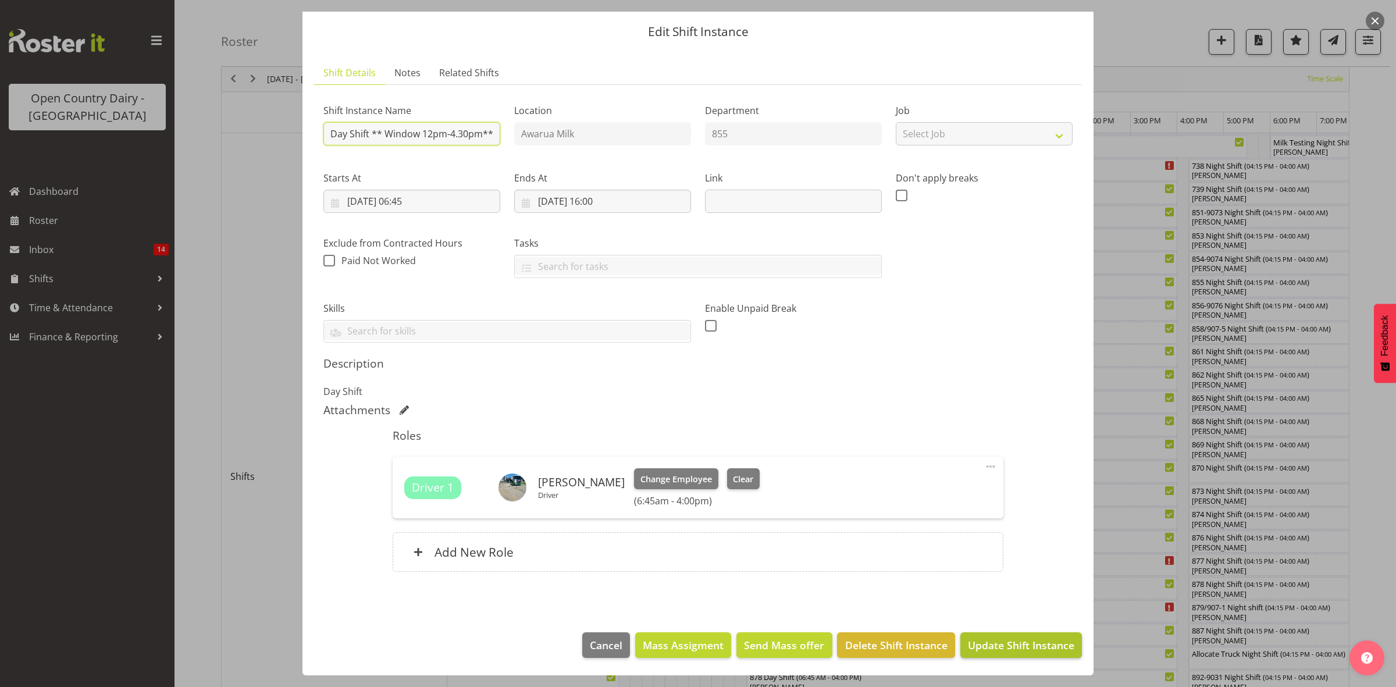
type input "855 Day Shift ** Window 12pm-4.30pm**"
click at [988, 647] on span "Update Shift Instance" at bounding box center [1021, 645] width 106 height 15
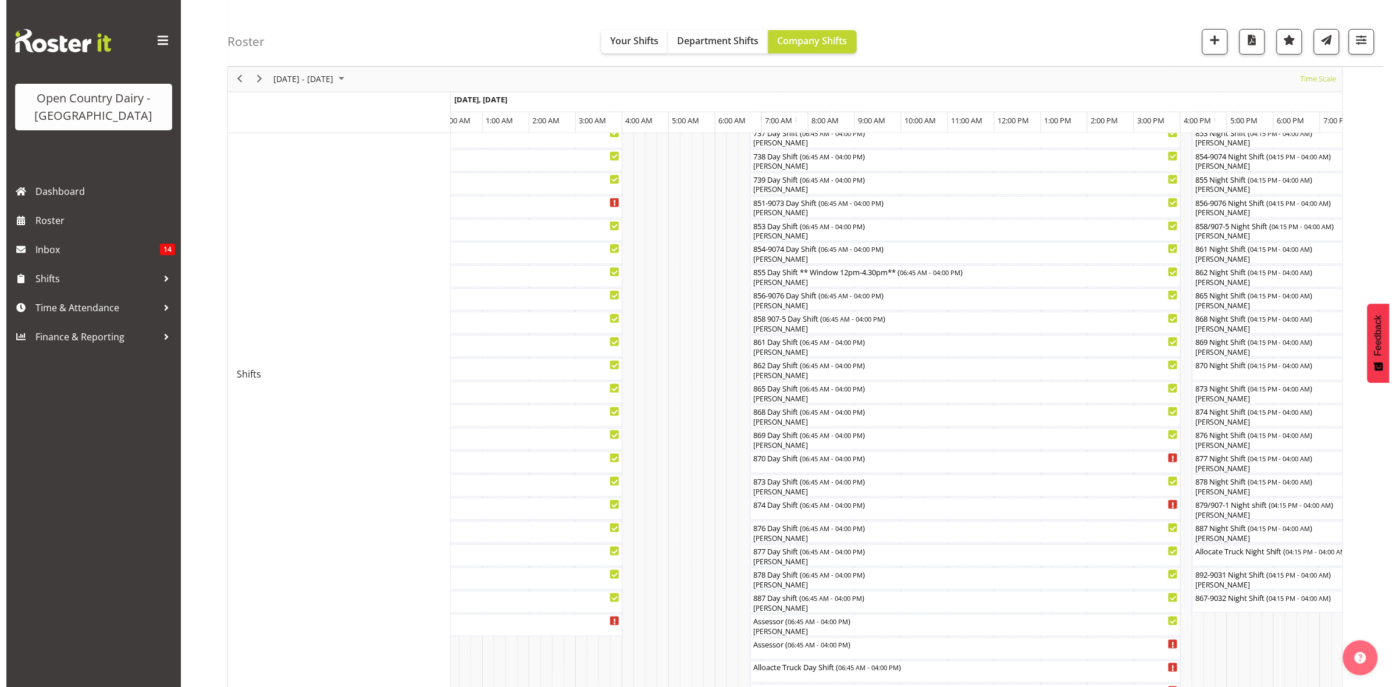
scroll to position [291, 0]
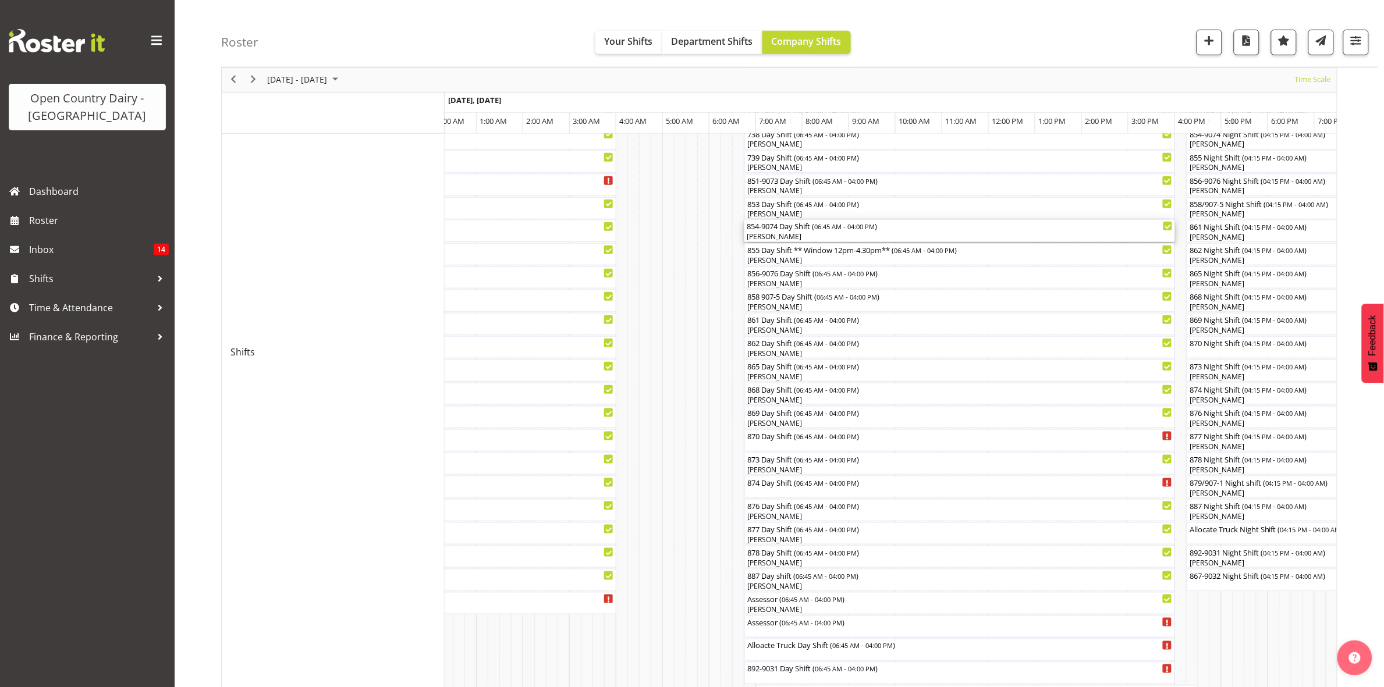
click at [777, 231] on div "854-9074 Day Shift ( 06:45 AM - 04:00 PM )" at bounding box center [960, 226] width 426 height 12
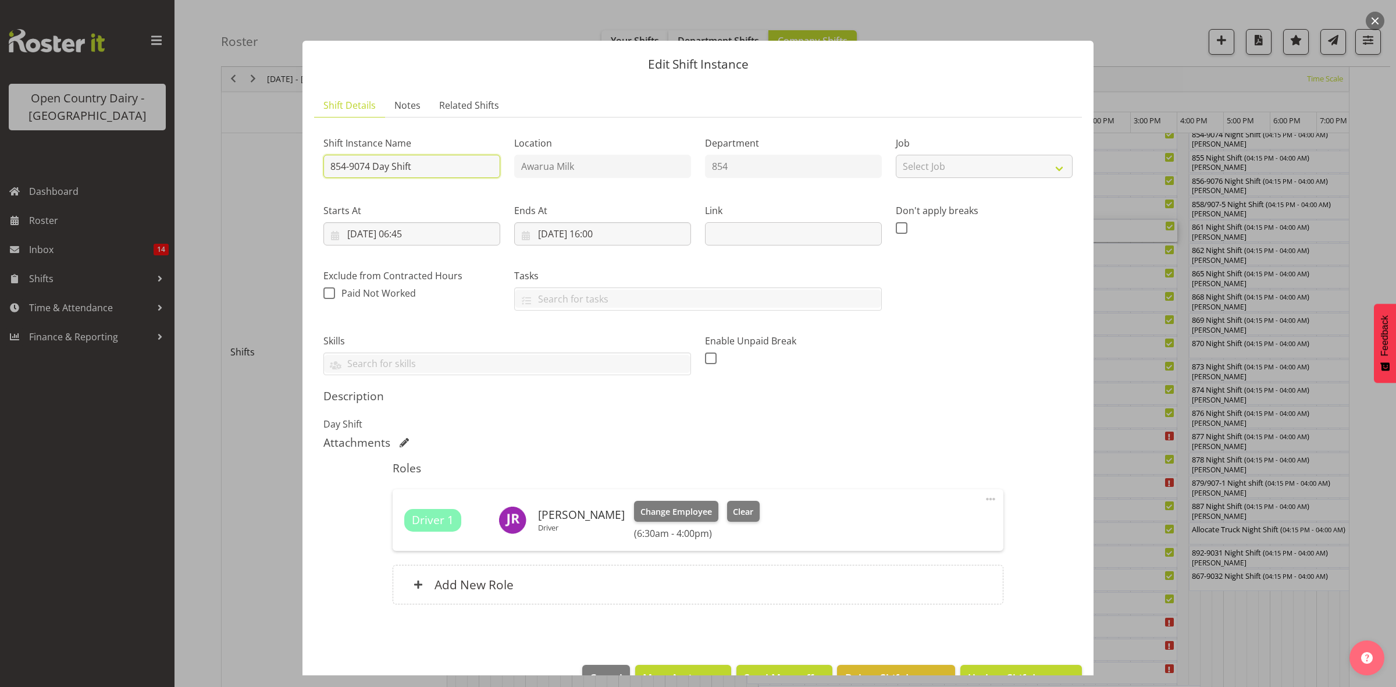
click at [438, 164] on input "854-9074 Day Shift" at bounding box center [412, 166] width 177 height 23
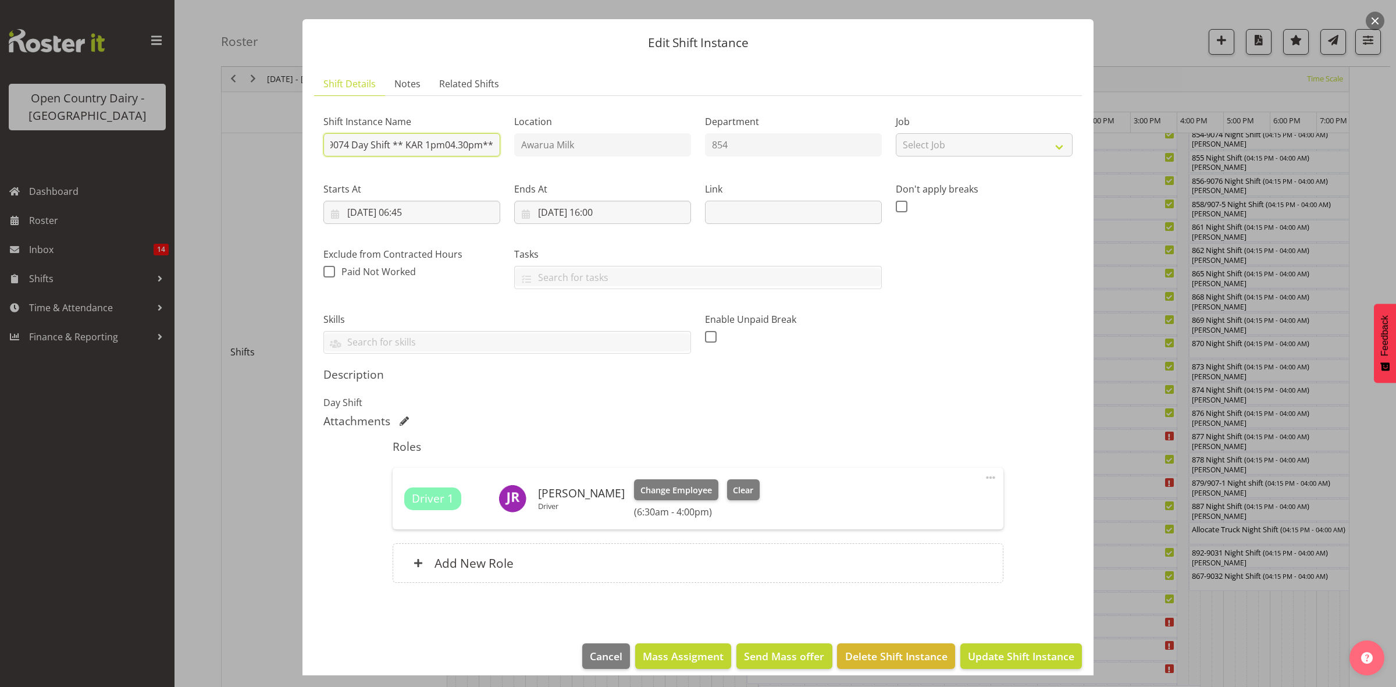
scroll to position [33, 0]
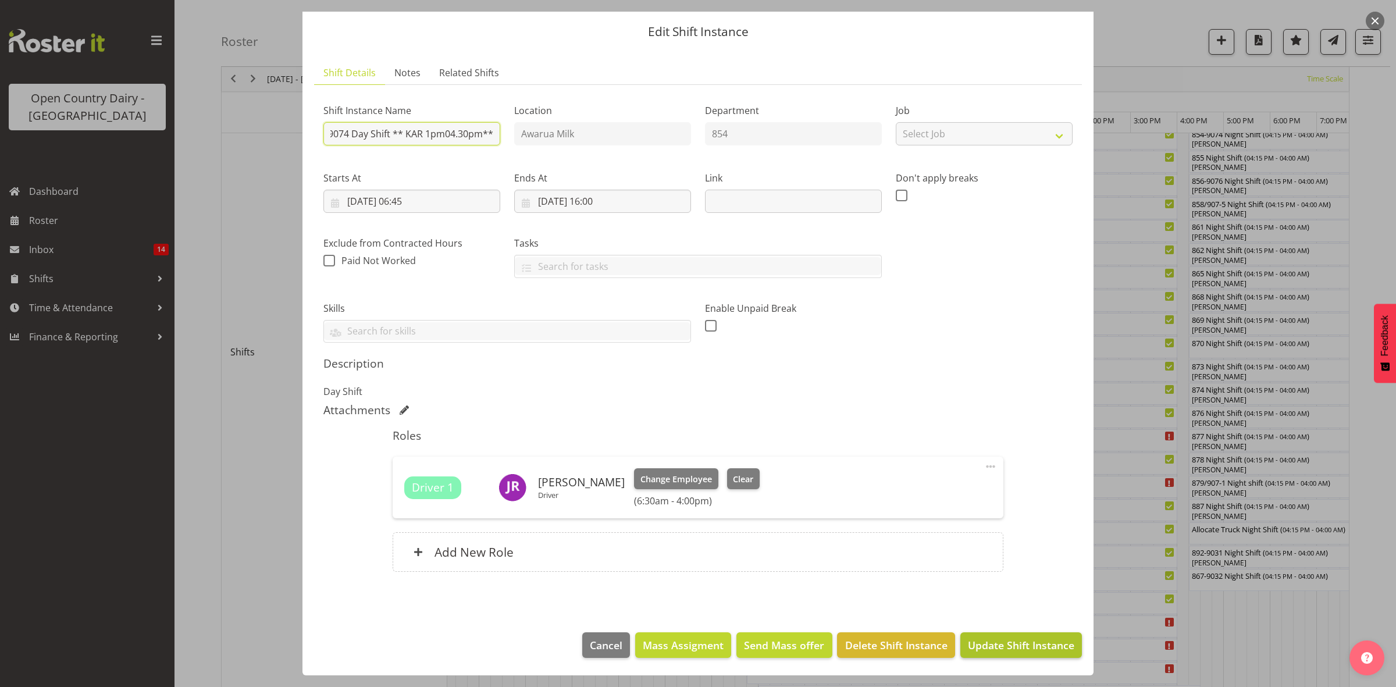
type input "854-9074 Day Shift ** KAR 1pm04.30pm**"
click at [986, 646] on span "Update Shift Instance" at bounding box center [1021, 645] width 106 height 15
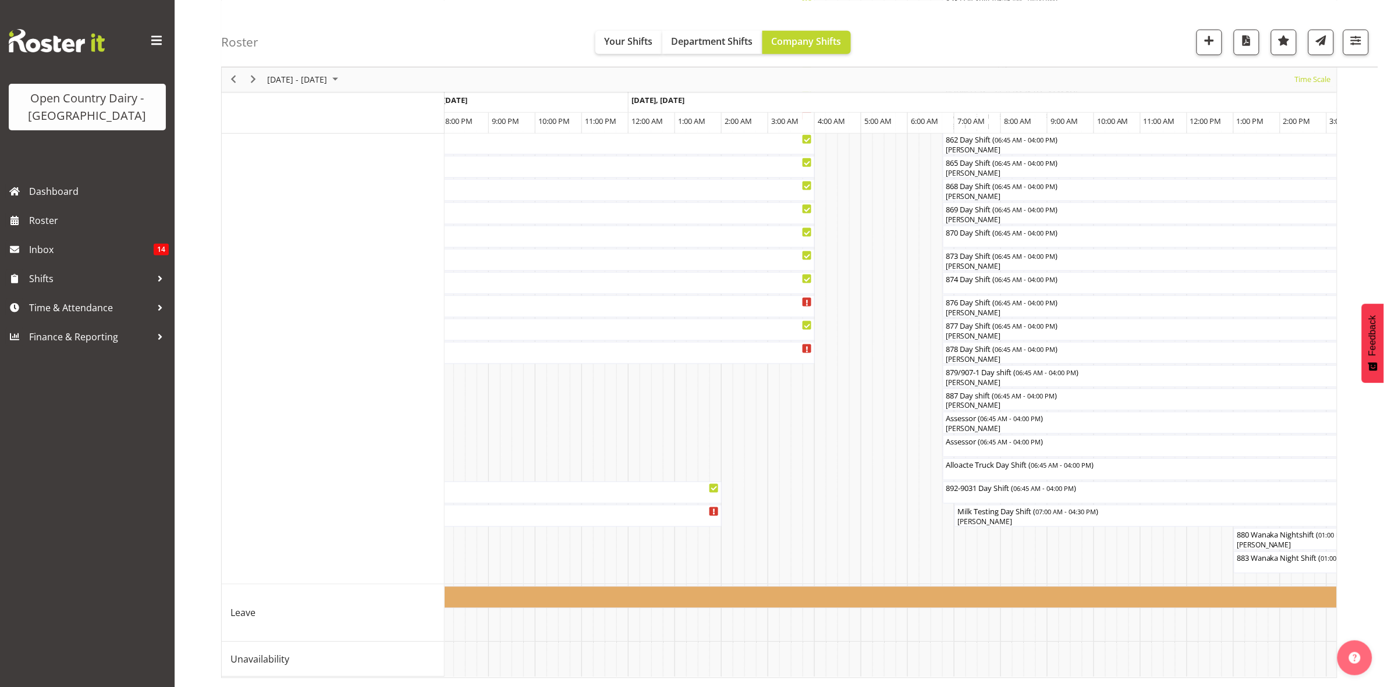
scroll to position [0, 4318]
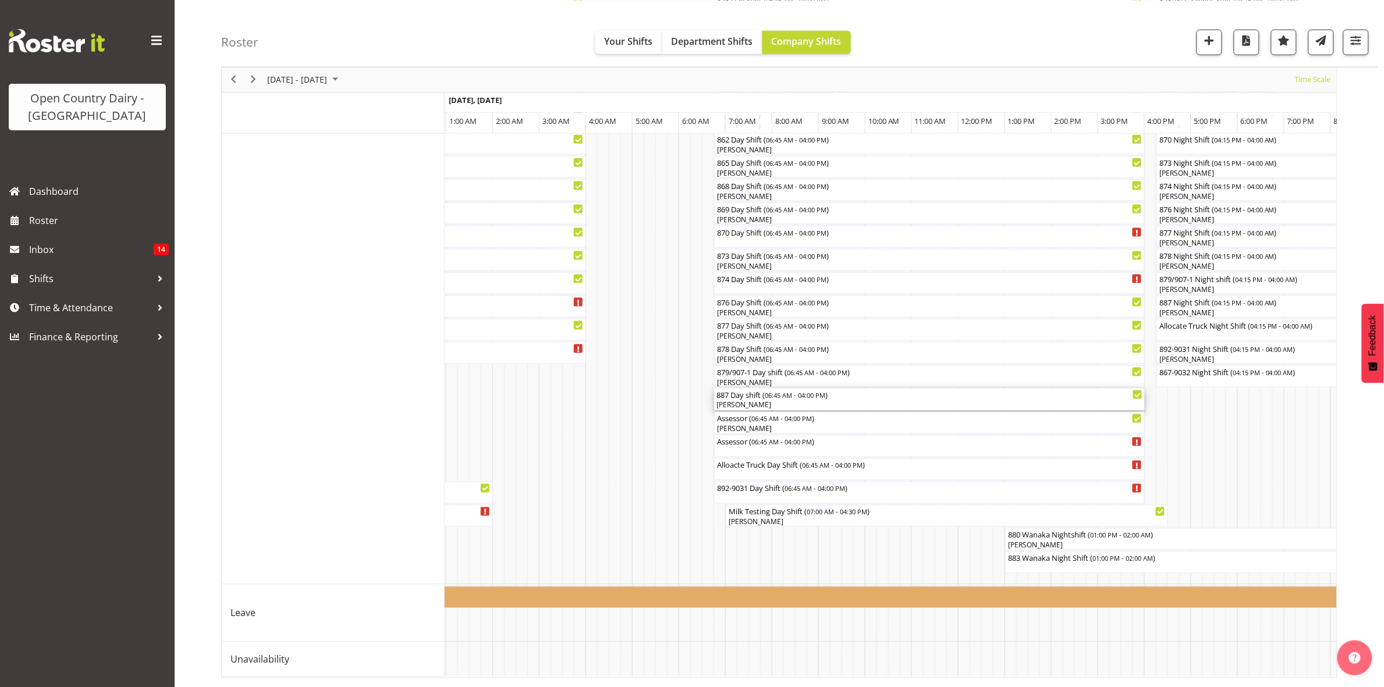
click at [751, 389] on div "887 Day shift ( 06:45 AM - 04:00 PM )" at bounding box center [929, 395] width 426 height 12
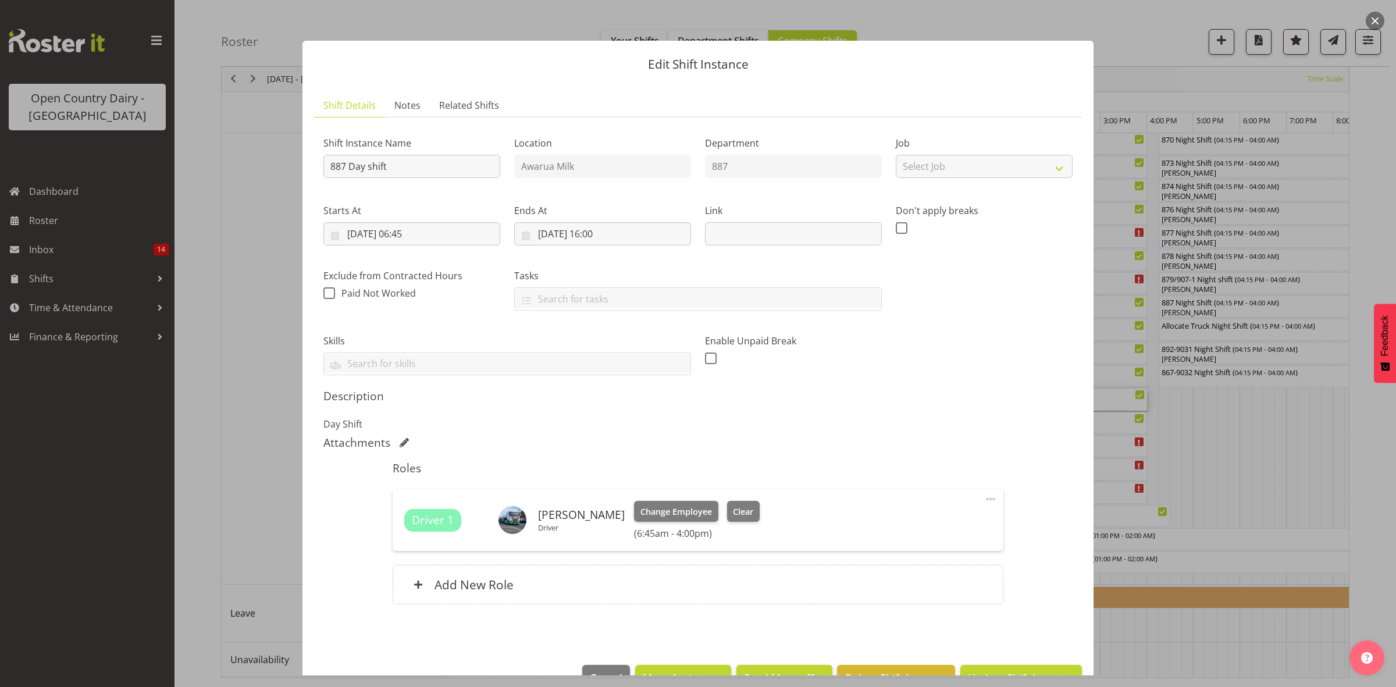
click at [1251, 486] on div at bounding box center [698, 343] width 1396 height 687
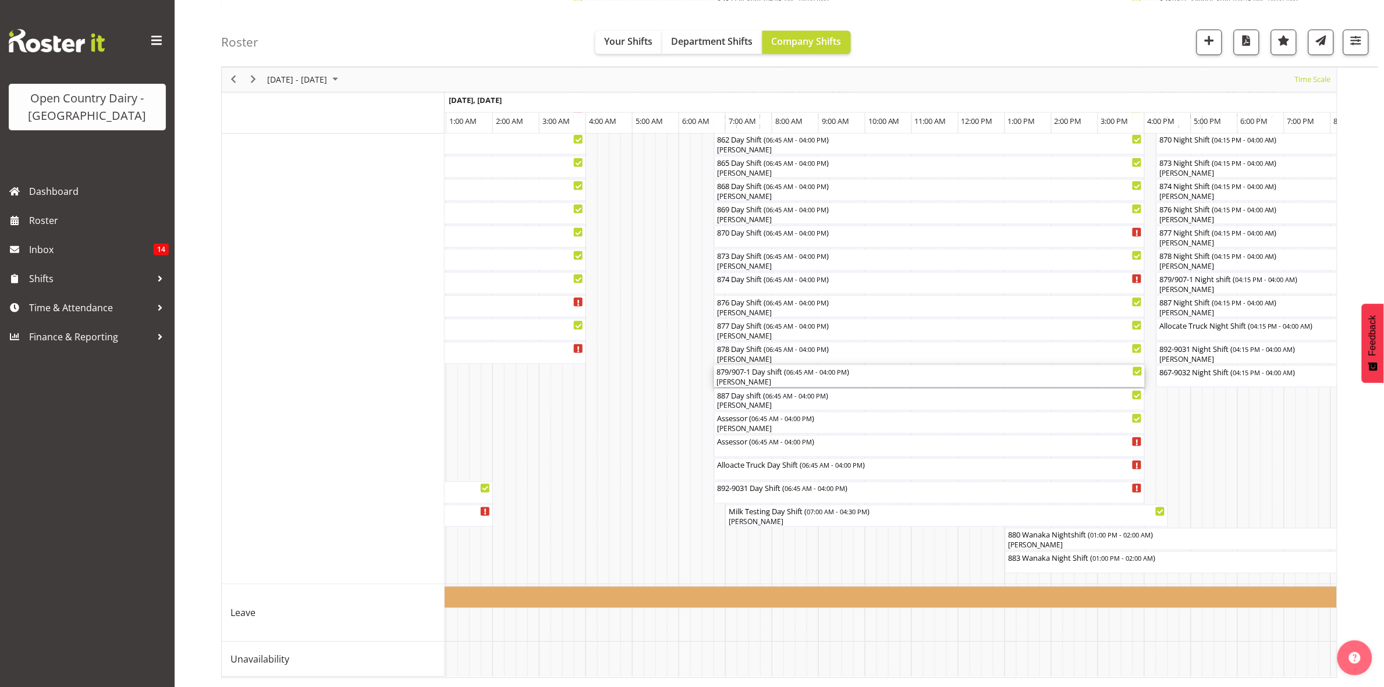
click at [728, 365] on div "879/907-1 Day shift ( 06:45 AM - 04:00 PM )" at bounding box center [929, 371] width 426 height 12
click at [0, 0] on div at bounding box center [0, 0] width 0 height 0
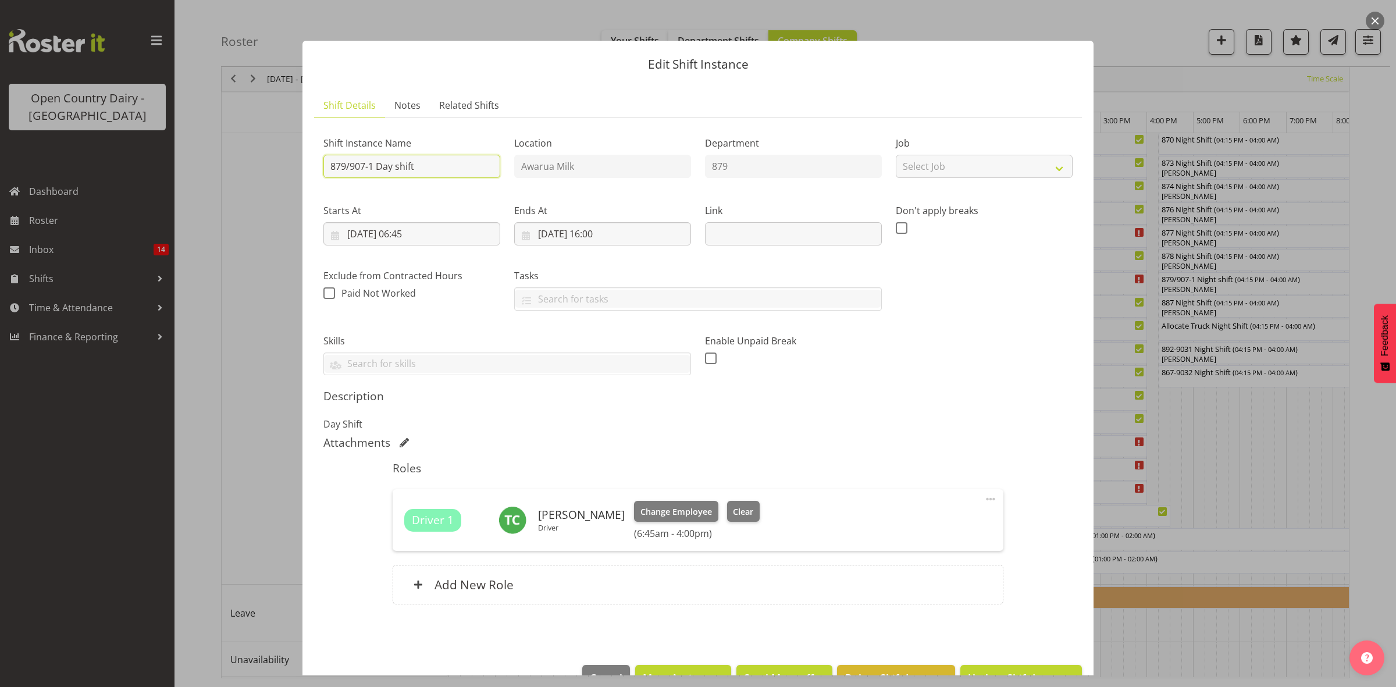
click at [431, 161] on input "879/907-1 Day shift" at bounding box center [412, 166] width 177 height 23
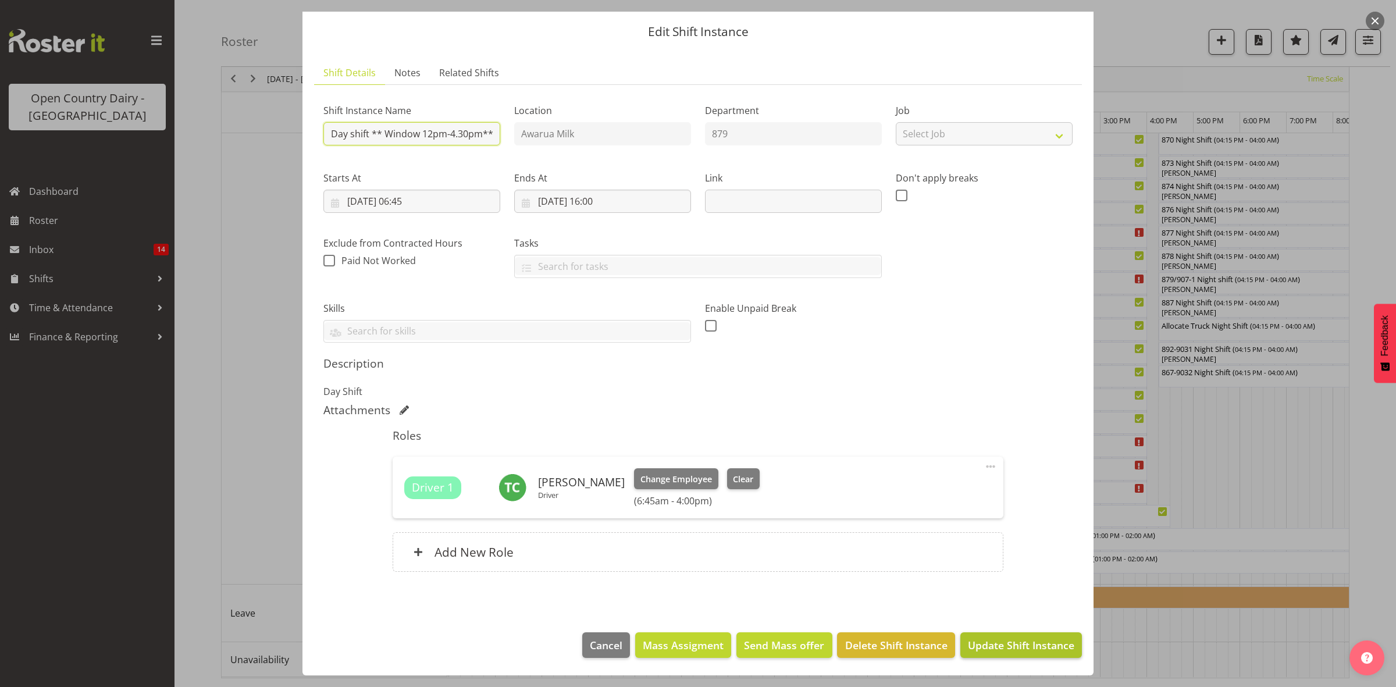
type input "879/907-1 Day shift ** Window 12pm-4.30pm**"
click at [993, 647] on span "Update Shift Instance" at bounding box center [1021, 645] width 106 height 15
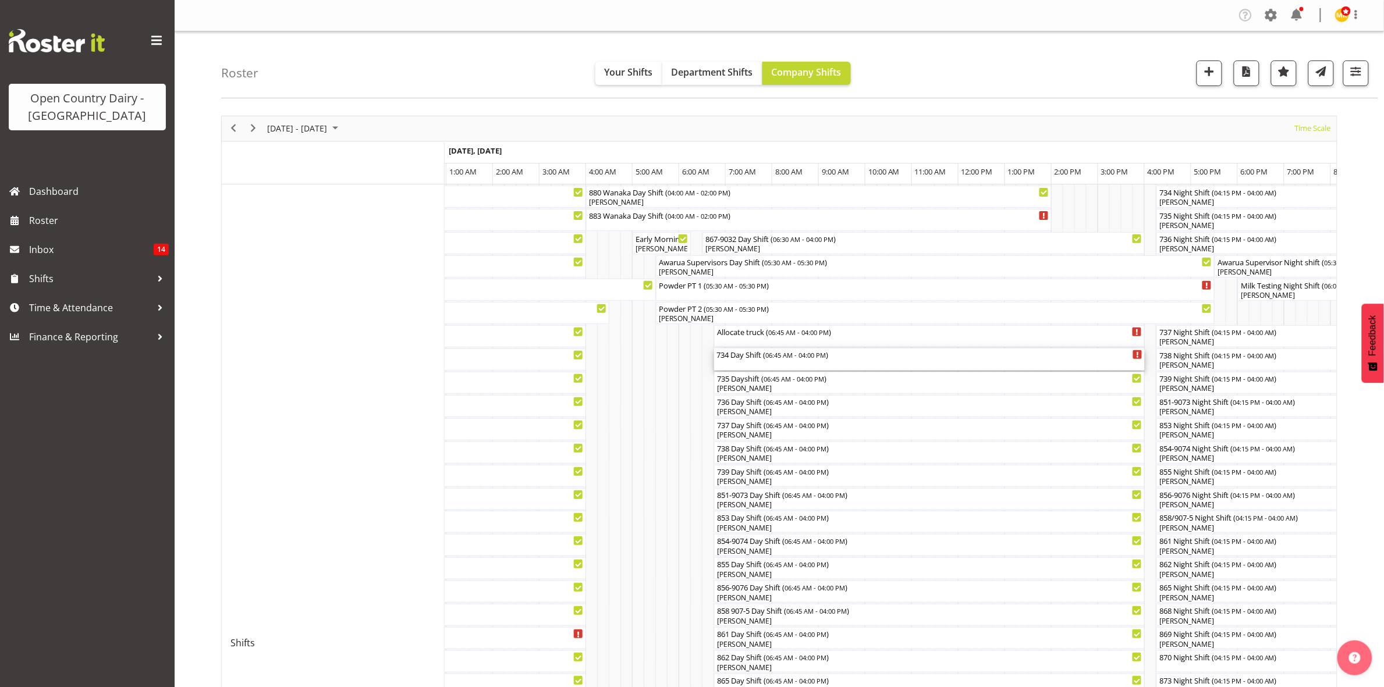
click at [758, 360] on div "734 Day Shift ( 06:45 AM - 04:00 PM )" at bounding box center [929, 355] width 426 height 12
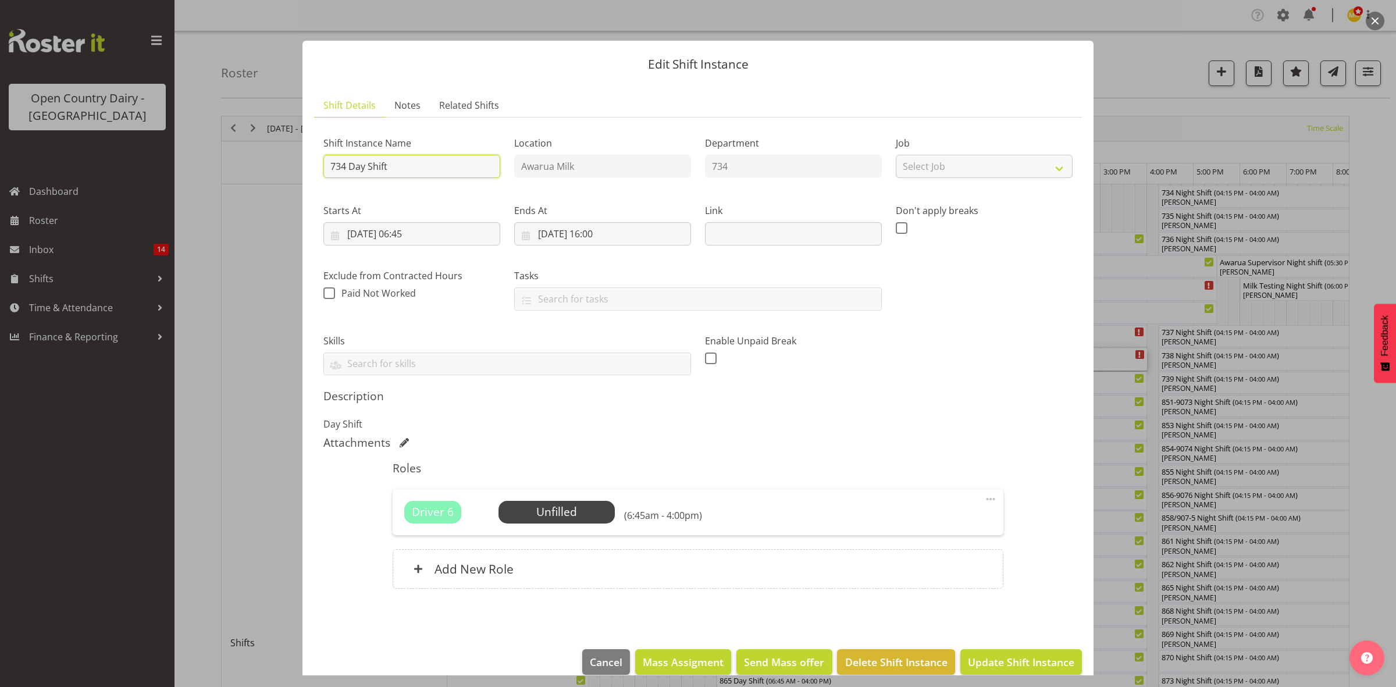
click at [406, 162] on input "734 Day Shift" at bounding box center [412, 166] width 177 height 23
type input "734 Day Shift ** KAR 1pm-4.30pm**"
click at [986, 659] on span "Update Shift Instance" at bounding box center [1021, 662] width 106 height 15
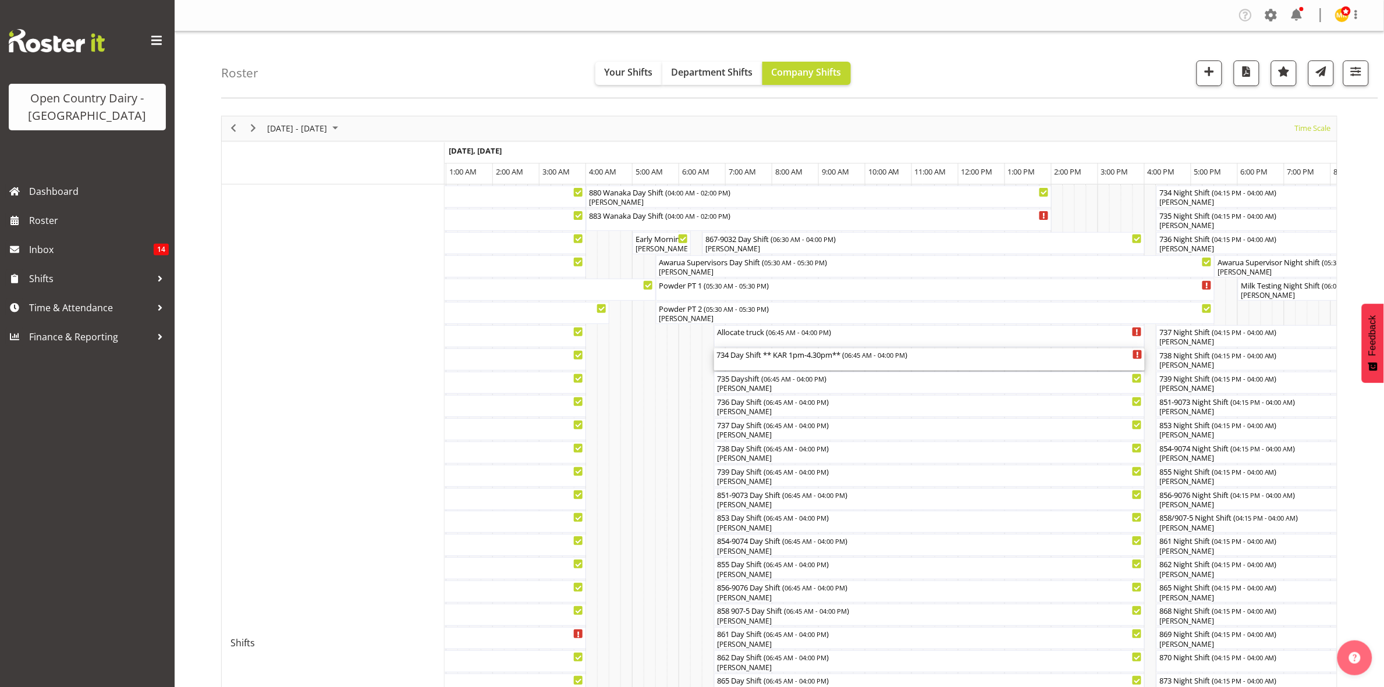
click at [738, 356] on div "734 Day Shift ** KAR 1pm-4.30pm** ( 06:45 AM - 04:00 PM )" at bounding box center [929, 355] width 426 height 12
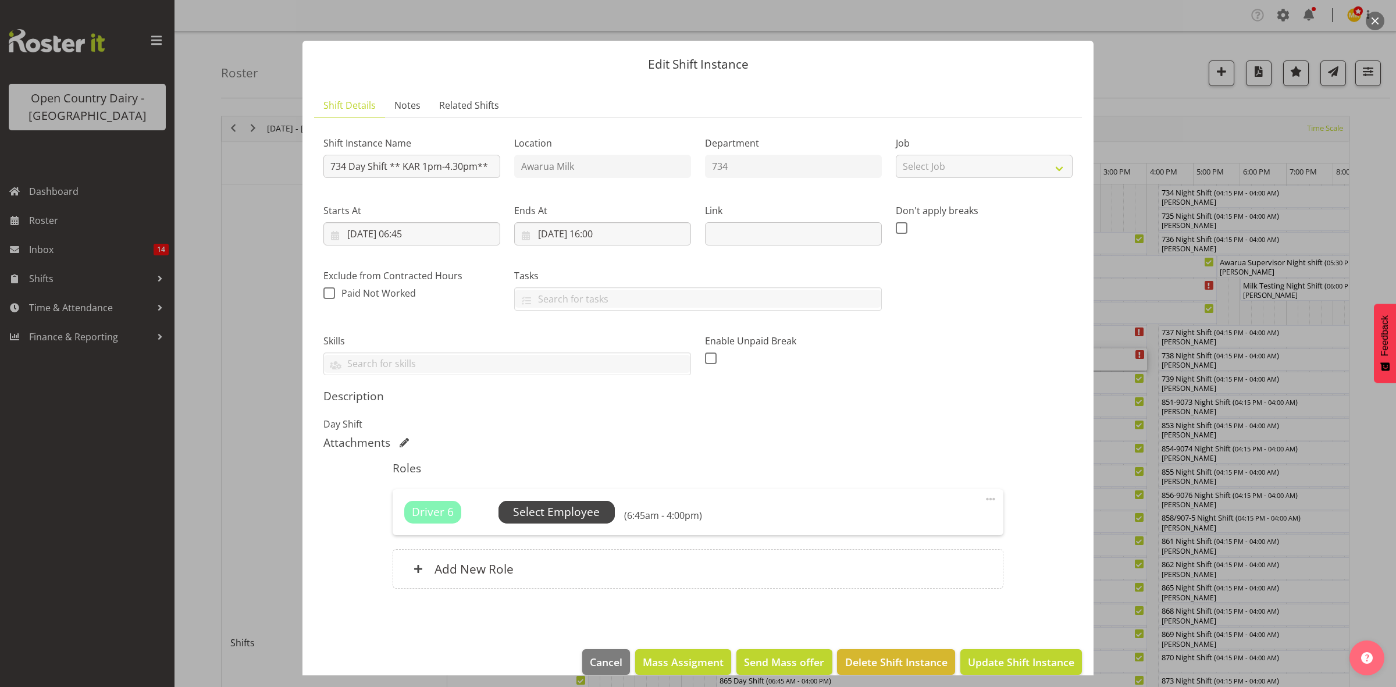
click at [571, 512] on span "Select Employee" at bounding box center [556, 512] width 87 height 17
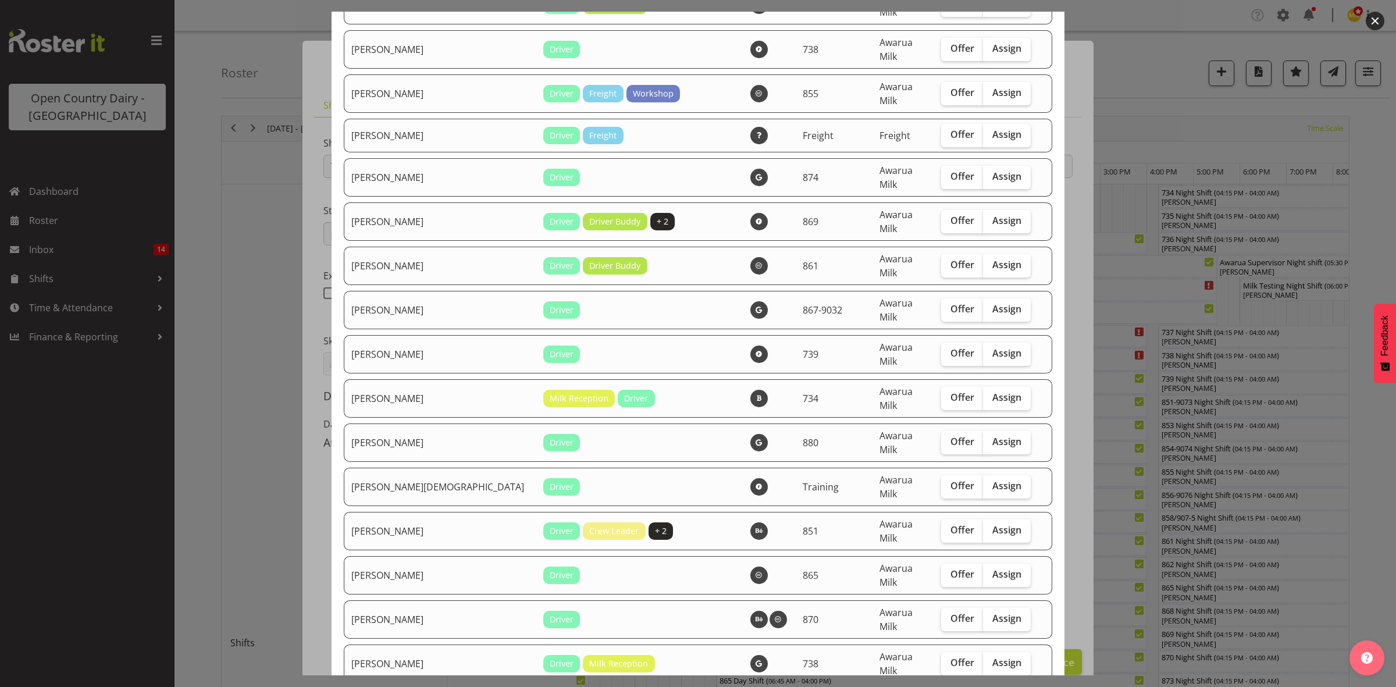
scroll to position [1575, 0]
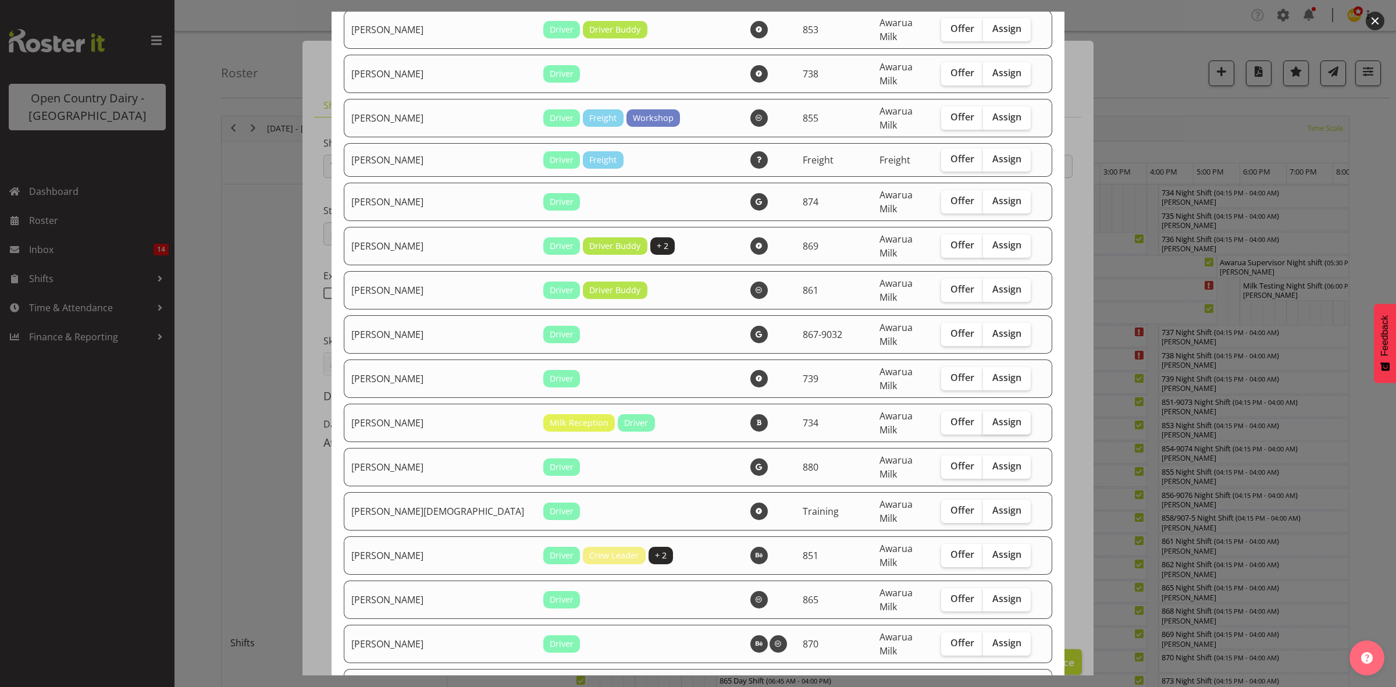
click at [992, 411] on label "Assign" at bounding box center [1007, 422] width 48 height 23
click at [991, 418] on input "Assign" at bounding box center [987, 422] width 8 height 8
checkbox input "true"
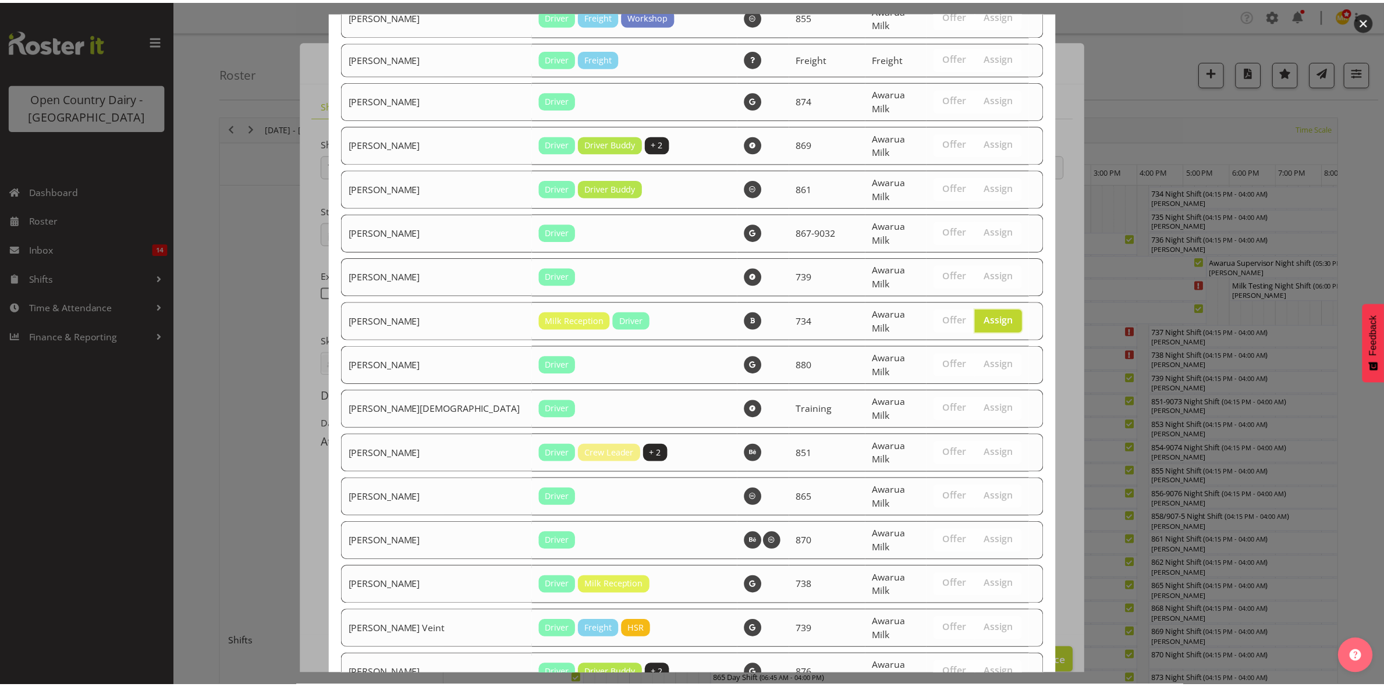
scroll to position [1793, 0]
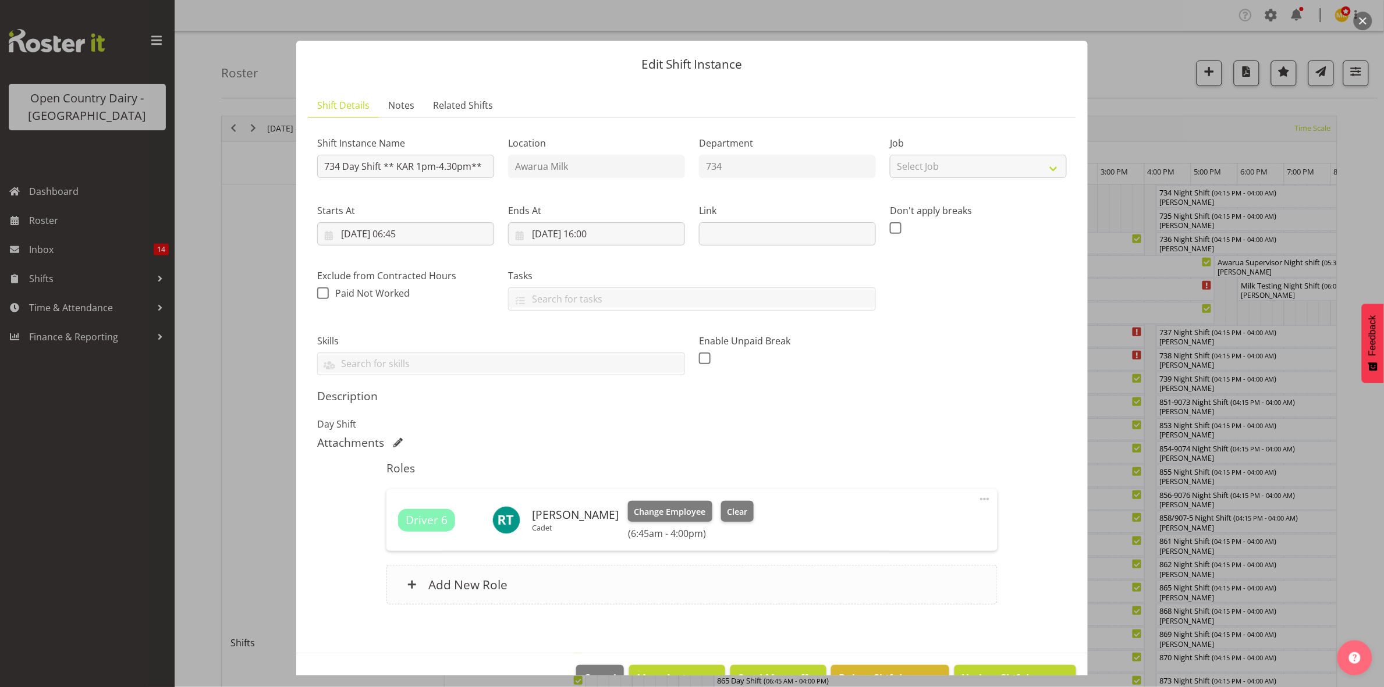
click at [492, 589] on h6 "Add New Role" at bounding box center [467, 584] width 79 height 15
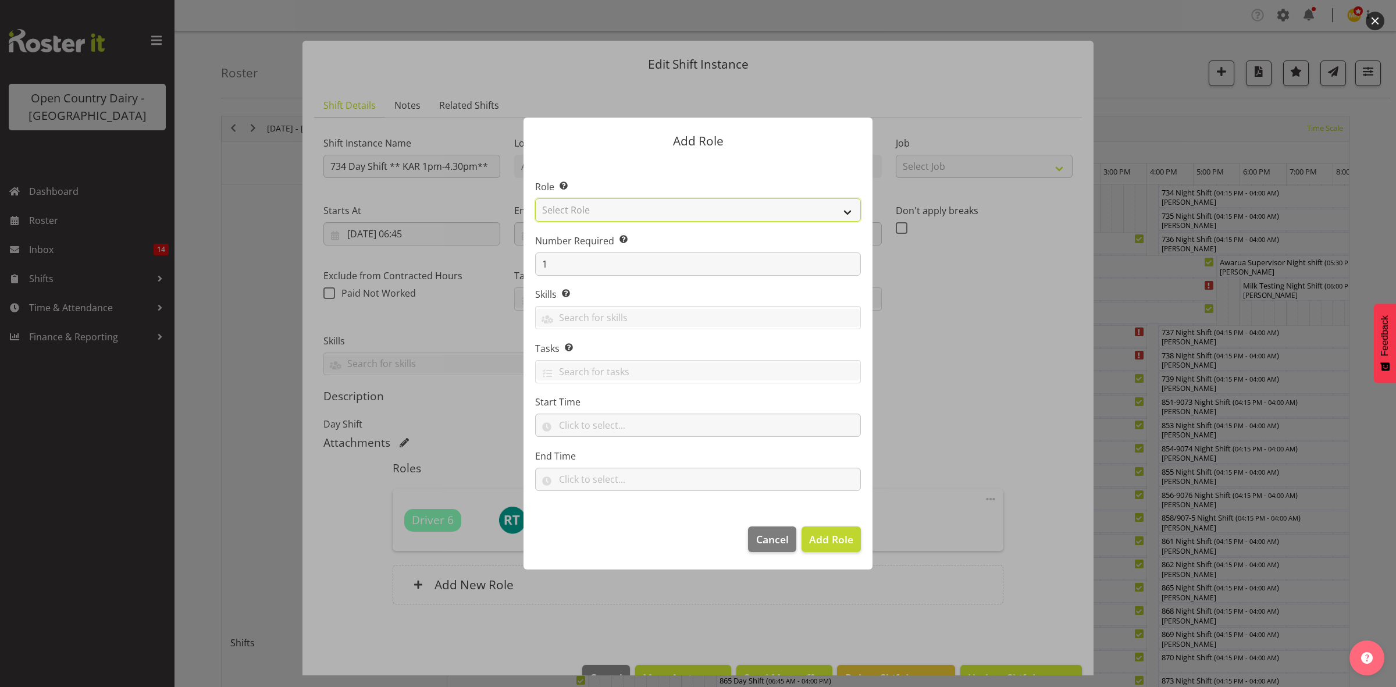
click at [585, 210] on select "Select Role Crew Leader Driver Driver Assessor Dayshift Driver Assessor Nightsh…" at bounding box center [698, 209] width 326 height 23
select select "1437"
click at [535, 198] on select "Select Role Crew Leader Driver Driver Assessor Dayshift Driver Assessor Nightsh…" at bounding box center [698, 209] width 326 height 23
click at [822, 532] on span "Add Role" at bounding box center [831, 539] width 44 height 15
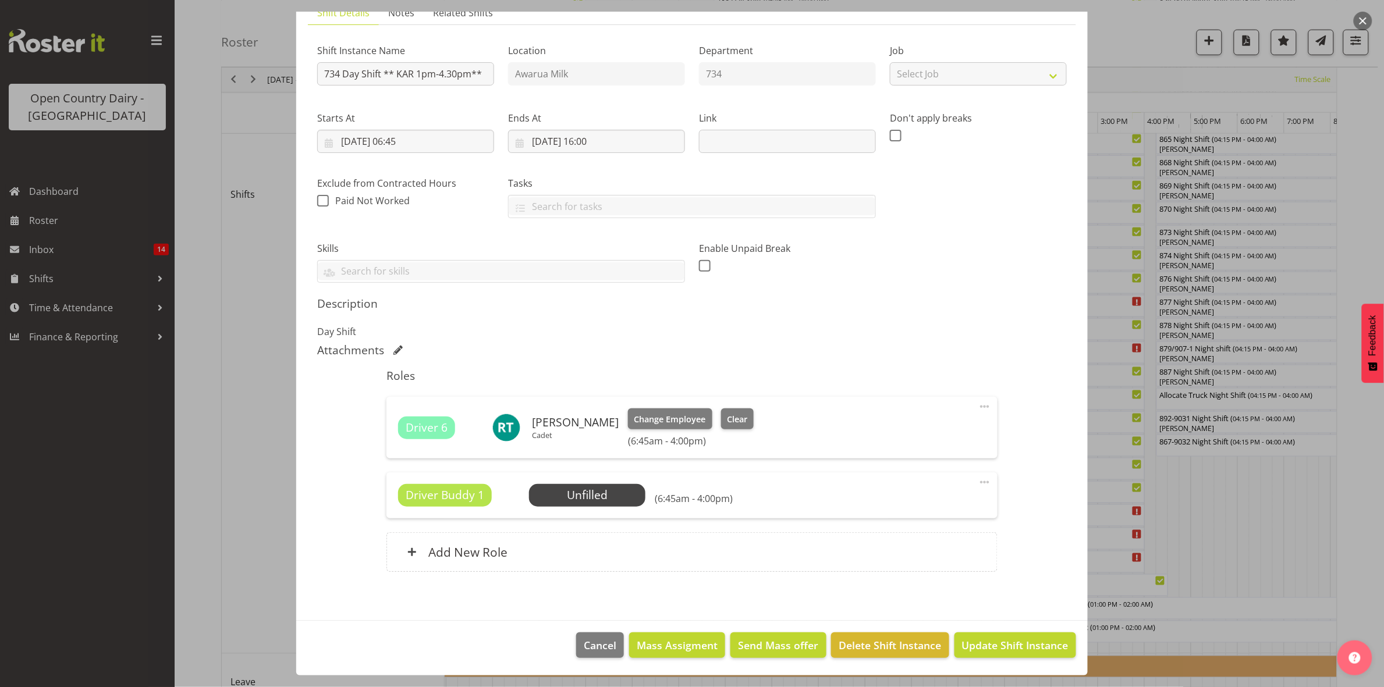
scroll to position [509, 0]
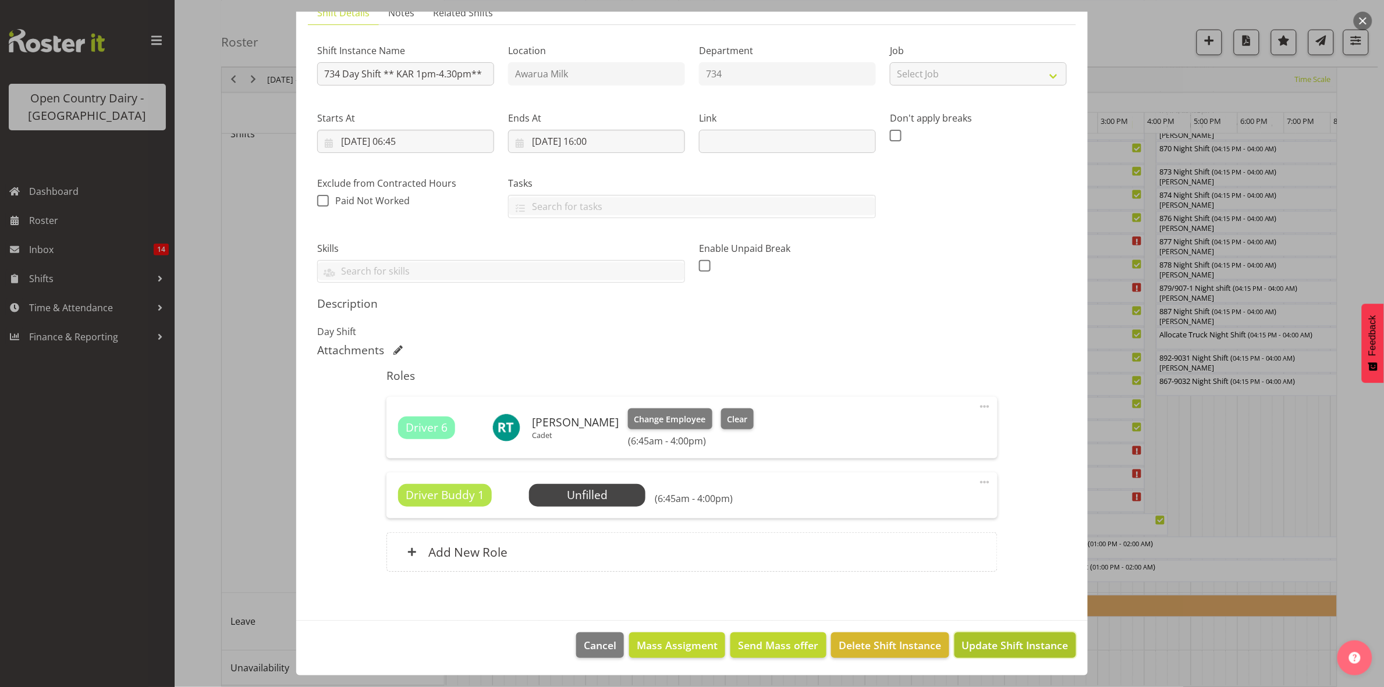
click at [998, 644] on span "Update Shift Instance" at bounding box center [1015, 645] width 106 height 15
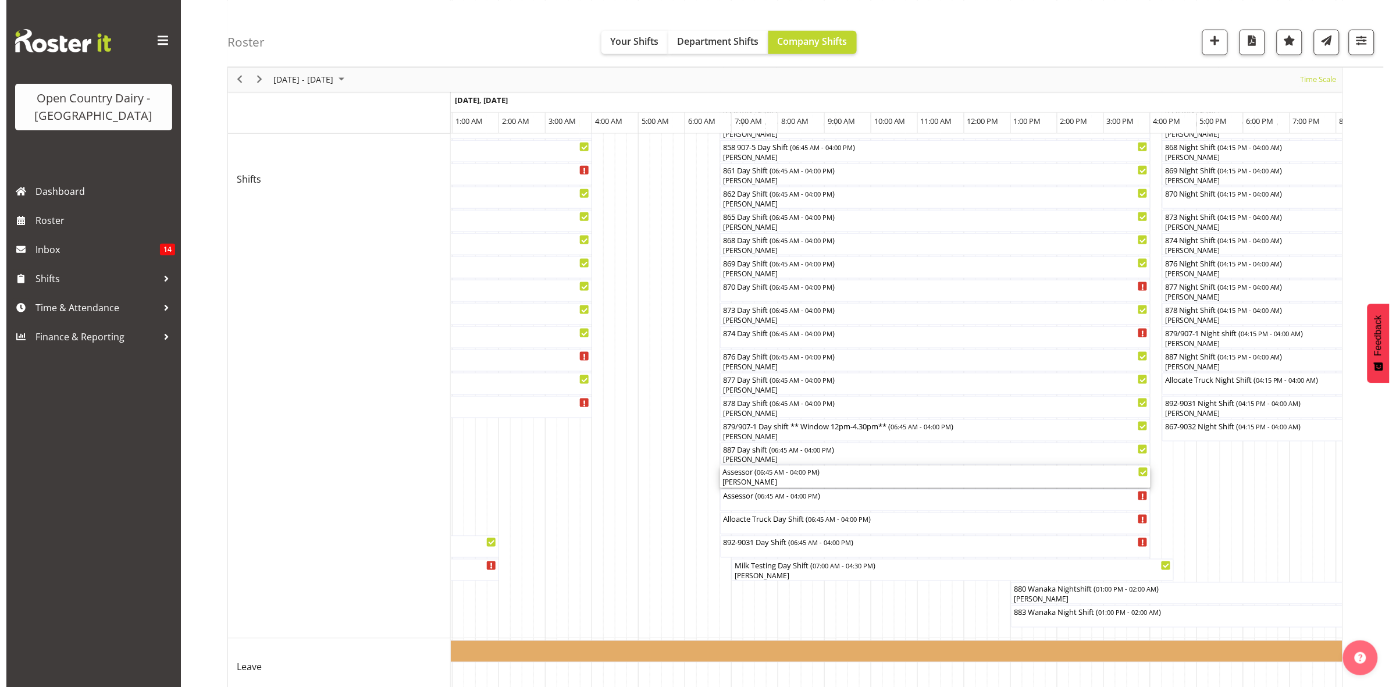
scroll to position [385, 0]
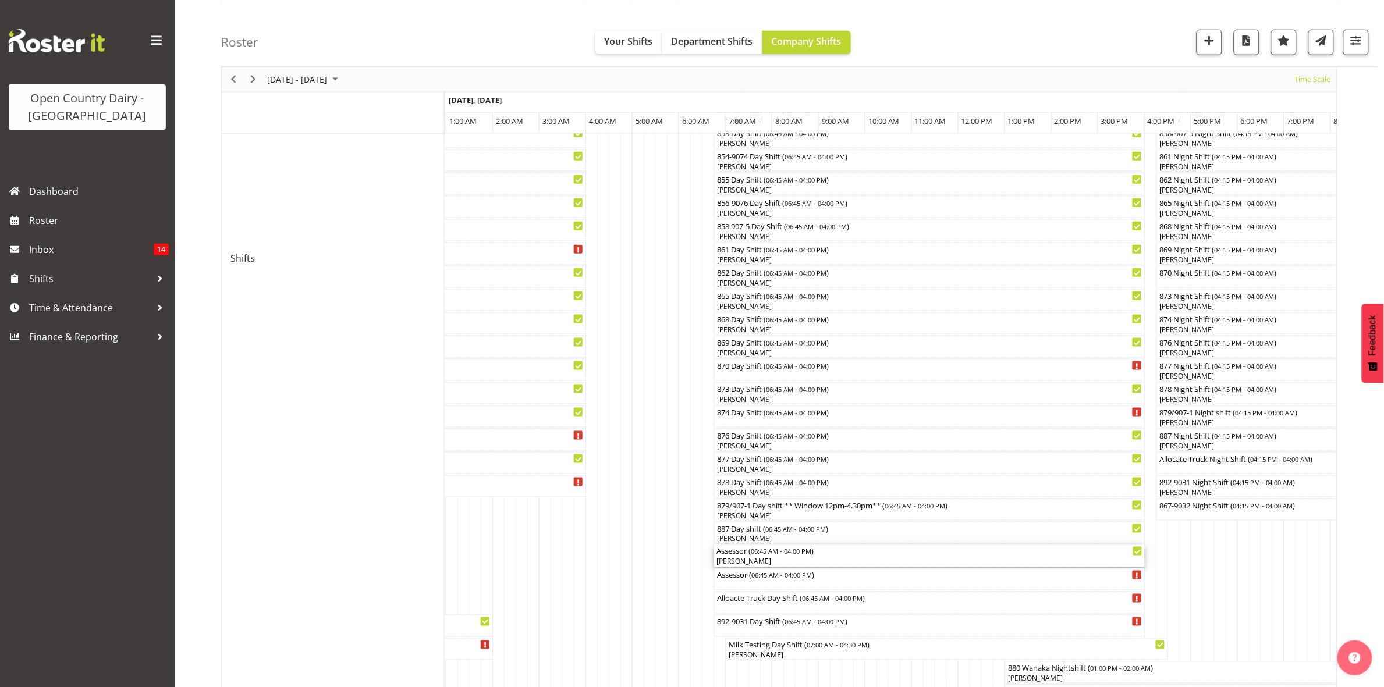
click at [745, 553] on div "Assessor ( 06:45 AM - 04:00 PM )" at bounding box center [929, 551] width 426 height 12
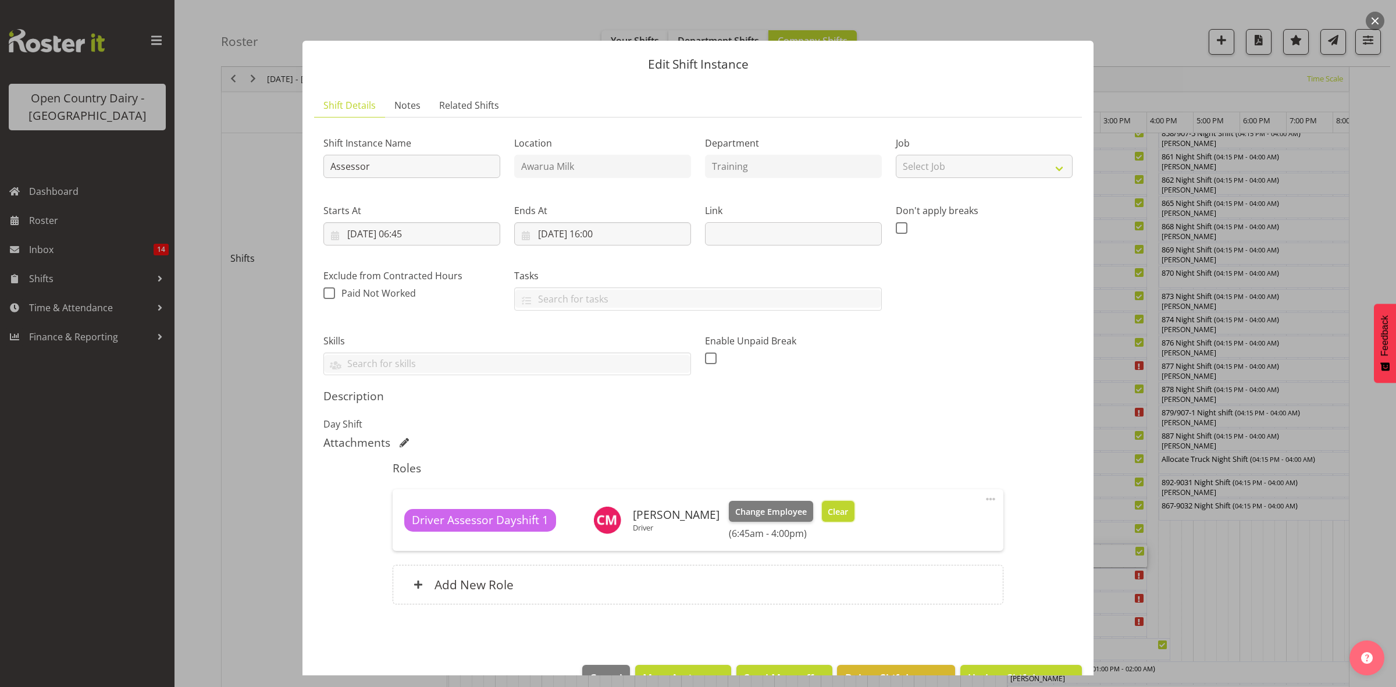
click at [838, 504] on button "Clear" at bounding box center [838, 511] width 33 height 21
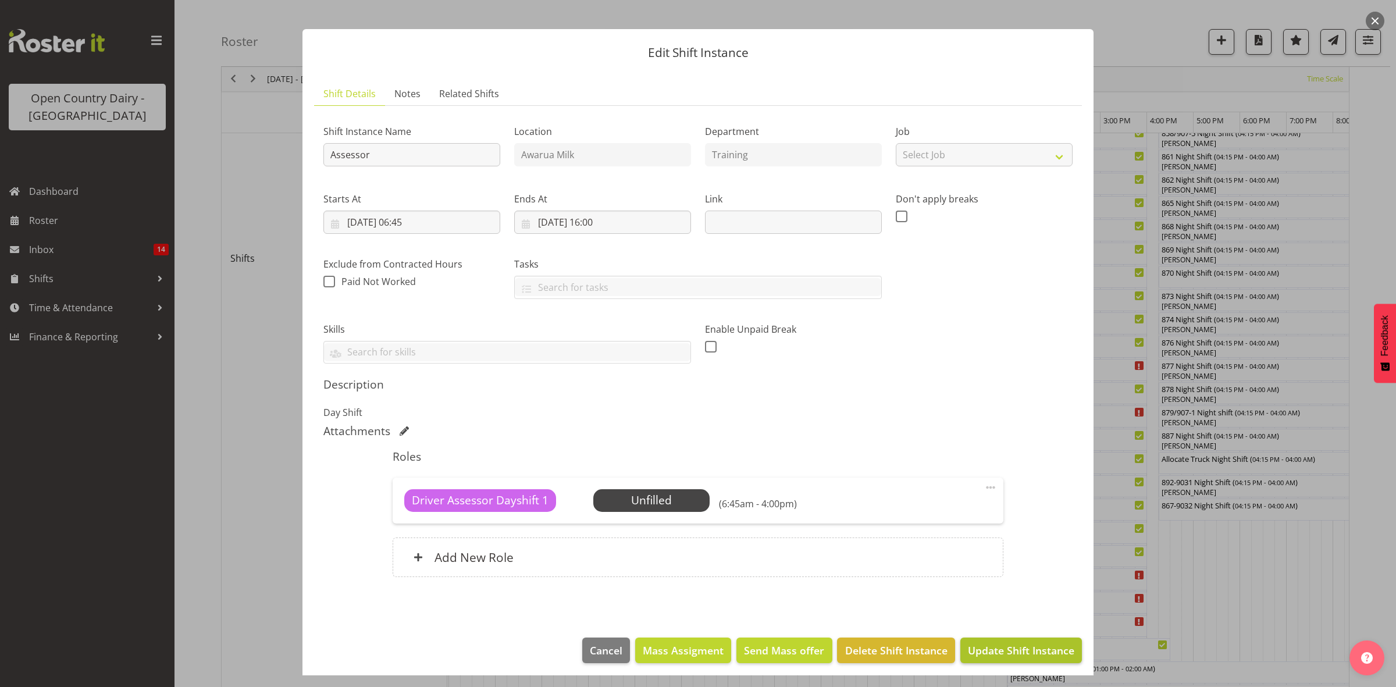
scroll to position [17, 0]
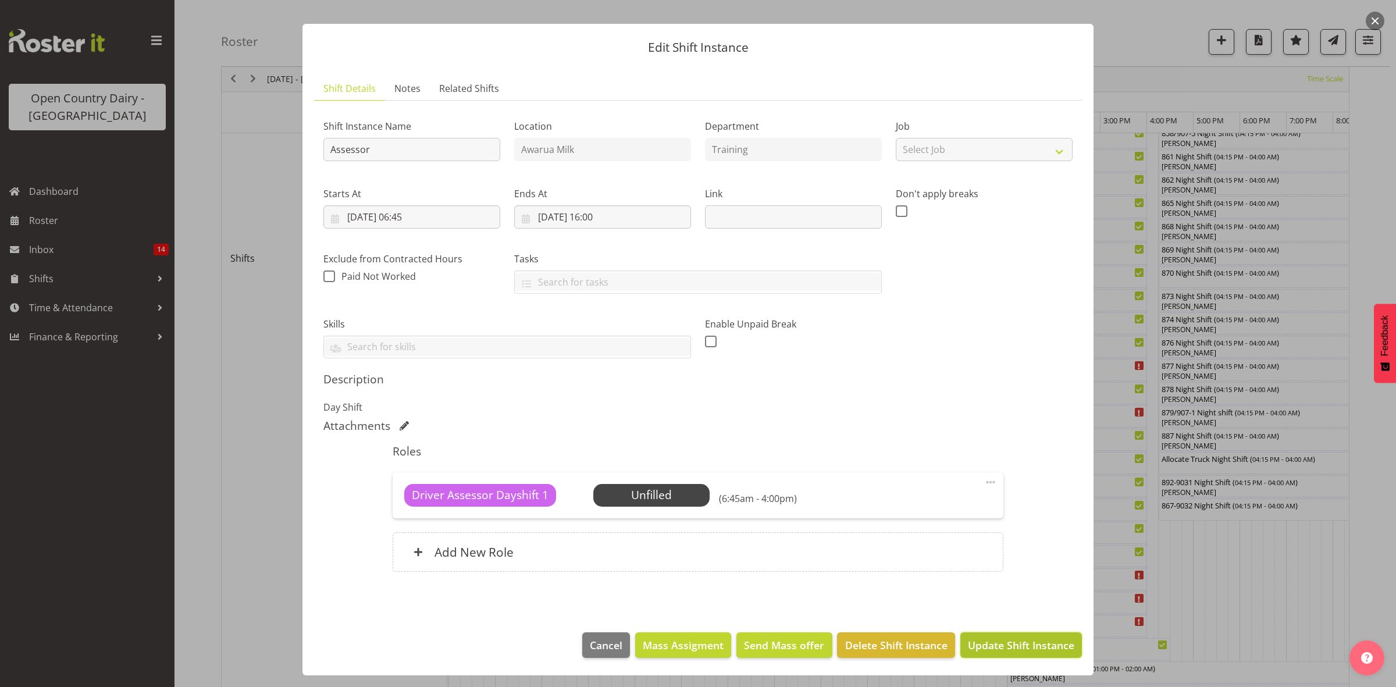
click at [978, 644] on span "Update Shift Instance" at bounding box center [1021, 645] width 106 height 15
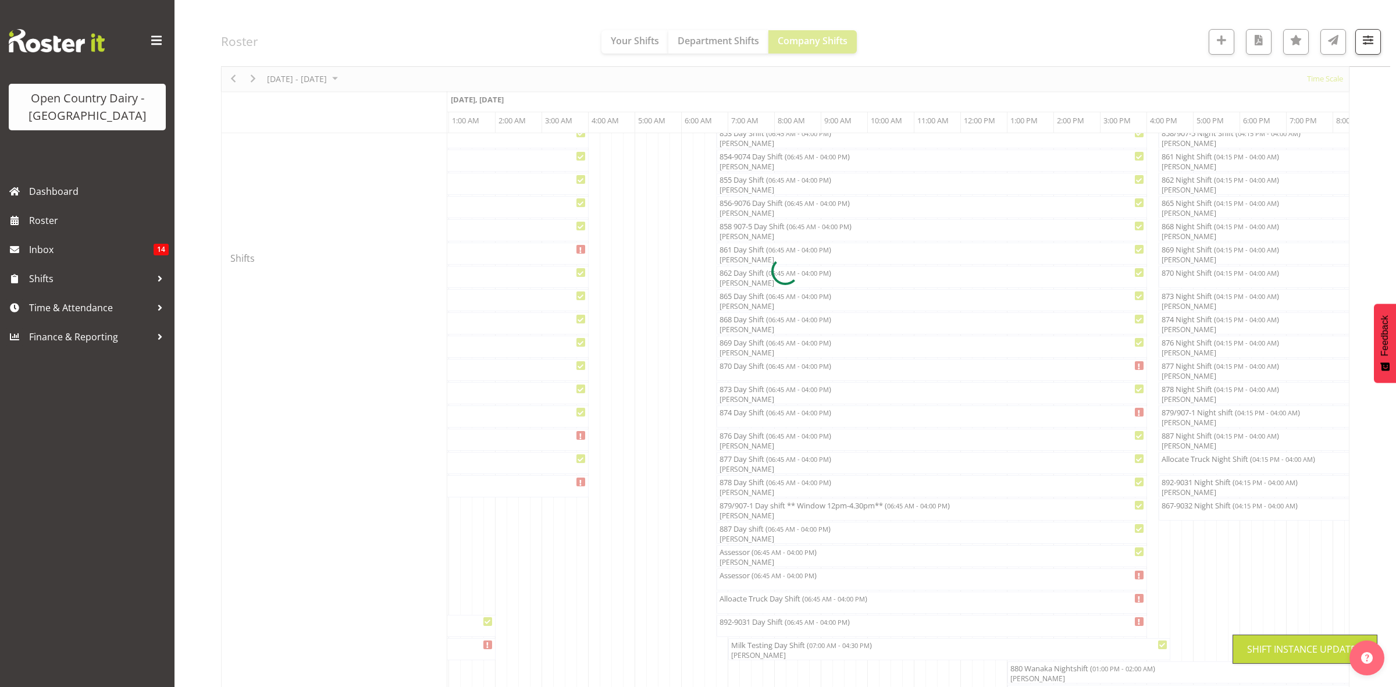
scroll to position [0, 0]
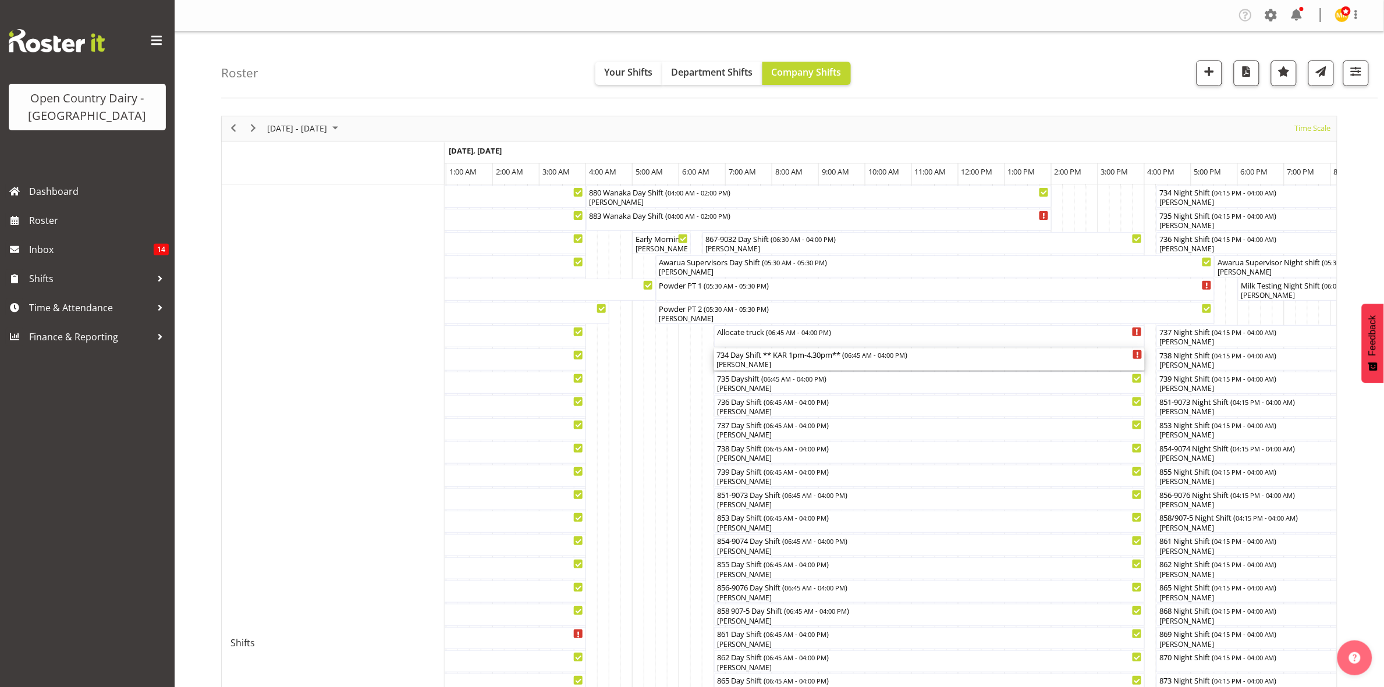
click at [742, 363] on div "[PERSON_NAME]" at bounding box center [929, 365] width 426 height 10
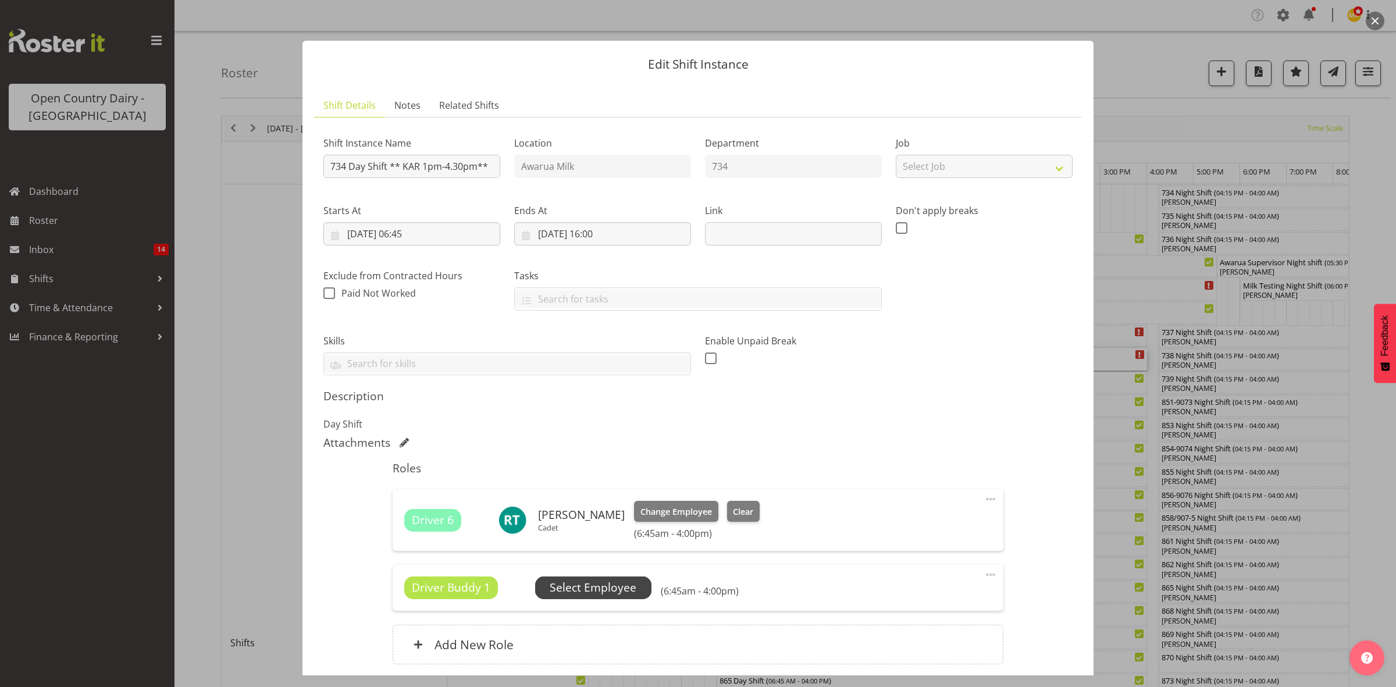
click at [598, 596] on span "Select Employee" at bounding box center [593, 588] width 87 height 17
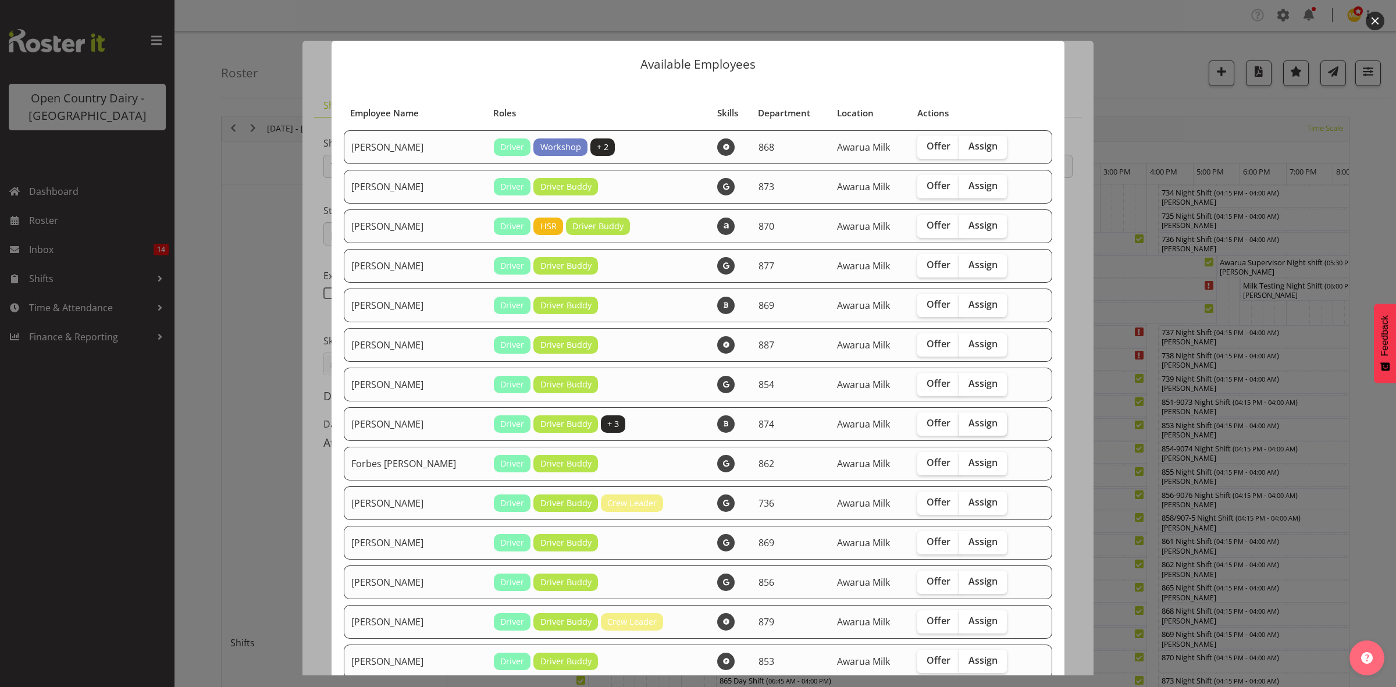
click at [976, 422] on span "Assign" at bounding box center [983, 423] width 29 height 12
click at [967, 422] on input "Assign" at bounding box center [964, 424] width 8 height 8
checkbox input "true"
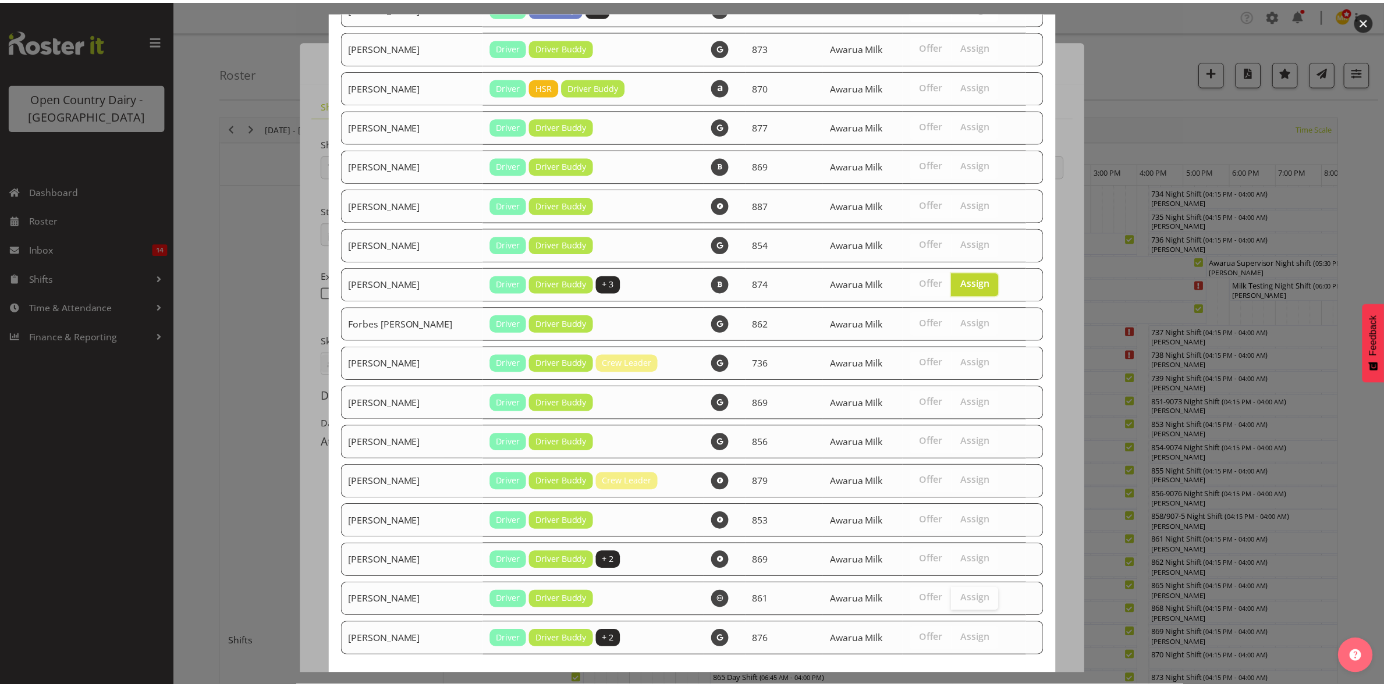
scroll to position [199, 0]
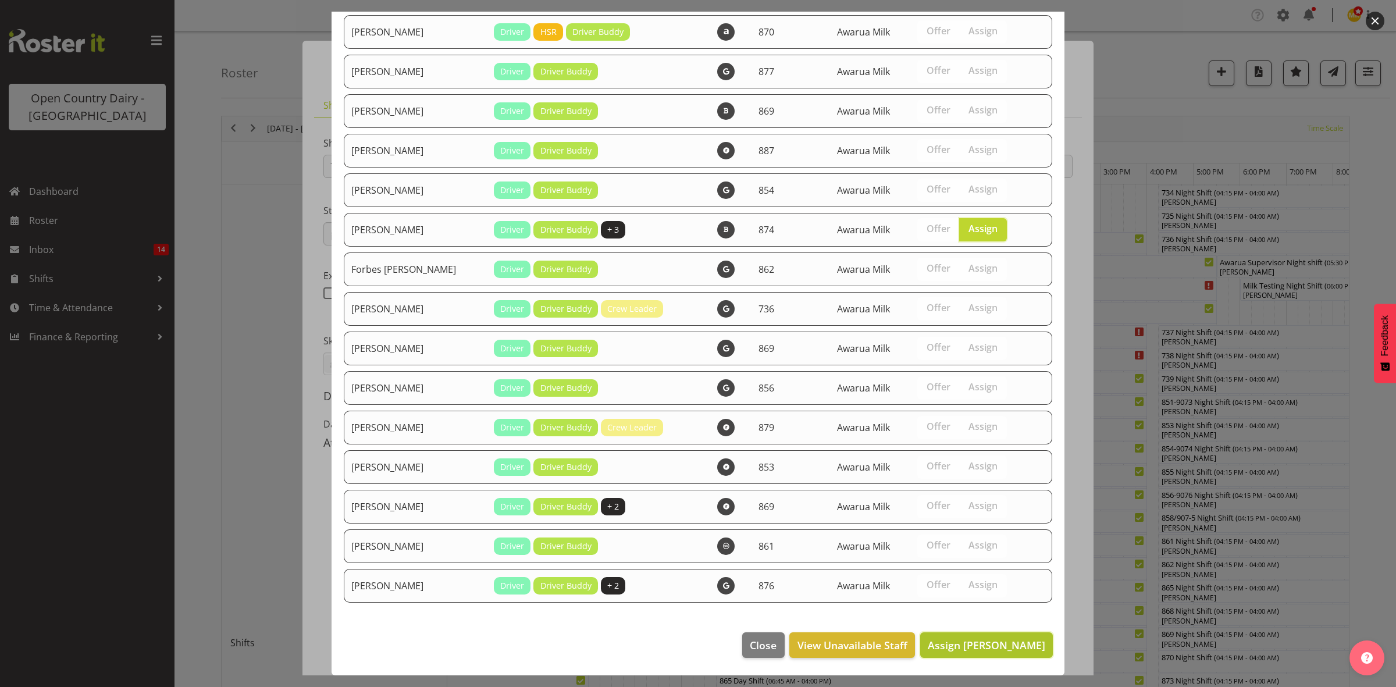
click at [960, 641] on span "Assign [PERSON_NAME]" at bounding box center [987, 645] width 118 height 14
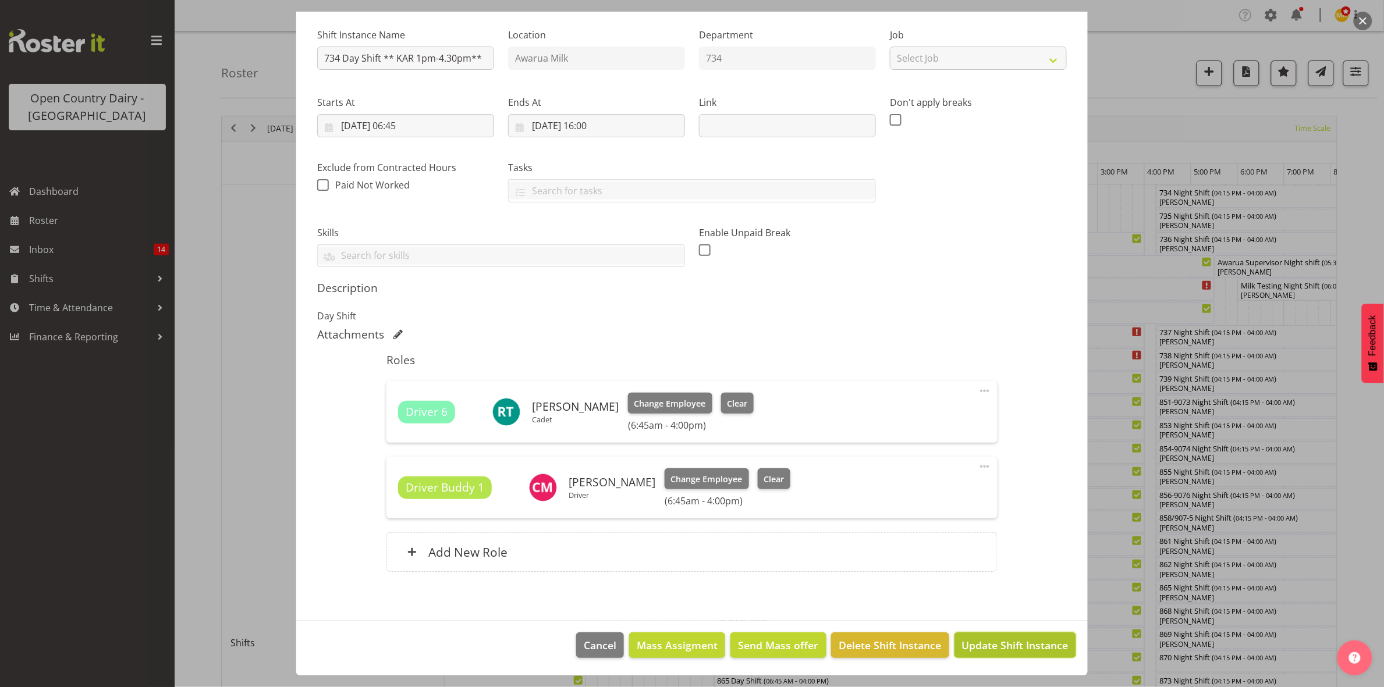
click at [1005, 651] on span "Update Shift Instance" at bounding box center [1015, 645] width 106 height 15
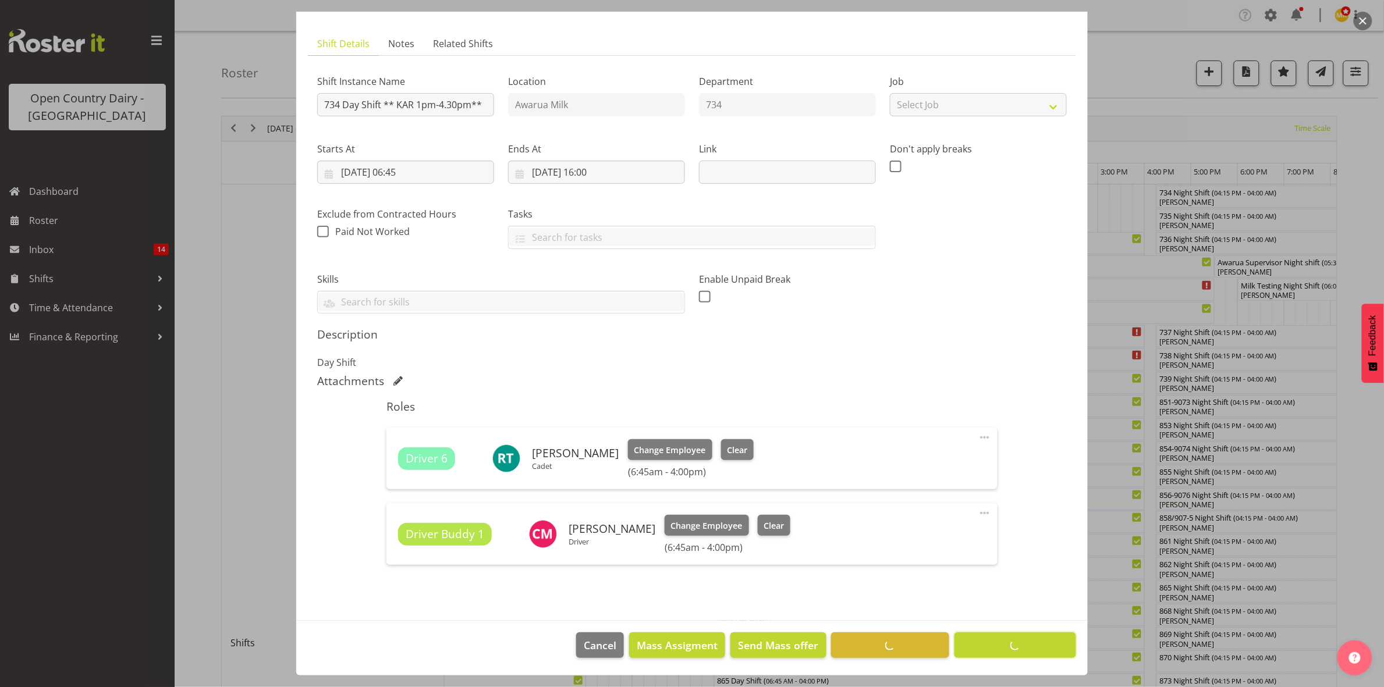
scroll to position [62, 0]
